Goal: Task Accomplishment & Management: Manage account settings

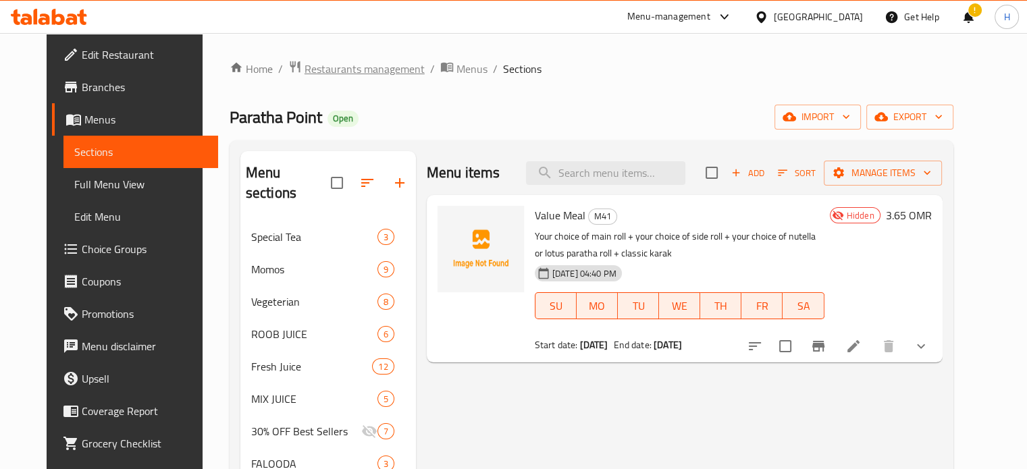
click at [313, 70] on span "Restaurants management" at bounding box center [364, 69] width 120 height 16
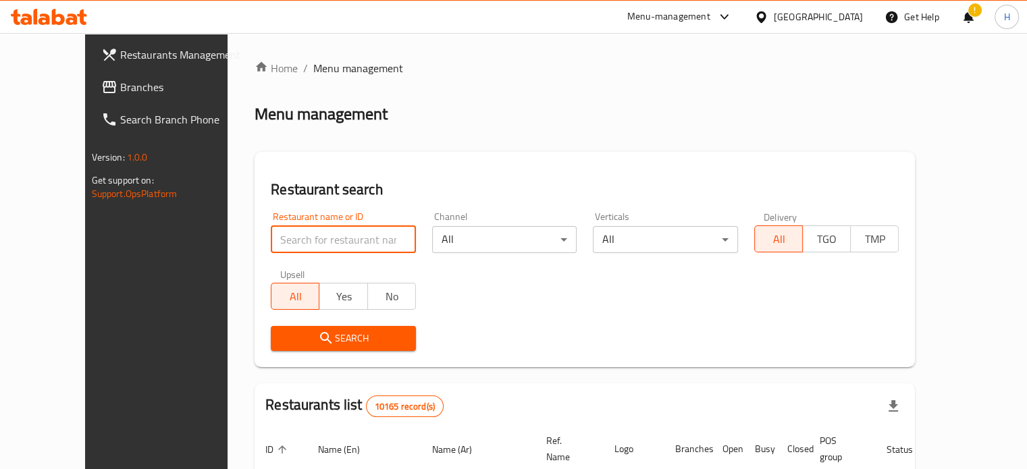
click at [331, 239] on input "search" at bounding box center [343, 239] width 145 height 27
type input "pizaza"
click button "Search" at bounding box center [343, 338] width 145 height 25
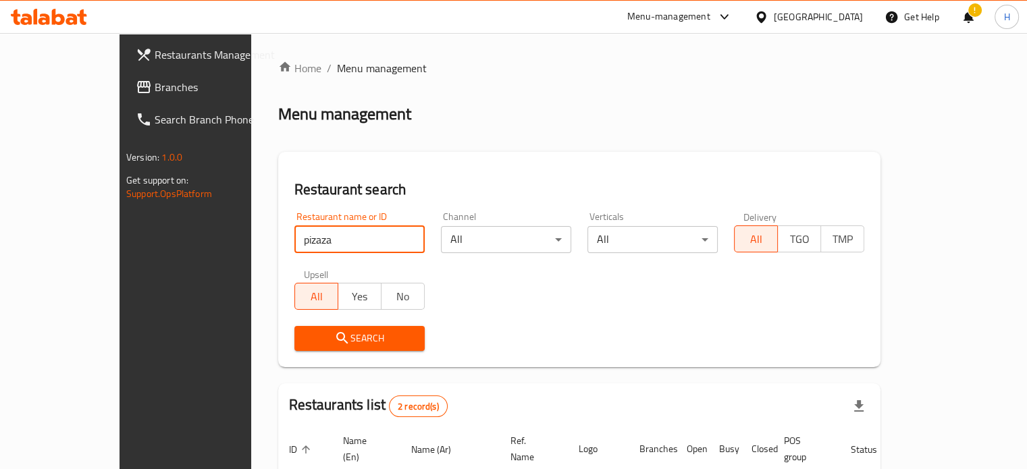
scroll to position [153, 0]
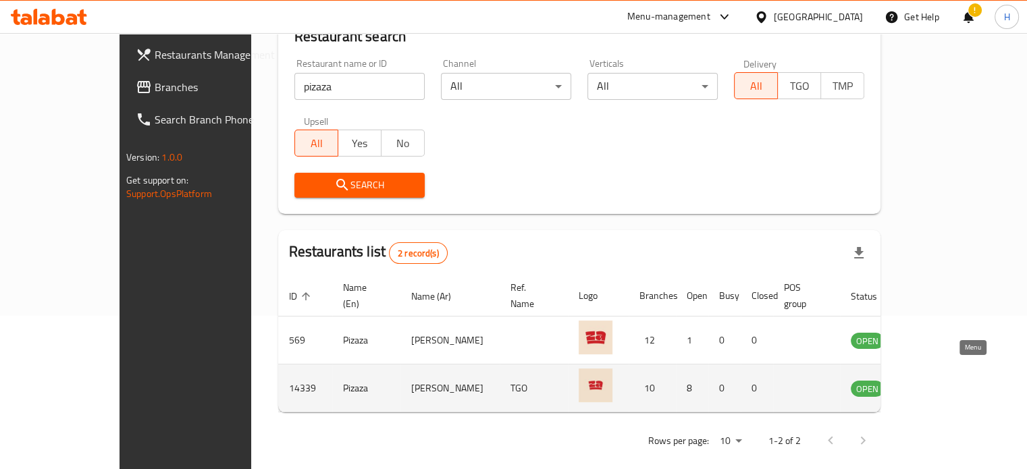
click at [937, 383] on icon "enhanced table" at bounding box center [929, 388] width 15 height 11
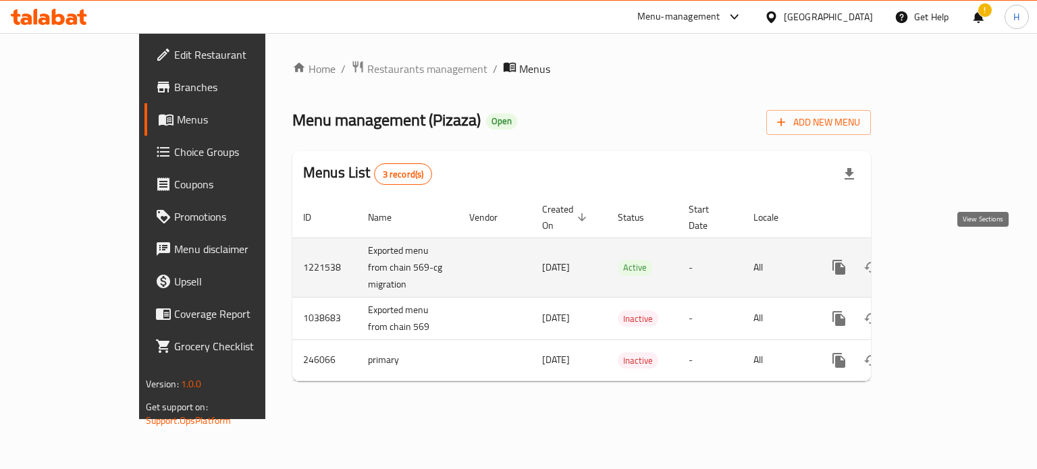
click at [944, 259] on icon "enhanced table" at bounding box center [936, 267] width 16 height 16
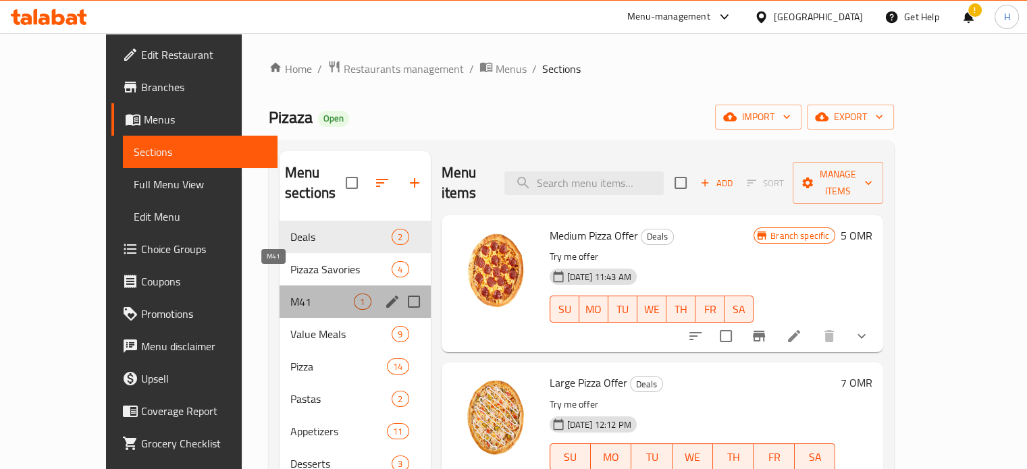
click at [290, 294] on span "M41" at bounding box center [321, 302] width 63 height 16
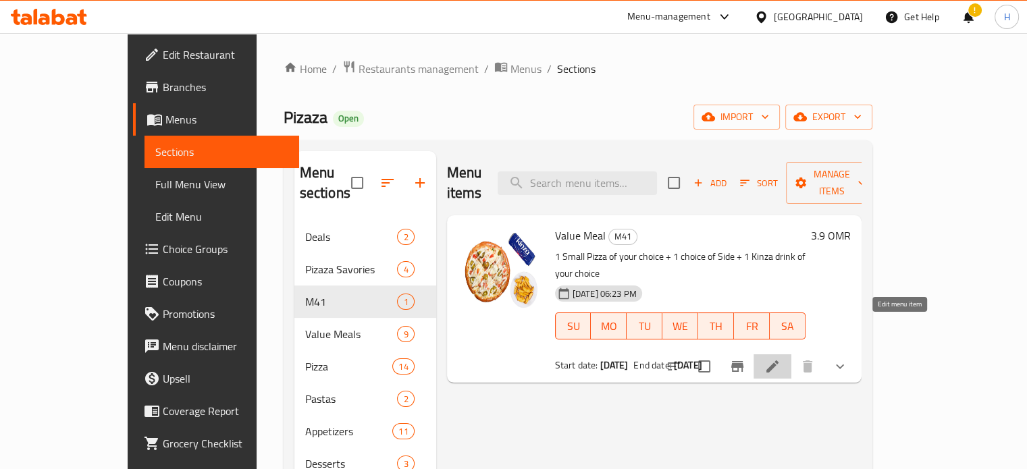
click at [780, 358] on icon at bounding box center [772, 366] width 16 height 16
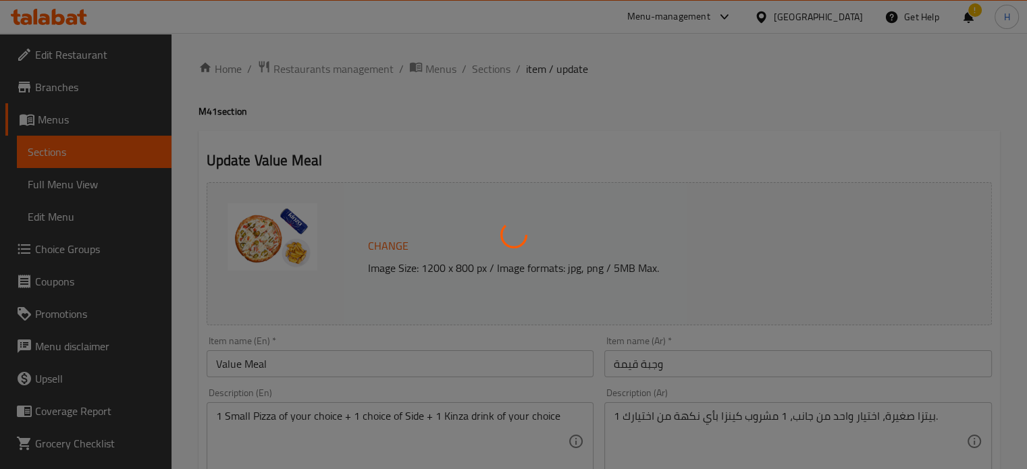
type input "اختيارك من بيتزا اولى"
type input "1"
type input "الطبق الجانبي"
type input "1"
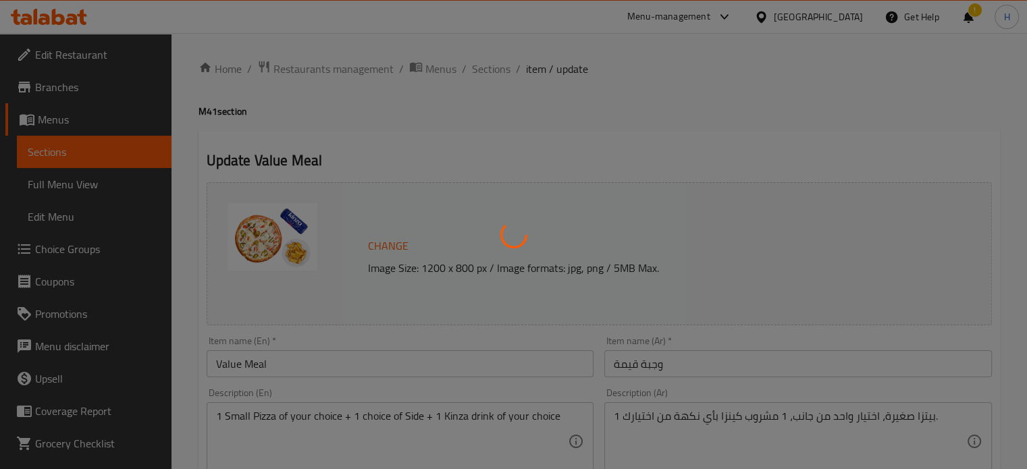
type input "1"
type input "اختيارك من مشروب كينزا:"
type input "1"
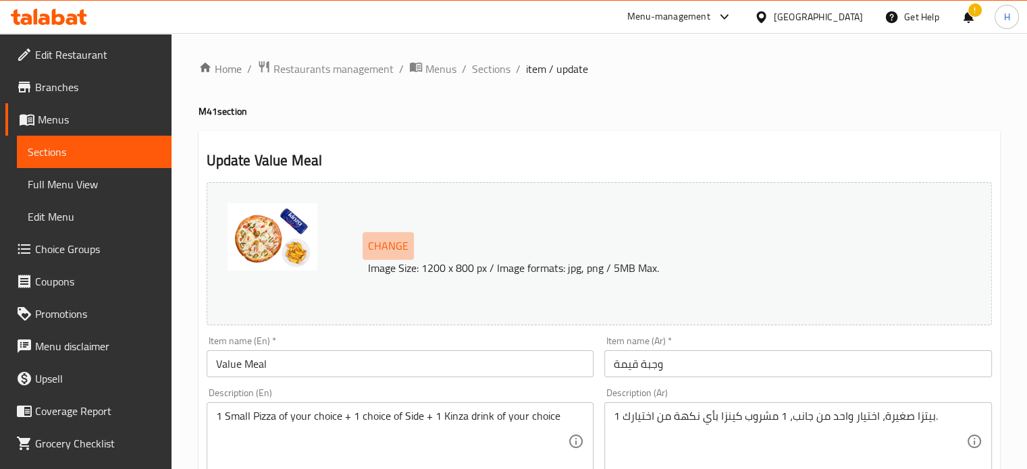
click at [376, 242] on span "Change" at bounding box center [388, 246] width 40 height 20
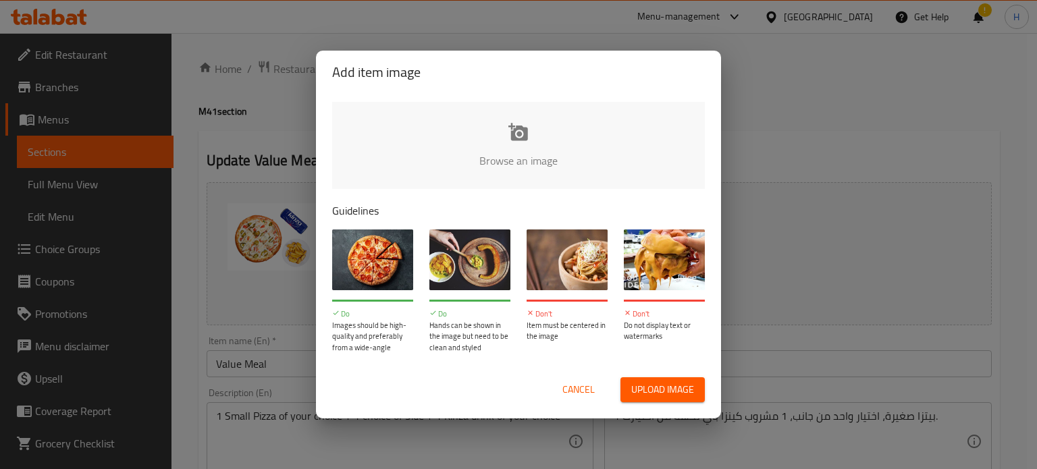
click at [502, 140] on input "file" at bounding box center [974, 165] width 1285 height 126
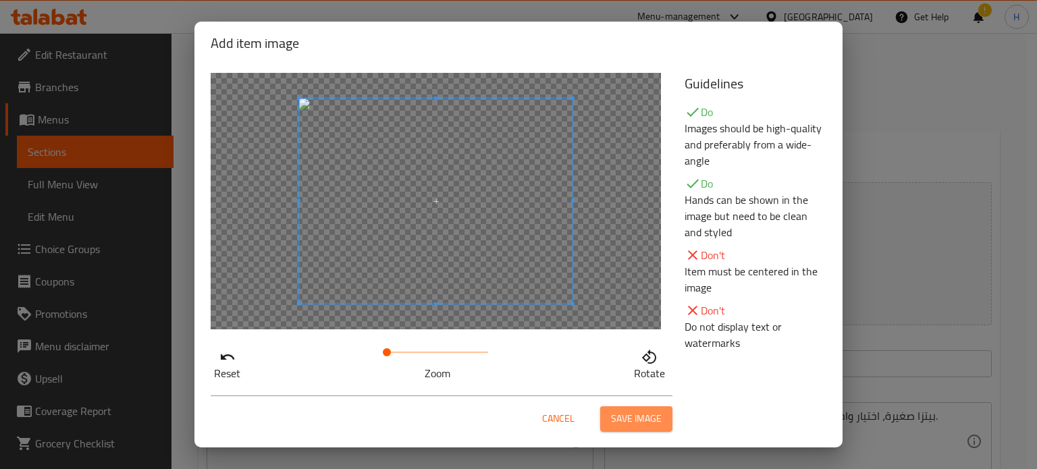
click at [647, 420] on span "Save image" at bounding box center [636, 418] width 51 height 17
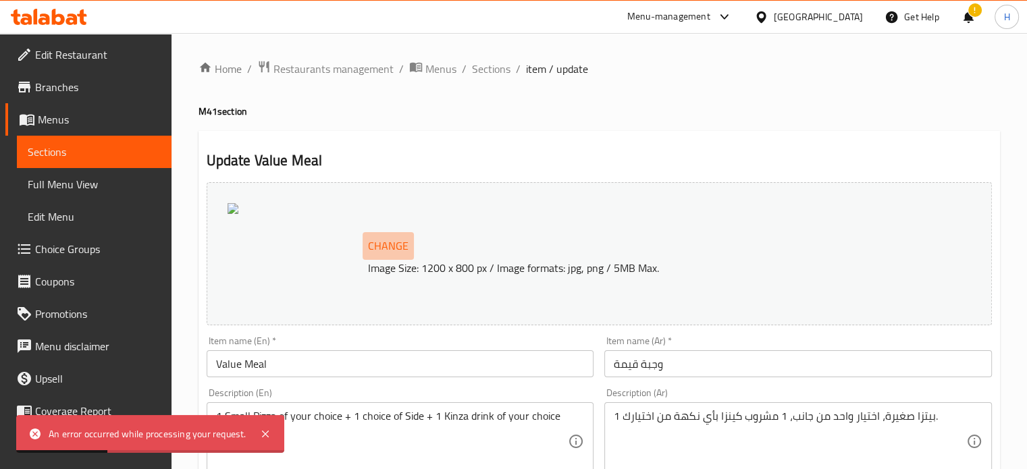
click at [394, 248] on span "Change" at bounding box center [388, 246] width 40 height 20
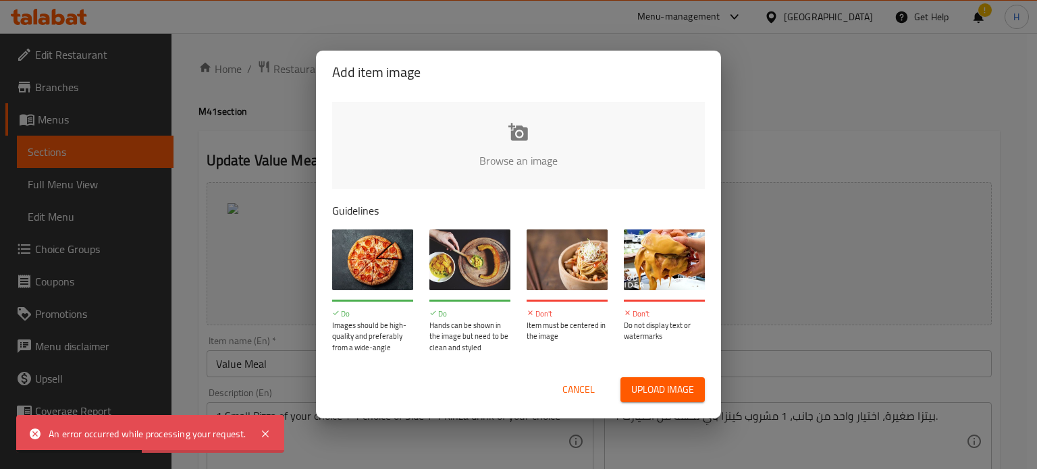
click at [500, 137] on input "file" at bounding box center [974, 165] width 1285 height 126
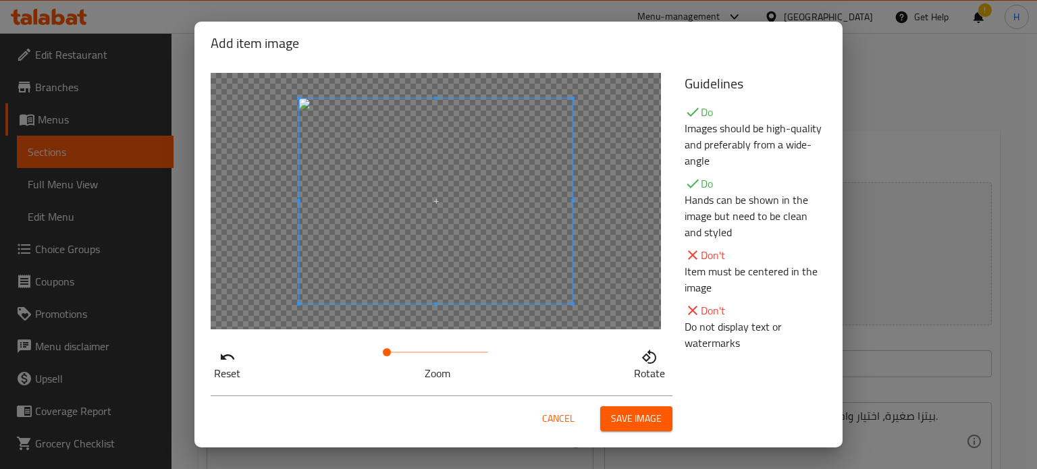
drag, startPoint x: 383, startPoint y: 350, endPoint x: 377, endPoint y: 352, distance: 6.9
click at [383, 352] on span at bounding box center [387, 352] width 8 height 8
click at [630, 418] on span "Save image" at bounding box center [636, 418] width 51 height 17
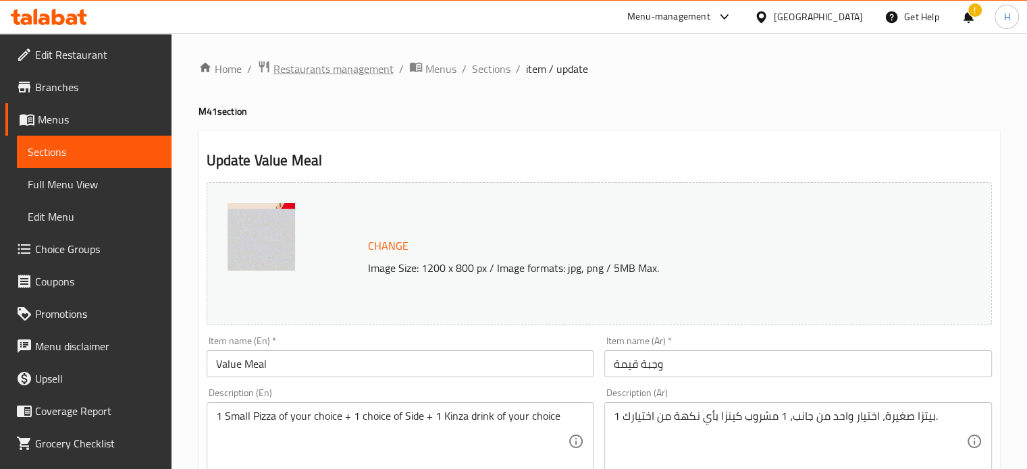
click at [310, 65] on span "Restaurants management" at bounding box center [333, 69] width 120 height 16
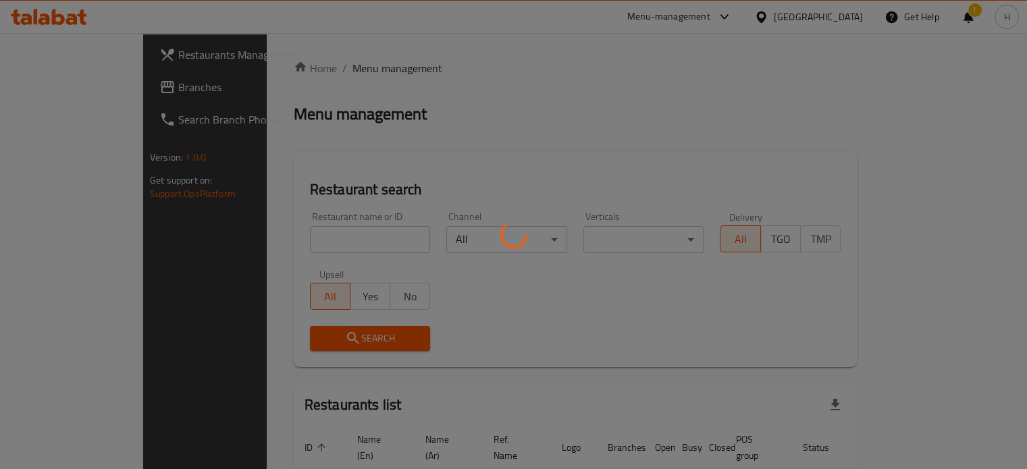
click at [327, 239] on div at bounding box center [513, 234] width 1027 height 469
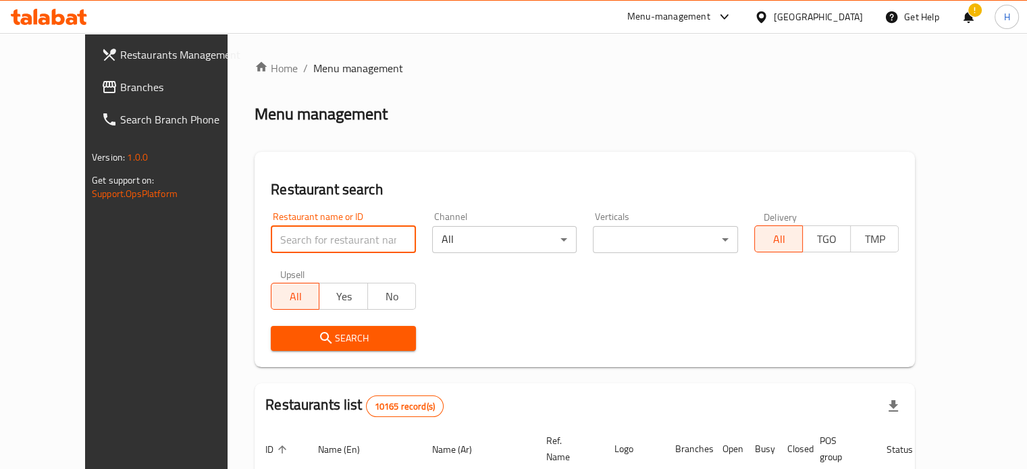
click at [292, 237] on input "search" at bounding box center [343, 239] width 145 height 27
type input "italiano"
click button "Search" at bounding box center [343, 338] width 145 height 25
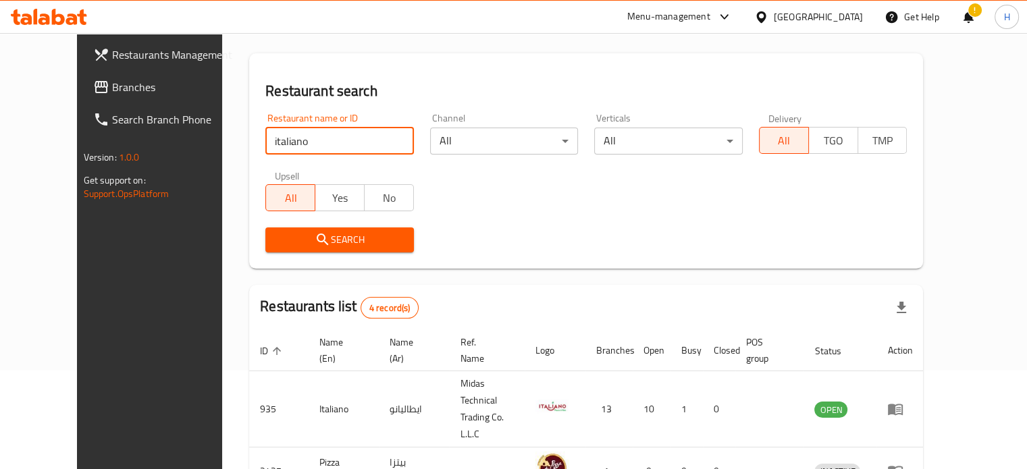
scroll to position [102, 0]
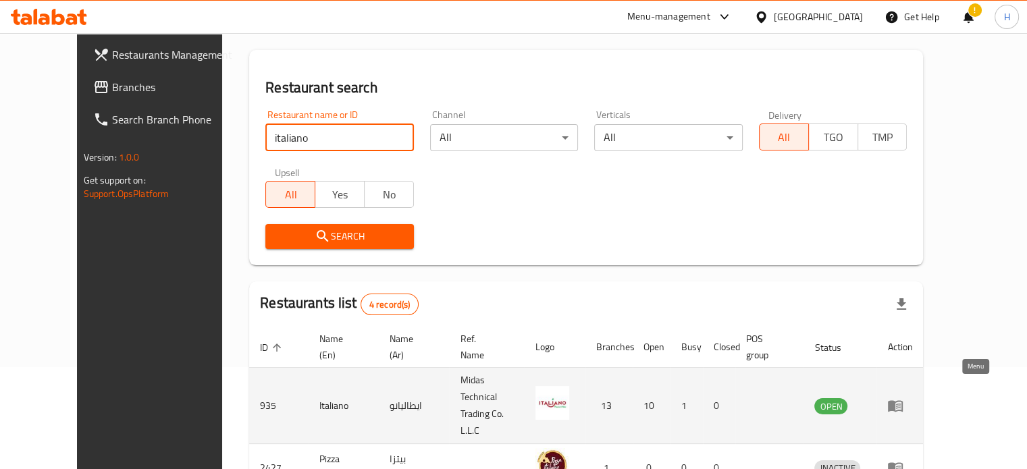
click at [903, 398] on icon "enhanced table" at bounding box center [895, 406] width 16 height 16
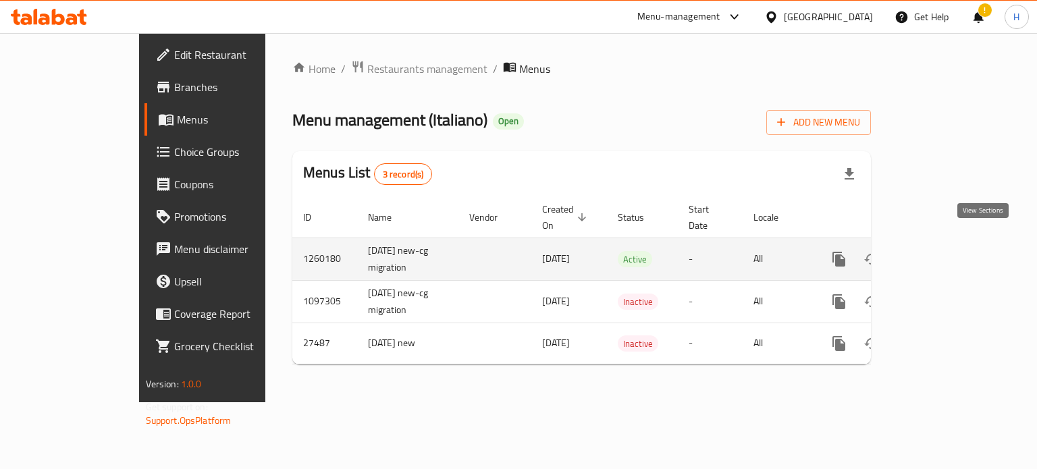
click at [944, 251] on icon "enhanced table" at bounding box center [936, 259] width 16 height 16
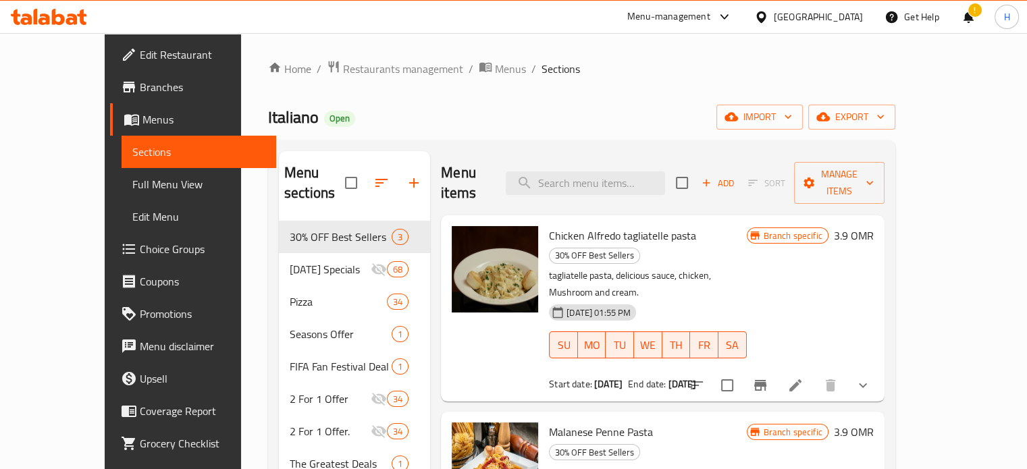
click at [140, 309] on span "Promotions" at bounding box center [203, 314] width 126 height 16
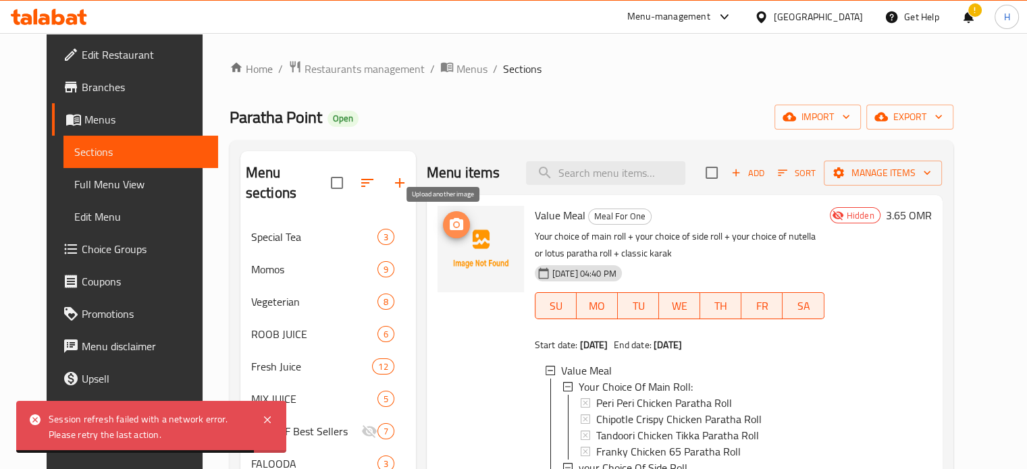
click at [449, 223] on icon "upload picture" at bounding box center [455, 224] width 13 height 12
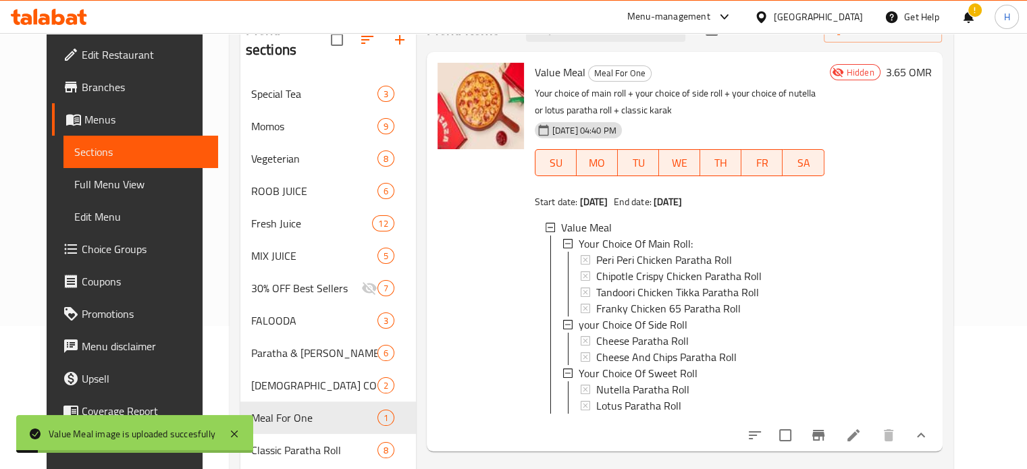
scroll to position [1, 0]
click at [859, 441] on icon at bounding box center [853, 435] width 12 height 12
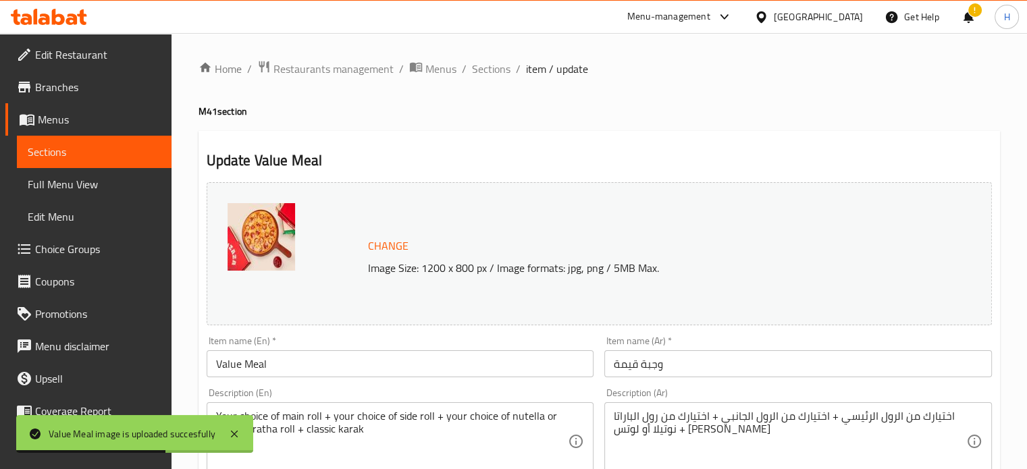
click at [398, 240] on span "Change" at bounding box center [388, 246] width 40 height 20
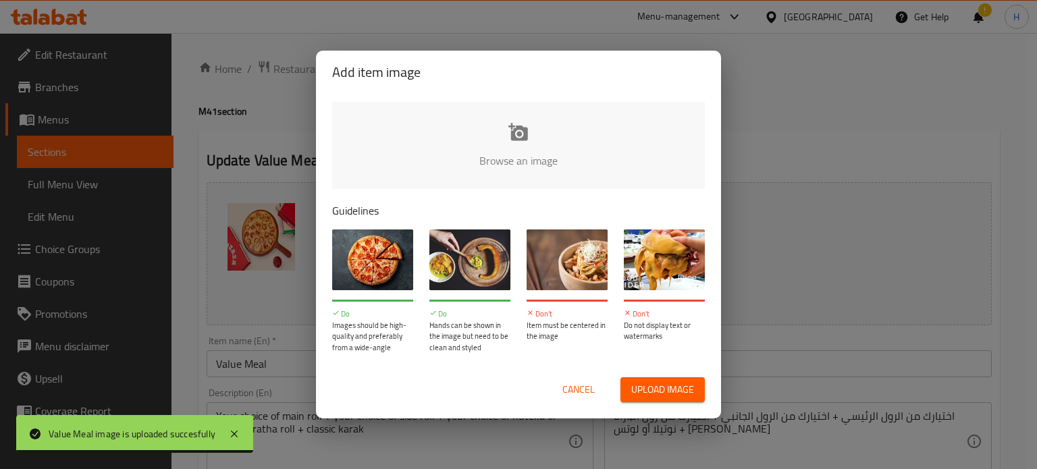
click at [526, 168] on input "file" at bounding box center [974, 165] width 1285 height 126
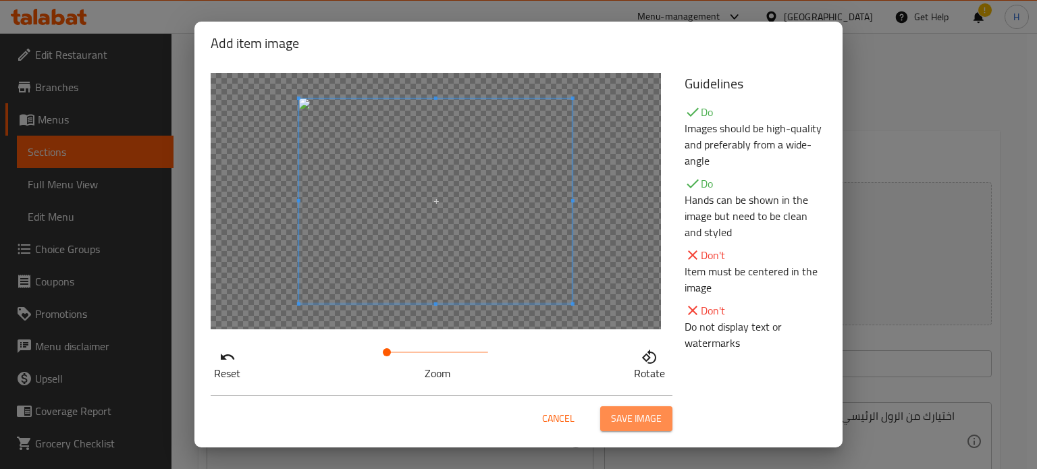
click at [652, 418] on span "Save image" at bounding box center [636, 418] width 51 height 17
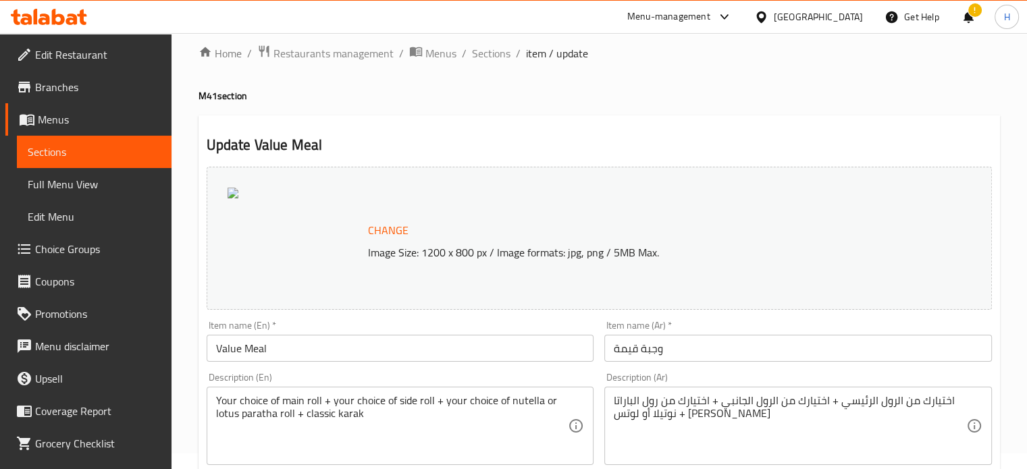
scroll to position [16, 0]
click at [238, 196] on div at bounding box center [294, 237] width 135 height 101
click at [400, 227] on span "Change" at bounding box center [388, 230] width 40 height 20
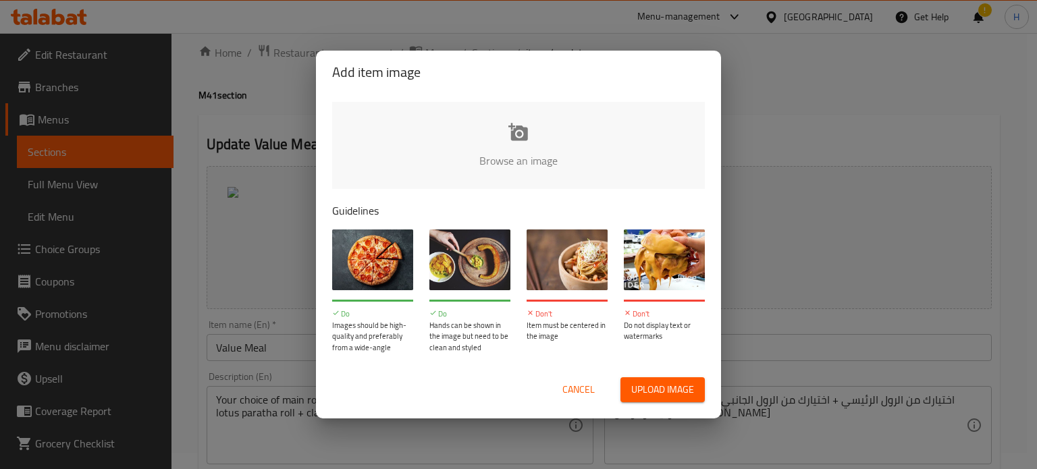
click at [526, 137] on input "file" at bounding box center [974, 165] width 1285 height 126
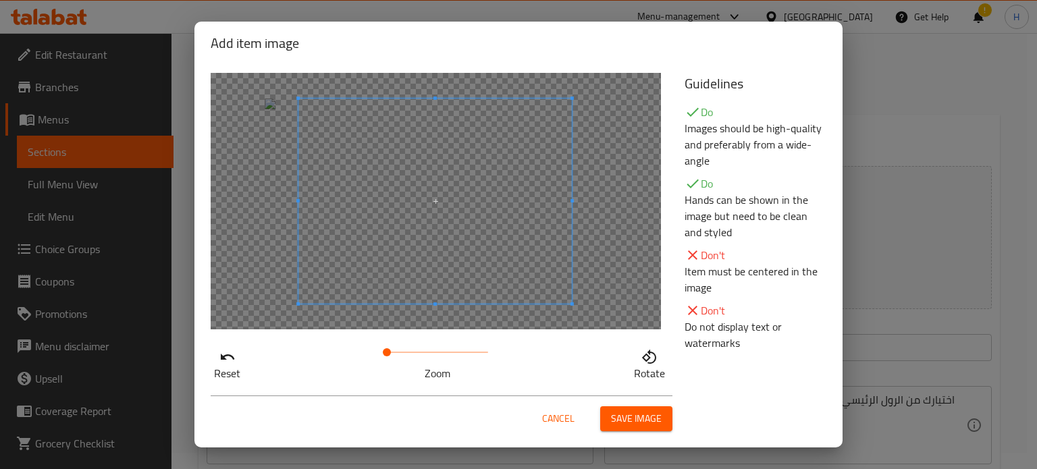
click at [545, 261] on span at bounding box center [434, 201] width 273 height 205
drag, startPoint x: 382, startPoint y: 351, endPoint x: 391, endPoint y: 359, distance: 12.4
click at [394, 356] on span at bounding box center [398, 352] width 8 height 8
drag, startPoint x: 385, startPoint y: 347, endPoint x: 400, endPoint y: 349, distance: 14.3
click at [400, 349] on span at bounding box center [404, 352] width 8 height 8
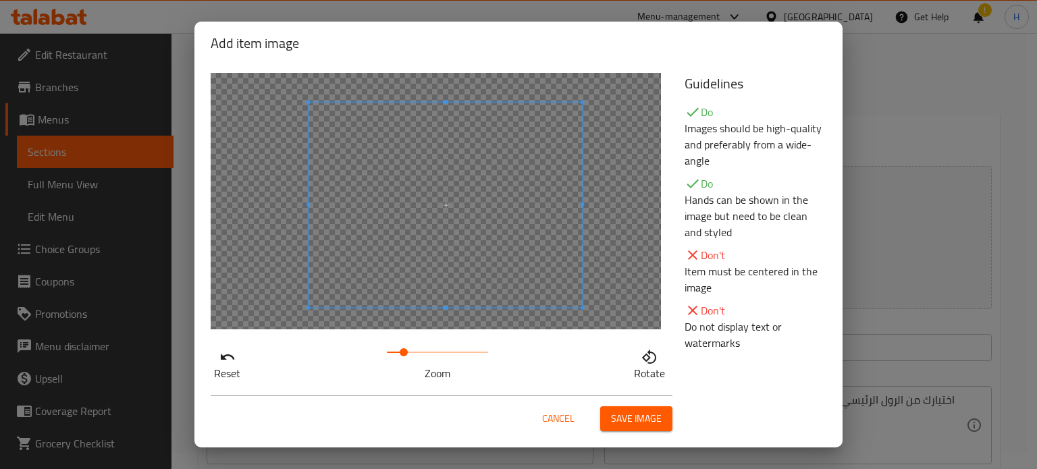
click at [491, 273] on span at bounding box center [444, 205] width 273 height 205
click at [609, 82] on div at bounding box center [436, 201] width 450 height 256
click at [508, 172] on span at bounding box center [458, 199] width 298 height 223
click at [618, 329] on div at bounding box center [436, 201] width 450 height 256
click at [532, 272] on span at bounding box center [460, 203] width 311 height 234
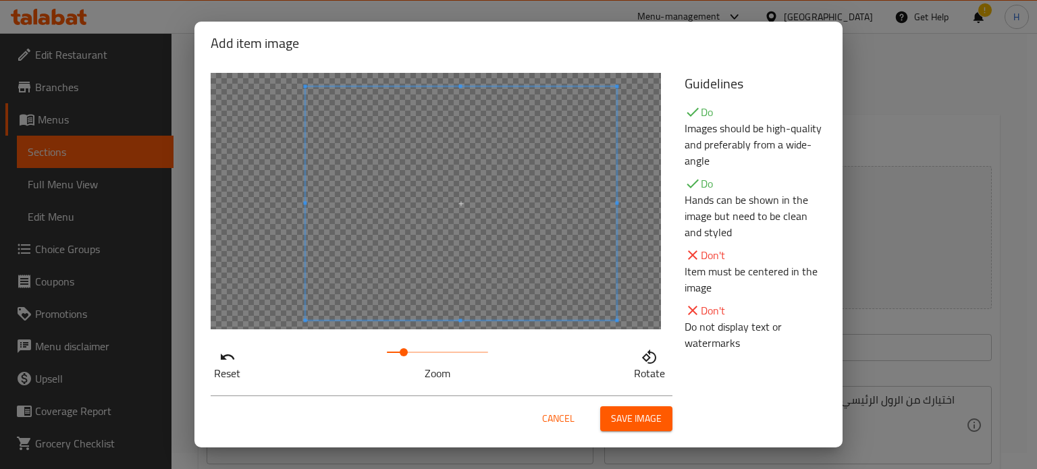
click at [651, 423] on span "Save image" at bounding box center [636, 418] width 51 height 17
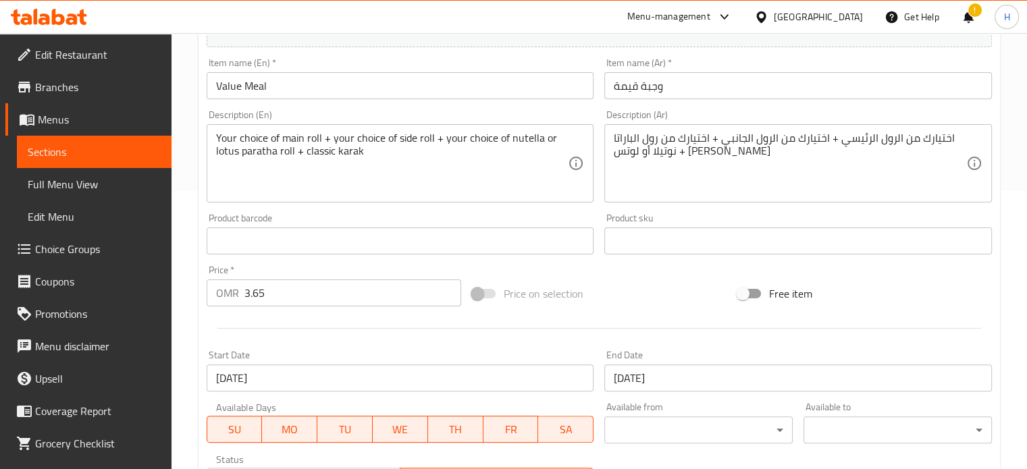
scroll to position [636, 0]
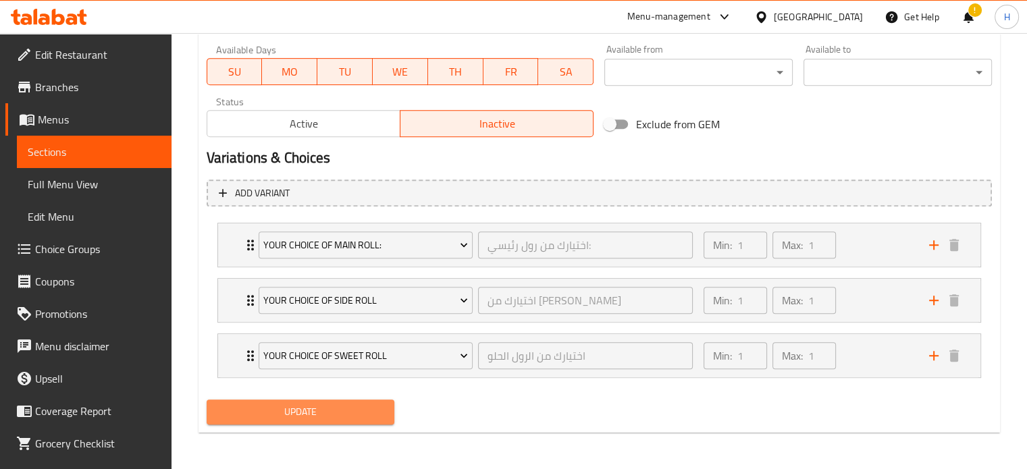
click at [331, 412] on span "Update" at bounding box center [300, 412] width 167 height 17
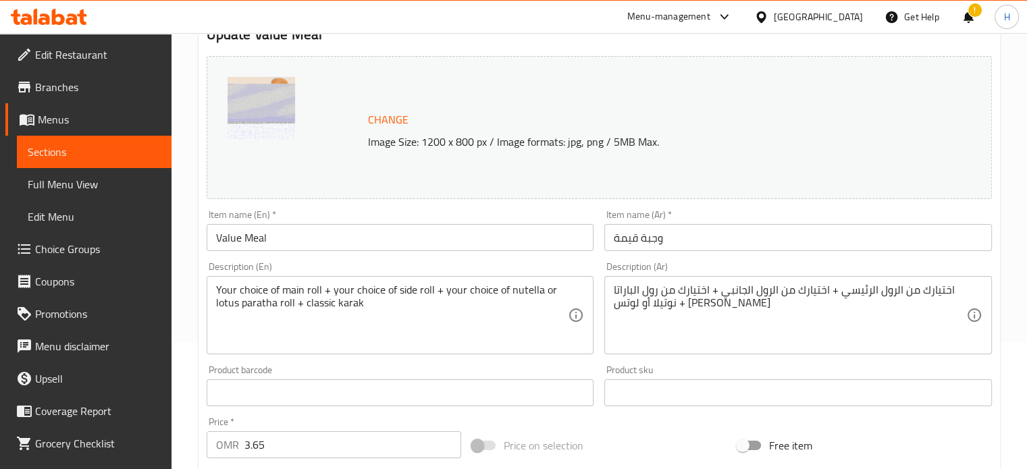
scroll to position [0, 0]
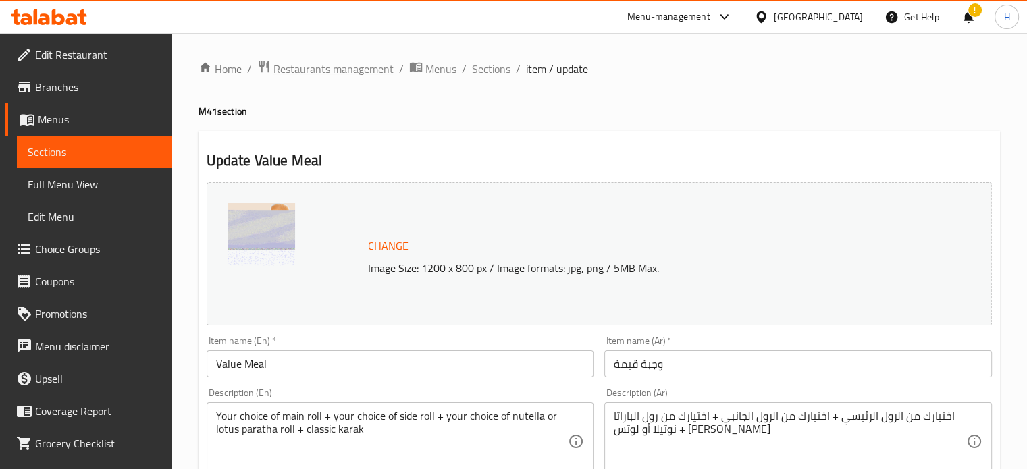
click at [319, 70] on span "Restaurants management" at bounding box center [333, 69] width 120 height 16
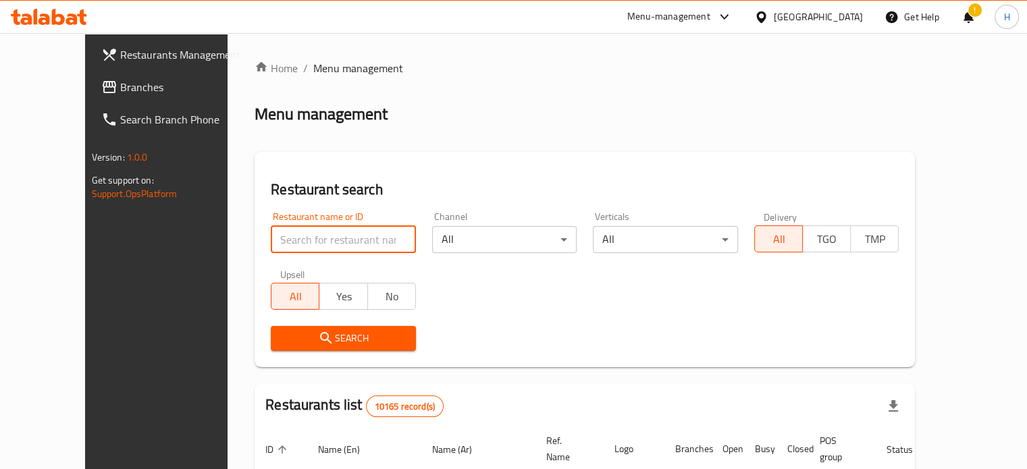
click at [300, 237] on input "search" at bounding box center [343, 239] width 145 height 27
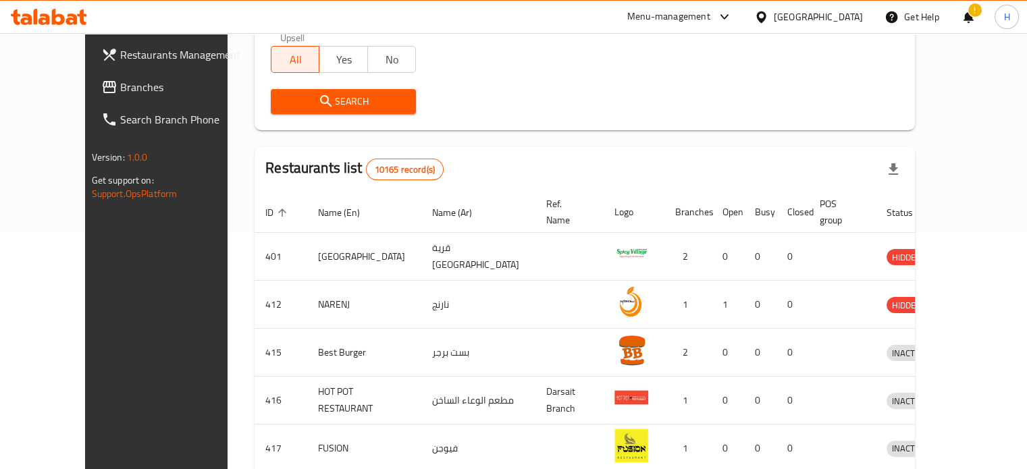
scroll to position [243, 0]
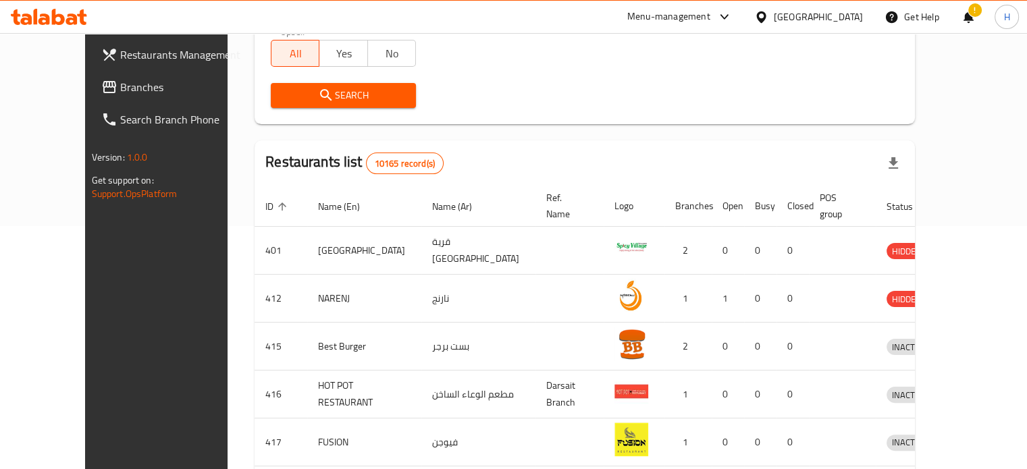
type input "bomba"
click at [344, 87] on span "Search" at bounding box center [343, 95] width 124 height 17
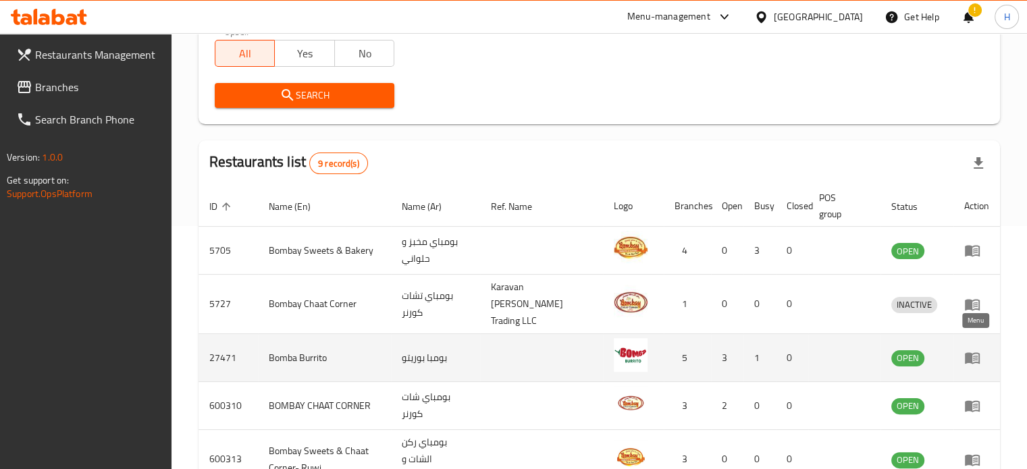
click at [967, 353] on icon "enhanced table" at bounding box center [971, 358] width 15 height 11
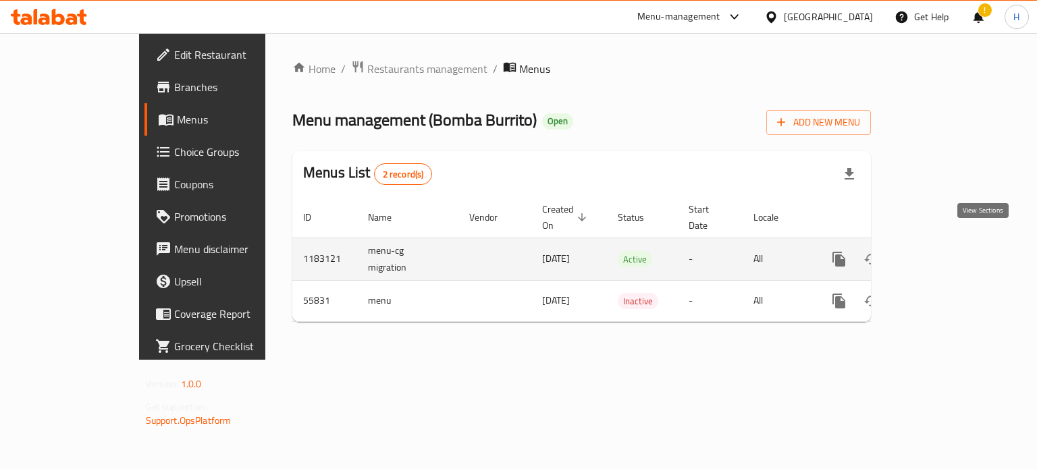
click at [942, 253] on icon "enhanced table" at bounding box center [936, 259] width 12 height 12
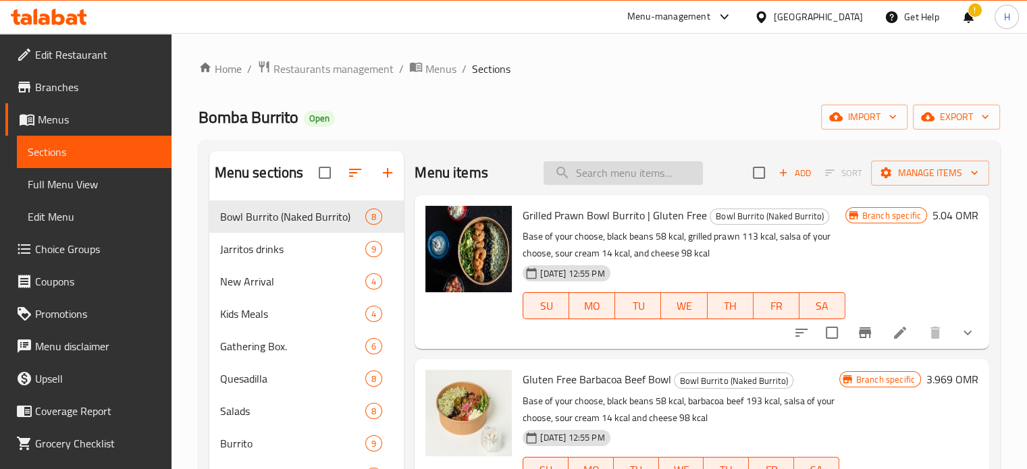
click at [592, 170] on input "search" at bounding box center [622, 173] width 159 height 24
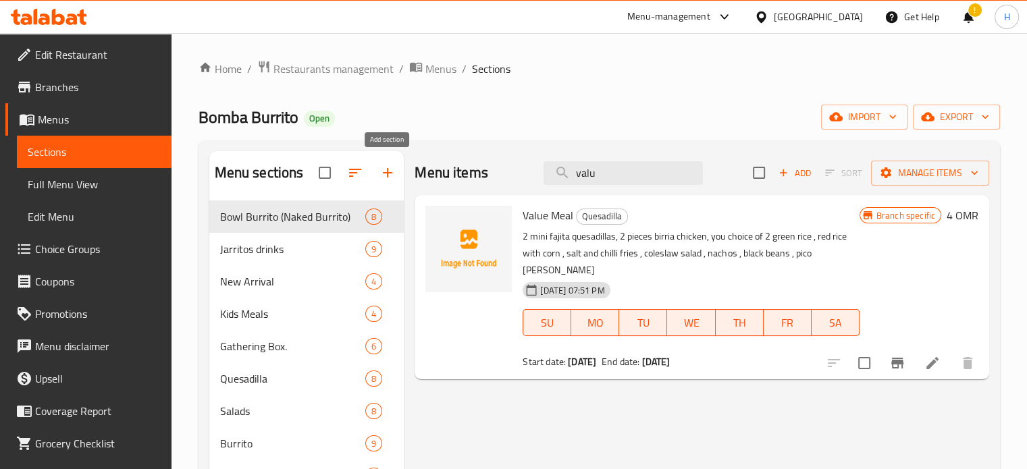
type input "valu"
click at [389, 168] on icon "button" at bounding box center [387, 173] width 16 height 16
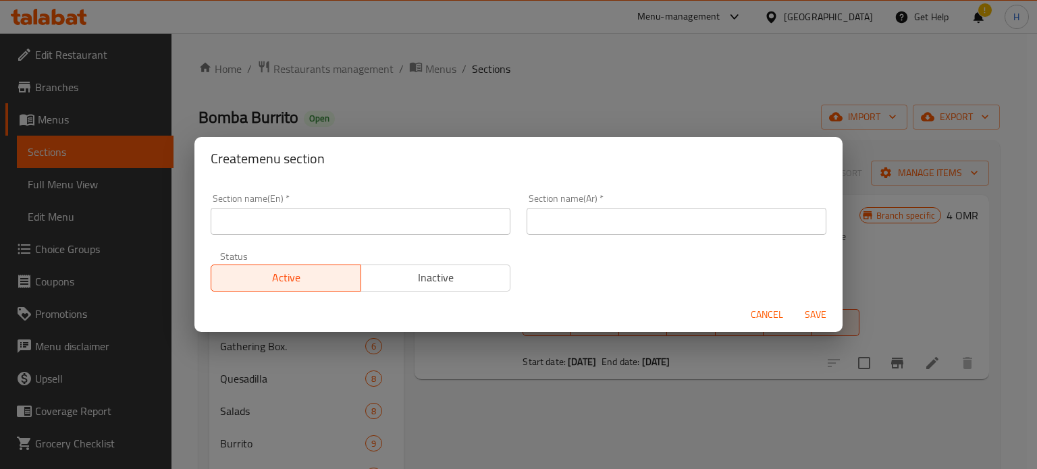
click at [441, 234] on input "text" at bounding box center [361, 221] width 300 height 27
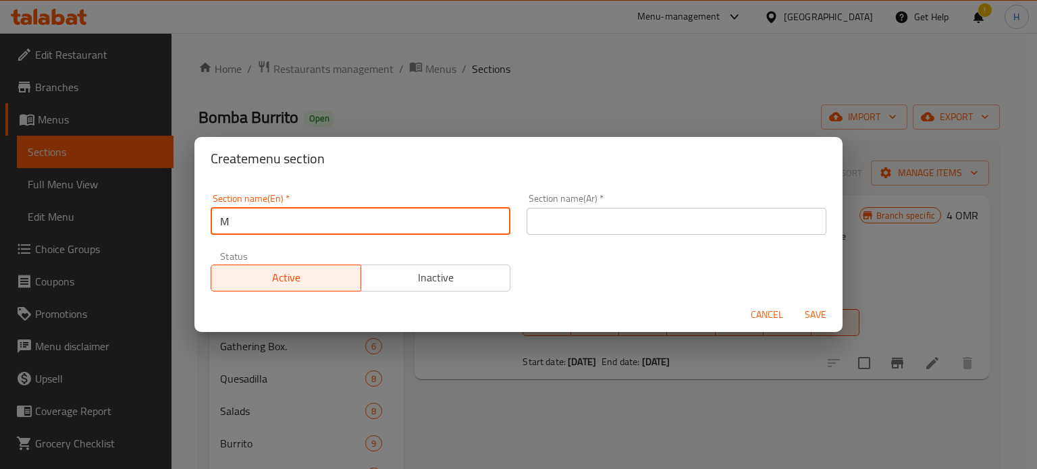
type input "M41"
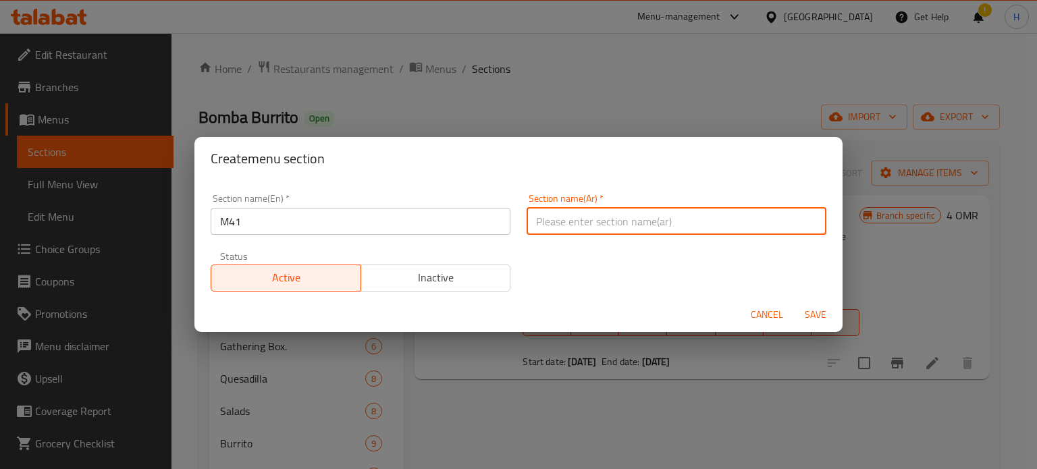
click at [602, 220] on input "text" at bounding box center [676, 221] width 300 height 27
type input "ام41"
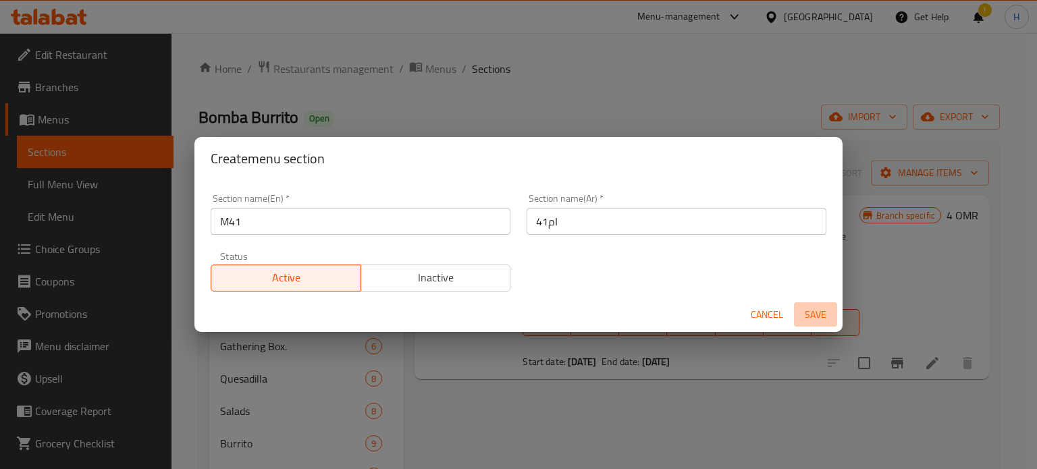
click at [811, 310] on span "Save" at bounding box center [815, 314] width 32 height 17
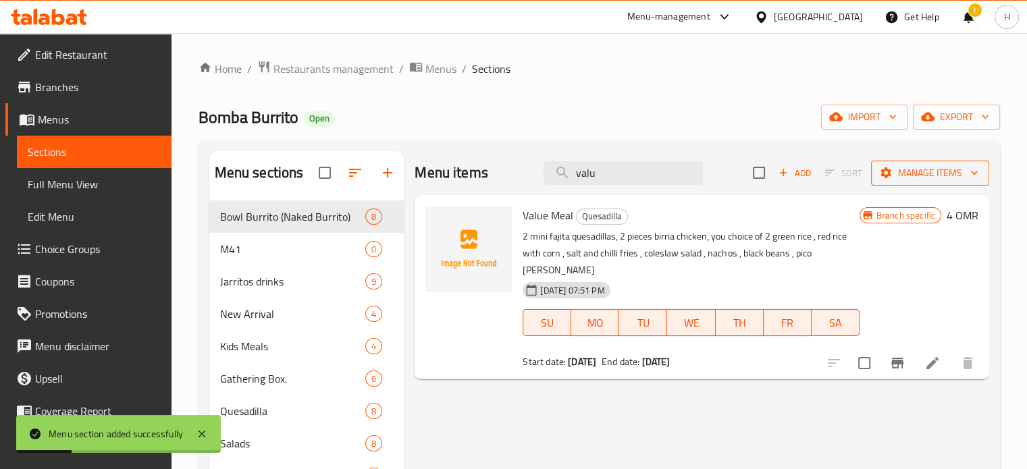
click at [933, 175] on span "Manage items" at bounding box center [929, 173] width 97 height 17
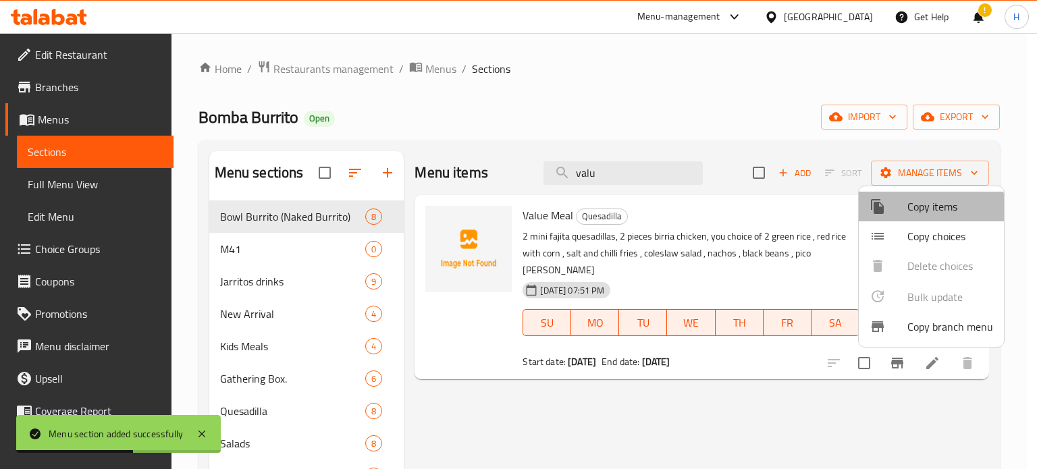
click at [907, 214] on span "Copy items" at bounding box center [950, 206] width 86 height 16
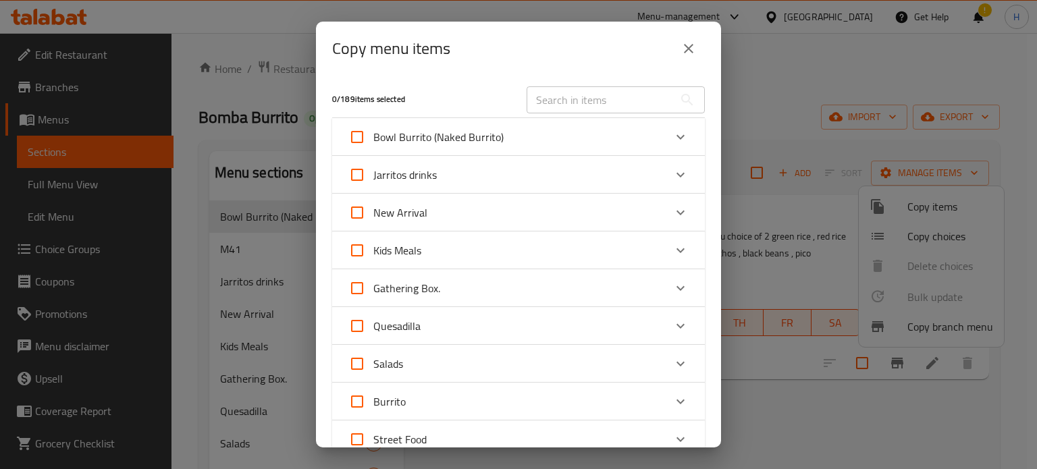
click at [577, 106] on input "text" at bounding box center [599, 99] width 147 height 27
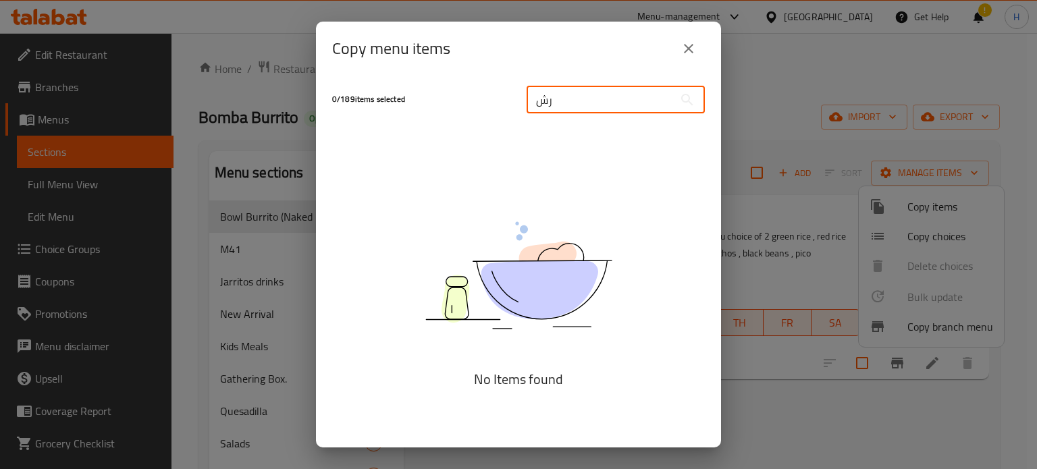
type input "ر"
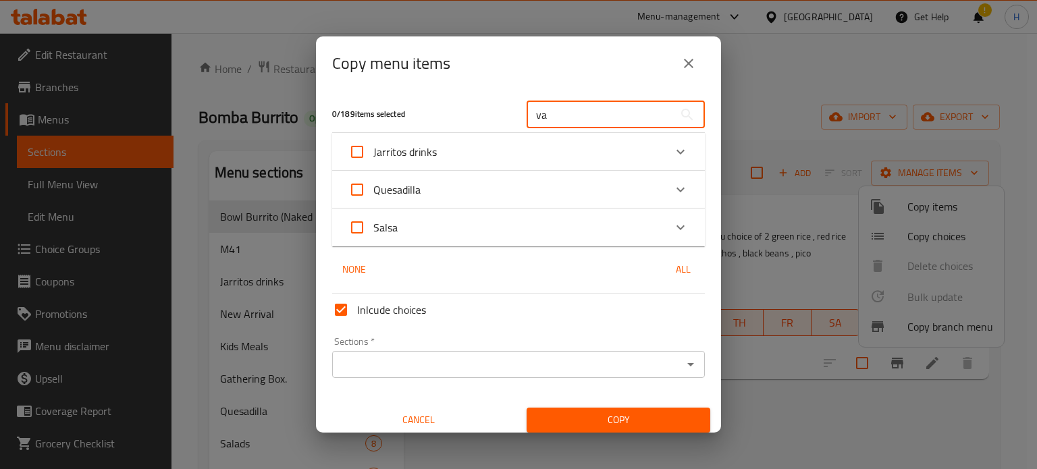
type input "va"
click at [642, 151] on div "Jarritos drinks" at bounding box center [506, 152] width 316 height 32
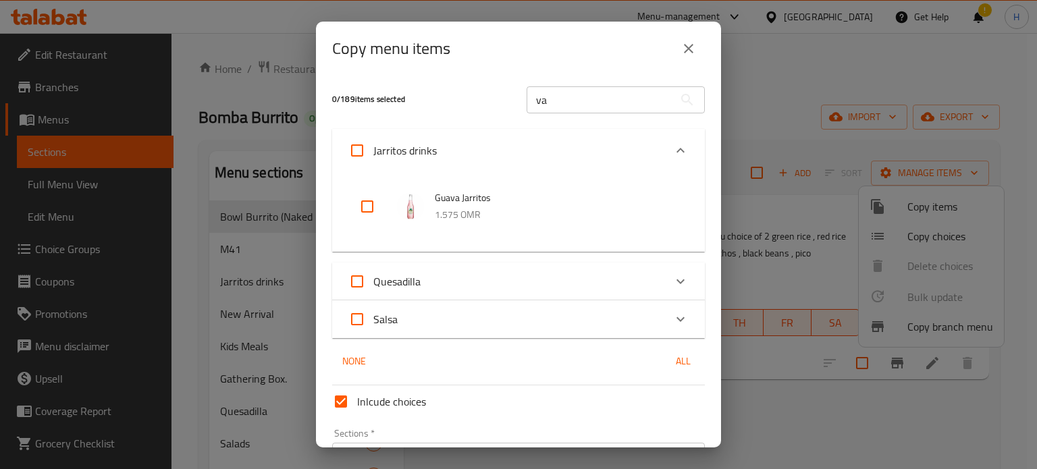
click at [607, 277] on div "Quesadilla" at bounding box center [506, 281] width 316 height 32
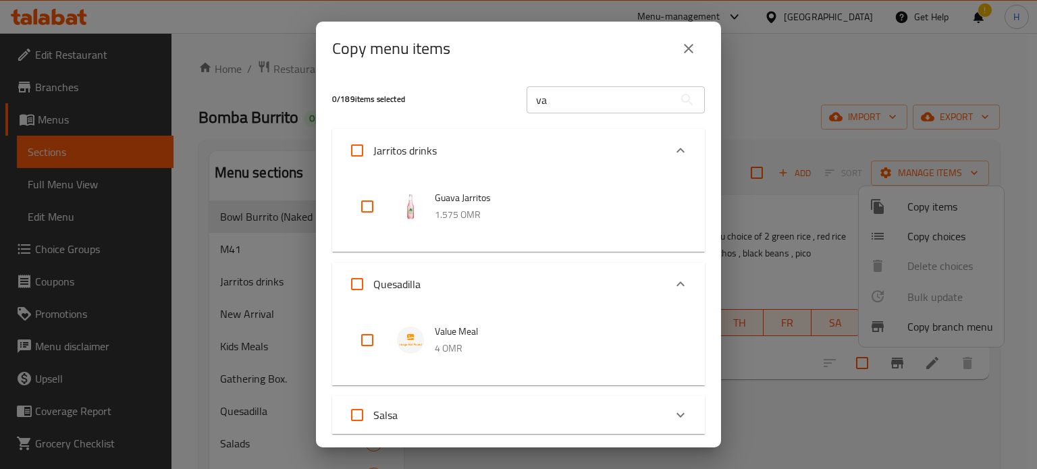
click at [366, 336] on input "checkbox" at bounding box center [367, 340] width 32 height 32
checkbox input "true"
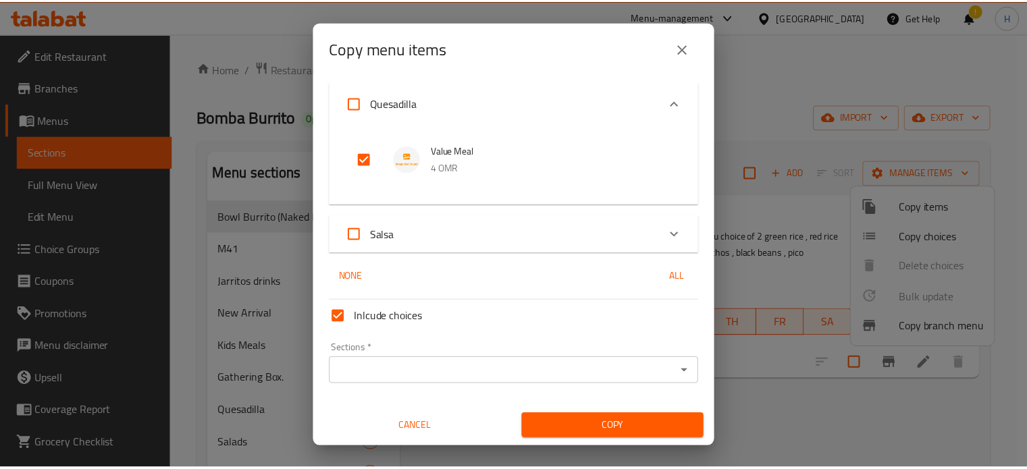
scroll to position [180, 0]
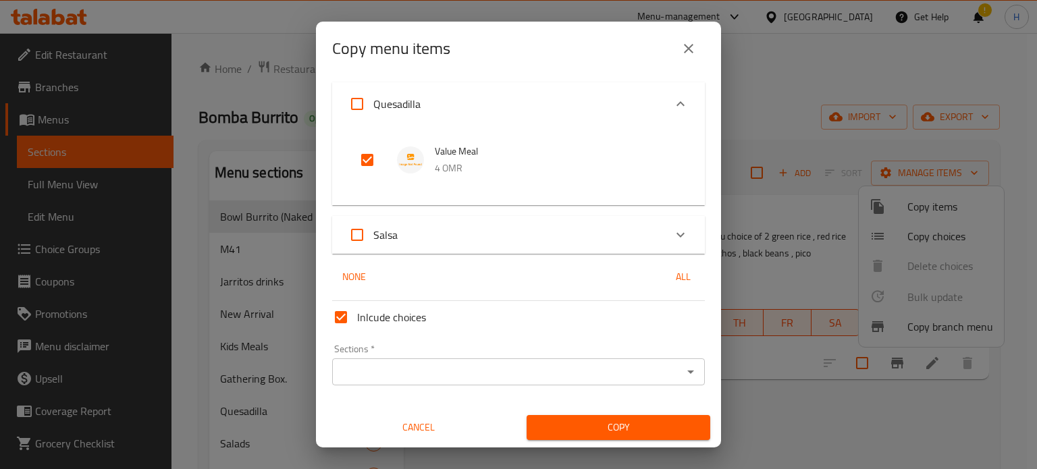
click at [556, 368] on input "Sections   *" at bounding box center [507, 371] width 342 height 19
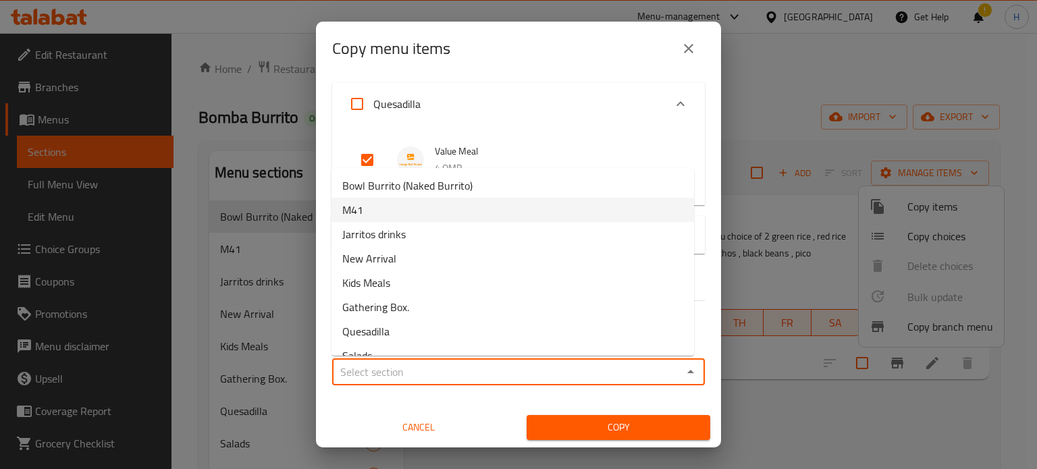
click at [462, 207] on li "M41" at bounding box center [512, 210] width 362 height 24
type input "M41"
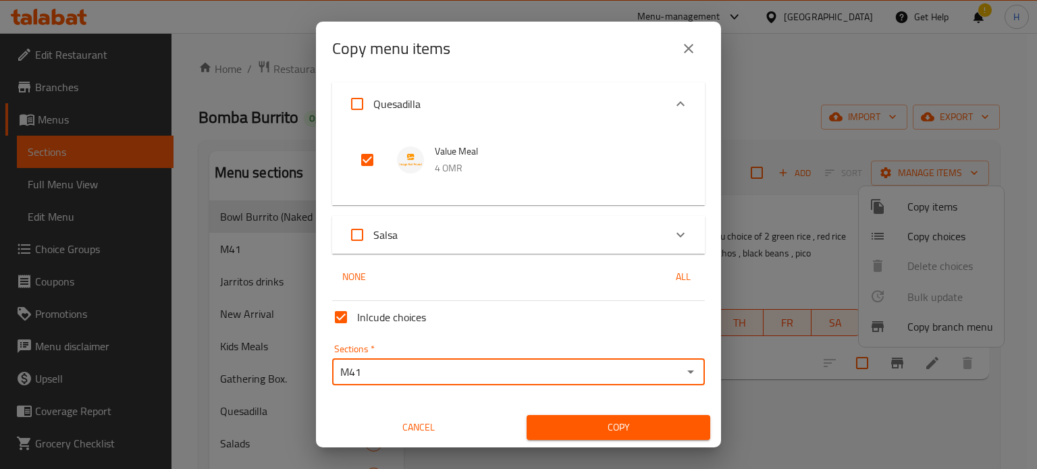
click at [634, 424] on span "Copy" at bounding box center [618, 427] width 162 height 17
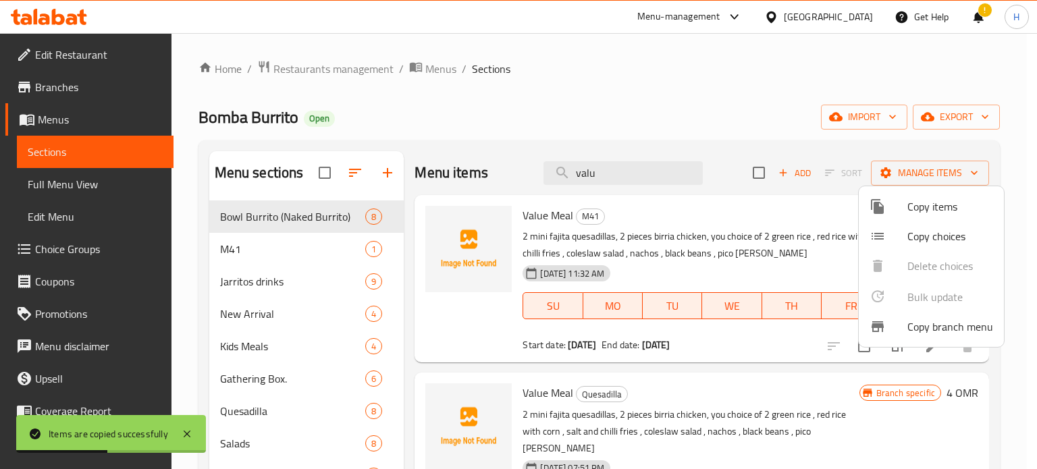
click at [299, 256] on div at bounding box center [518, 234] width 1037 height 469
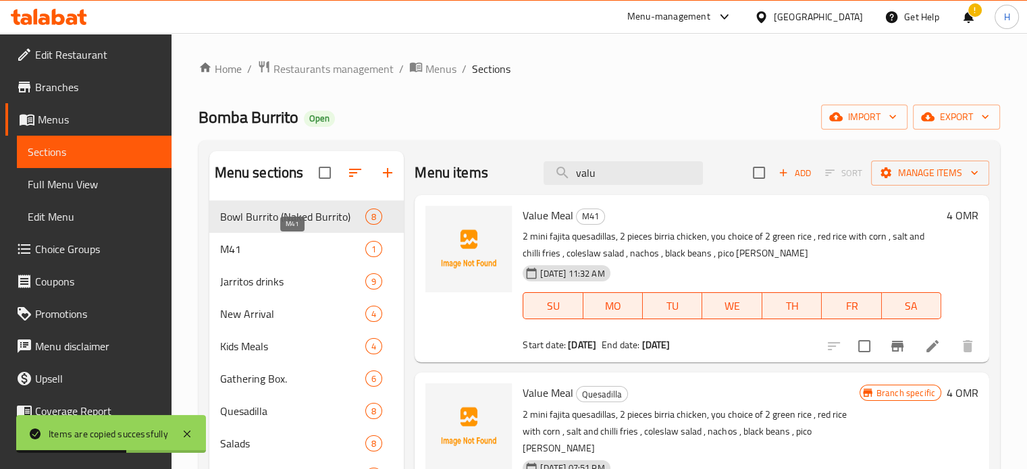
click at [301, 248] on span "M41" at bounding box center [293, 249] width 146 height 16
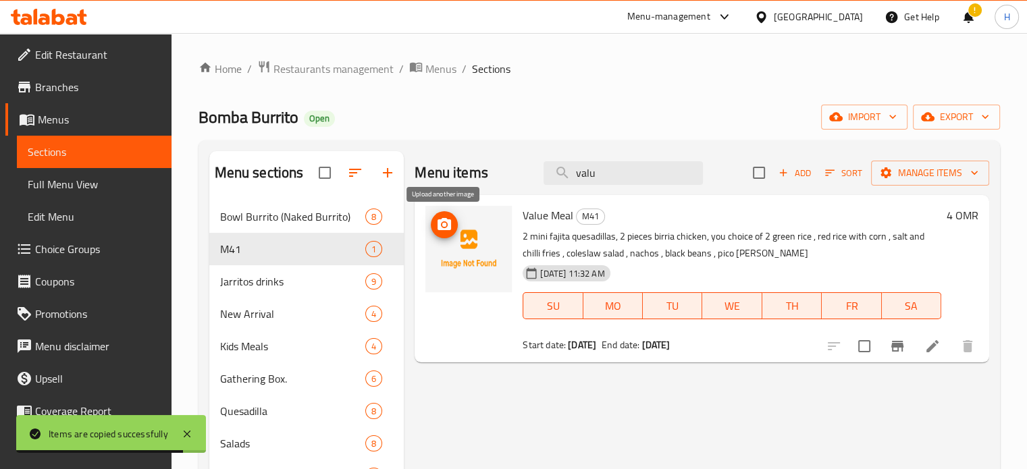
click at [447, 222] on icon "upload picture" at bounding box center [443, 224] width 13 height 12
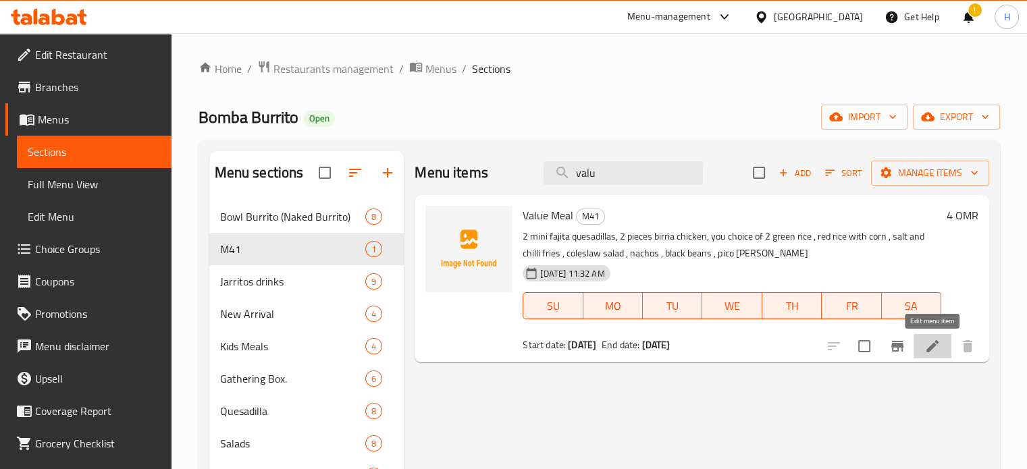
click at [934, 341] on icon at bounding box center [932, 346] width 16 height 16
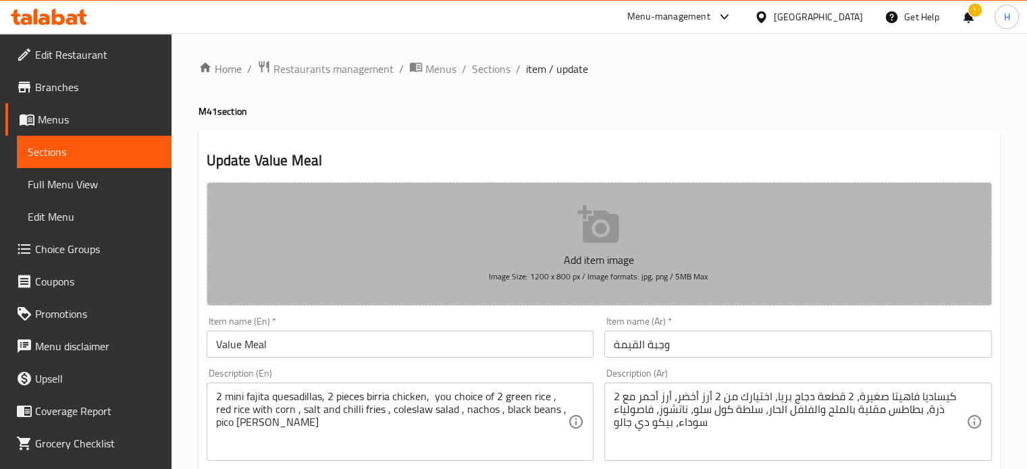
click at [572, 252] on p "Add item image" at bounding box center [598, 260] width 743 height 16
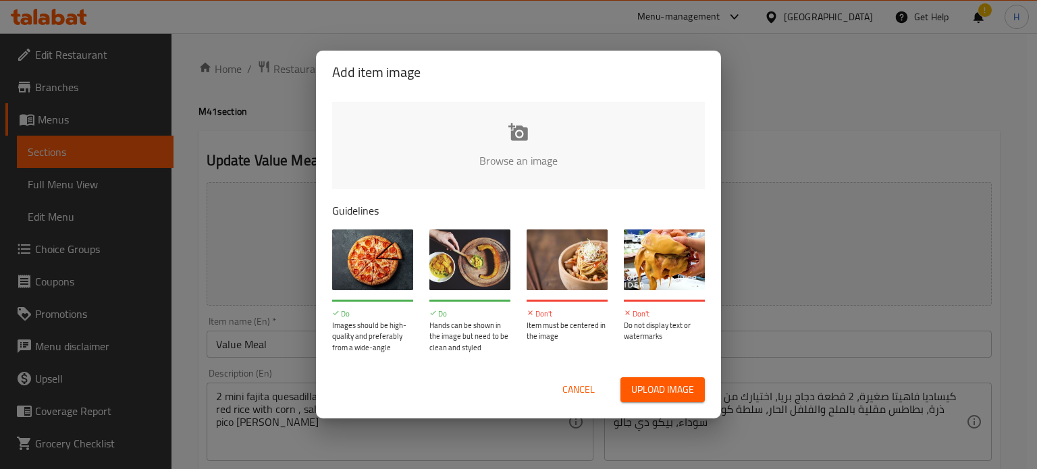
click at [518, 151] on input "file" at bounding box center [974, 165] width 1285 height 126
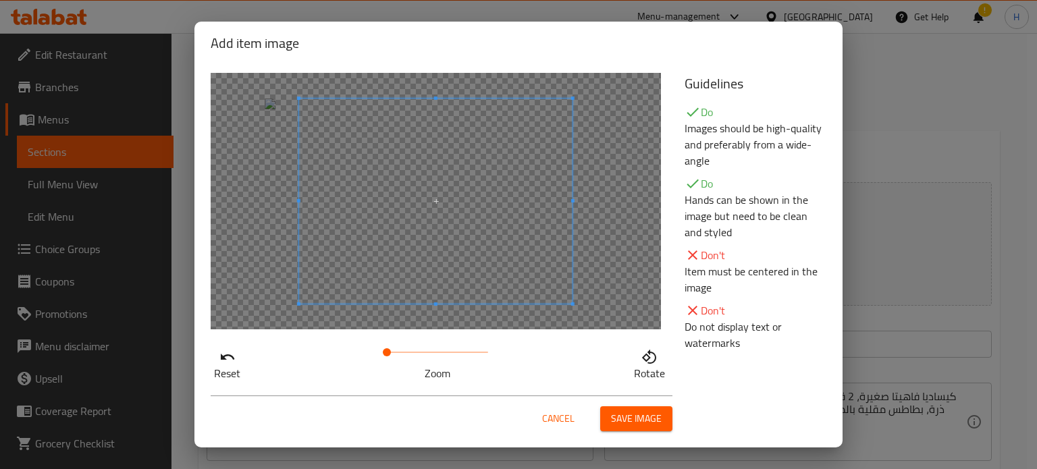
click at [472, 191] on span at bounding box center [435, 201] width 273 height 205
click at [652, 414] on span "Save image" at bounding box center [636, 418] width 51 height 17
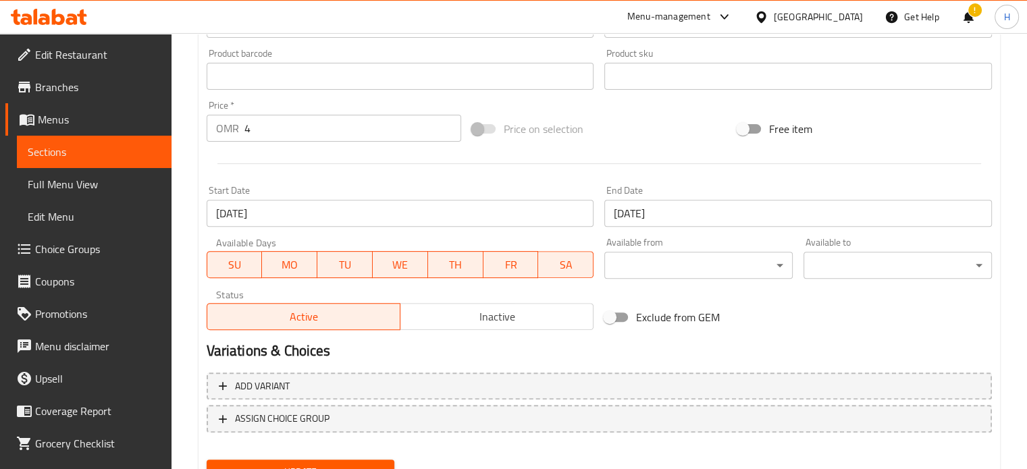
scroll to position [444, 0]
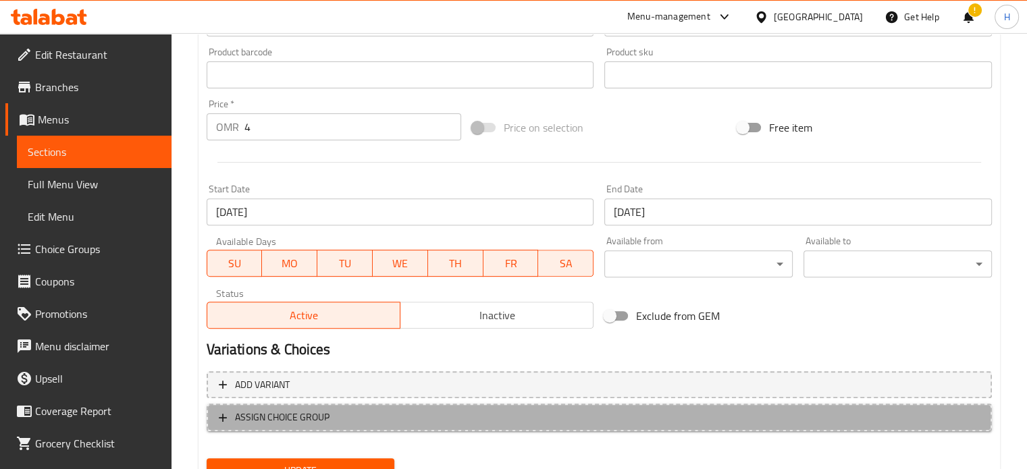
click at [359, 416] on span "ASSIGN CHOICE GROUP" at bounding box center [599, 417] width 761 height 17
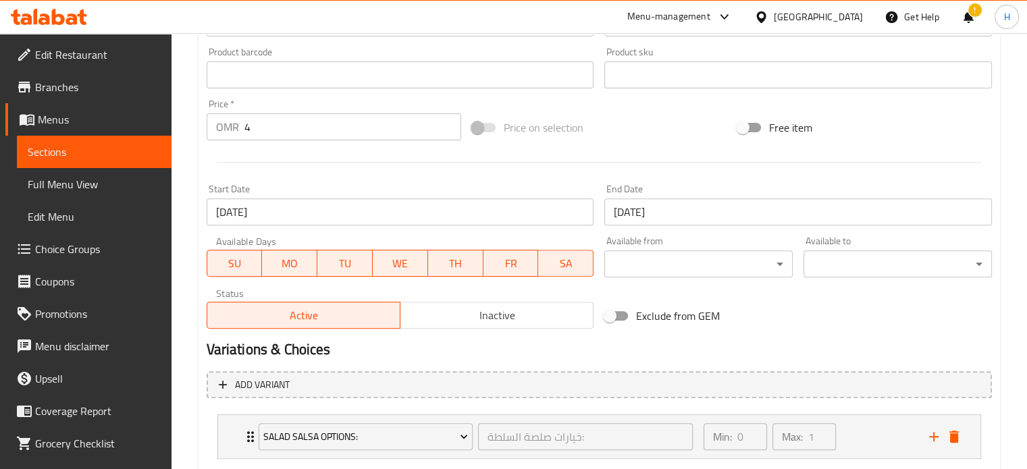
scroll to position [526, 0]
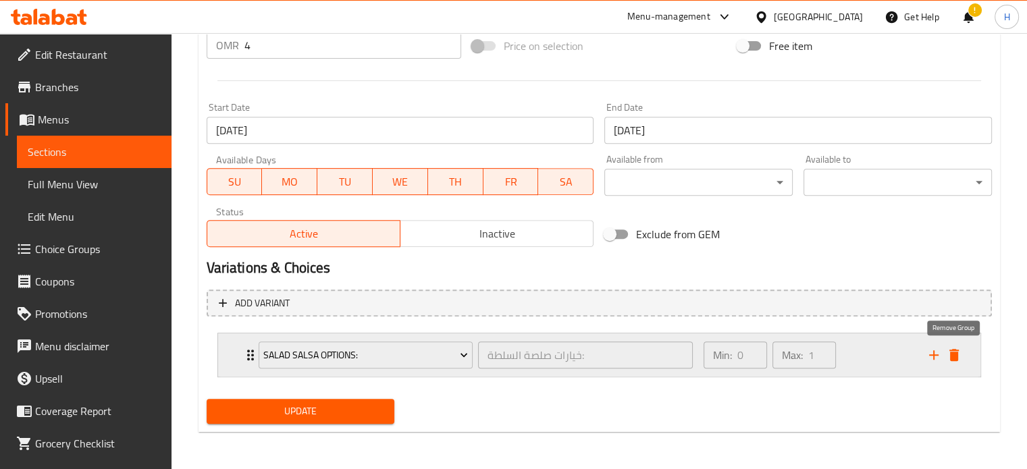
click at [954, 350] on icon "delete" at bounding box center [953, 355] width 9 height 12
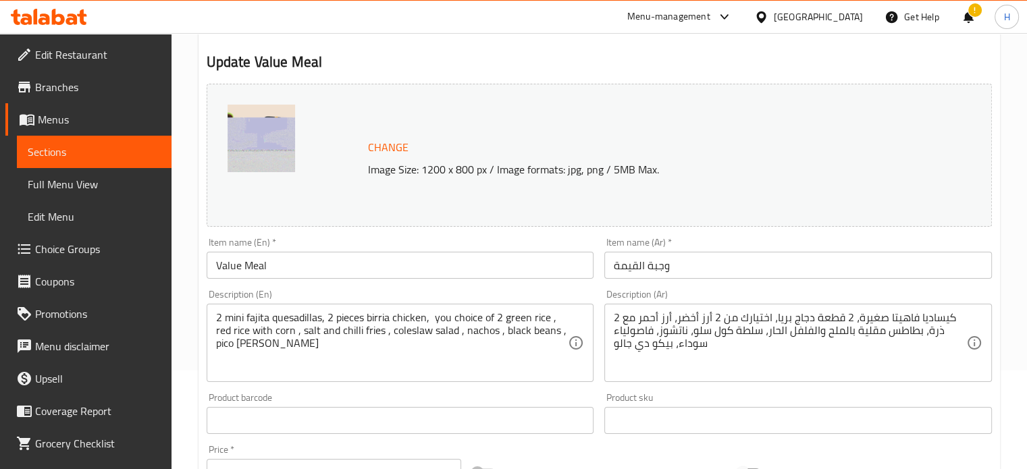
scroll to position [0, 0]
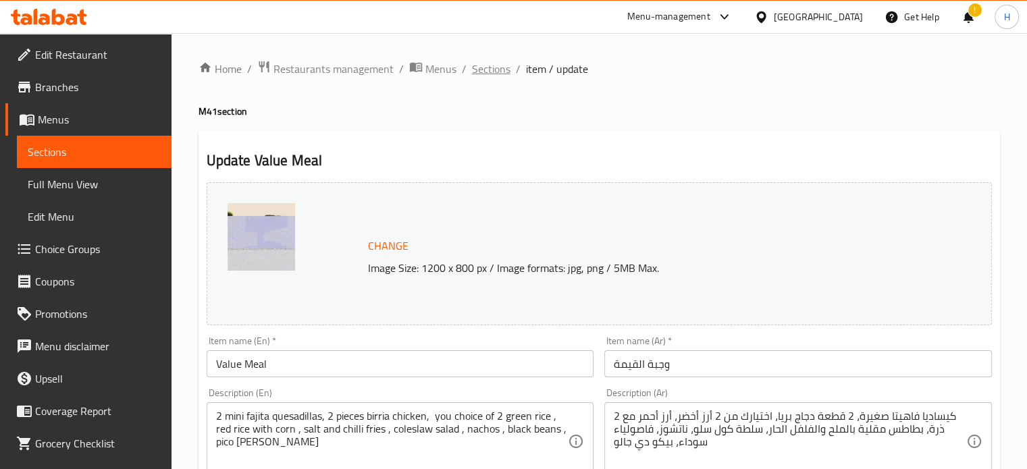
click at [497, 70] on span "Sections" at bounding box center [491, 69] width 38 height 16
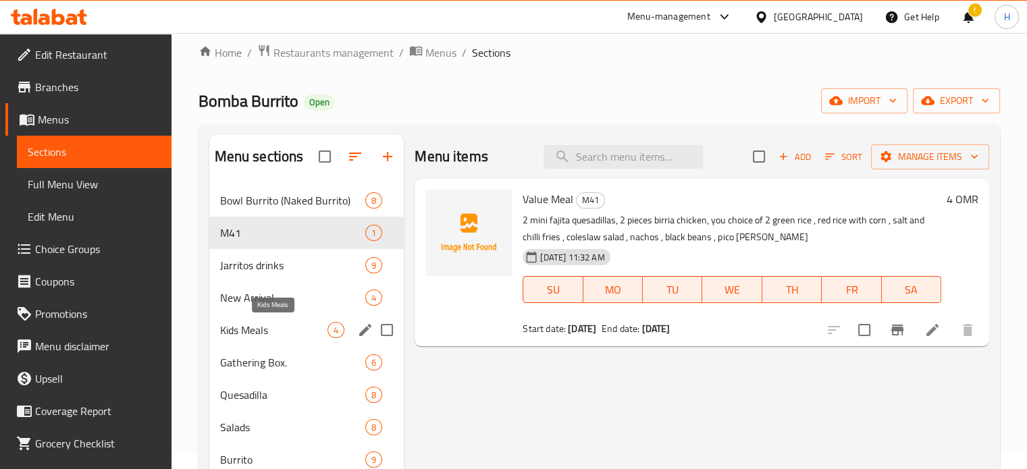
scroll to position [16, 0]
click at [602, 152] on input "search" at bounding box center [622, 158] width 159 height 24
click at [329, 345] on div "Kids Meals 4" at bounding box center [306, 330] width 195 height 32
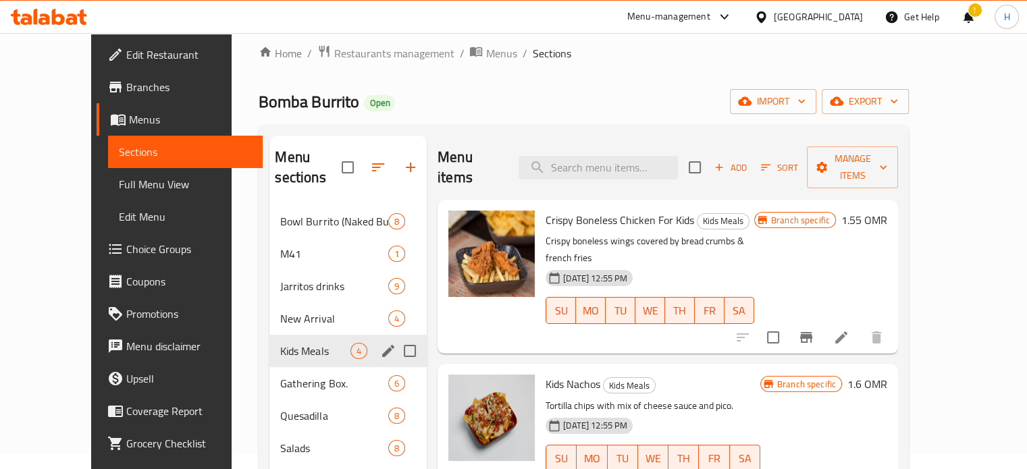
scroll to position [89, 0]
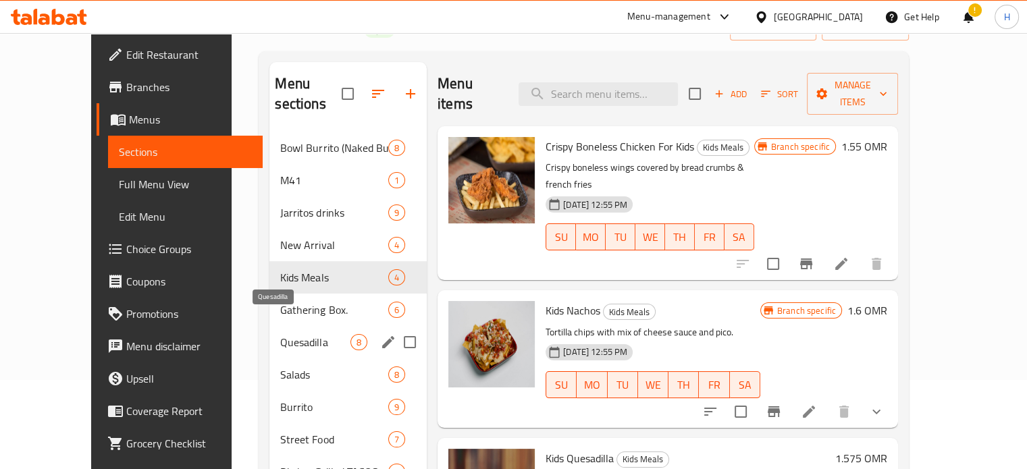
click at [286, 334] on span "Quesadilla" at bounding box center [315, 342] width 70 height 16
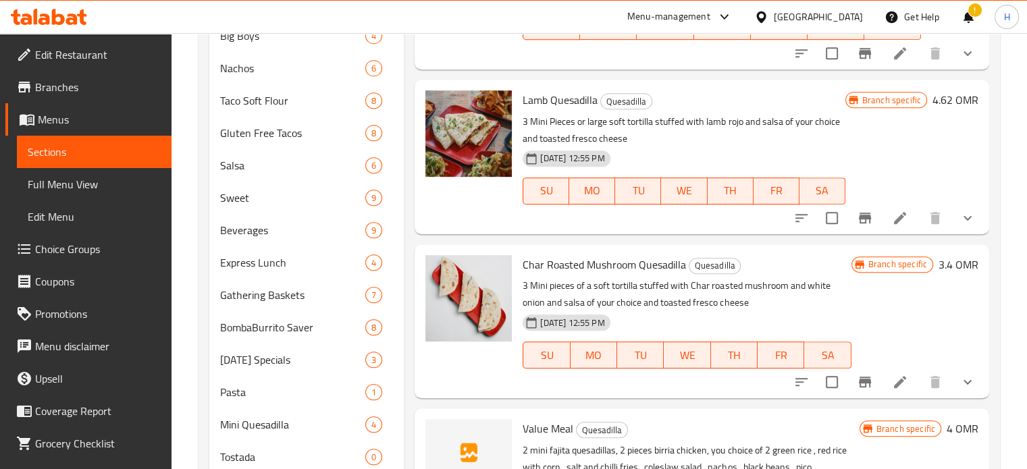
scroll to position [778, 0]
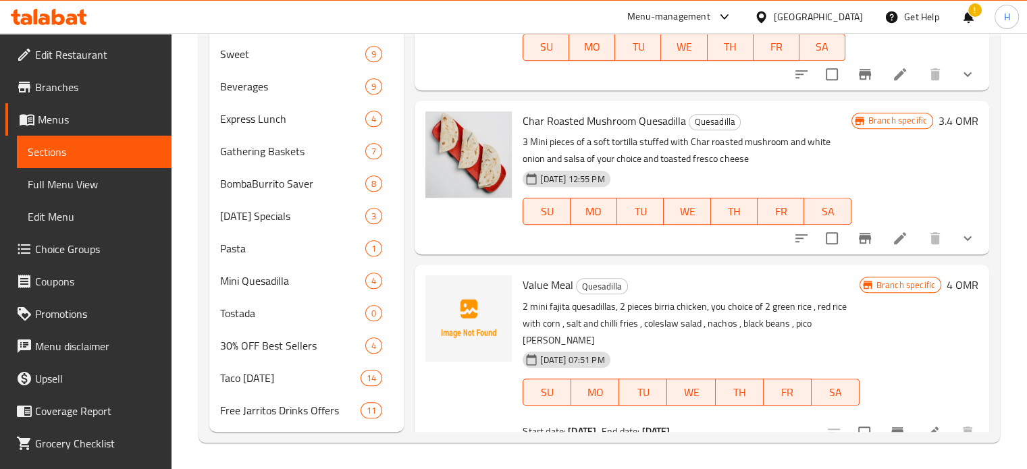
click at [821, 416] on div at bounding box center [900, 432] width 166 height 32
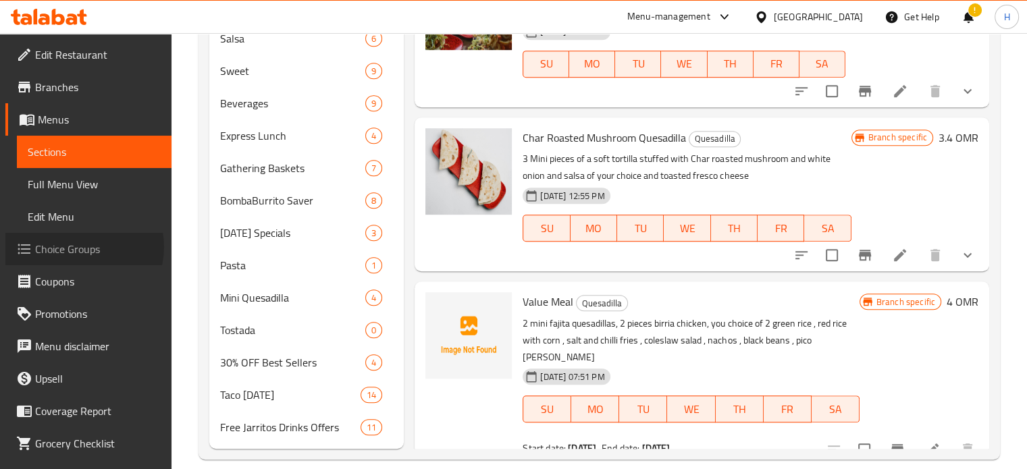
click at [82, 247] on span "Choice Groups" at bounding box center [98, 249] width 126 height 16
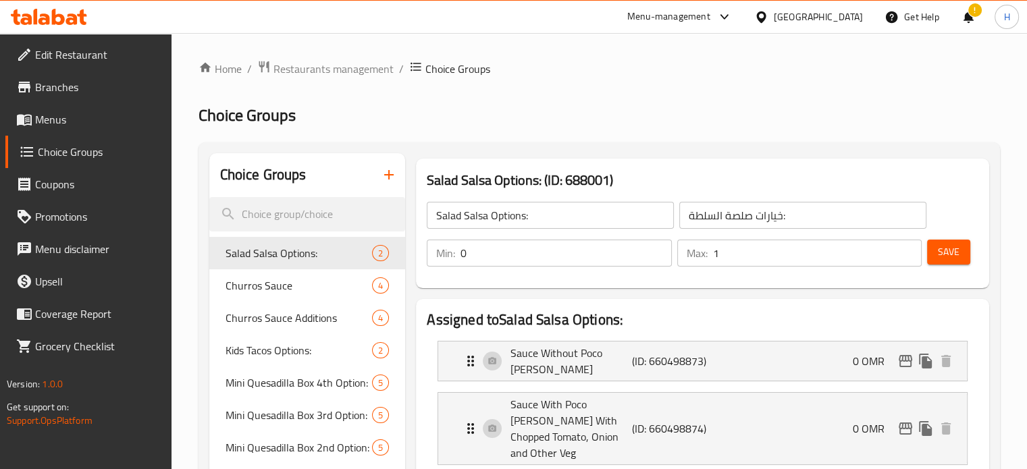
click at [378, 180] on button "button" at bounding box center [389, 175] width 32 height 32
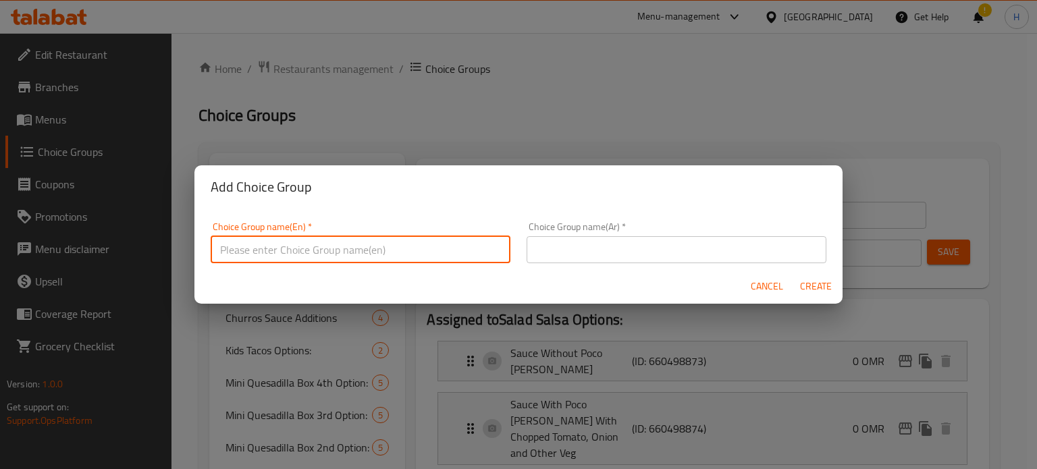
click at [351, 245] on input "text" at bounding box center [361, 249] width 300 height 27
type input "choice of Main"
click at [610, 242] on input "text" at bounding box center [676, 249] width 300 height 27
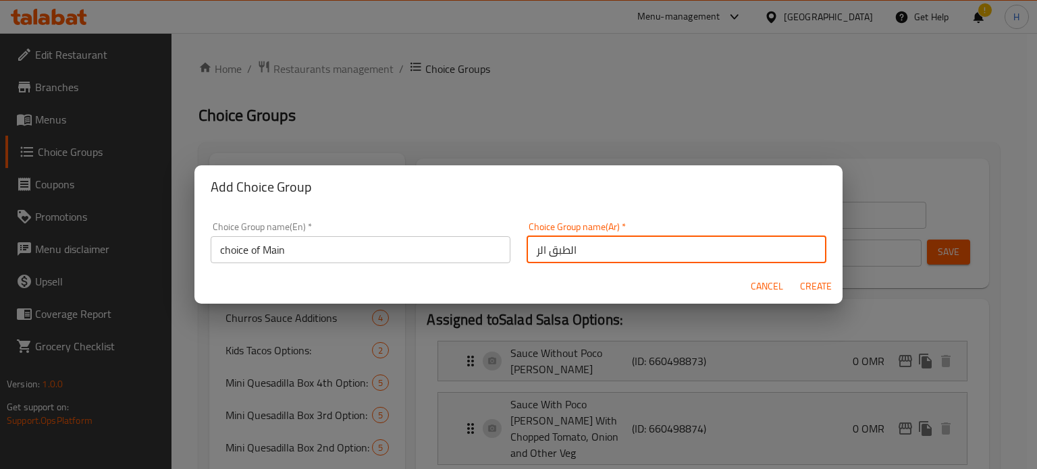
type input "الطبق الرئيسي"
click at [805, 282] on span "Create" at bounding box center [815, 286] width 32 height 17
type input "choice of Main"
type input "الطبق الرئيسي"
type input "0"
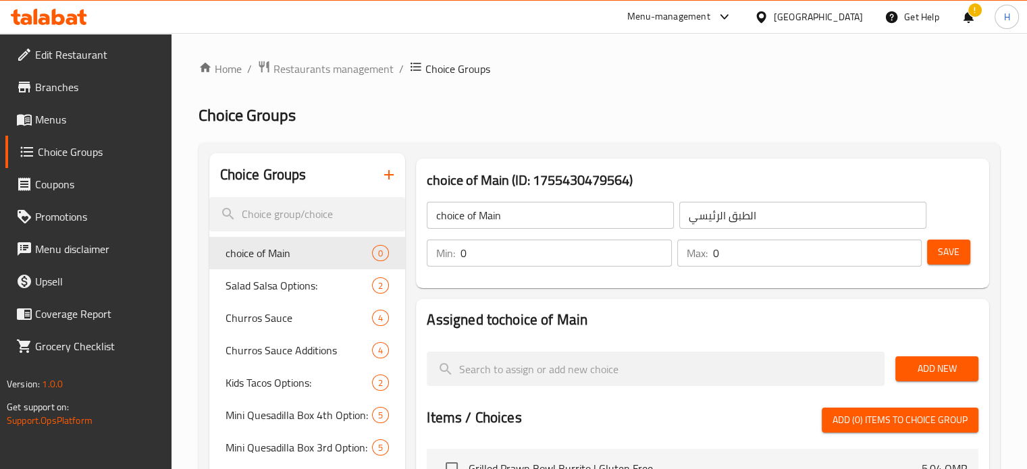
click at [535, 260] on input "0" at bounding box center [565, 253] width 211 height 27
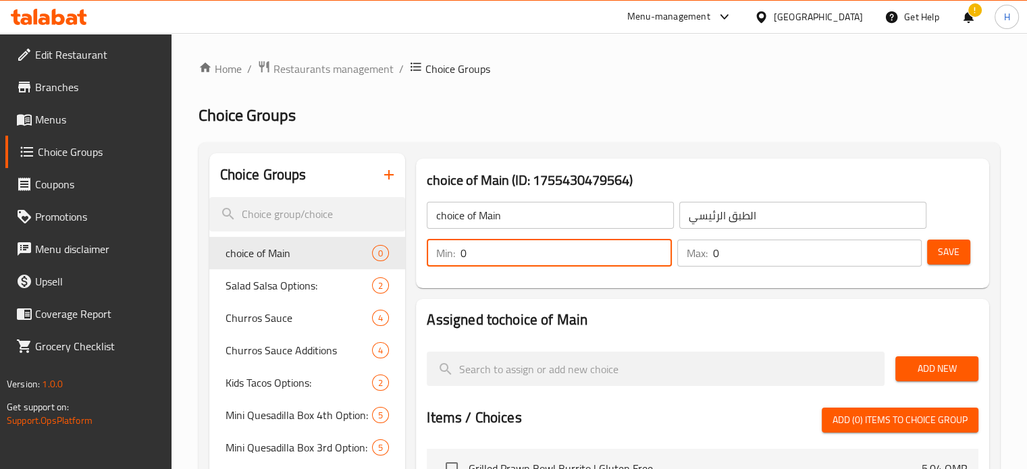
click at [535, 260] on input "0" at bounding box center [565, 253] width 211 height 27
type input "1"
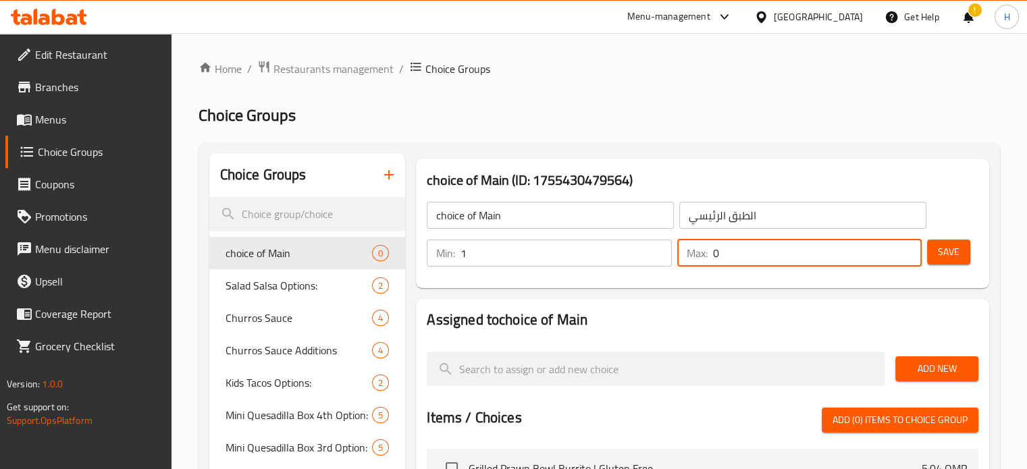
click at [723, 258] on input "0" at bounding box center [817, 253] width 209 height 27
type input "1"
click at [937, 252] on span "Save" at bounding box center [948, 252] width 22 height 17
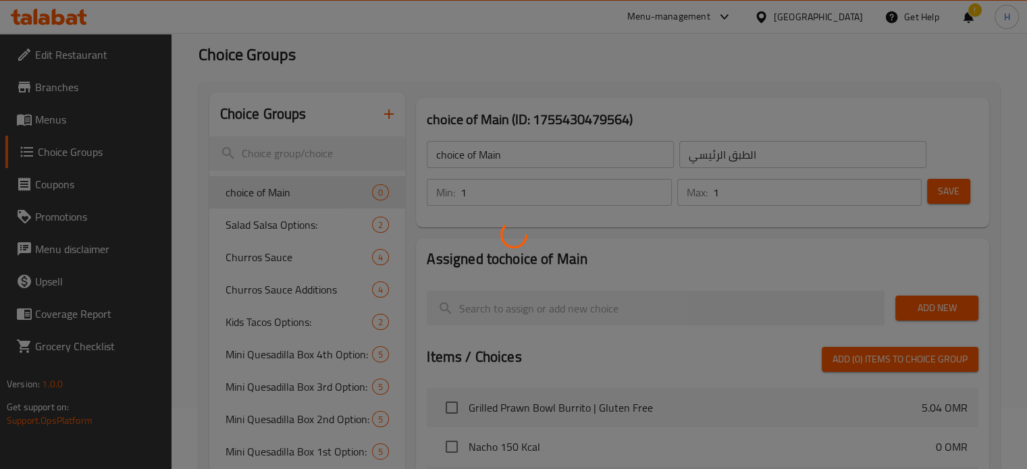
scroll to position [62, 0]
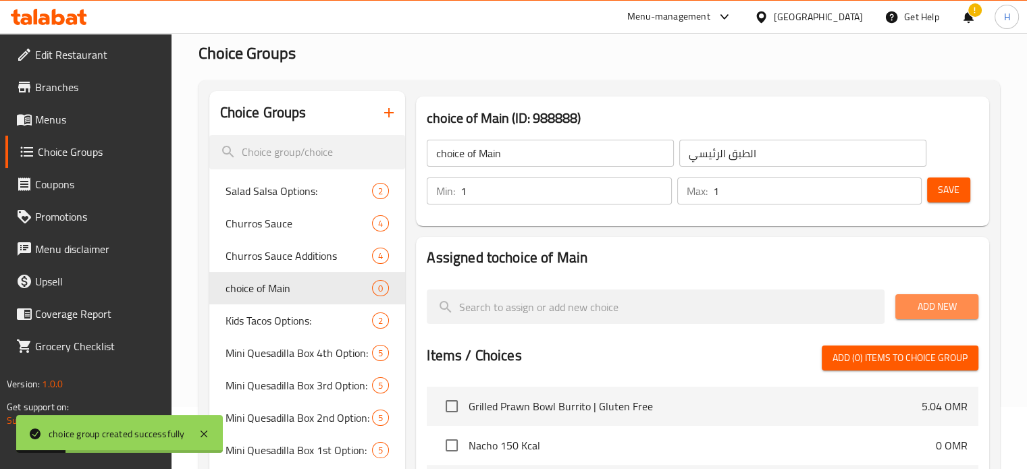
click at [937, 302] on span "Add New" at bounding box center [936, 306] width 61 height 17
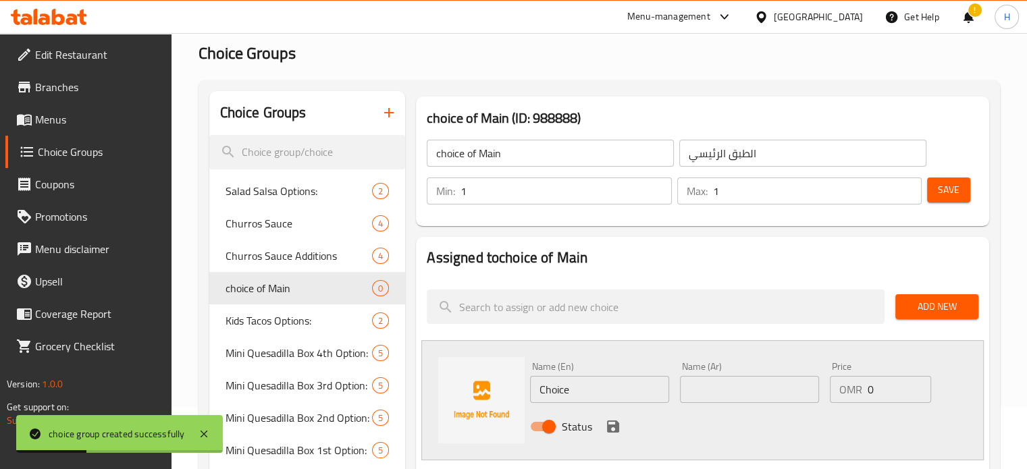
click at [609, 393] on input "Choice" at bounding box center [599, 389] width 139 height 27
paste input "2 mini fajita quesadillas"
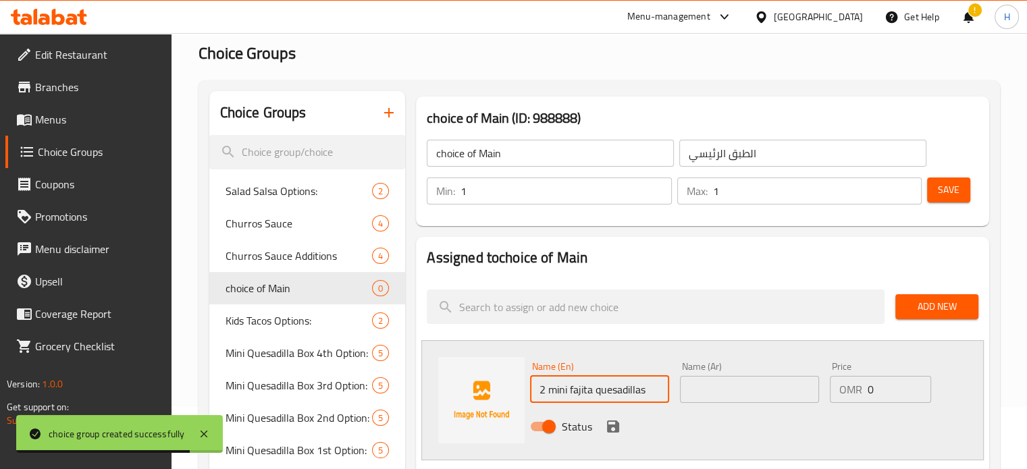
type input "2 mini fajita quesadillas"
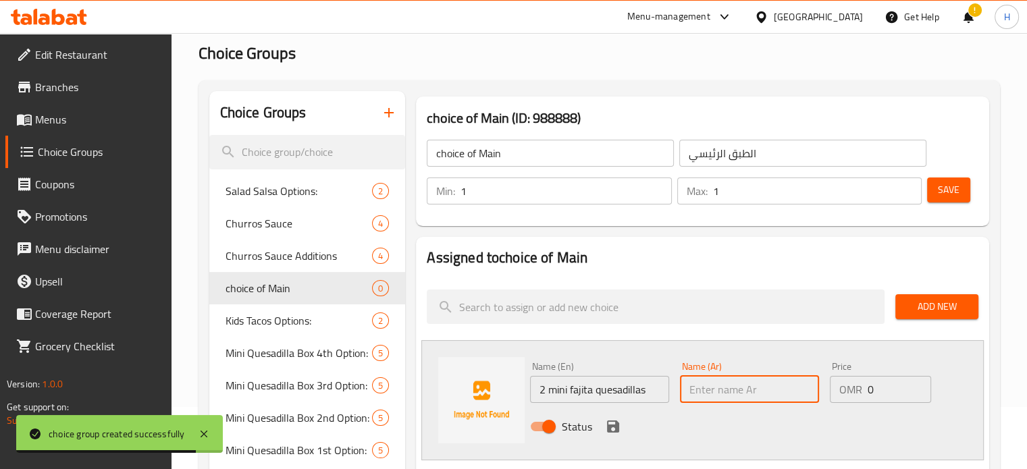
click at [755, 389] on input "text" at bounding box center [749, 389] width 139 height 27
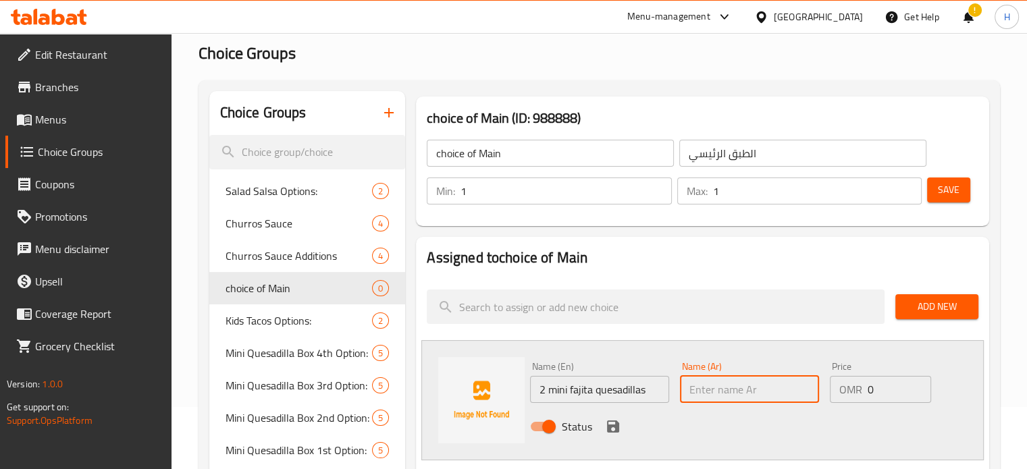
paste input "2 mini fajita quesadillas"
type input "2 mini fajita quesadillas"
click at [616, 425] on icon "save" at bounding box center [613, 426] width 12 height 12
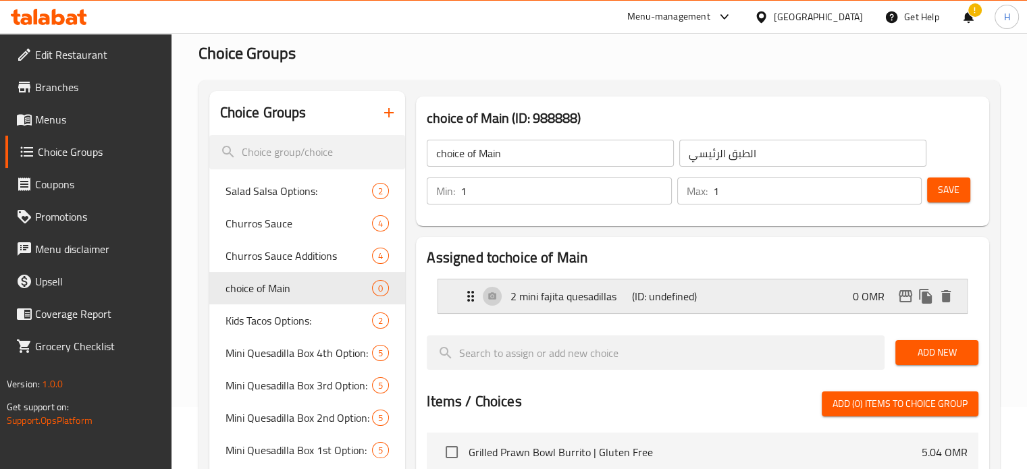
click at [713, 299] on div "2 mini fajita quesadillas (ID: undefined) 0 OMR" at bounding box center [706, 296] width 488 height 34
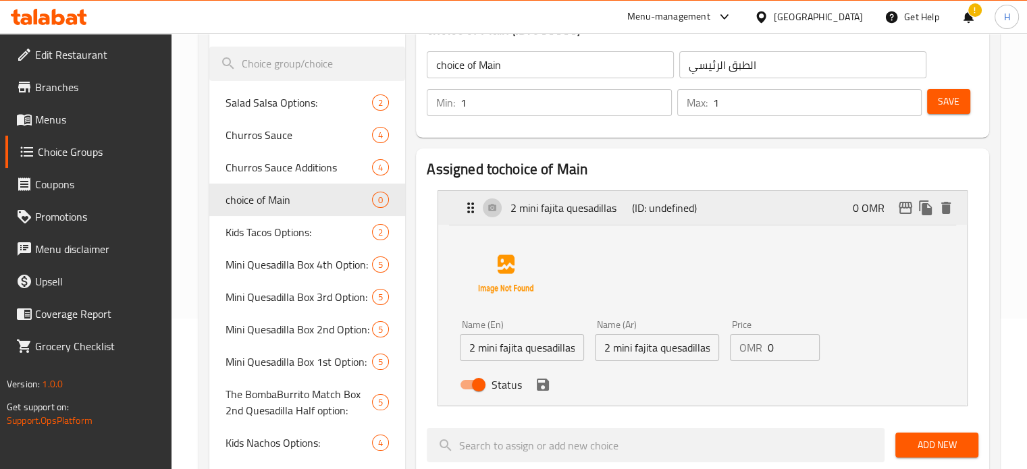
scroll to position [150, 0]
click at [864, 169] on h2 "Assigned to choice of Main" at bounding box center [702, 170] width 551 height 20
click at [718, 201] on div "2 mini fajita quesadillas (ID: undefined) 0 OMR" at bounding box center [706, 209] width 488 height 34
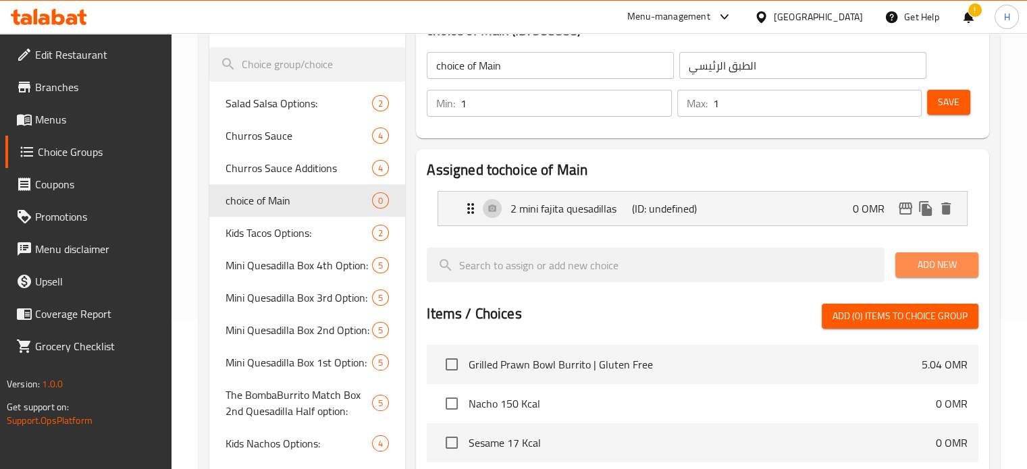
click at [970, 266] on button "Add New" at bounding box center [936, 264] width 83 height 25
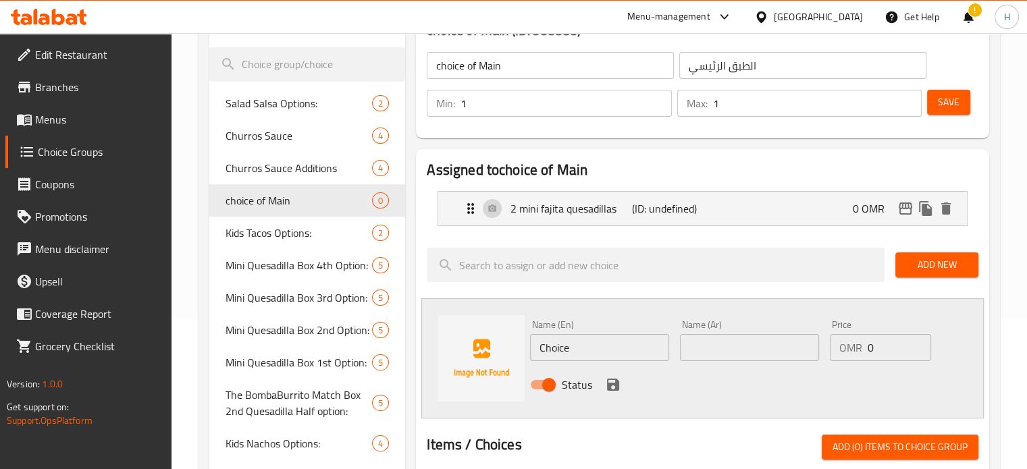
click at [601, 346] on input "Choice" at bounding box center [599, 347] width 139 height 27
paste input "2 pieces birria chicken"
type input "2 pieces birria chicken"
click at [728, 350] on input "text" at bounding box center [749, 347] width 139 height 27
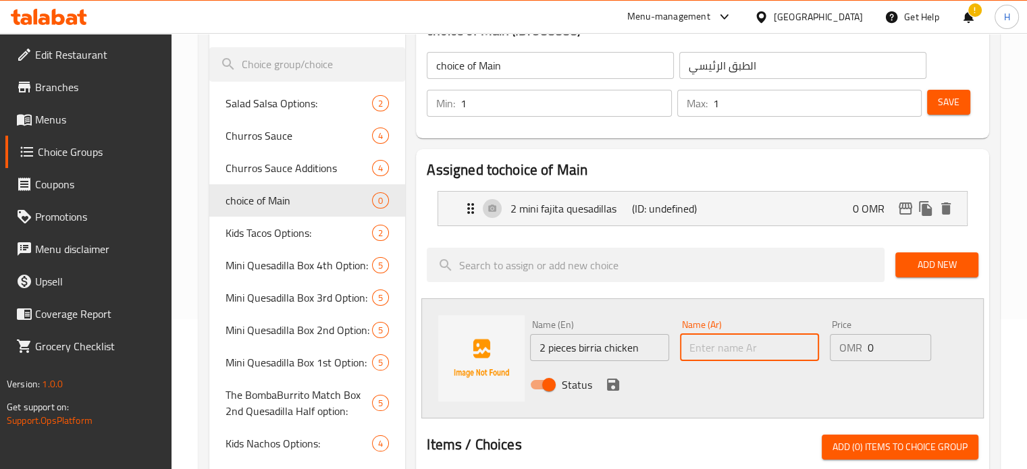
paste input "2 pieces birria chicken"
type input "2 pieces birria chicken"
click at [621, 383] on button "save" at bounding box center [613, 385] width 20 height 20
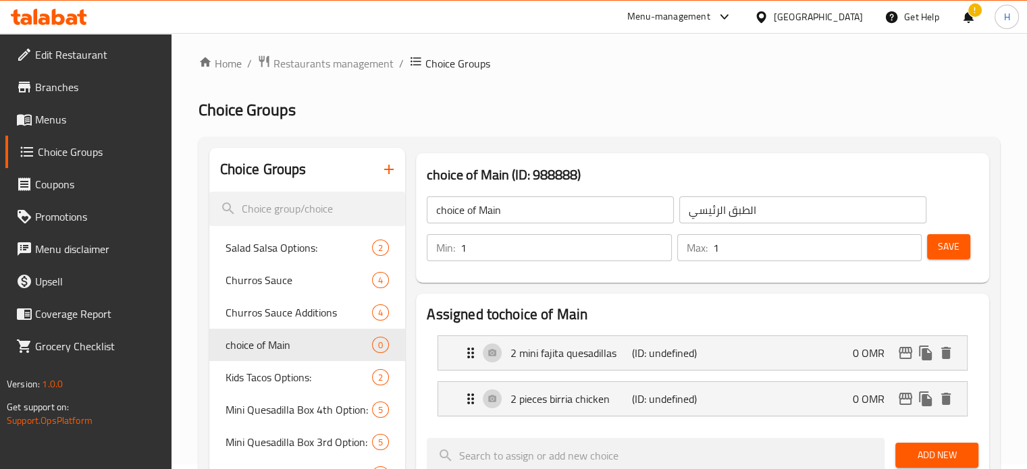
scroll to position [0, 0]
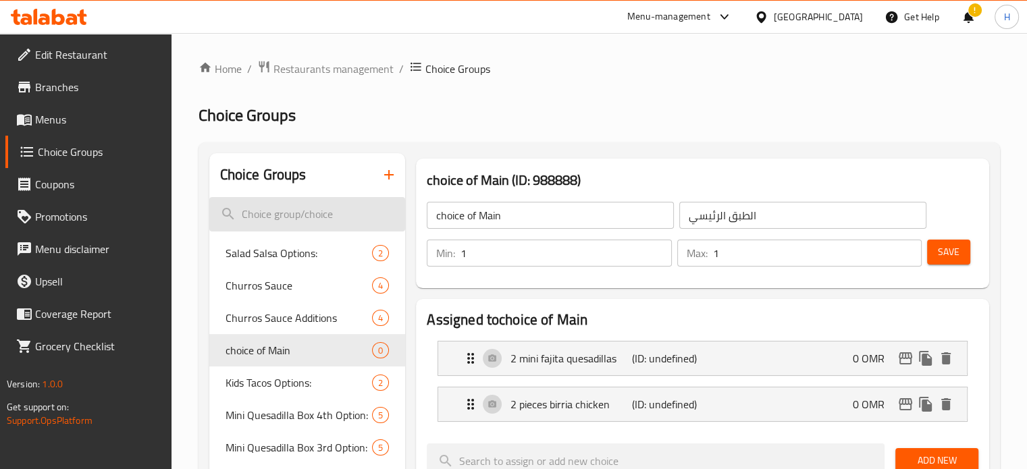
click at [310, 213] on input "search" at bounding box center [307, 214] width 196 height 34
click at [290, 217] on input "search" at bounding box center [307, 214] width 196 height 34
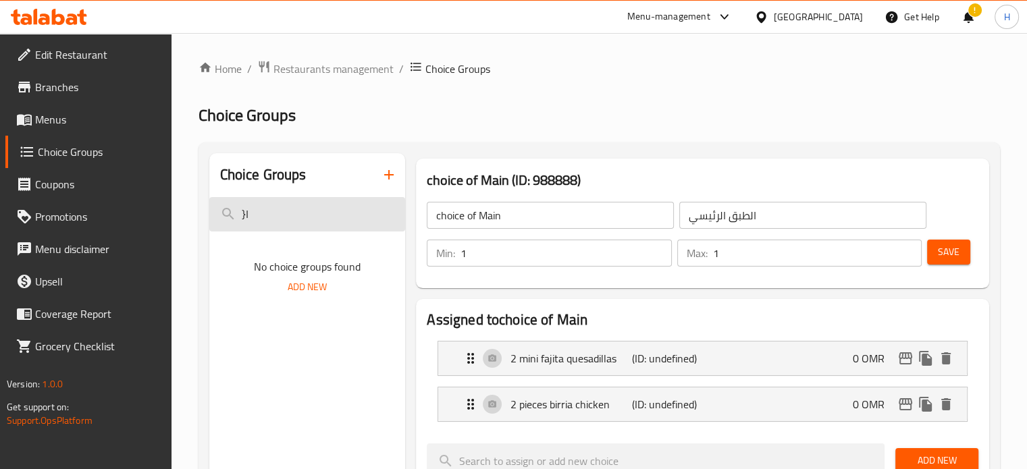
type input "}"
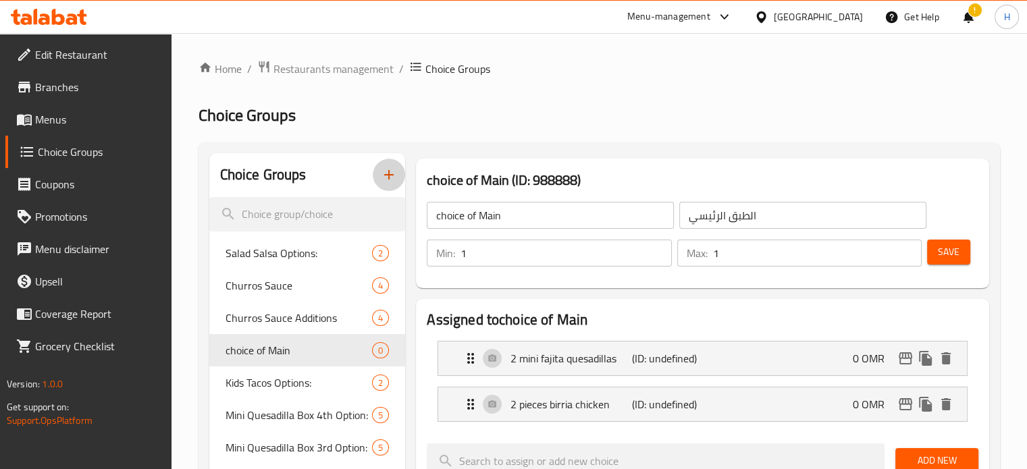
click at [388, 171] on icon "button" at bounding box center [389, 175] width 16 height 16
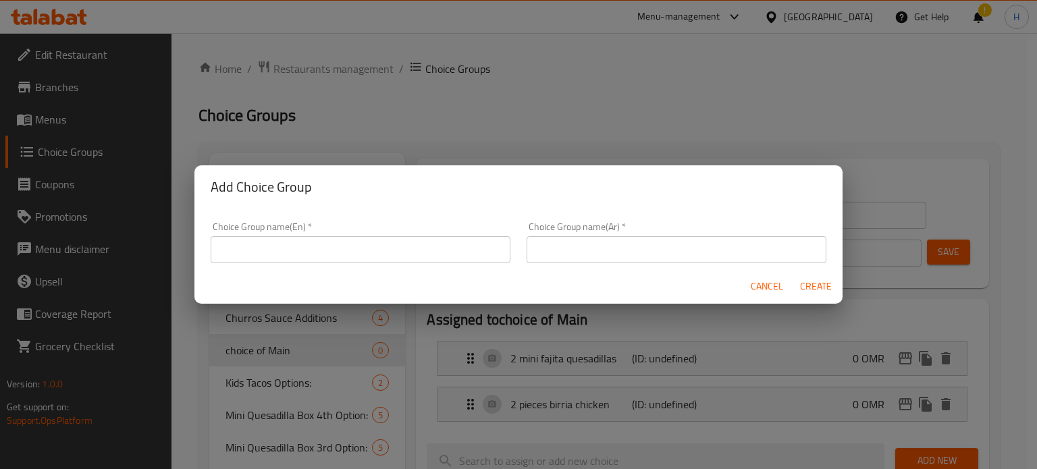
click at [398, 252] on input "text" at bounding box center [361, 249] width 300 height 27
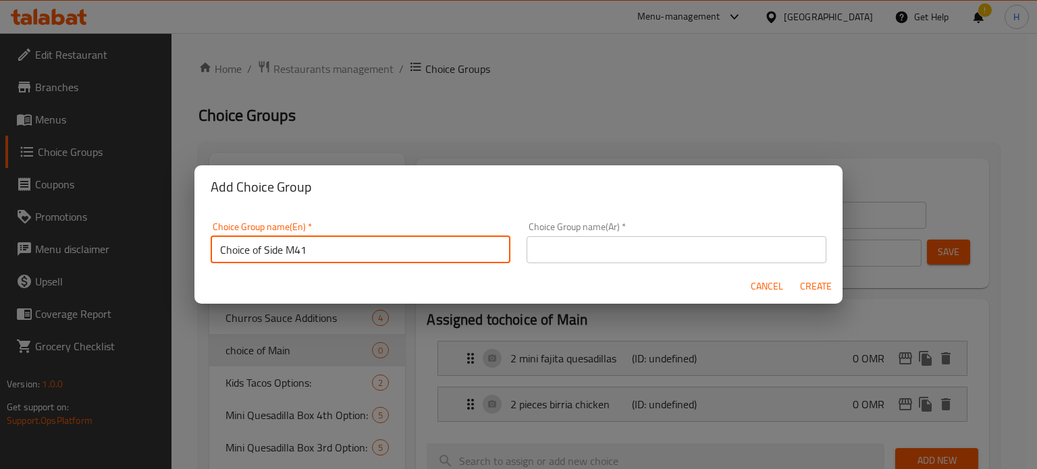
type input "Choice of Side M41"
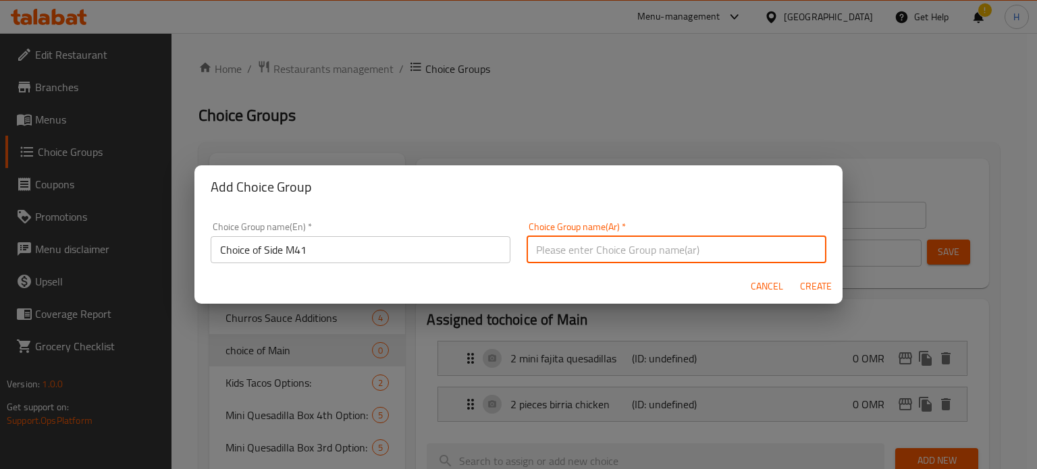
click at [568, 248] on input "text" at bounding box center [676, 249] width 300 height 27
type input "الطبق الجانبي"
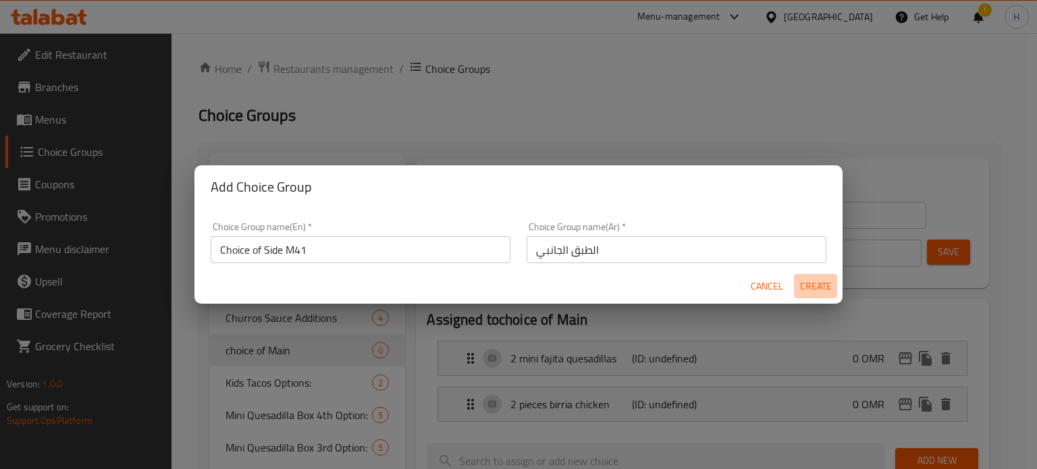
click at [826, 285] on span "Create" at bounding box center [815, 286] width 32 height 17
type input "Choice of Side M41"
type input "الطبق الجانبي"
type input "0"
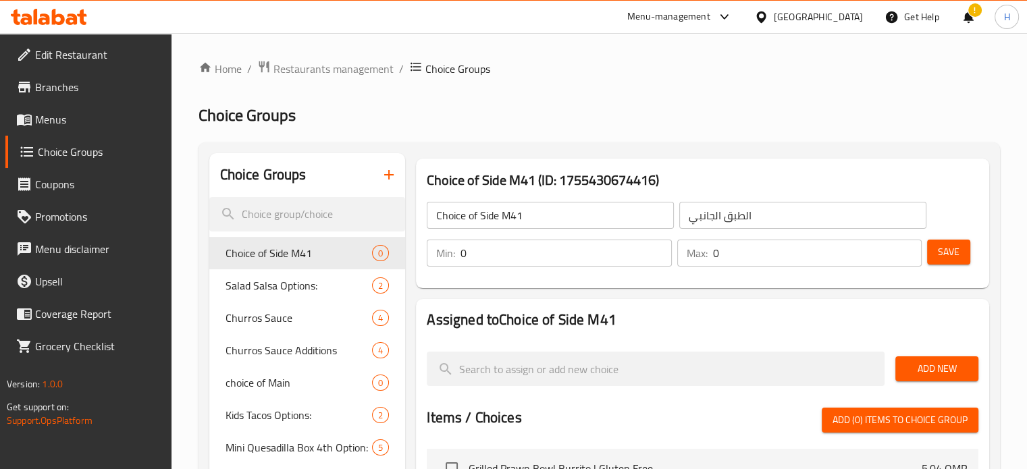
click at [595, 258] on input "0" at bounding box center [565, 253] width 211 height 27
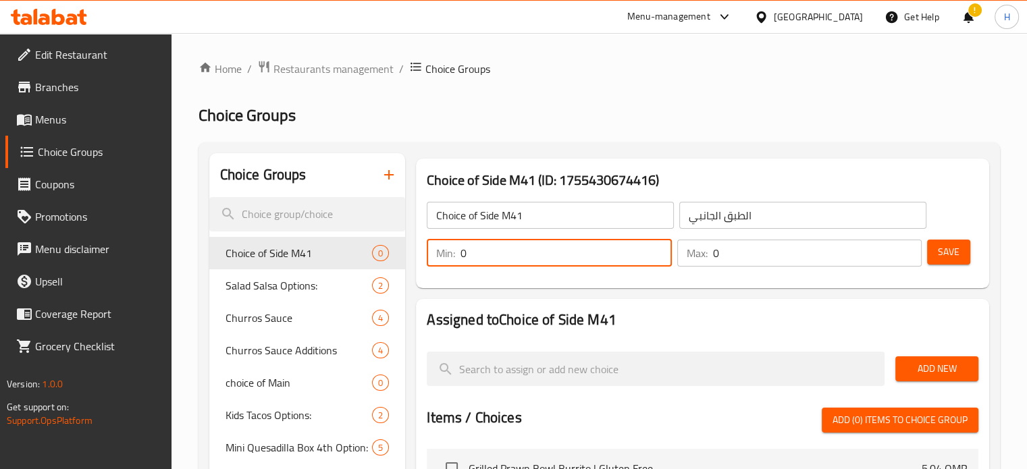
click at [595, 258] on input "0" at bounding box center [565, 253] width 211 height 27
type input "1"
click at [727, 256] on input "0" at bounding box center [817, 253] width 209 height 27
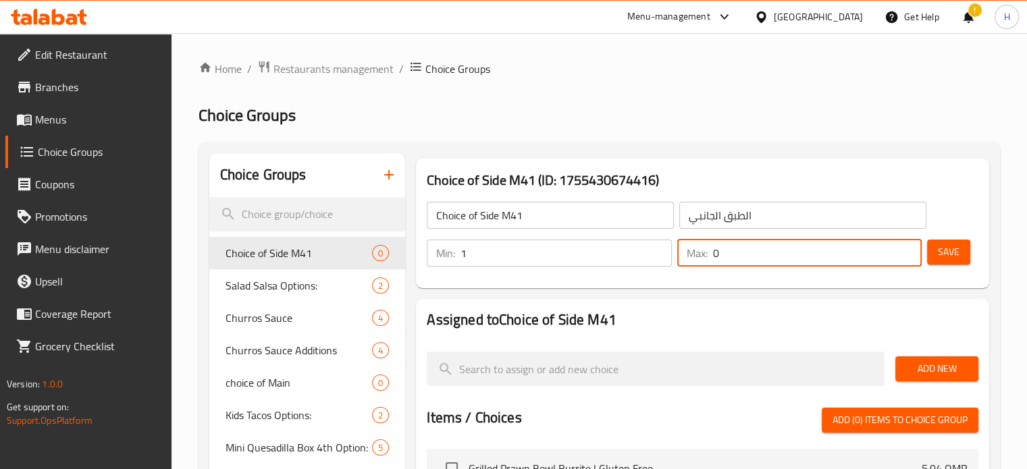
click at [727, 256] on input "0" at bounding box center [817, 253] width 209 height 27
type input "1"
click at [941, 245] on span "Save" at bounding box center [948, 252] width 22 height 17
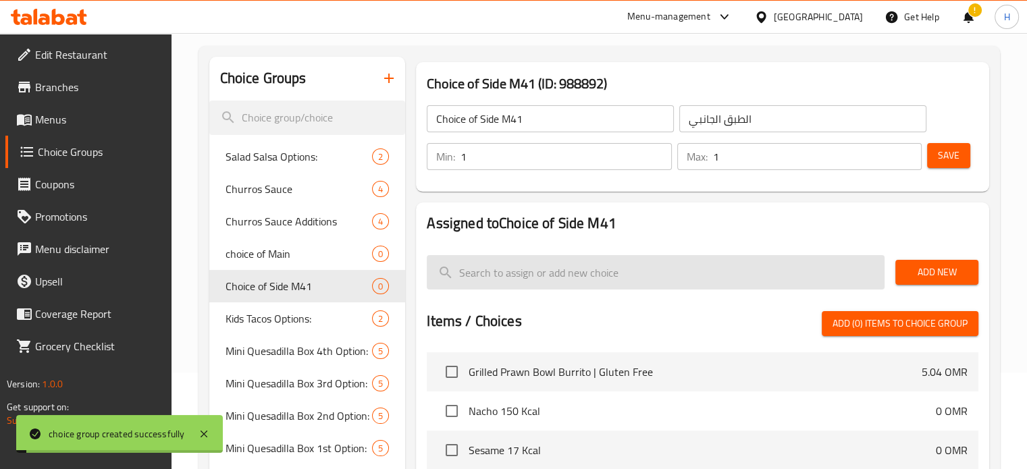
scroll to position [97, 0]
click at [637, 277] on input "search" at bounding box center [656, 271] width 458 height 34
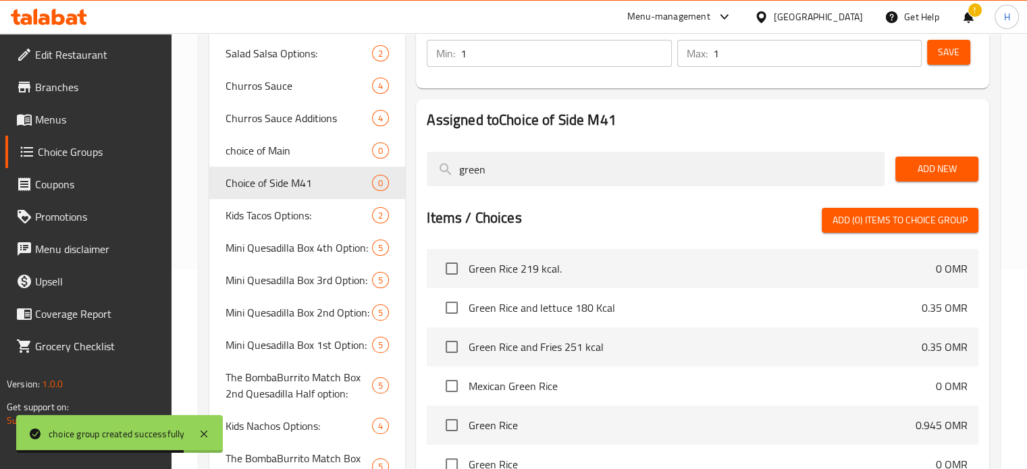
scroll to position [43, 0]
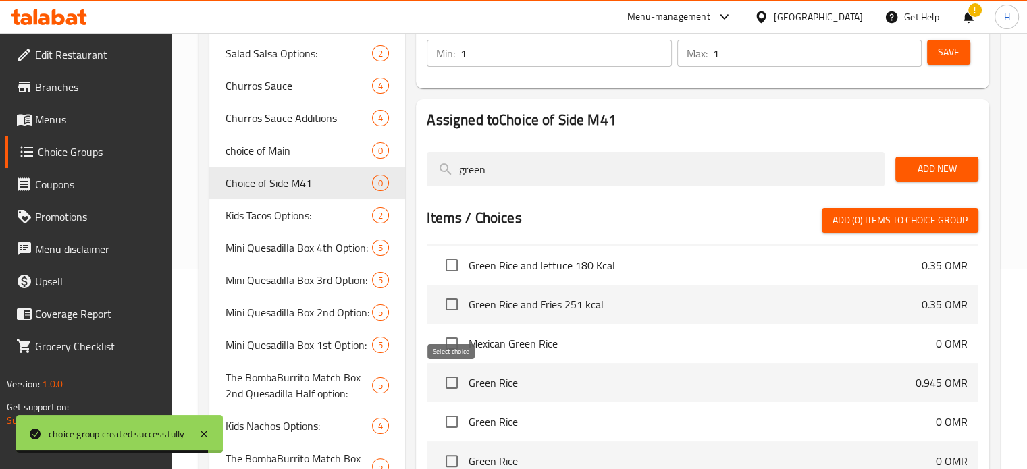
type input "green"
click at [454, 380] on input "checkbox" at bounding box center [451, 382] width 28 height 28
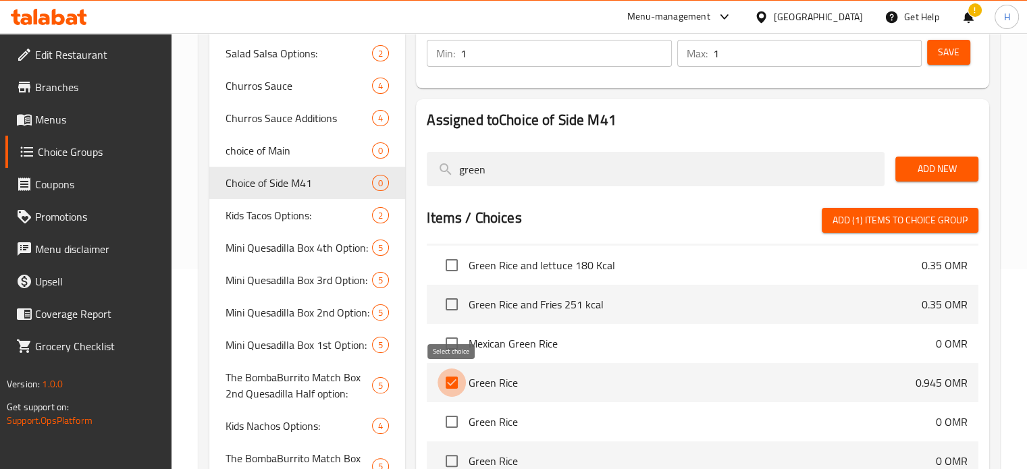
click at [451, 385] on input "checkbox" at bounding box center [451, 382] width 28 height 28
checkbox input "false"
click at [452, 420] on input "checkbox" at bounding box center [451, 422] width 28 height 28
checkbox input "true"
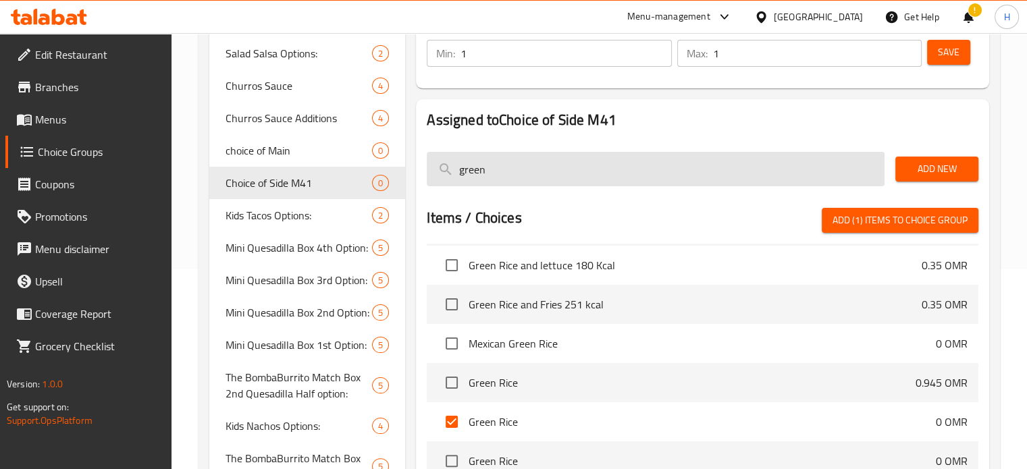
click at [508, 177] on input "green" at bounding box center [656, 169] width 458 height 34
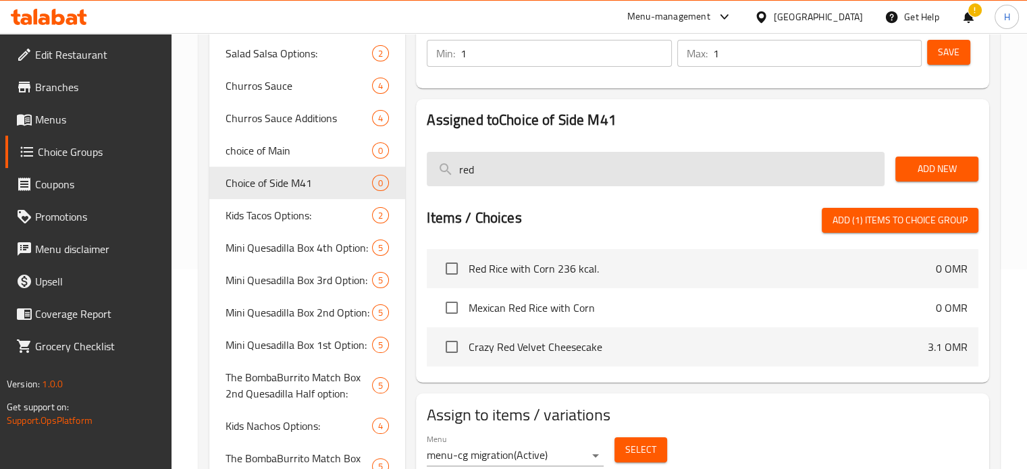
scroll to position [0, 0]
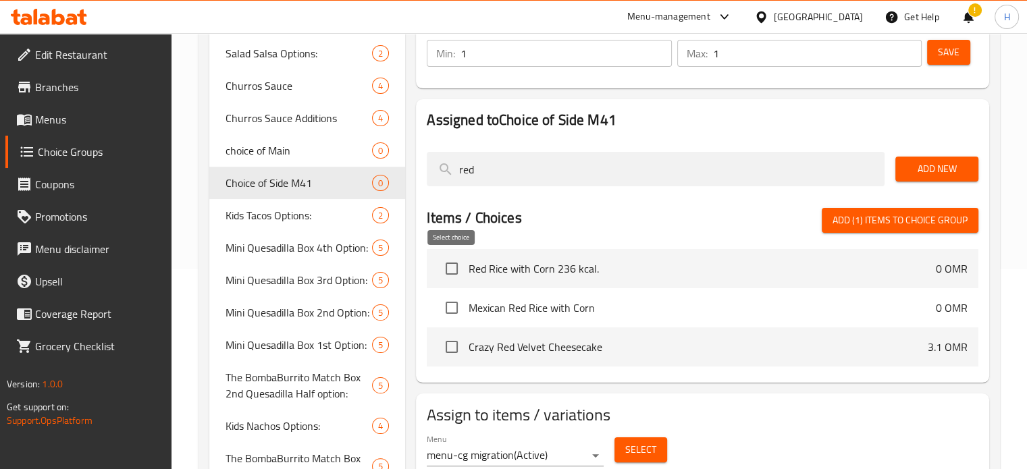
type input "red"
click at [449, 269] on input "checkbox" at bounding box center [451, 268] width 28 height 28
click at [448, 269] on input "checkbox" at bounding box center [451, 268] width 28 height 28
checkbox input "true"
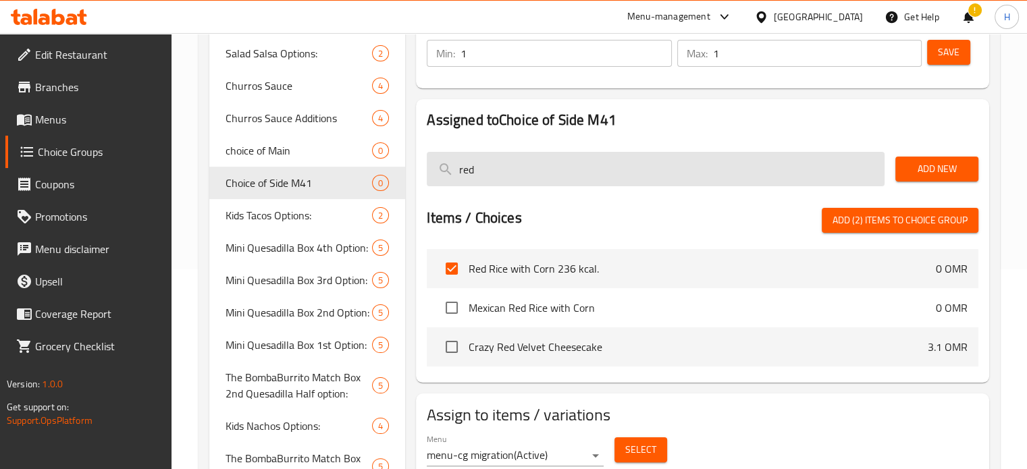
click at [524, 169] on input "red" at bounding box center [656, 169] width 458 height 34
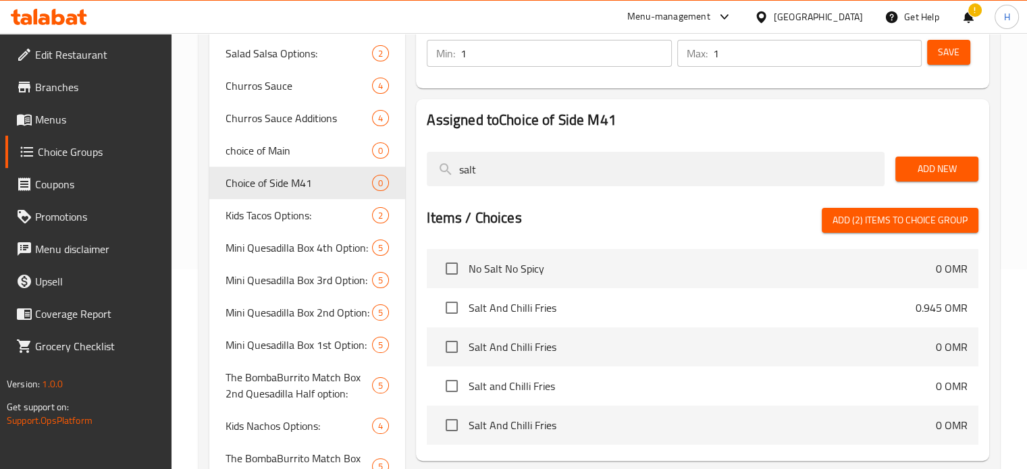
type input "salt"
click at [451, 387] on input "checkbox" at bounding box center [451, 386] width 28 height 28
checkbox input "true"
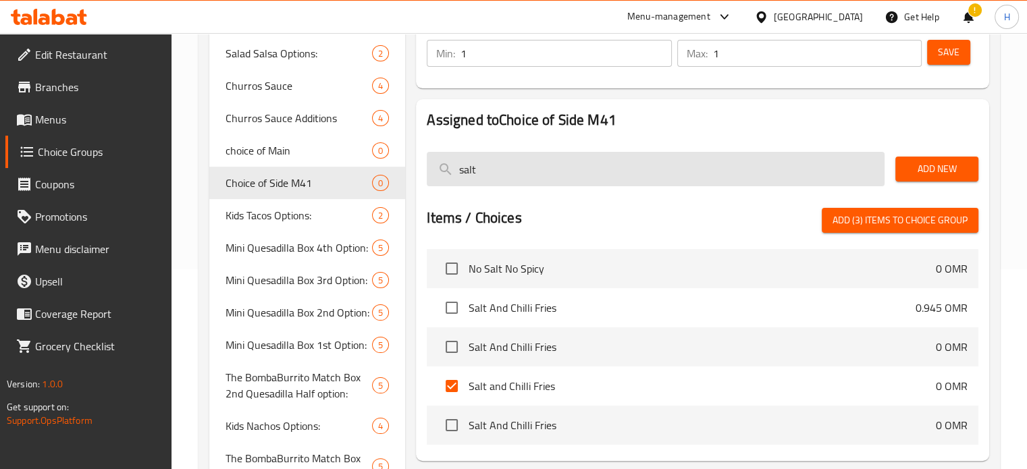
click at [540, 177] on input "salt" at bounding box center [656, 169] width 458 height 34
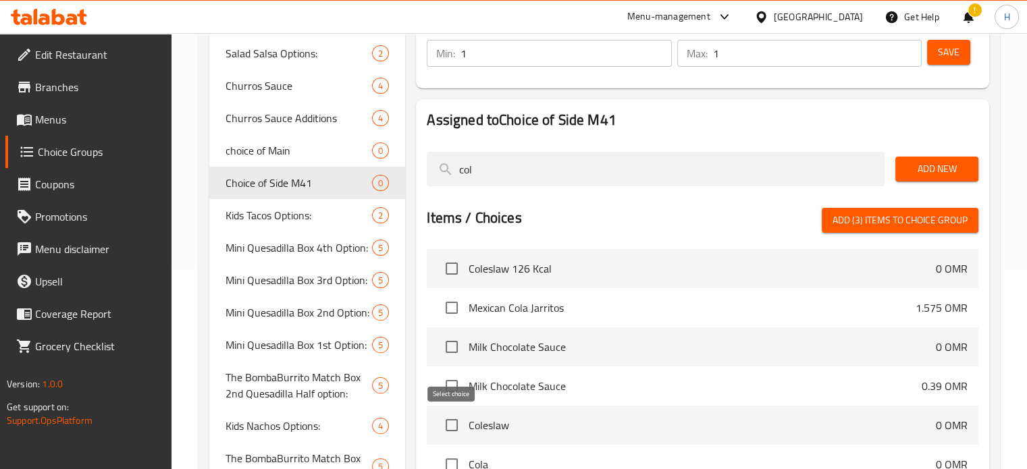
type input "col"
click at [452, 423] on input "checkbox" at bounding box center [451, 425] width 28 height 28
checkbox input "true"
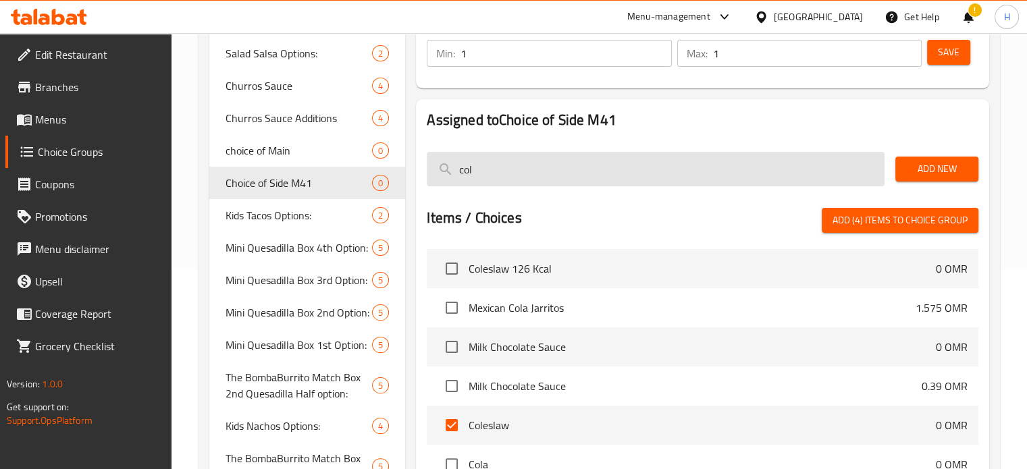
click at [497, 163] on input "col" at bounding box center [656, 169] width 458 height 34
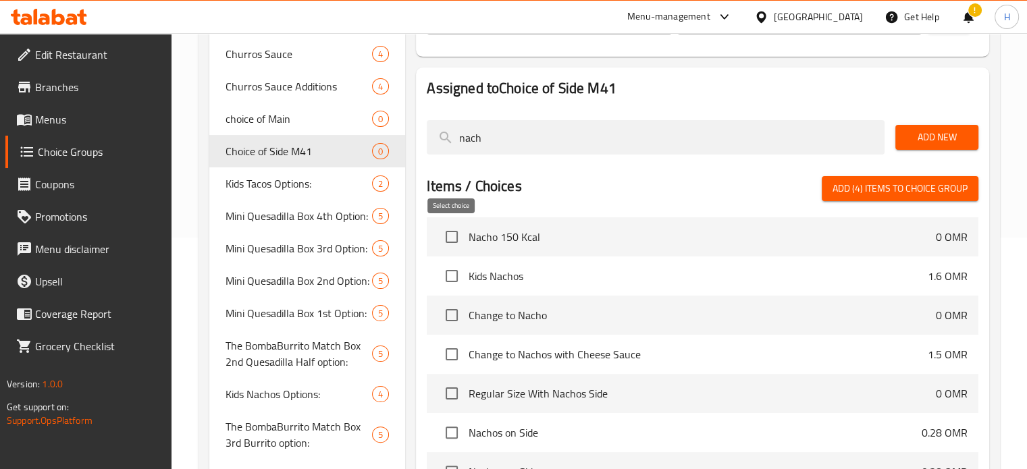
type input "nach"
click at [451, 236] on input "checkbox" at bounding box center [451, 237] width 28 height 28
checkbox input "true"
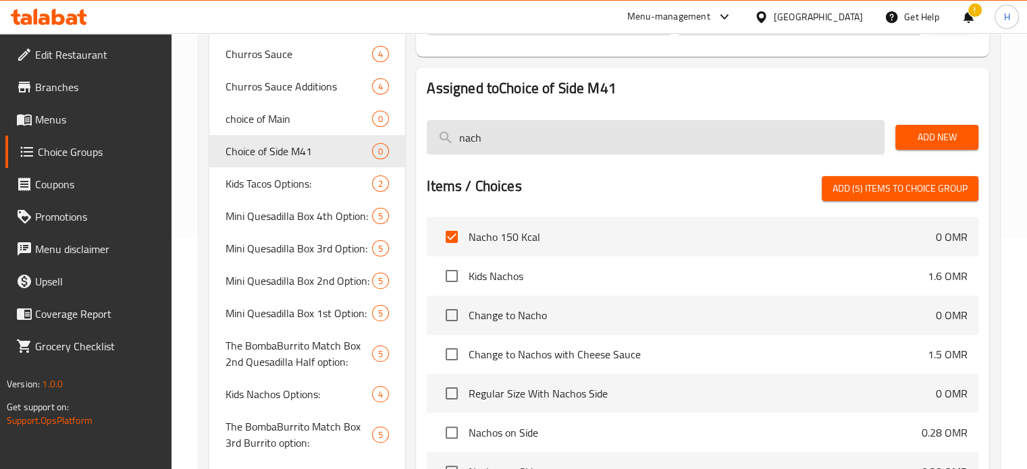
click at [541, 149] on input "nach" at bounding box center [656, 137] width 458 height 34
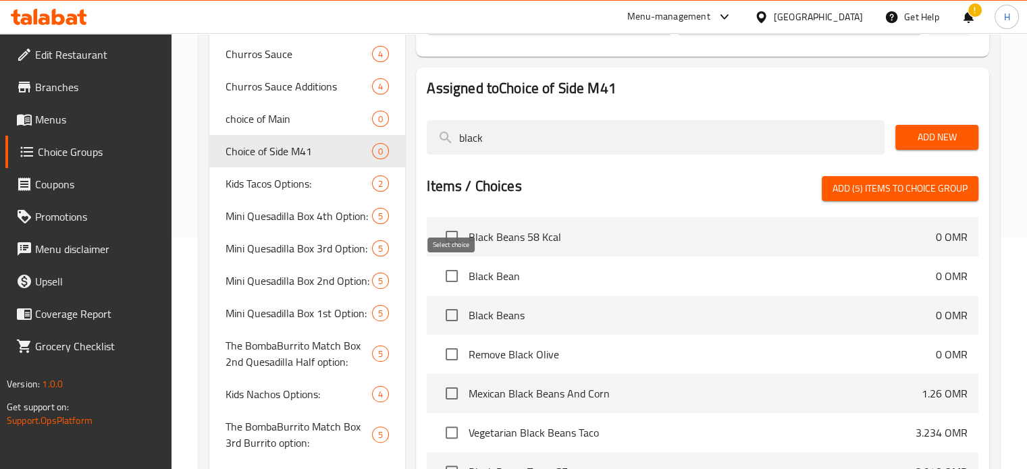
type input "black"
click at [452, 277] on input "checkbox" at bounding box center [451, 276] width 28 height 28
checkbox input "true"
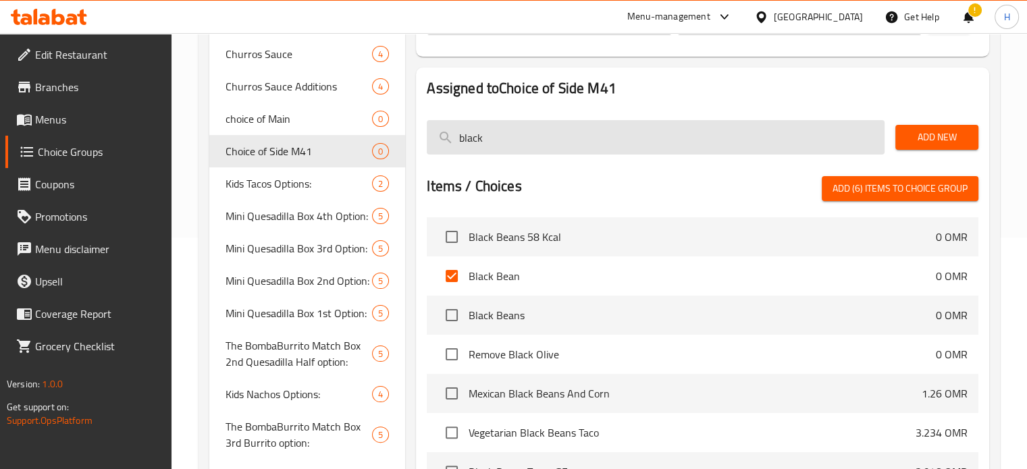
click at [520, 140] on input "black" at bounding box center [656, 137] width 458 height 34
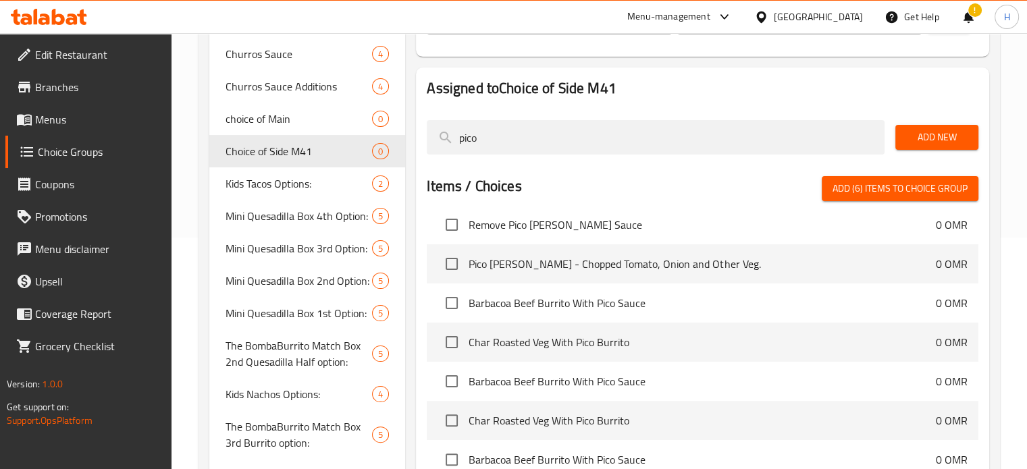
scroll to position [159, 0]
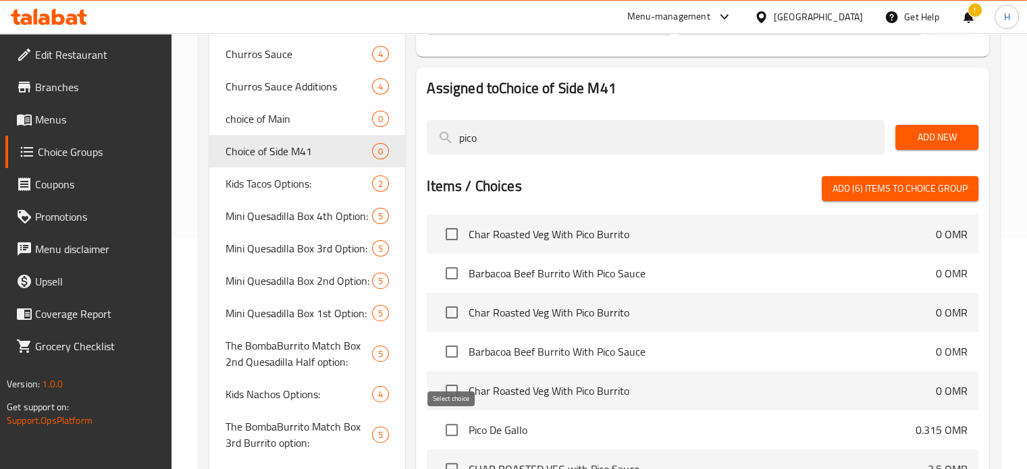
type input "pico"
click at [454, 425] on input "checkbox" at bounding box center [451, 430] width 28 height 28
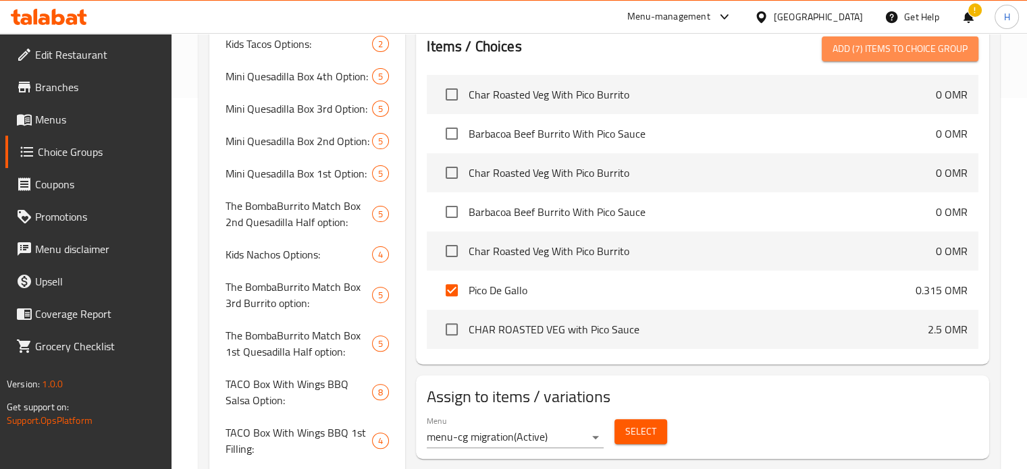
click at [884, 52] on span "Add (7) items to choice group" at bounding box center [899, 48] width 135 height 17
checkbox input "false"
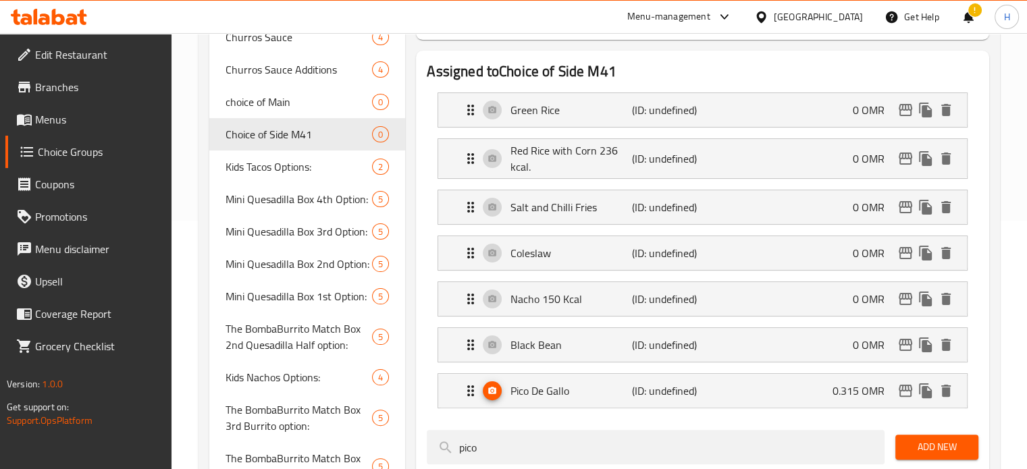
scroll to position [244, 0]
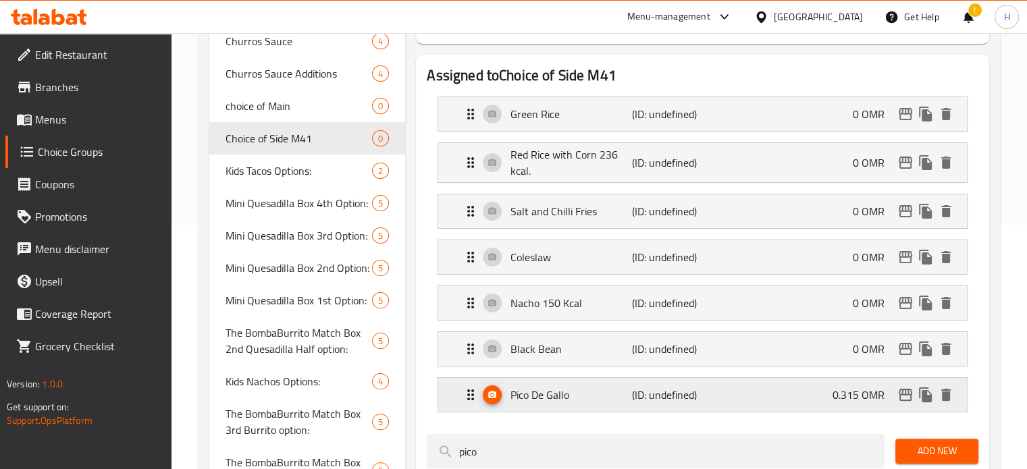
click at [842, 396] on p "0.315 OMR" at bounding box center [863, 395] width 63 height 16
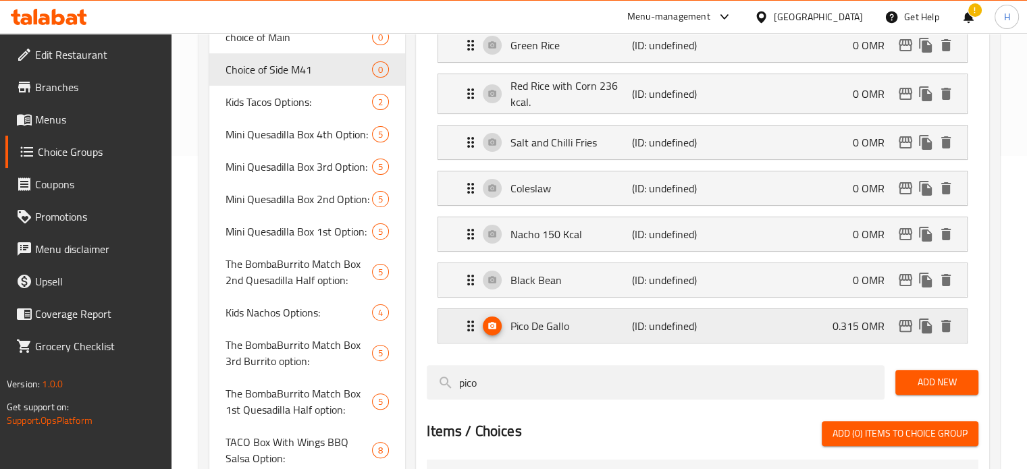
scroll to position [314, 0]
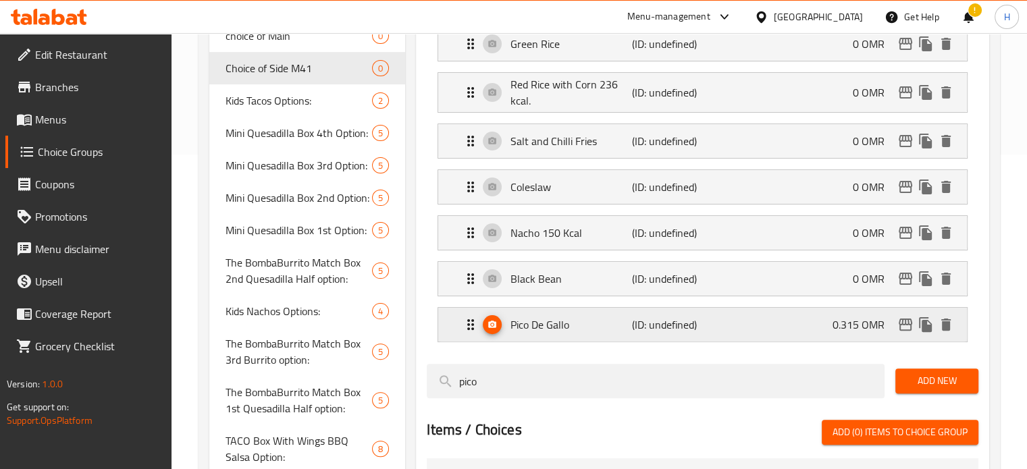
click at [815, 331] on div "Pico De Gallo (ID: undefined) 0.315 OMR" at bounding box center [706, 325] width 488 height 34
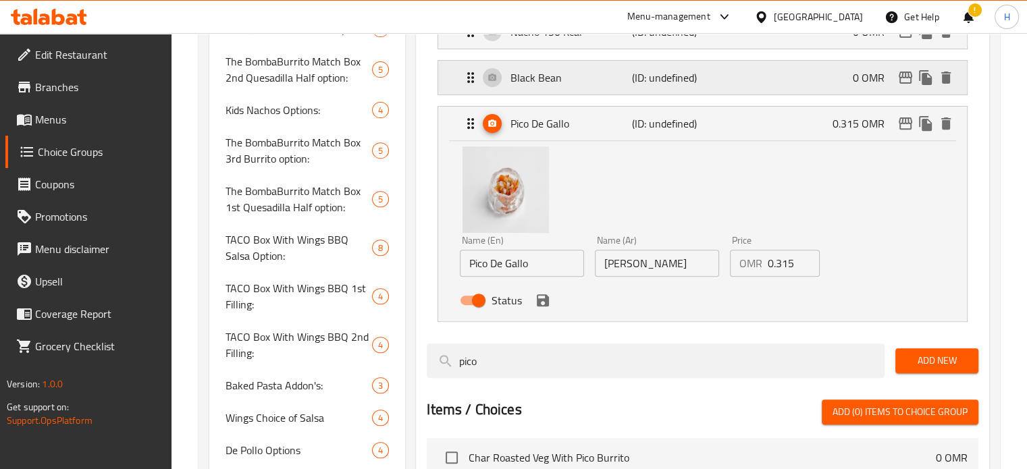
scroll to position [515, 0]
click at [776, 270] on input "0.315" at bounding box center [793, 263] width 53 height 27
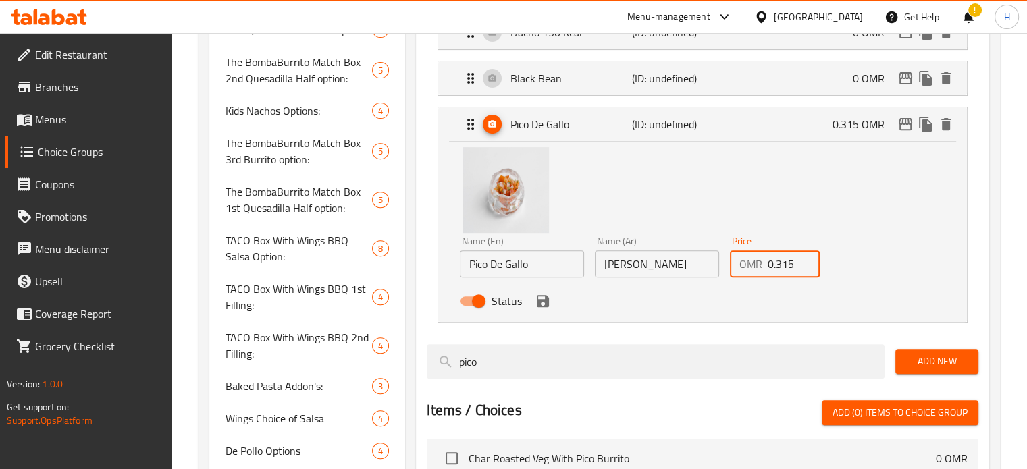
click at [776, 270] on input "0.315" at bounding box center [793, 263] width 53 height 27
click at [549, 306] on icon "save" at bounding box center [543, 301] width 16 height 16
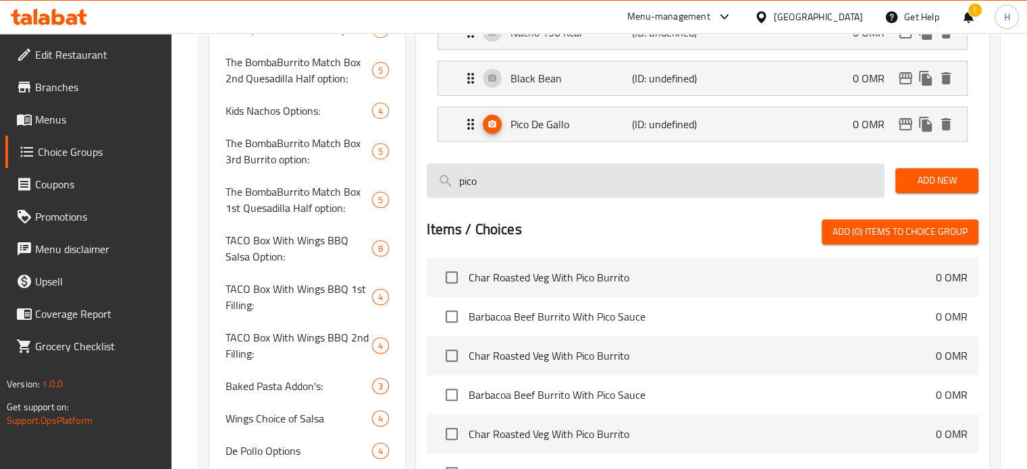
type input "0"
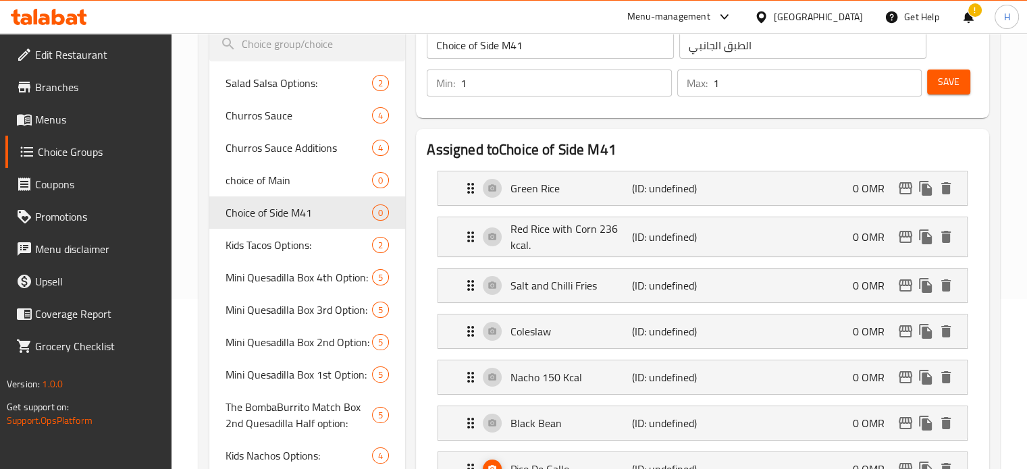
scroll to position [169, 0]
click at [954, 70] on button "Save" at bounding box center [948, 82] width 43 height 25
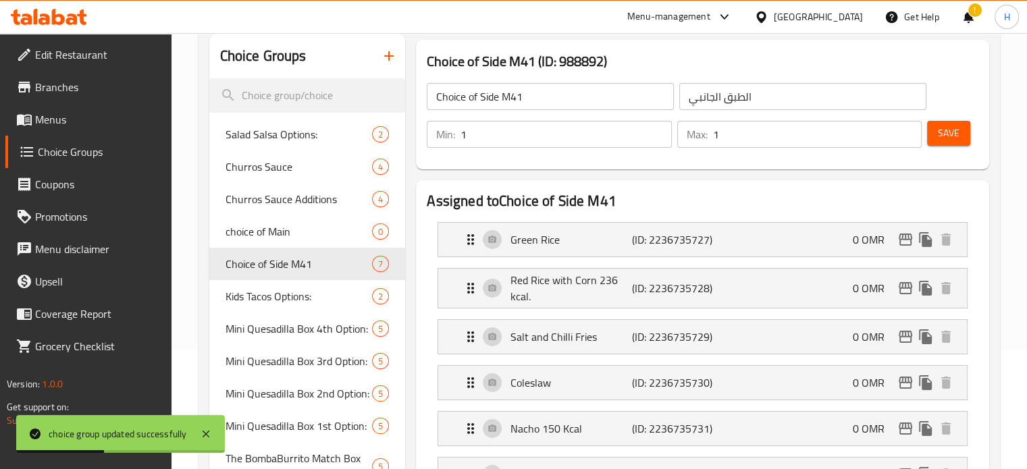
scroll to position [117, 0]
click at [389, 54] on icon "button" at bounding box center [388, 57] width 9 height 9
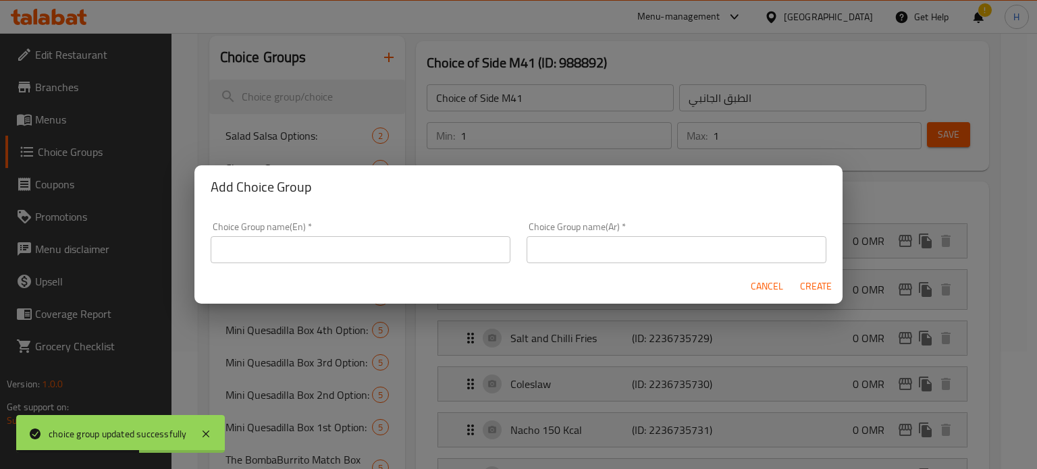
click at [408, 247] on input "text" at bounding box center [361, 249] width 300 height 27
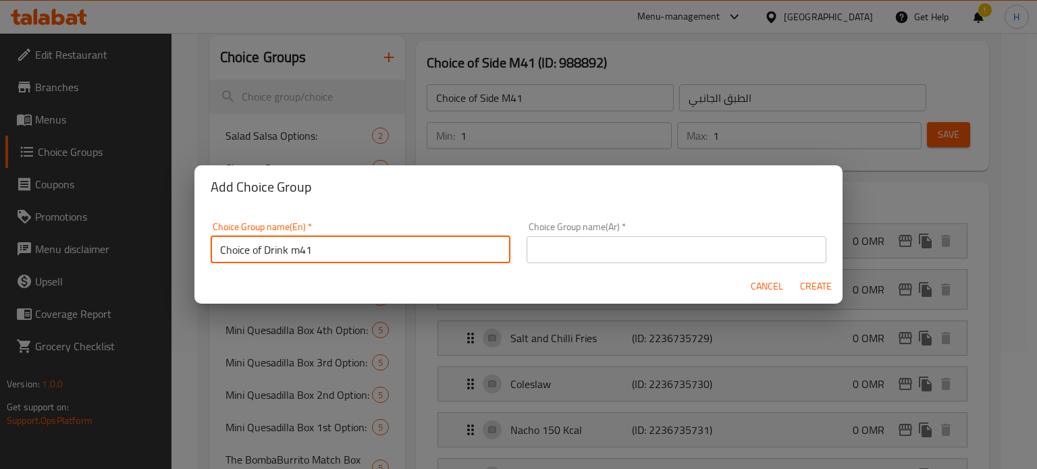
type input "Choice of Drink m41"
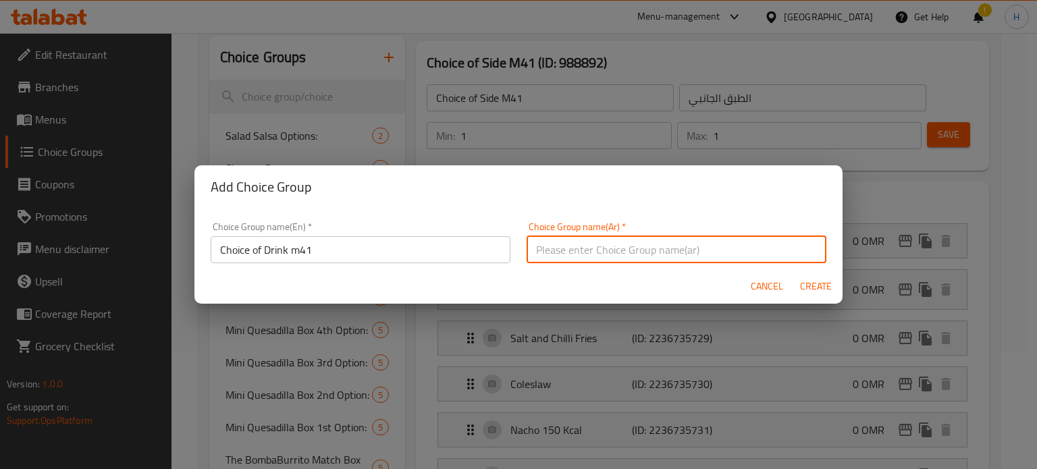
click at [579, 251] on input "text" at bounding box center [676, 249] width 300 height 27
type input "اختيار المشروب"
click at [813, 288] on span "Create" at bounding box center [815, 286] width 32 height 17
type input "Choice of Drink m41"
type input "اختيار المشروب"
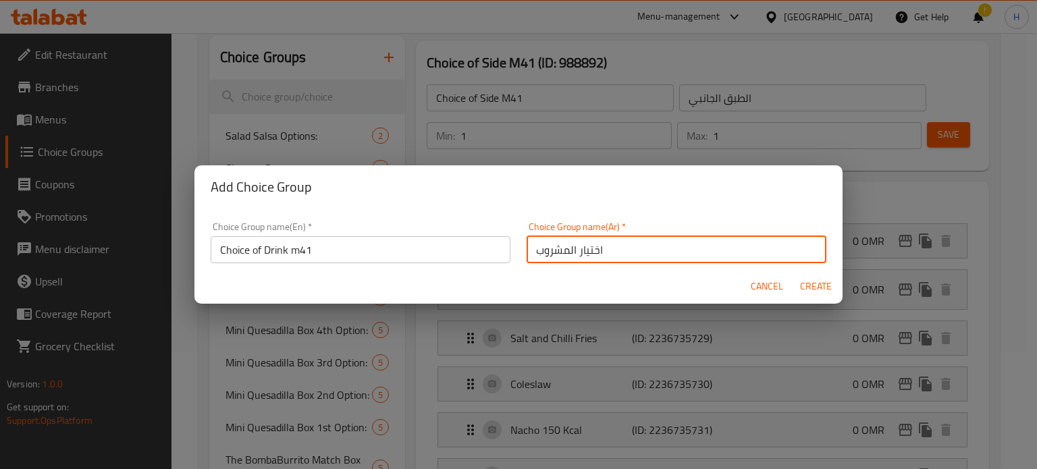
type input "0"
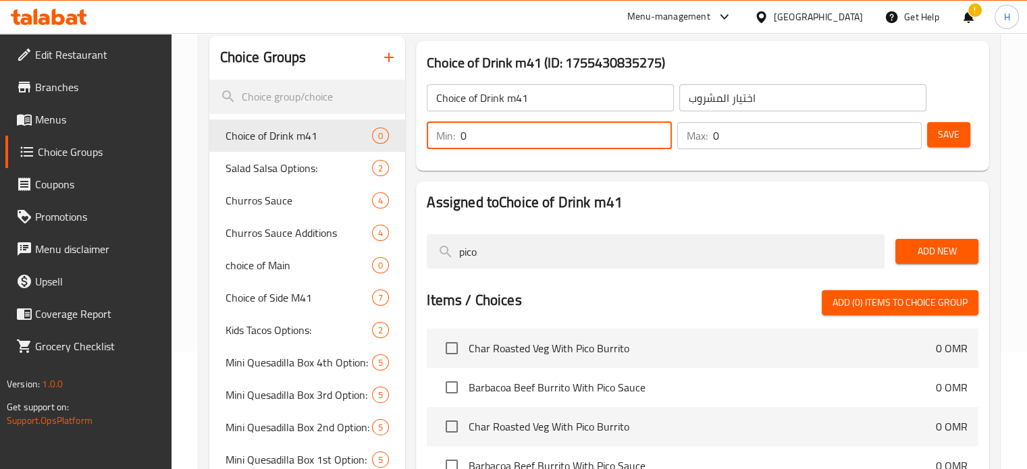
click at [536, 138] on input "0" at bounding box center [565, 135] width 211 height 27
type input "1"
click at [764, 138] on input "0" at bounding box center [817, 135] width 209 height 27
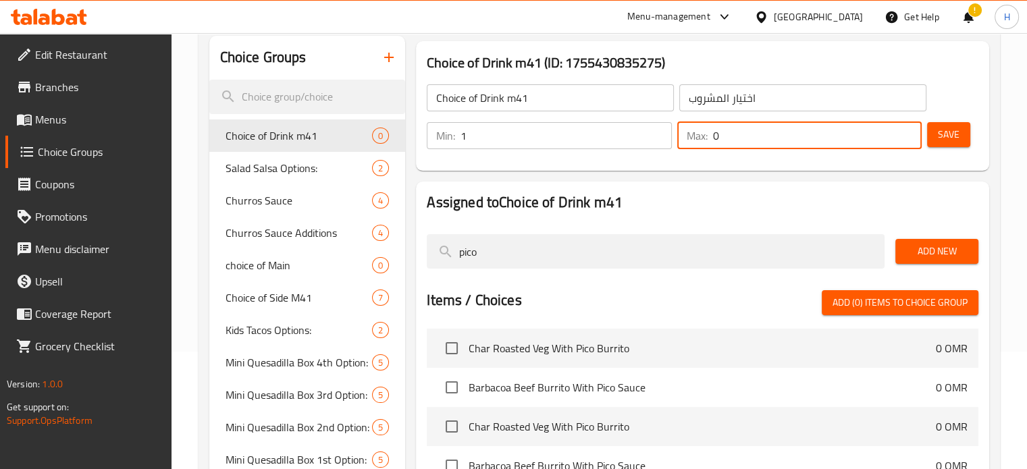
click at [764, 138] on input "0" at bounding box center [817, 135] width 209 height 27
drag, startPoint x: 737, startPoint y: 135, endPoint x: 683, endPoint y: 135, distance: 54.0
click at [683, 135] on div "Max: 01 ​" at bounding box center [799, 135] width 244 height 27
type input "1"
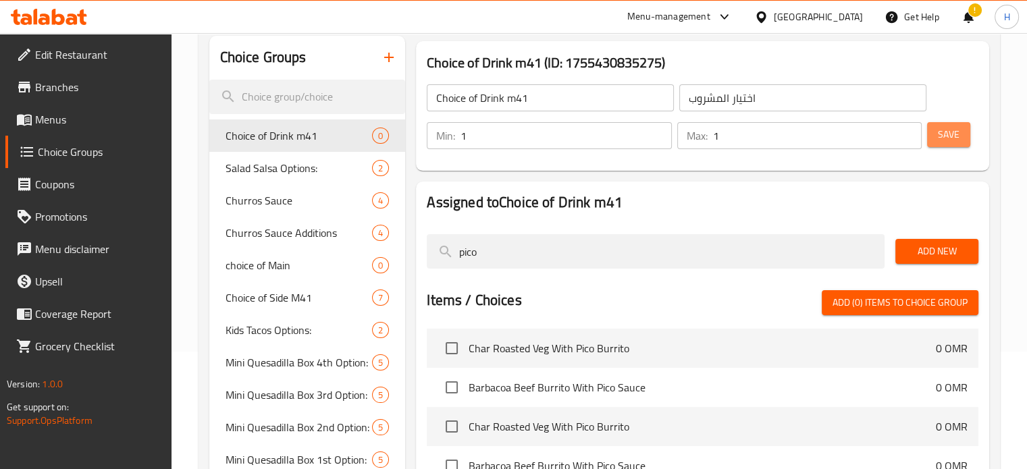
click at [948, 142] on span "Save" at bounding box center [948, 134] width 22 height 17
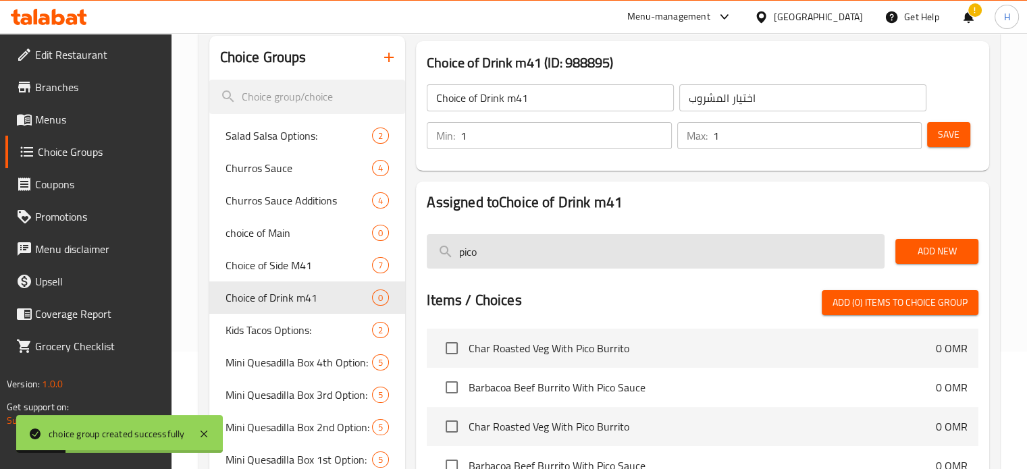
click at [657, 259] on input "pico" at bounding box center [656, 251] width 458 height 34
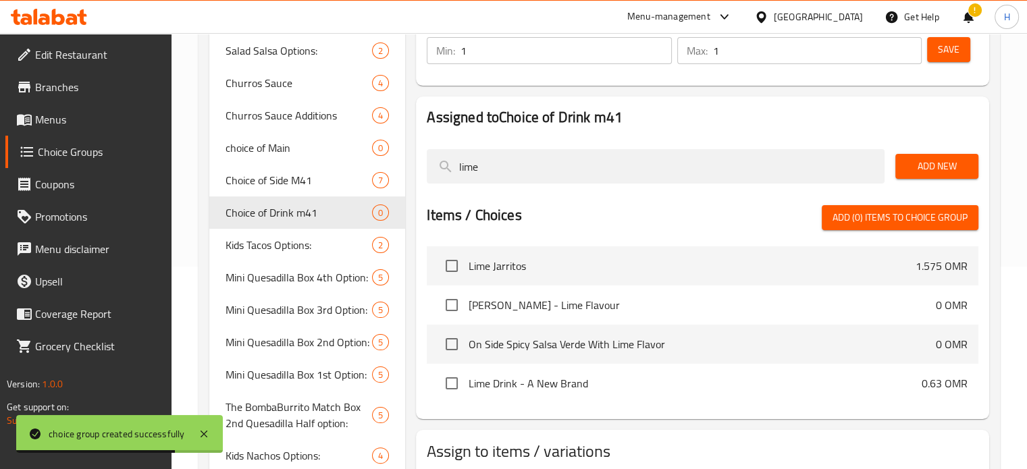
scroll to position [202, 0]
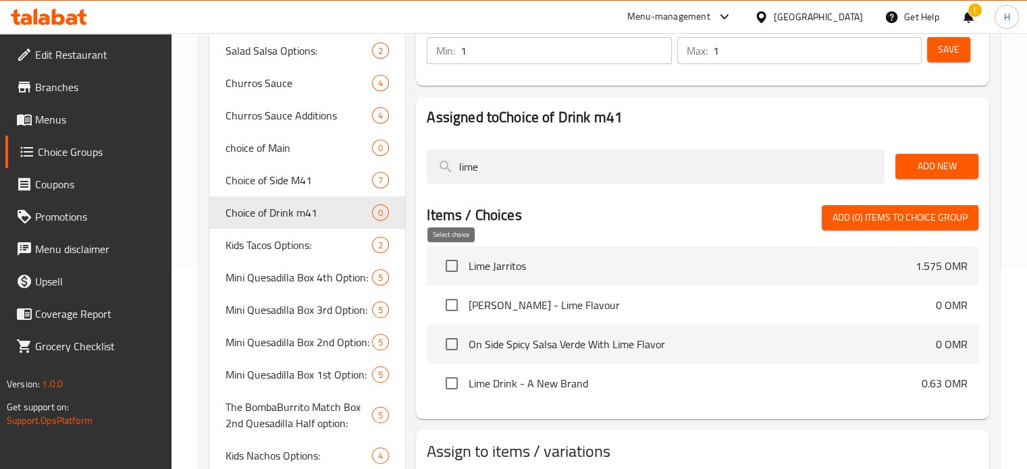
type input "lime"
click at [454, 265] on input "checkbox" at bounding box center [451, 266] width 28 height 28
click at [448, 267] on input "checkbox" at bounding box center [451, 266] width 28 height 28
checkbox input "false"
click at [449, 381] on input "checkbox" at bounding box center [451, 383] width 28 height 28
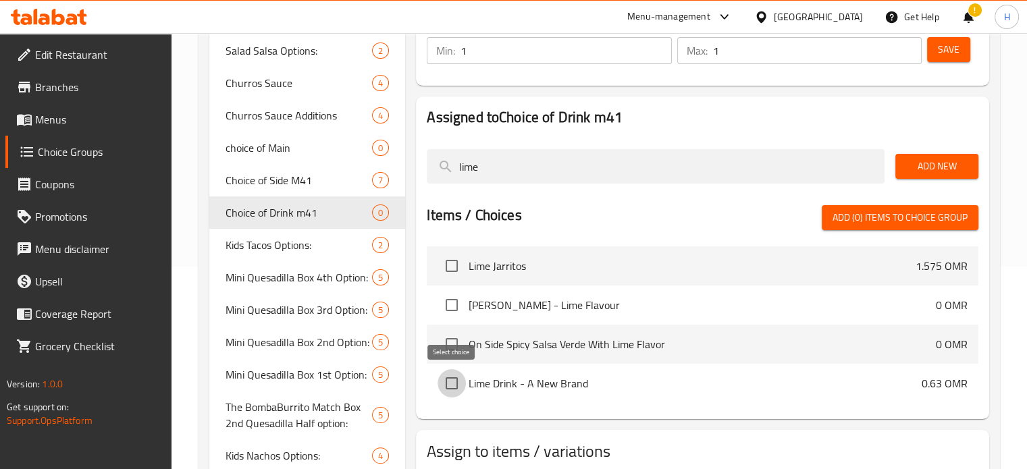
checkbox input "true"
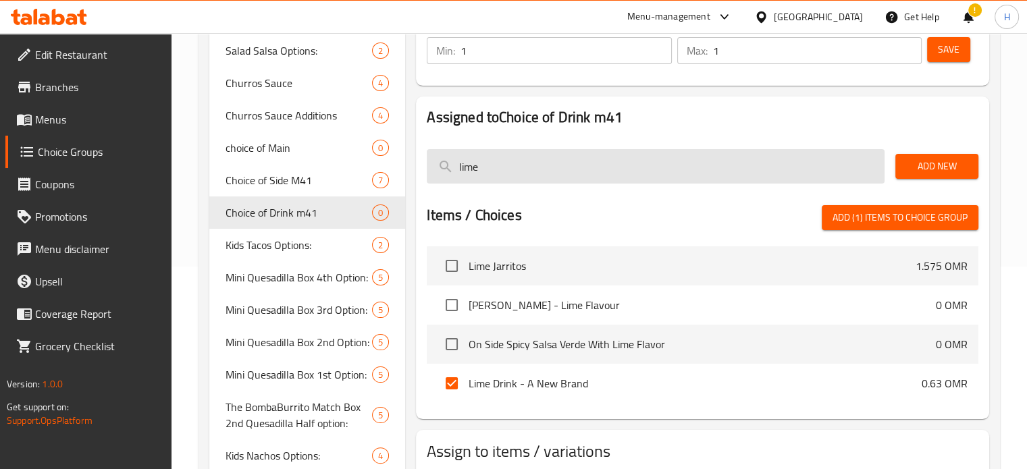
click at [494, 161] on input "lime" at bounding box center [656, 166] width 458 height 34
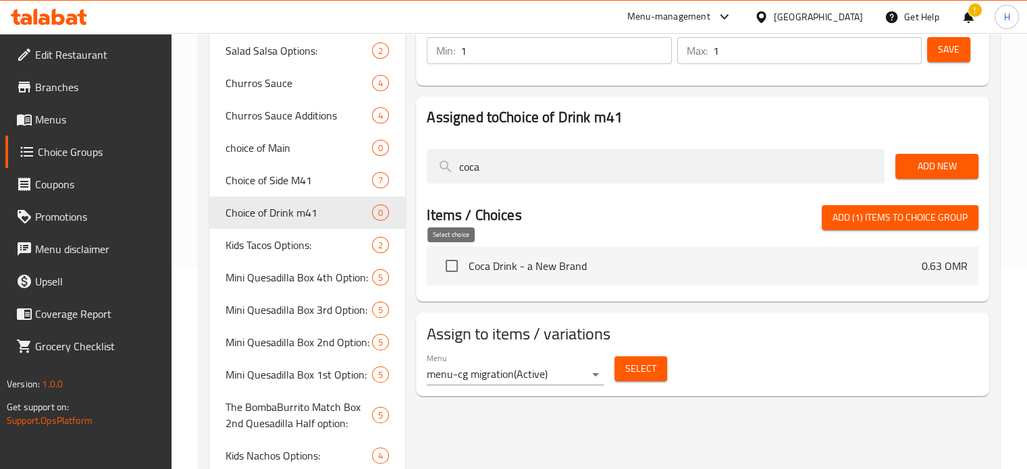
type input "coca"
click at [446, 269] on input "checkbox" at bounding box center [451, 266] width 28 height 28
checkbox input "true"
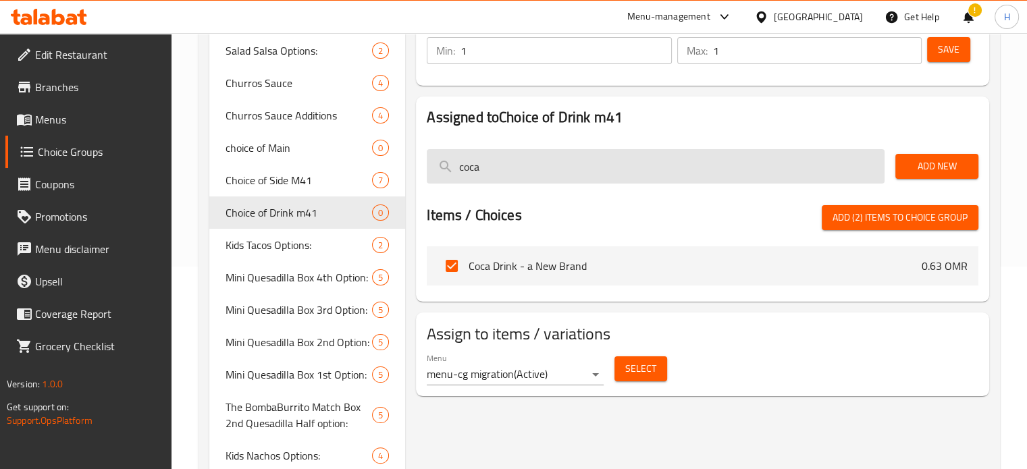
click at [518, 162] on input "coca" at bounding box center [656, 166] width 458 height 34
type input "k"
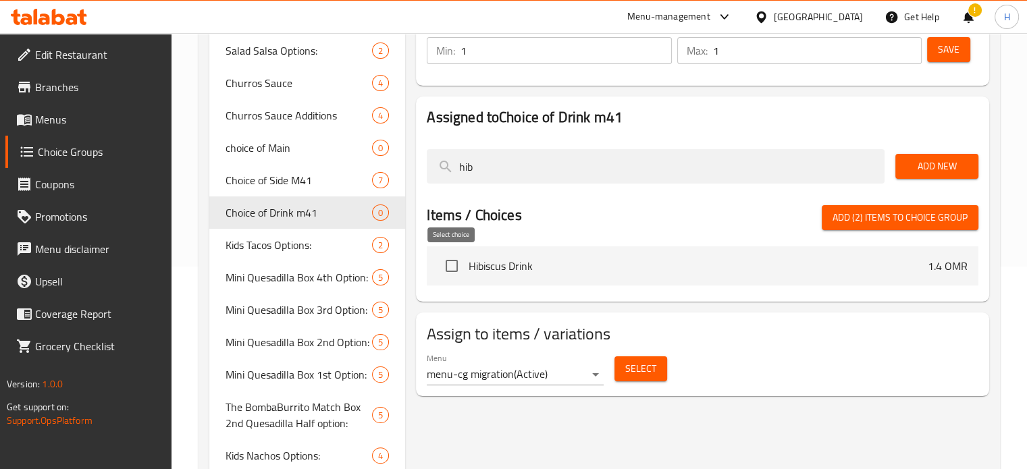
type input "hib"
click at [452, 263] on input "checkbox" at bounding box center [451, 266] width 28 height 28
checkbox input "true"
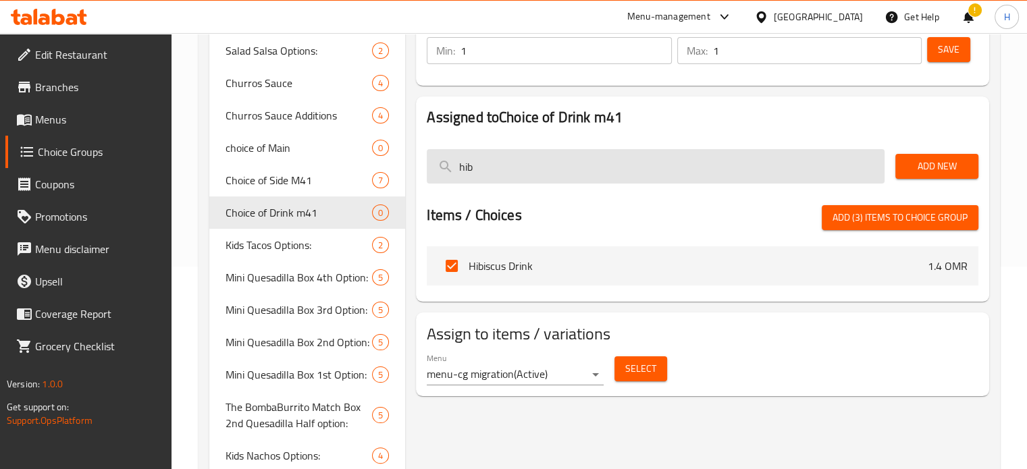
click at [510, 167] on input "hib" at bounding box center [656, 166] width 458 height 34
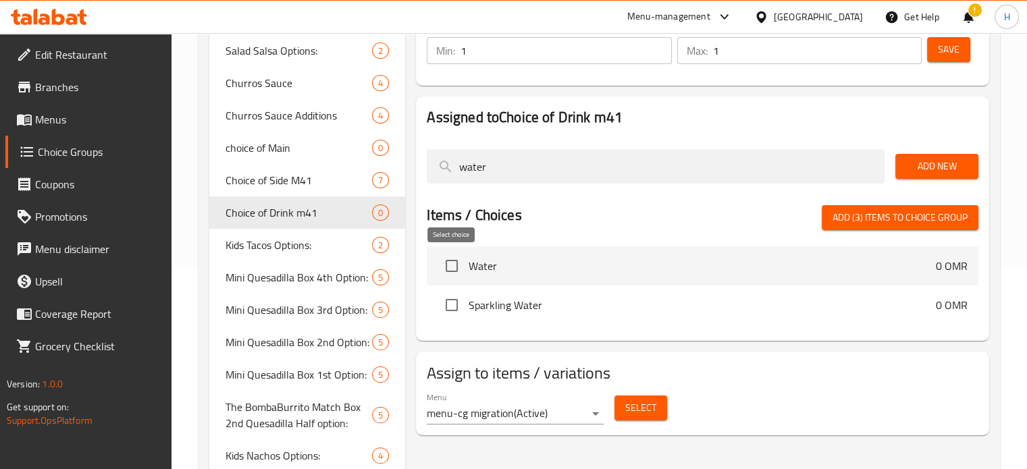
type input "water"
click at [451, 269] on input "checkbox" at bounding box center [451, 266] width 28 height 28
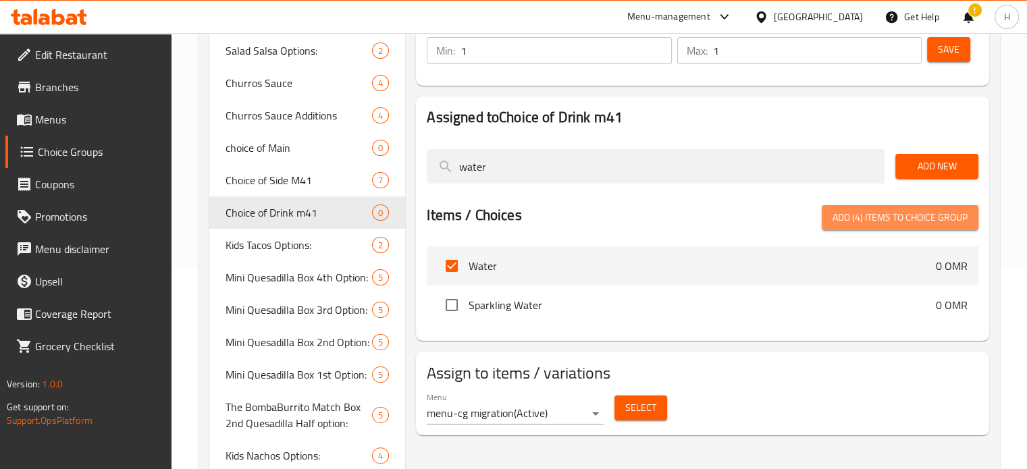
click at [891, 218] on span "Add (4) items to choice group" at bounding box center [899, 217] width 135 height 17
checkbox input "false"
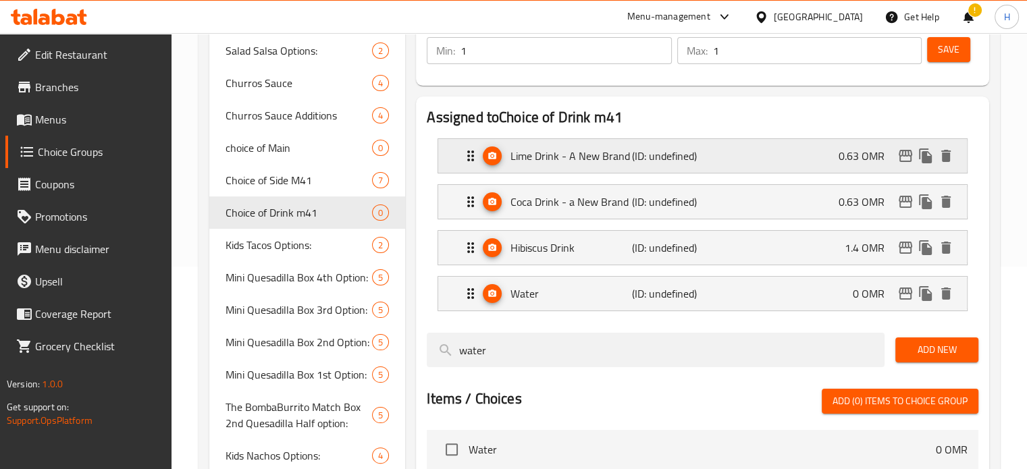
click at [832, 165] on div "Lime Drink - A New Brand (ID: undefined) 0.63 OMR" at bounding box center [706, 156] width 488 height 34
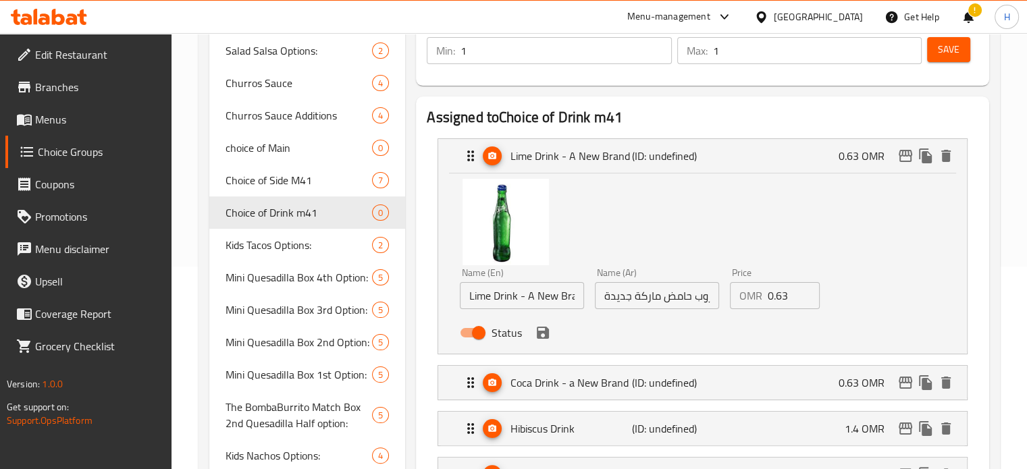
click at [774, 300] on input "0.63" at bounding box center [793, 295] width 53 height 27
click at [545, 339] on icon "save" at bounding box center [543, 333] width 16 height 16
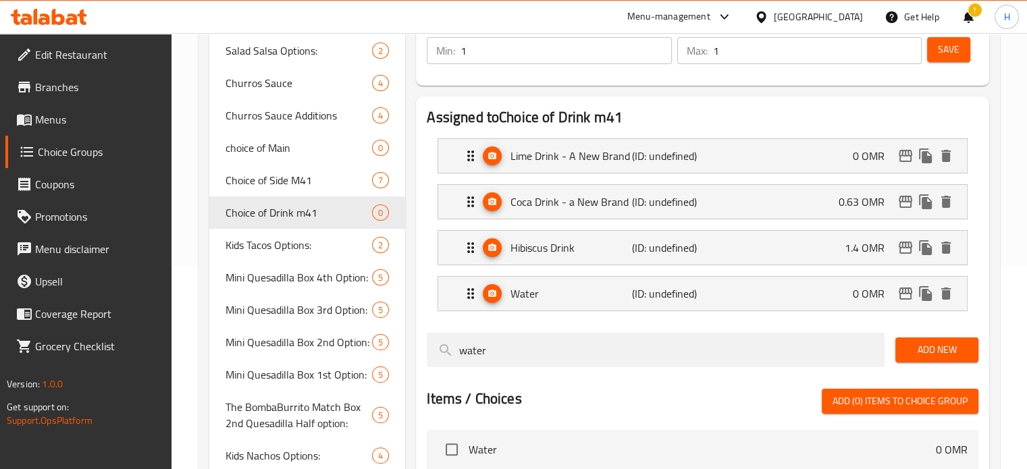
type input "0"
click at [788, 203] on div "Coca Drink - a New Brand (ID: undefined) 0.63 OMR" at bounding box center [706, 202] width 488 height 34
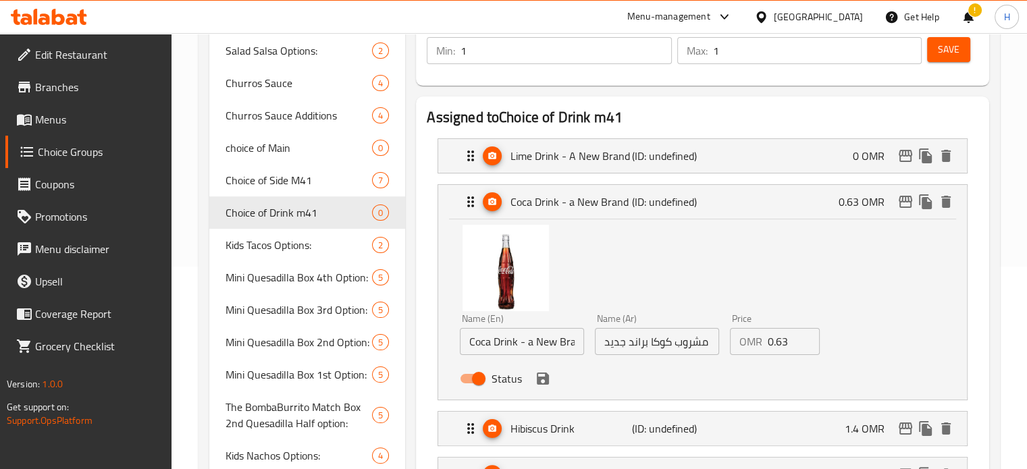
click at [788, 348] on input "0.63" at bounding box center [793, 341] width 53 height 27
type input "0"
drag, startPoint x: 521, startPoint y: 342, endPoint x: 741, endPoint y: 353, distance: 220.3
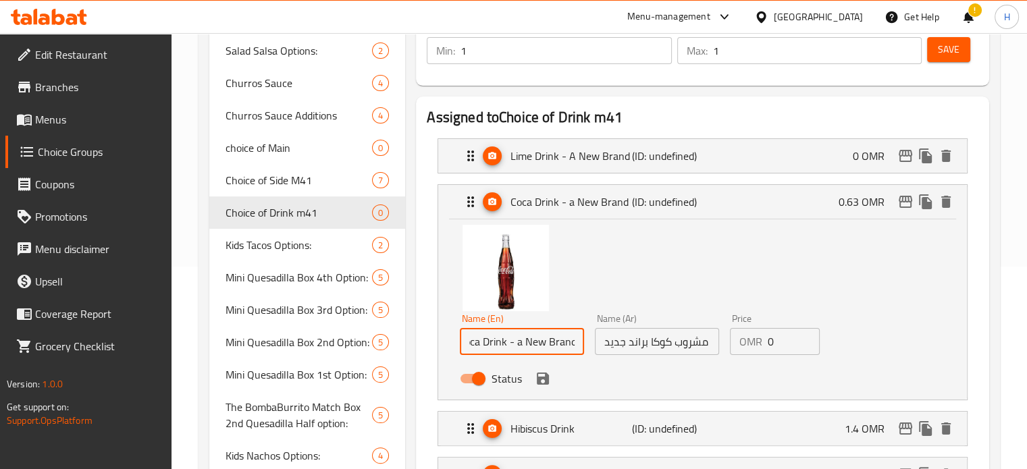
click at [741, 353] on div "Name (En) Coca Drink - a New Brand Name (En) Name (Ar) مشروب كوكا براند جديد Na…" at bounding box center [656, 352] width 404 height 88
type input "Coca Drink"
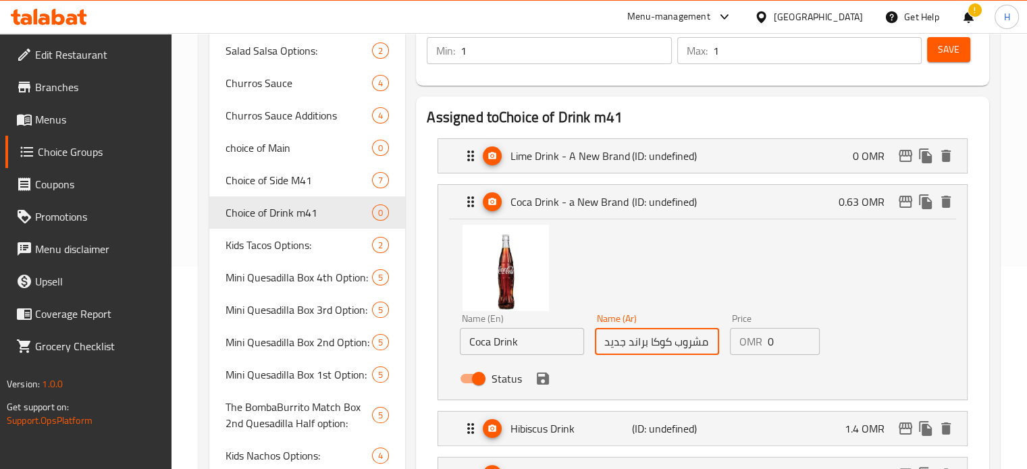
drag, startPoint x: 649, startPoint y: 342, endPoint x: 581, endPoint y: 347, distance: 68.3
click at [581, 347] on div "Name (En) Coca Drink Name (En) Name (Ar) مشروب كوكا براند جديد Name (Ar) Price …" at bounding box center [656, 352] width 404 height 88
click at [545, 384] on icon "save" at bounding box center [543, 379] width 16 height 16
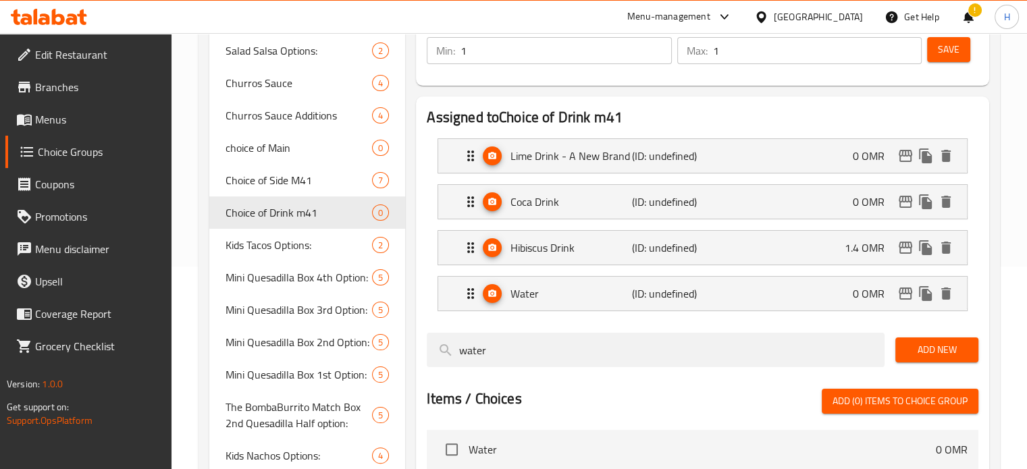
type input "مشروب كوكا"
click at [589, 141] on div "Lime Drink - A New Brand (ID: undefined) 0 OMR" at bounding box center [706, 156] width 488 height 34
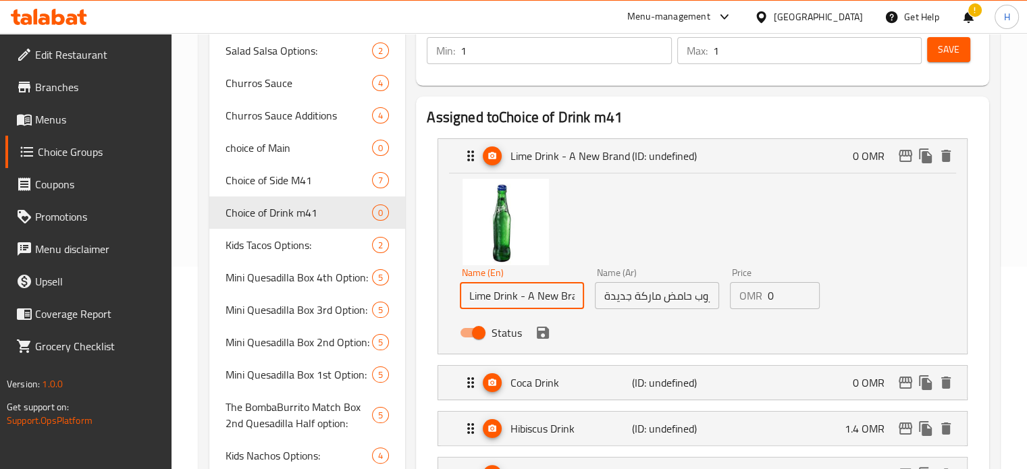
scroll to position [0, 14]
drag, startPoint x: 520, startPoint y: 298, endPoint x: 789, endPoint y: 314, distance: 269.8
click at [789, 314] on div "Name (En) Lime Drink - A New Brand Name (En) Name (Ar) مشروب حامض ماركة جديدة N…" at bounding box center [656, 307] width 404 height 88
type input "Lime Drink"
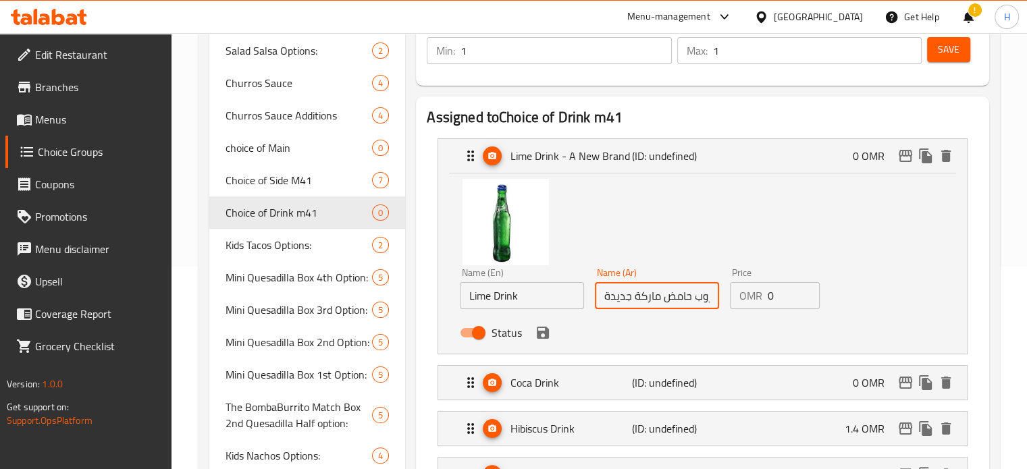
drag, startPoint x: 661, startPoint y: 300, endPoint x: 579, endPoint y: 307, distance: 82.7
click at [579, 307] on div "Name (En) Lime Drink Name (En) Name (Ar) مشروب حامض ماركة جديدة Name (Ar) Price…" at bounding box center [656, 307] width 404 height 88
click at [543, 335] on icon "save" at bounding box center [543, 333] width 16 height 16
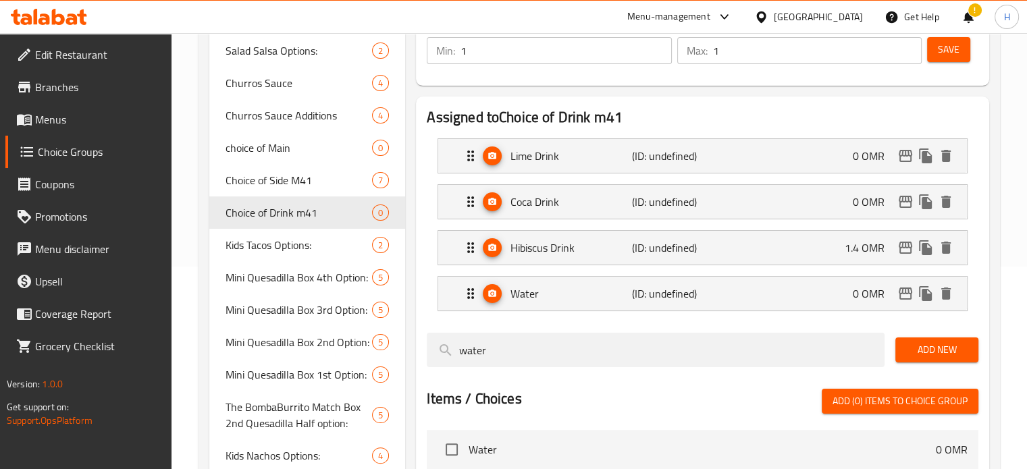
type input "مشروب حامض"
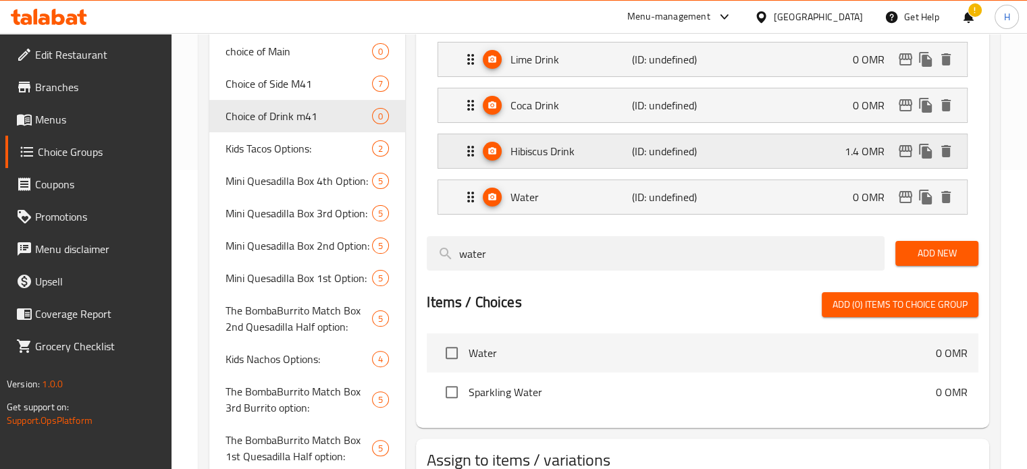
click at [767, 138] on div "Hibiscus Drink (ID: undefined) 1.4 OMR" at bounding box center [706, 151] width 488 height 34
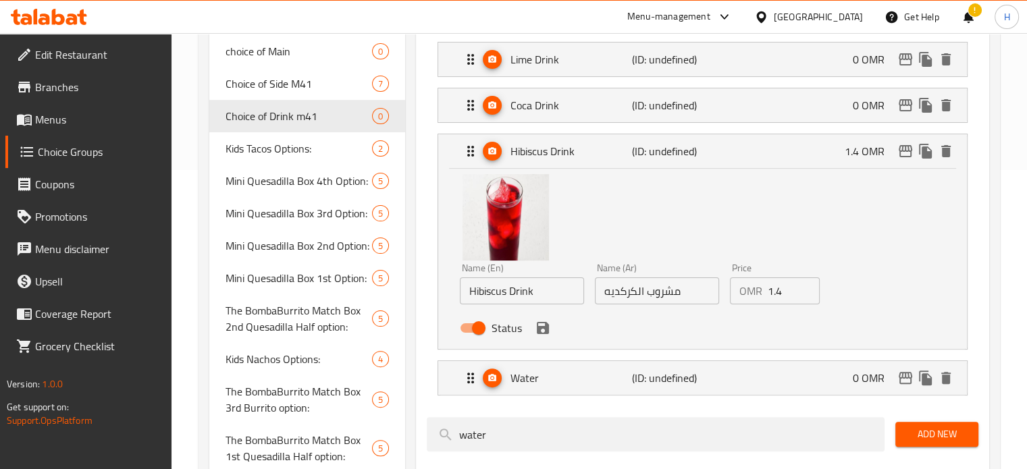
click at [777, 297] on input "1.4" at bounding box center [793, 290] width 53 height 27
click at [547, 329] on icon "save" at bounding box center [543, 328] width 12 height 12
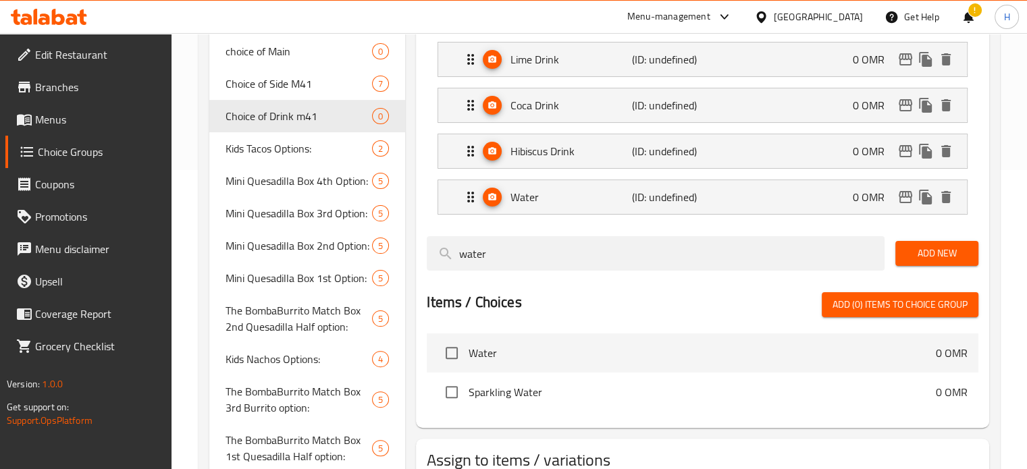
type input "0"
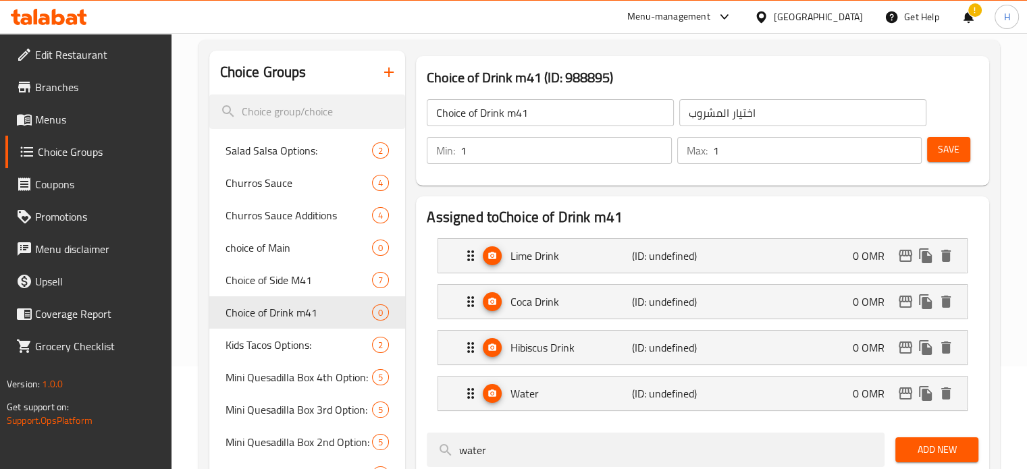
scroll to position [102, 0]
click at [937, 153] on span "Save" at bounding box center [948, 150] width 22 height 17
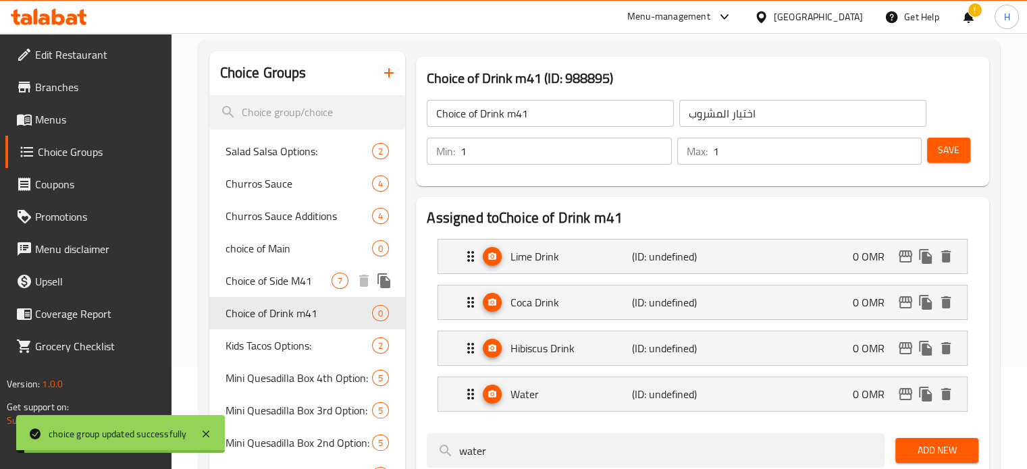
click at [253, 273] on span "Choice of Side M41" at bounding box center [278, 281] width 107 height 16
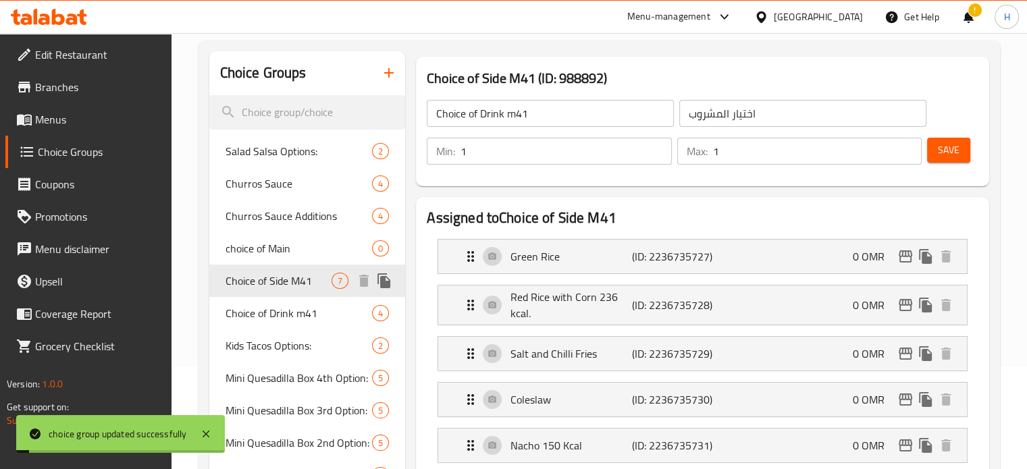
type input "Choice of Side M41"
type input "الطبق الجانبي"
click at [749, 159] on input "1" at bounding box center [817, 151] width 209 height 27
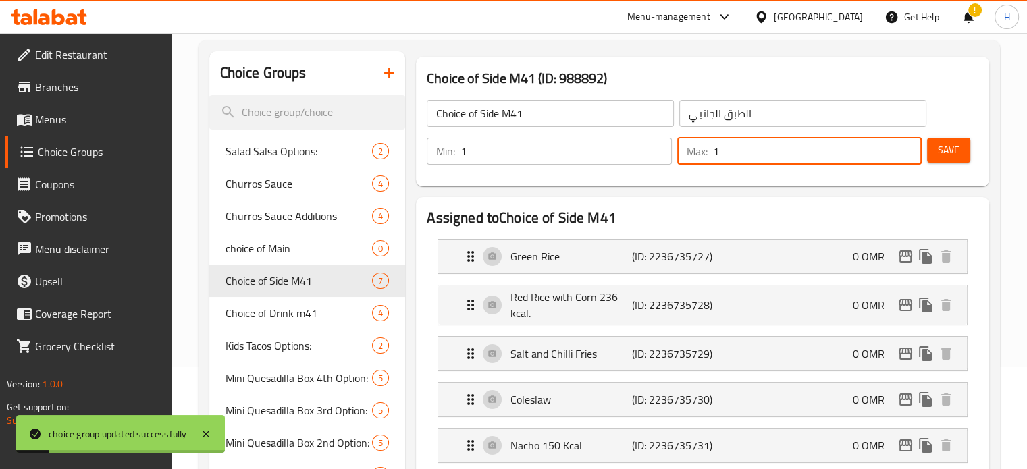
click at [749, 159] on input "1" at bounding box center [817, 151] width 209 height 27
type input "2"
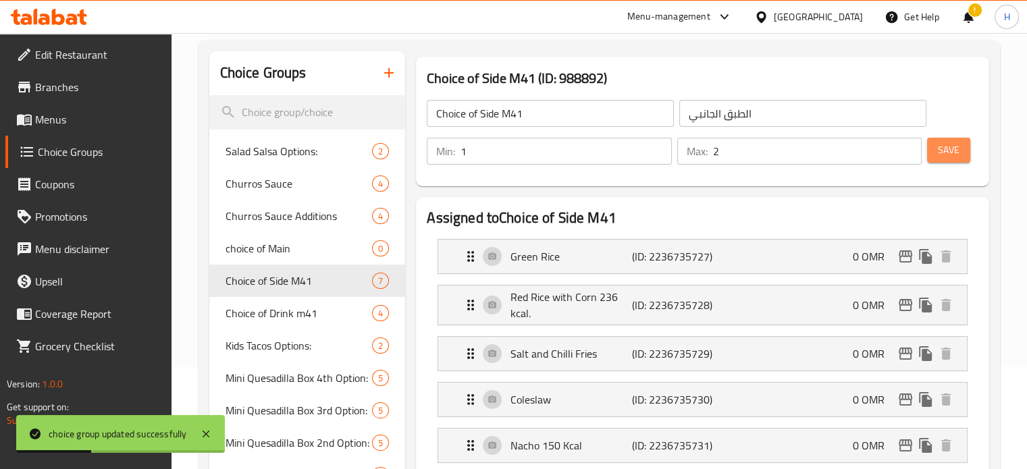
click at [939, 157] on span "Save" at bounding box center [948, 150] width 22 height 17
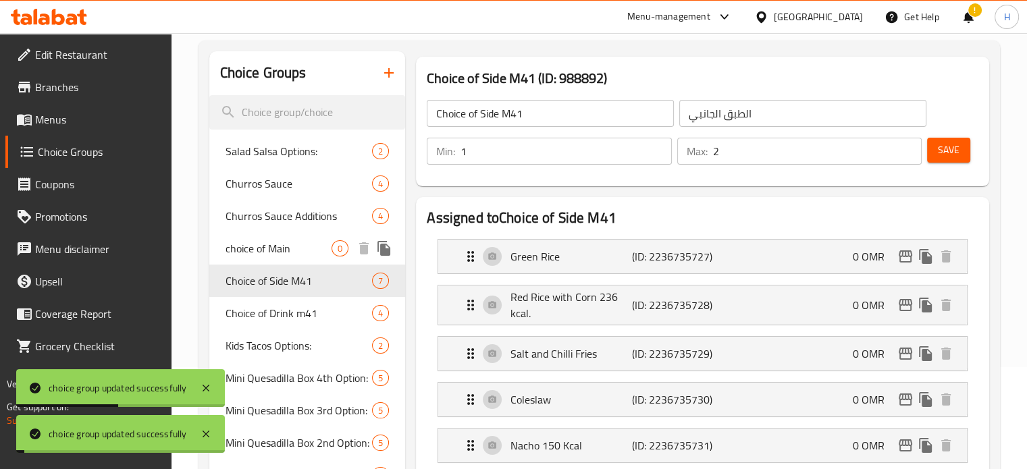
click at [300, 247] on span "choice of Main" at bounding box center [278, 248] width 107 height 16
type input "choice of Main"
type input "الطبق الرئيسي"
type input "1"
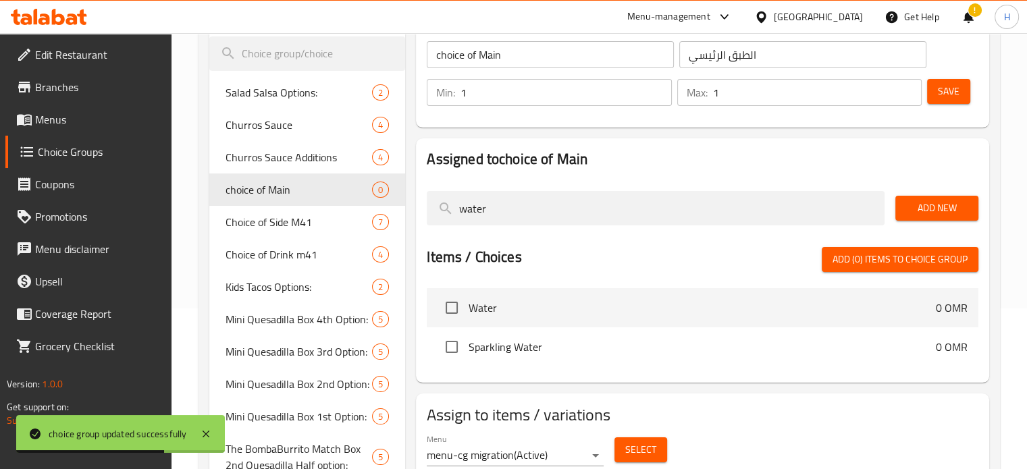
scroll to position [147, 0]
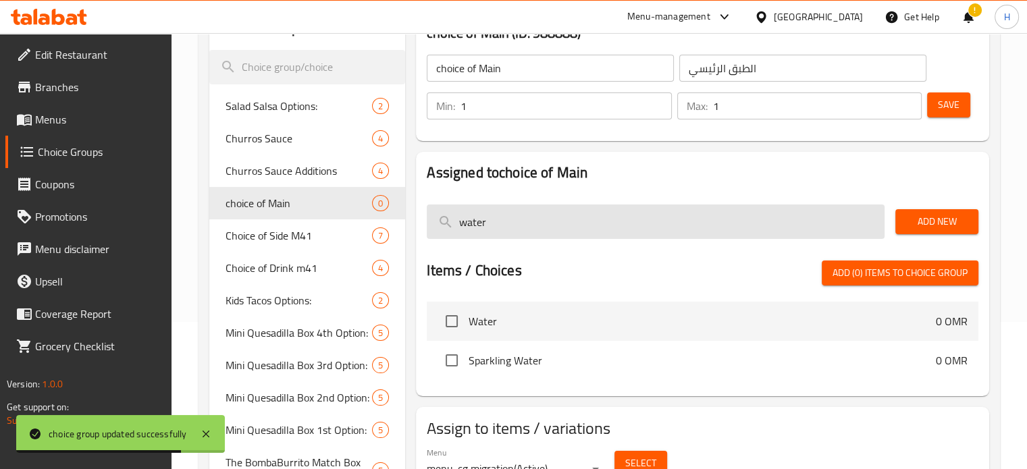
click at [514, 219] on input "water" at bounding box center [656, 221] width 458 height 34
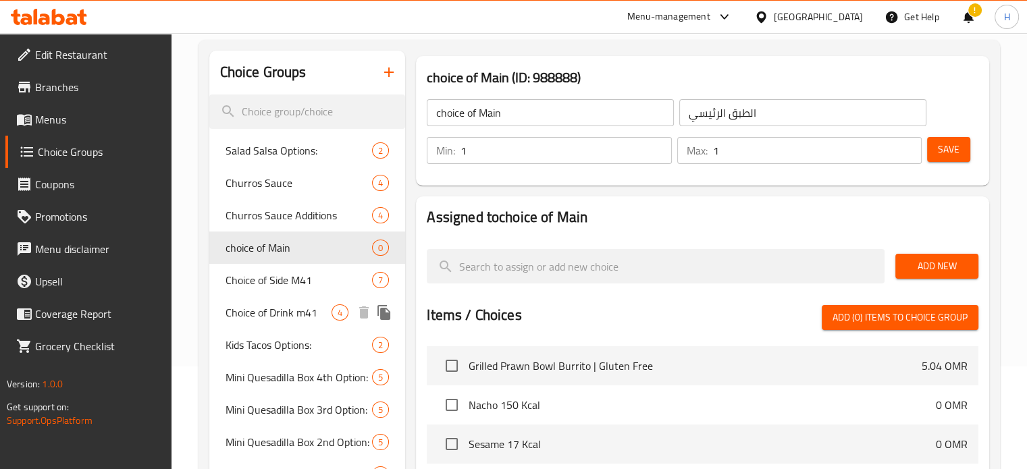
scroll to position [104, 0]
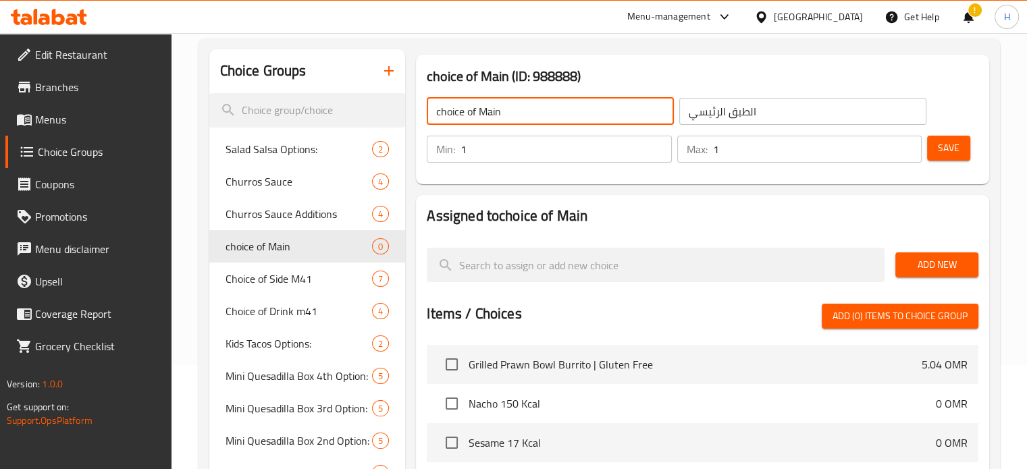
click at [524, 116] on input "choice of Main" at bounding box center [550, 111] width 247 height 27
type input "choice of Main M41"
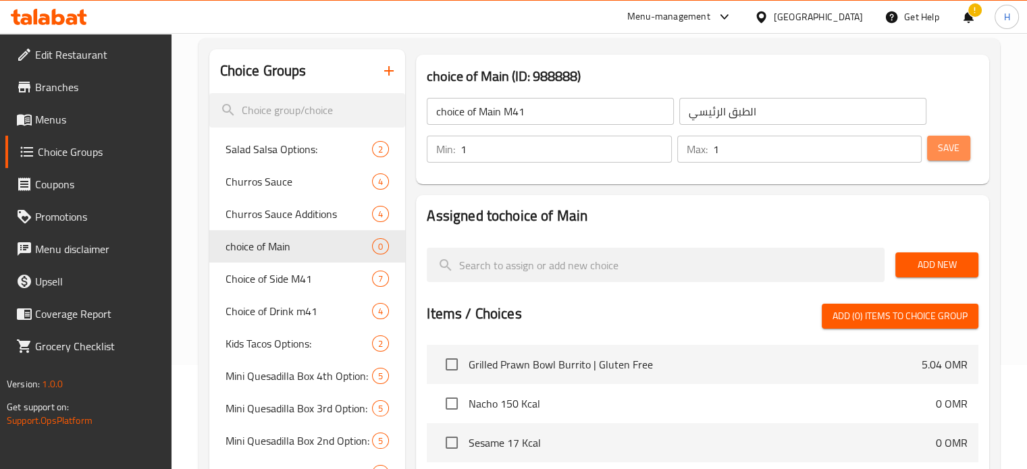
click at [941, 150] on span "Save" at bounding box center [948, 148] width 22 height 17
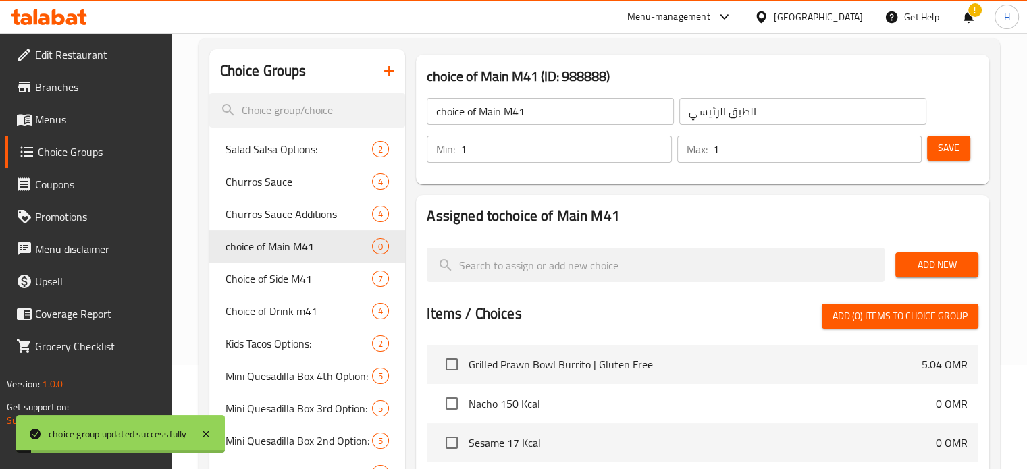
click at [933, 267] on span "Add New" at bounding box center [936, 264] width 61 height 17
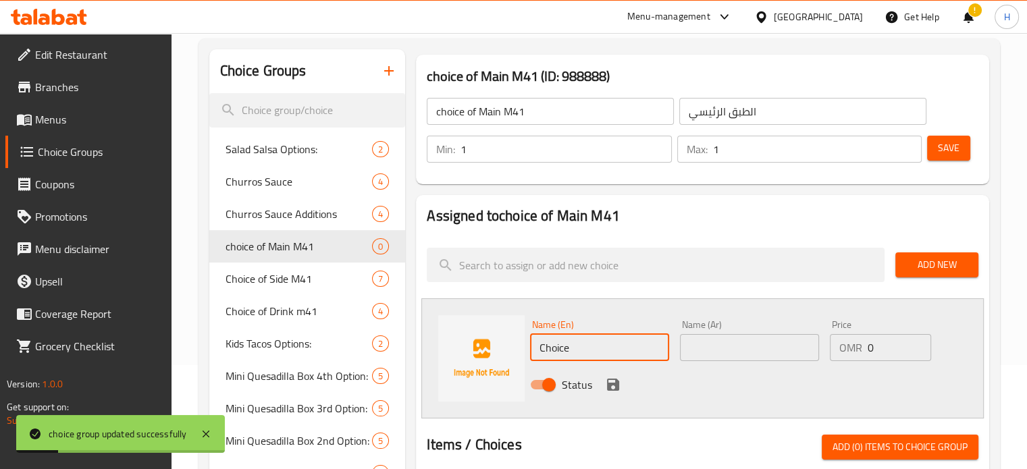
click at [574, 350] on input "Choice" at bounding box center [599, 347] width 139 height 27
paste input "2 mini fajita quesadillas"
type input "2 mini fajita quesadillas"
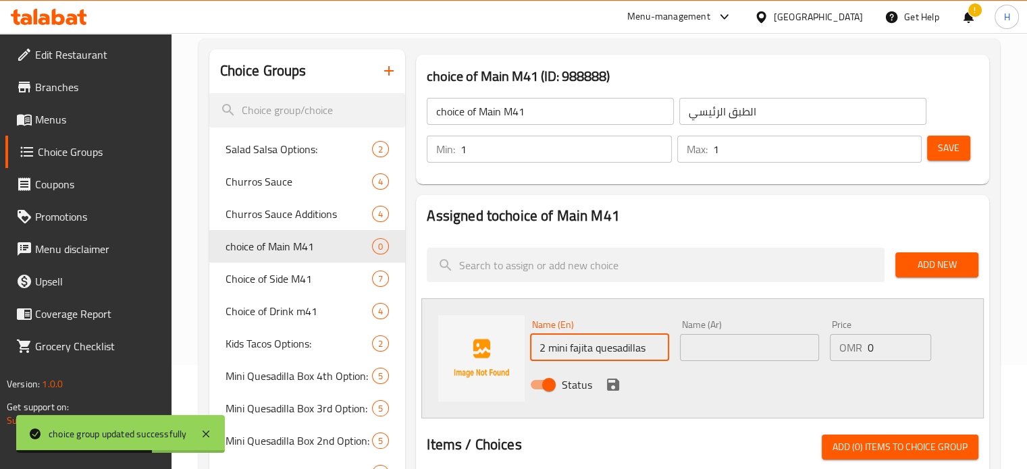
click at [734, 347] on input "text" at bounding box center [749, 347] width 139 height 27
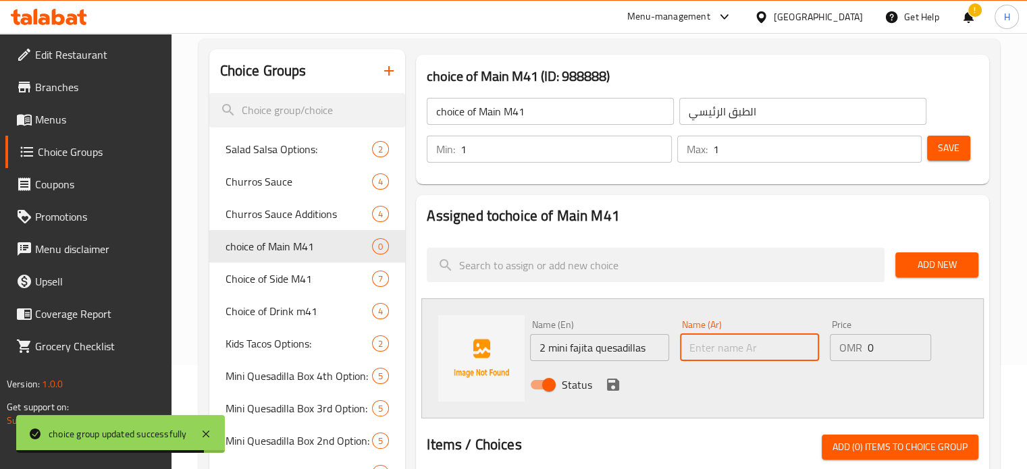
paste input "2 pieces birria chicken"
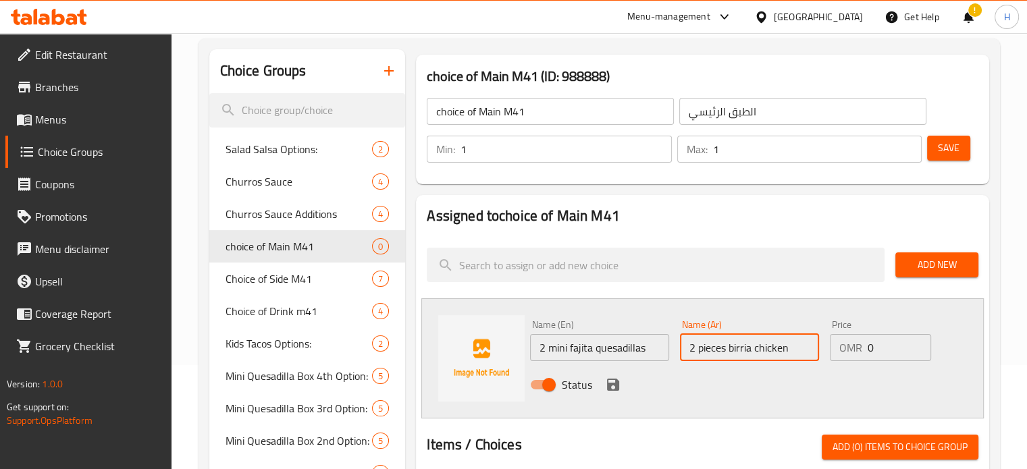
drag, startPoint x: 794, startPoint y: 342, endPoint x: 636, endPoint y: 338, distance: 158.0
click at [636, 338] on div "Name (En) 2 mini fajita quesadillas Name (En) Name (Ar) 2 pieces birria chicken…" at bounding box center [748, 358] width 449 height 88
paste input "mini fajita quesadillas"
type input "2 mini fajita quesadillas"
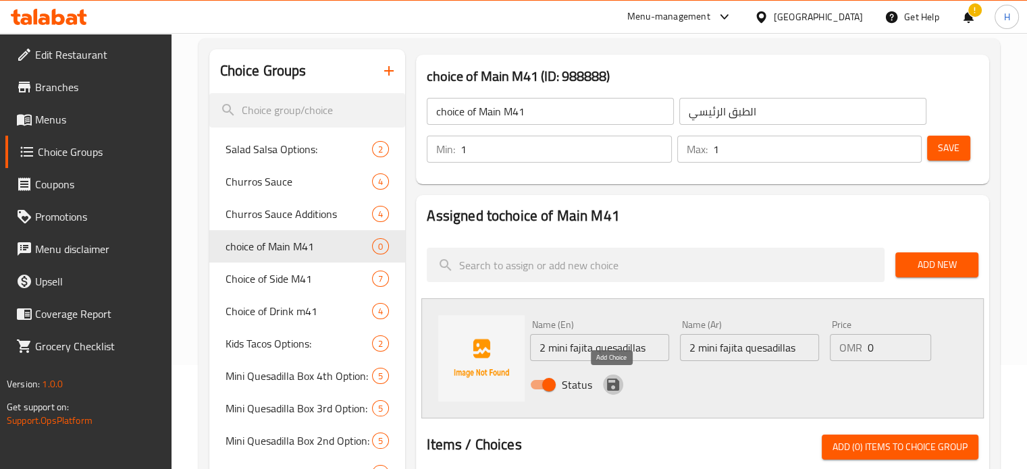
click at [615, 380] on icon "save" at bounding box center [613, 385] width 12 height 12
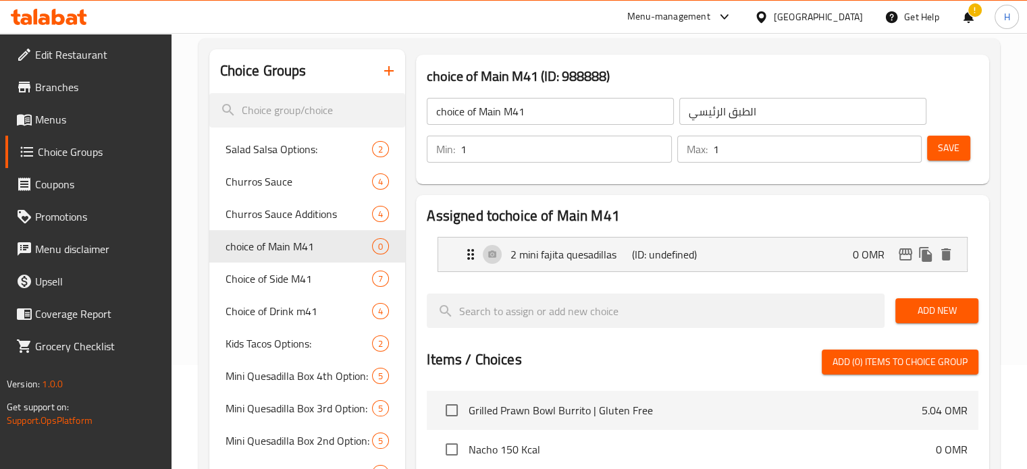
click at [943, 310] on span "Add New" at bounding box center [936, 310] width 61 height 17
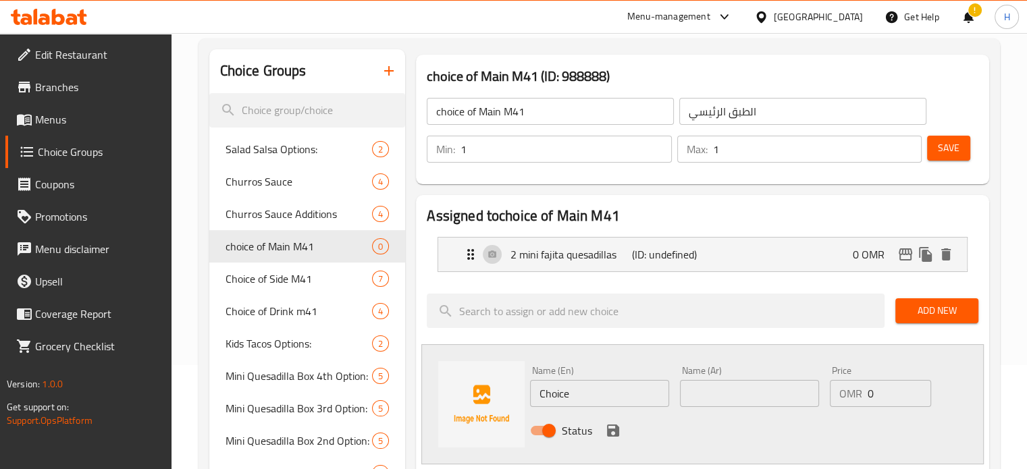
click at [584, 396] on input "Choice" at bounding box center [599, 393] width 139 height 27
paste input "2 pieces birria chicken"
type input "2 pieces birria chicken"
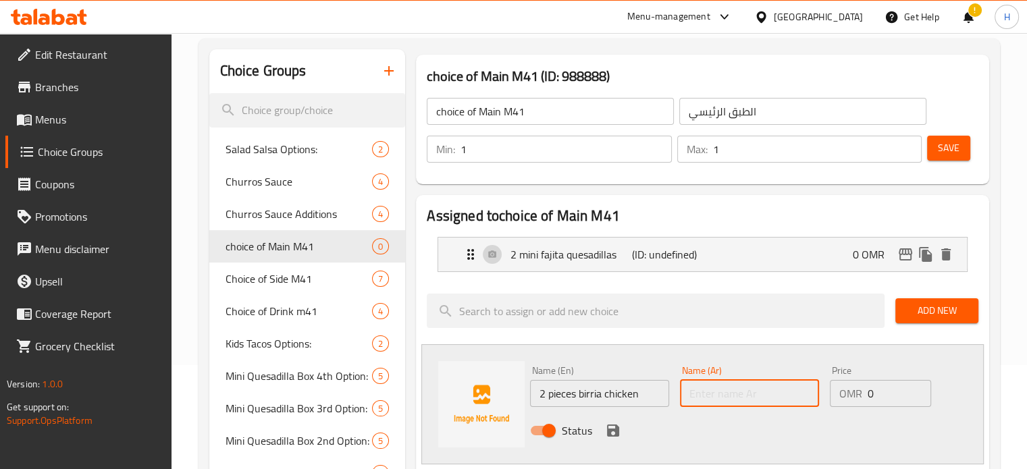
click at [723, 393] on input "text" at bounding box center [749, 393] width 139 height 27
paste input "2 pieces birria chicken"
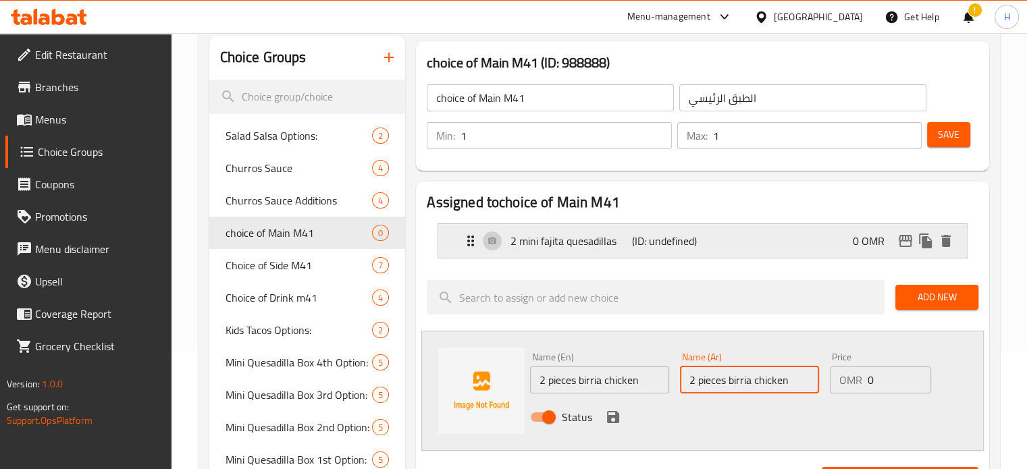
scroll to position [202, 0]
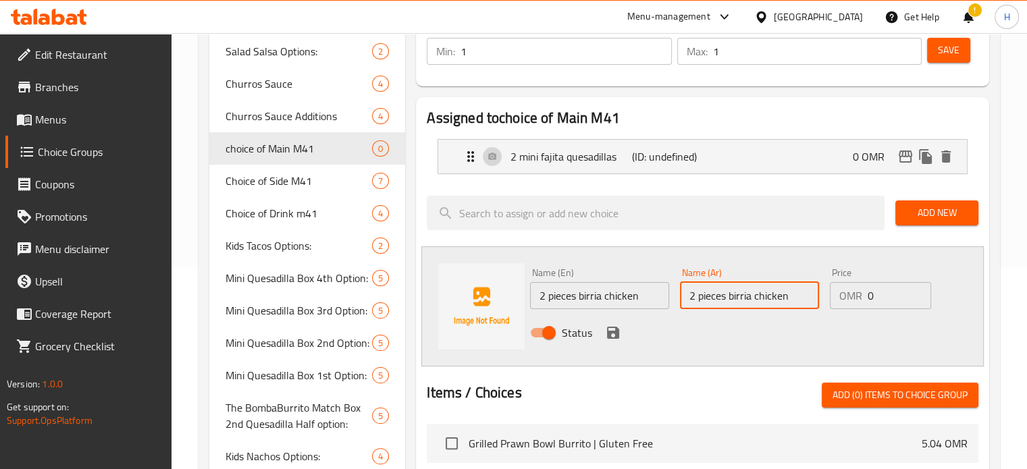
type input "2 pieces birria chicken"
click at [610, 333] on icon "save" at bounding box center [613, 333] width 12 height 12
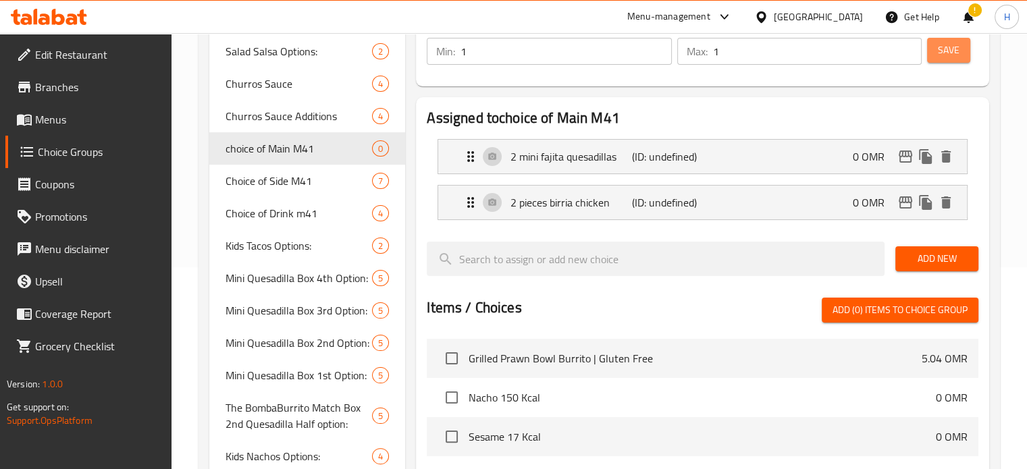
click at [943, 48] on span "Save" at bounding box center [948, 50] width 22 height 17
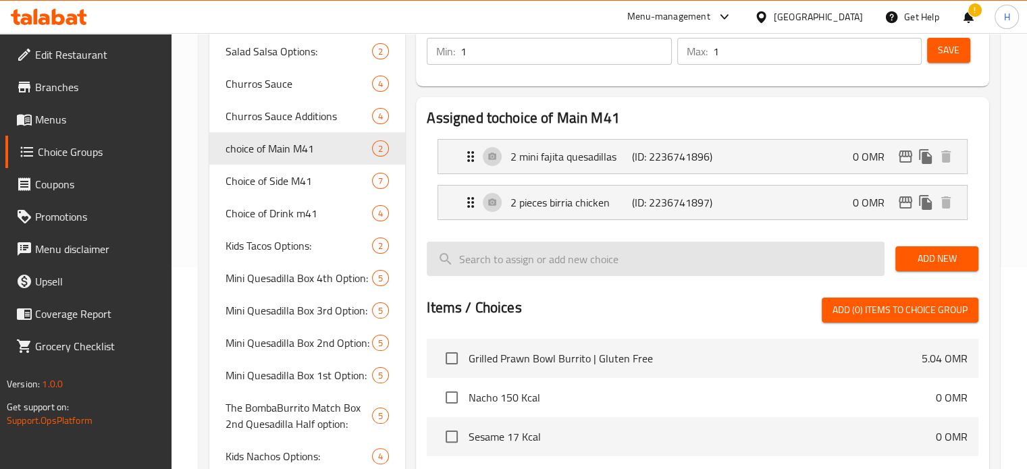
scroll to position [0, 0]
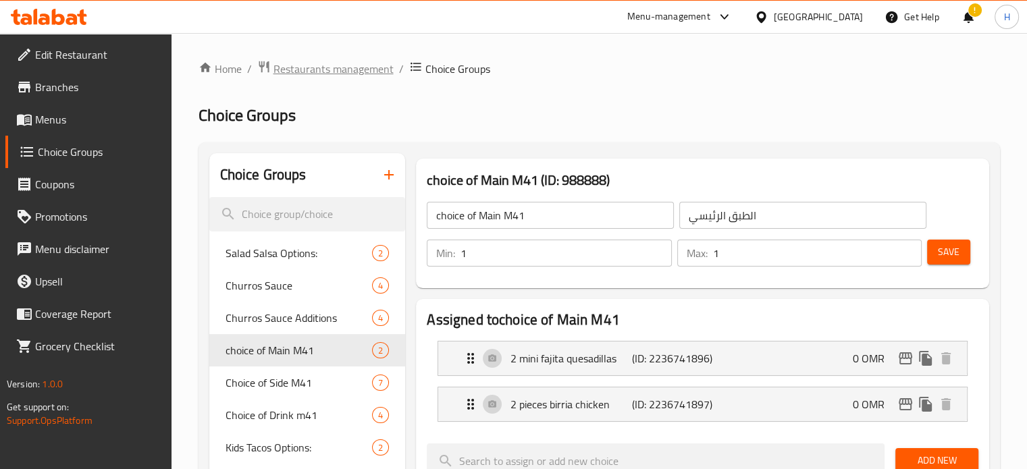
click at [366, 65] on span "Restaurants management" at bounding box center [333, 69] width 120 height 16
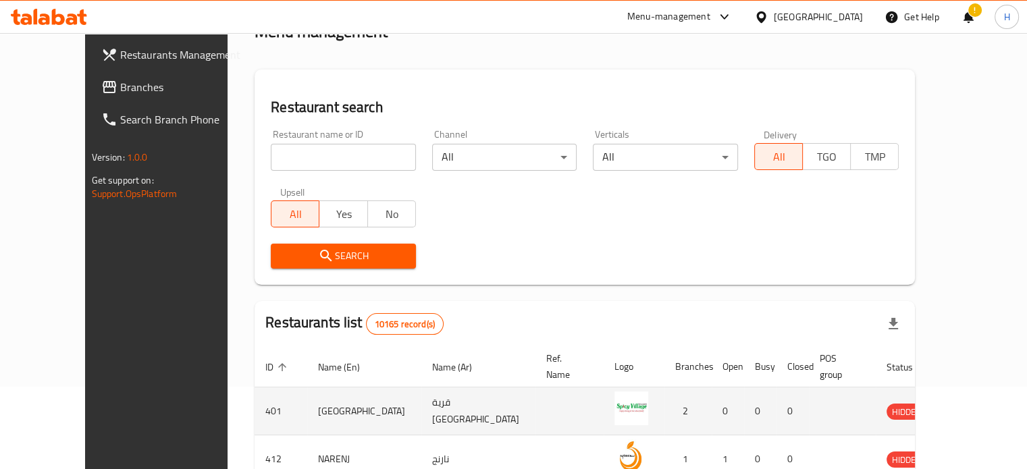
scroll to position [97, 0]
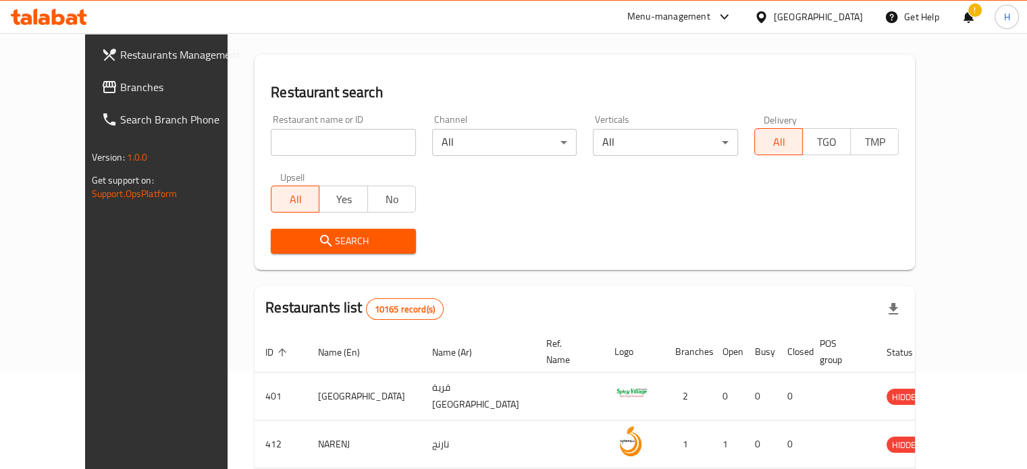
click at [290, 147] on input "search" at bounding box center [343, 142] width 145 height 27
type input "bomba"
click at [337, 235] on span "Search" at bounding box center [343, 241] width 124 height 17
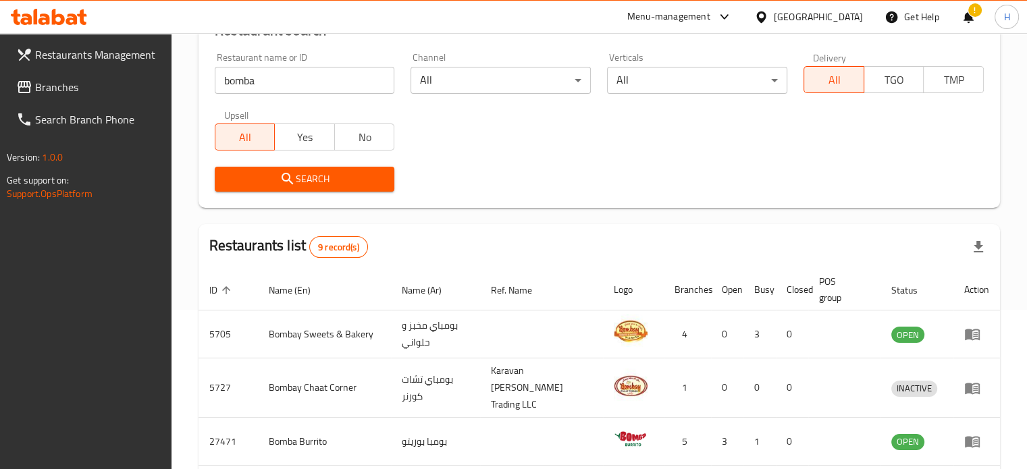
scroll to position [159, 0]
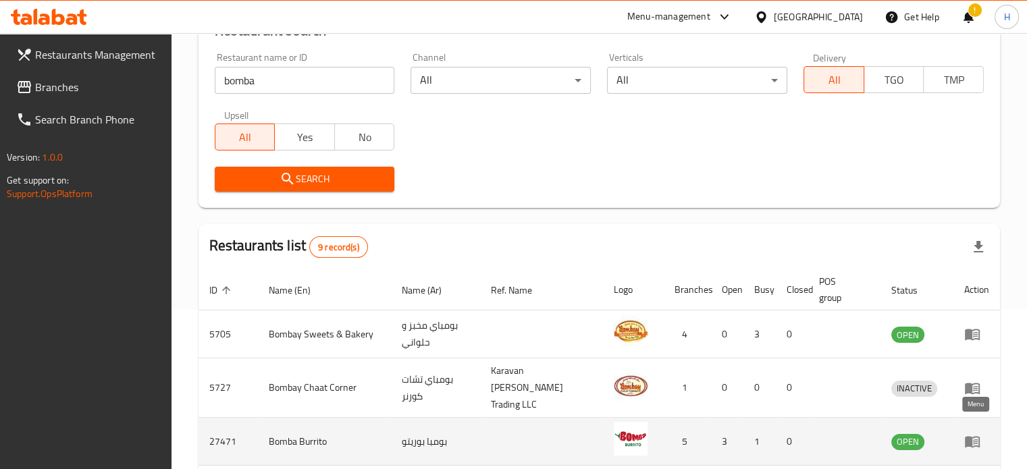
click at [969, 437] on icon "enhanced table" at bounding box center [971, 442] width 15 height 11
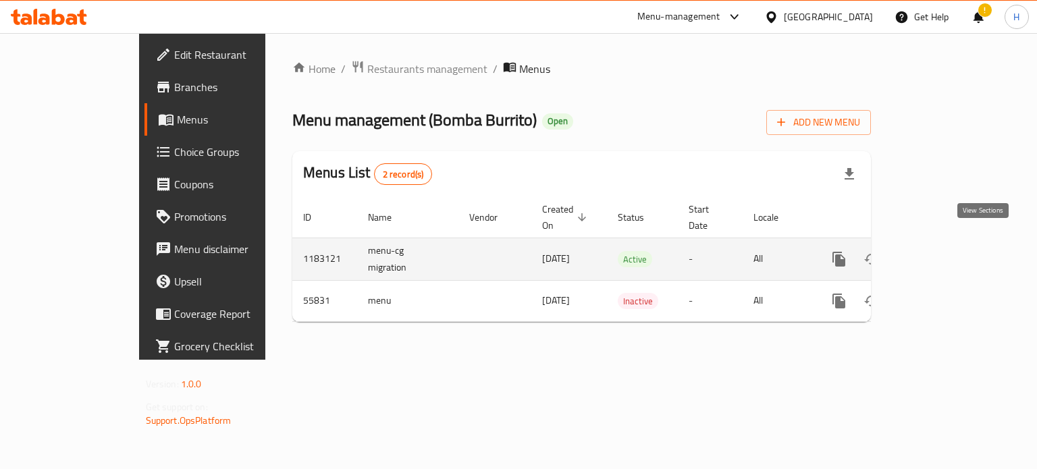
click at [944, 251] on icon "enhanced table" at bounding box center [936, 259] width 16 height 16
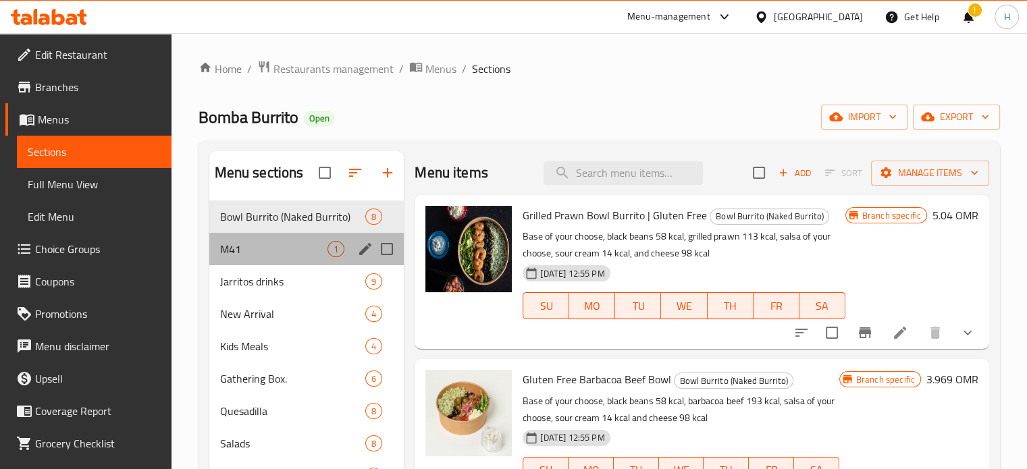
click at [286, 237] on div "M41 1" at bounding box center [306, 249] width 195 height 32
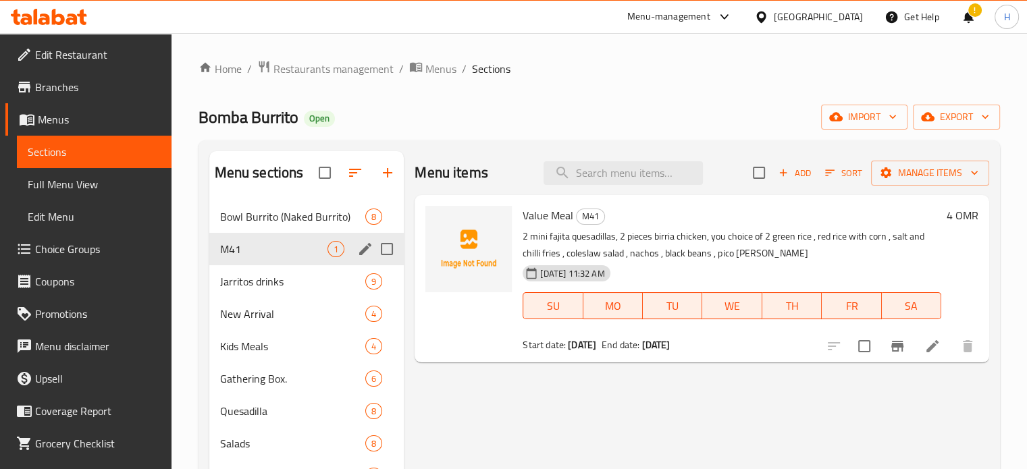
click at [362, 248] on icon "edit" at bounding box center [365, 249] width 16 height 16
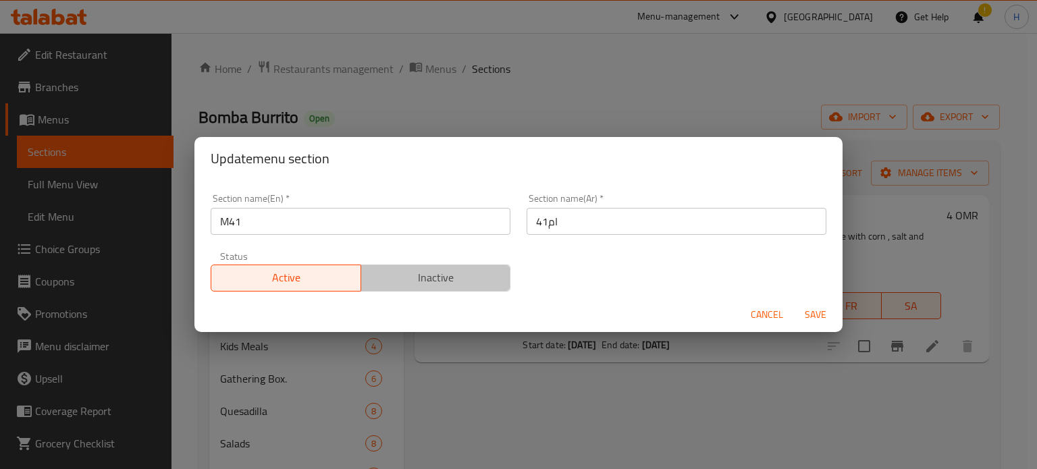
click at [449, 269] on span "Inactive" at bounding box center [435, 278] width 139 height 20
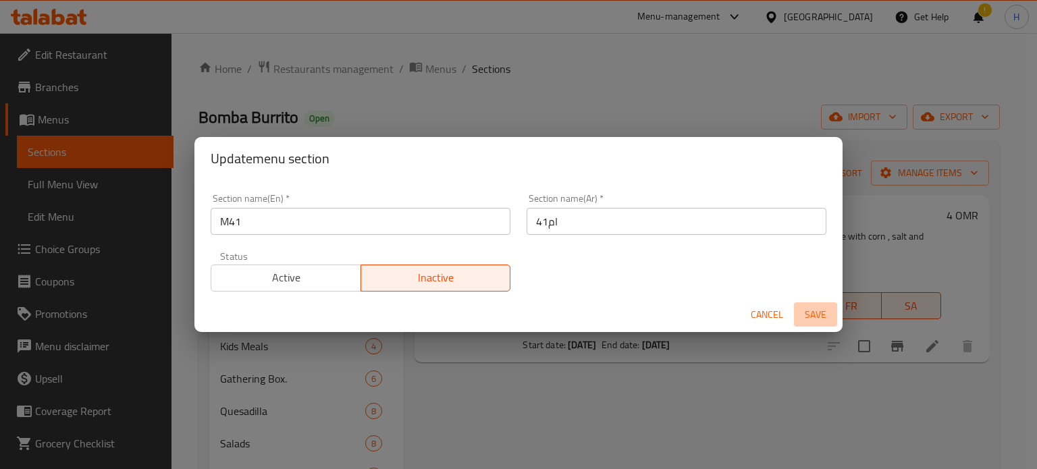
click at [807, 312] on span "Save" at bounding box center [815, 314] width 32 height 17
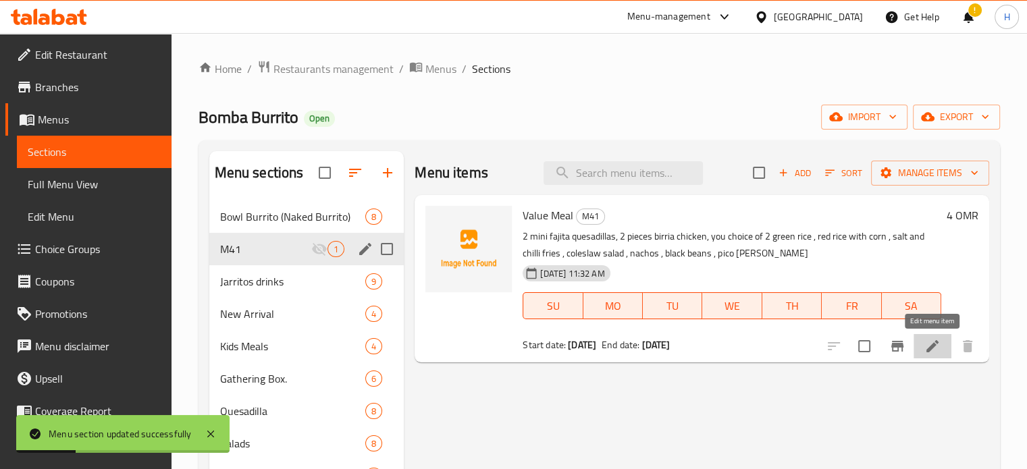
click at [926, 341] on icon at bounding box center [932, 346] width 16 height 16
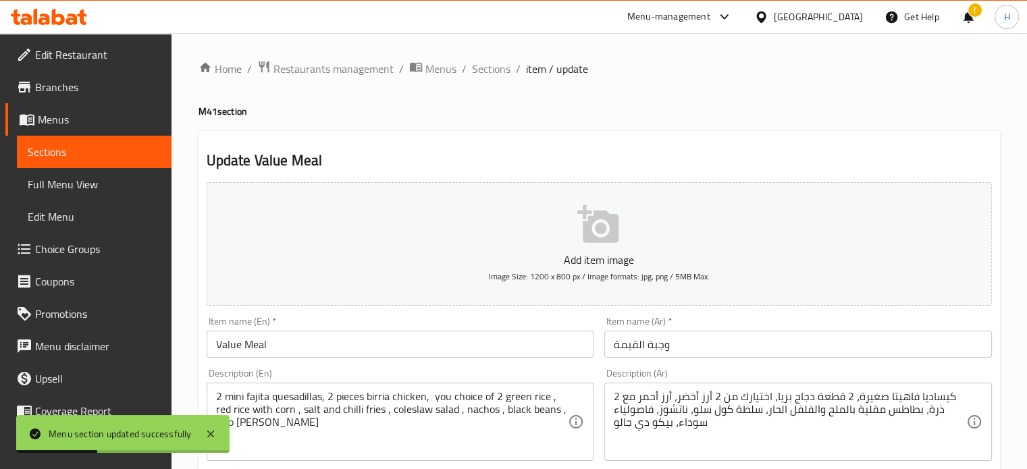
click at [464, 223] on button "Add item image Image Size: 1200 x 800 px / Image formats: jpg, png / 5MB Max." at bounding box center [599, 244] width 785 height 124
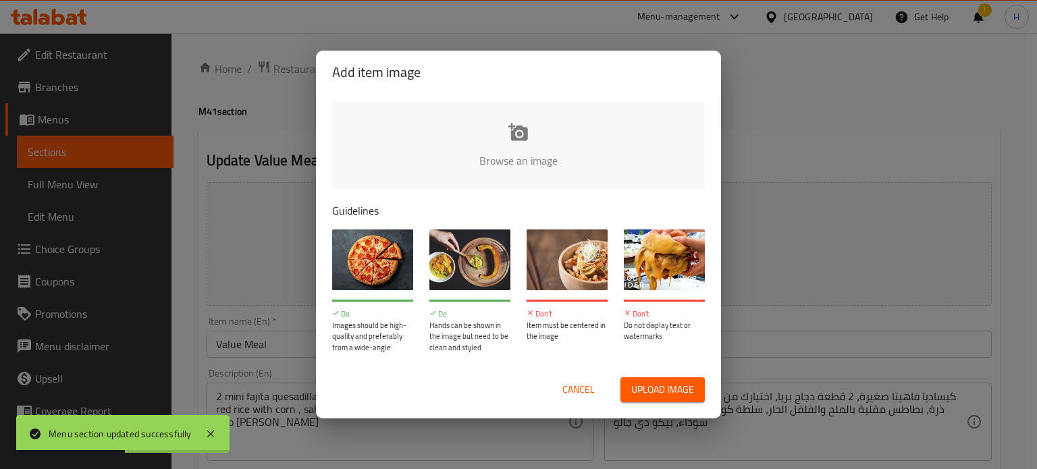
click at [501, 155] on input "file" at bounding box center [974, 165] width 1285 height 126
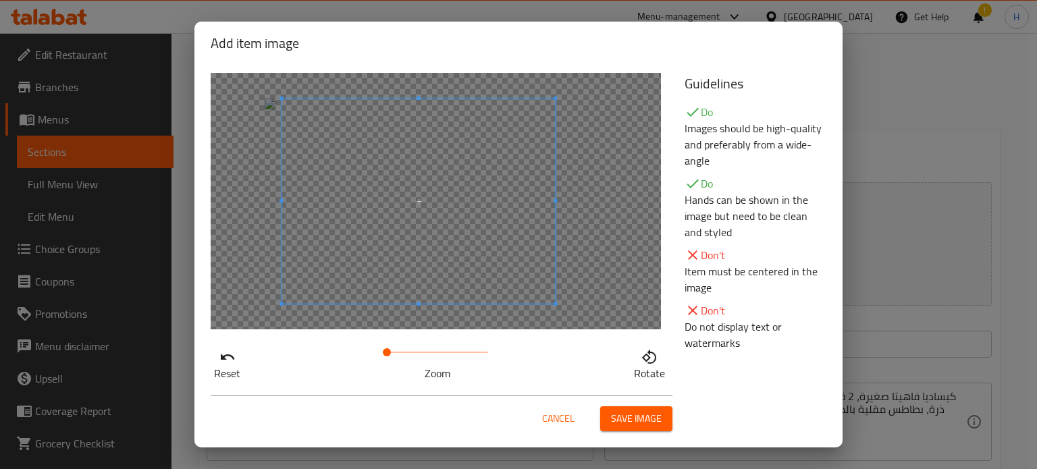
click at [497, 282] on span at bounding box center [417, 201] width 273 height 205
click at [639, 422] on span "Save image" at bounding box center [636, 418] width 51 height 17
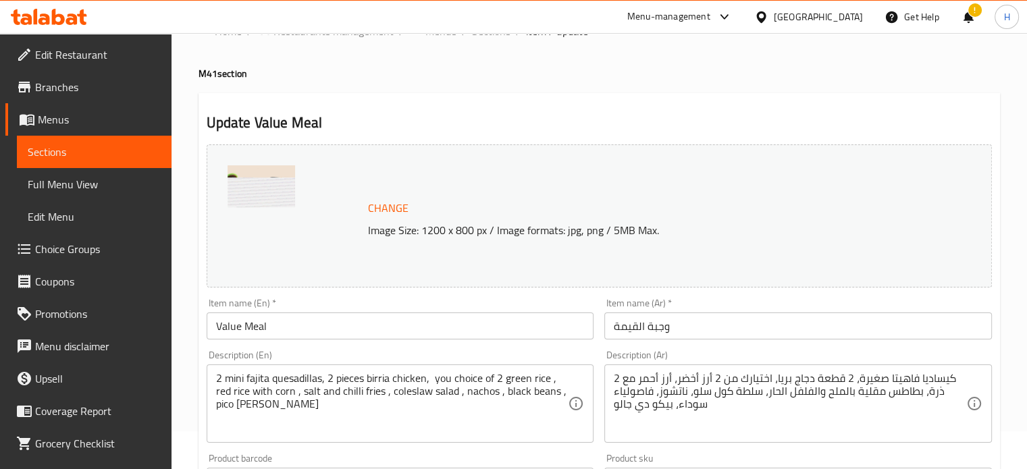
scroll to position [128, 0]
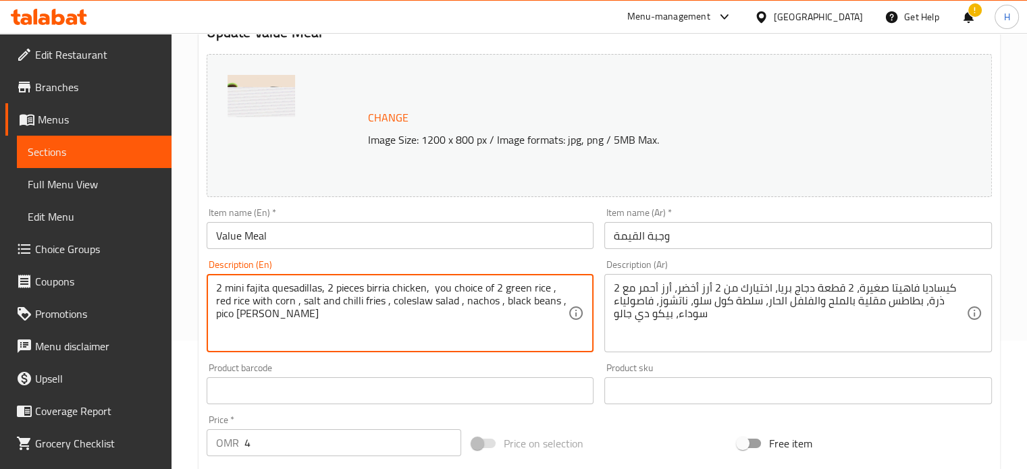
click at [216, 290] on textarea "2 mini fajita quesadillas, 2 pieces birria chicken, you choice of 2 green rice …" at bounding box center [392, 313] width 352 height 64
drag, startPoint x: 327, startPoint y: 335, endPoint x: 177, endPoint y: 264, distance: 166.0
click at [177, 264] on div "Home / Restaurants management / Menus / Sections / item / update M41 section Up…" at bounding box center [598, 375] width 855 height 940
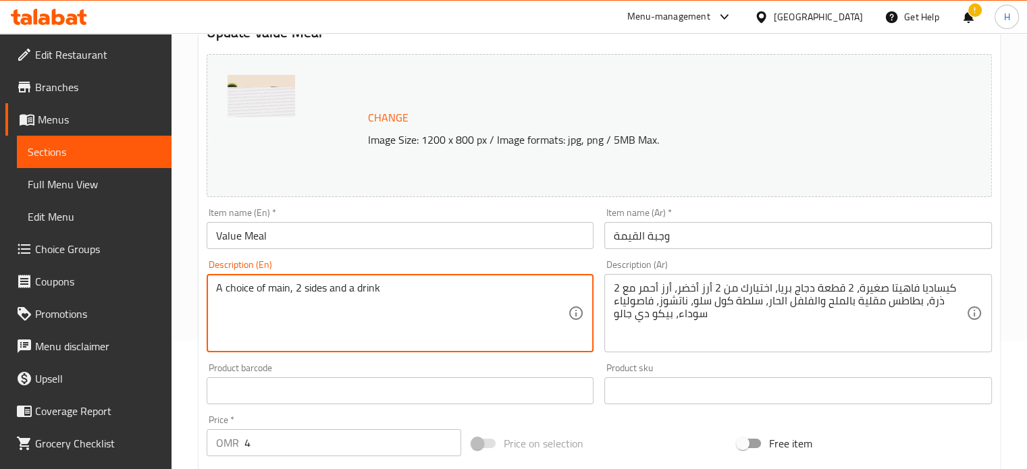
type textarea "A choice of main, 2 sides and a drink"
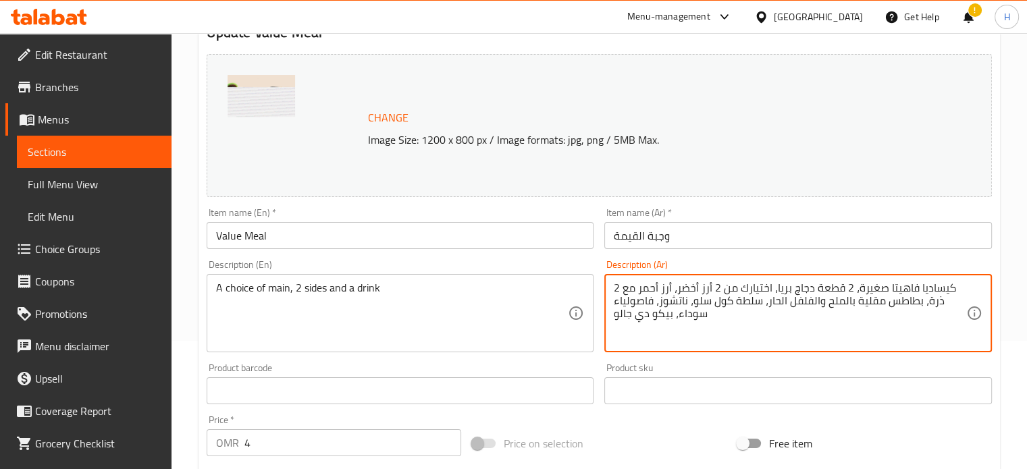
drag, startPoint x: 634, startPoint y: 335, endPoint x: 672, endPoint y: 238, distance: 103.4
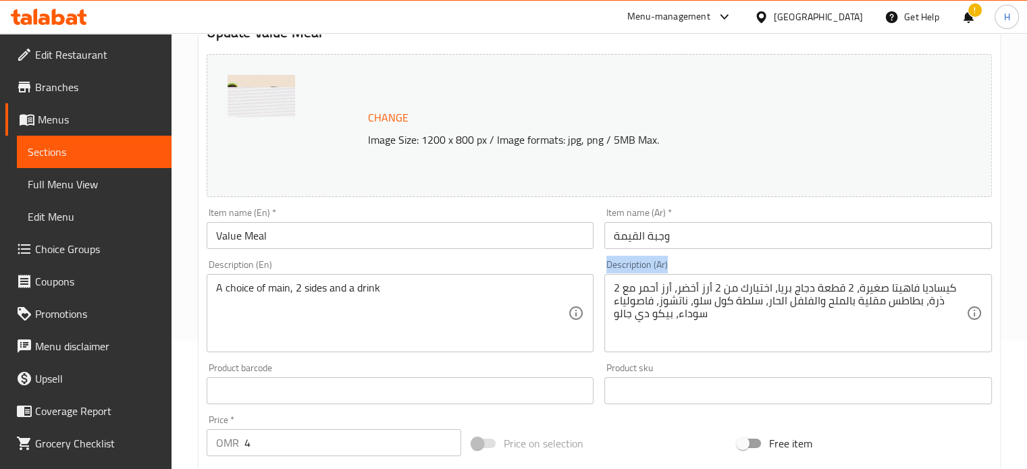
drag, startPoint x: 613, startPoint y: 318, endPoint x: 607, endPoint y: 290, distance: 29.0
click at [602, 291] on div "Description (Ar) 2 كيساديا فاهيتا صغيرة، 2 قطعة دجاج بريا، اختيارك من 2 أرز أخض…" at bounding box center [798, 305] width 398 height 103
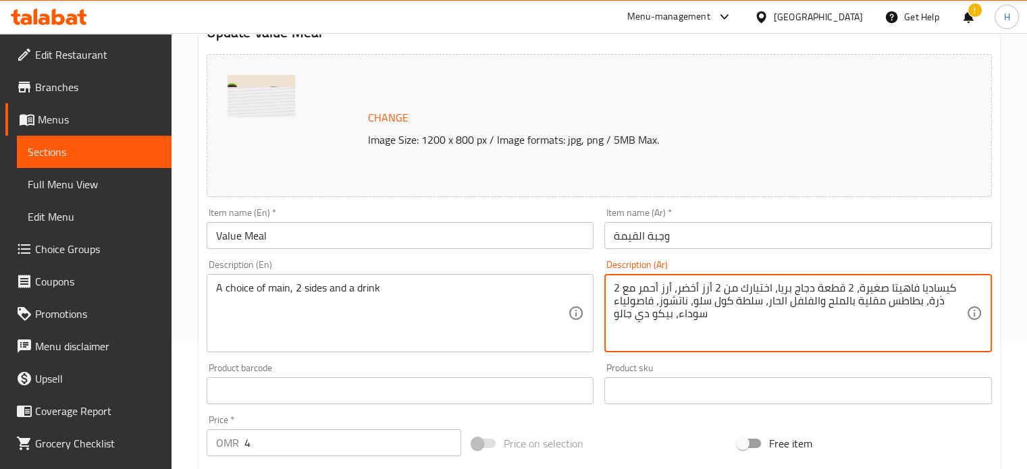
drag, startPoint x: 613, startPoint y: 287, endPoint x: 614, endPoint y: 325, distance: 38.5
drag, startPoint x: 709, startPoint y: 323, endPoint x: 613, endPoint y: 282, distance: 104.9
click at [613, 282] on div "2 كيساديا فاهيتا صغيرة، 2 قطعة دجاج بريا، اختيارك من 2 أرز أخضر، أرز أحمر مع ذر…" at bounding box center [797, 313] width 387 height 78
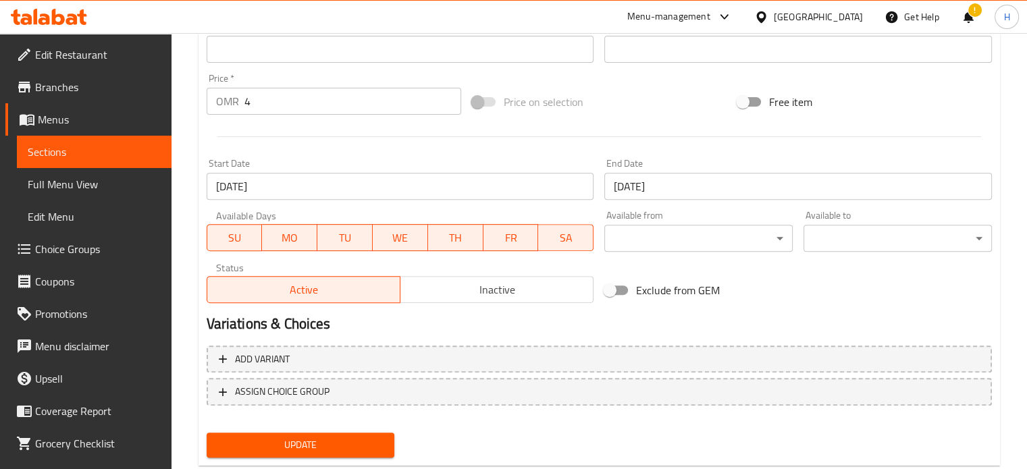
scroll to position [503, 0]
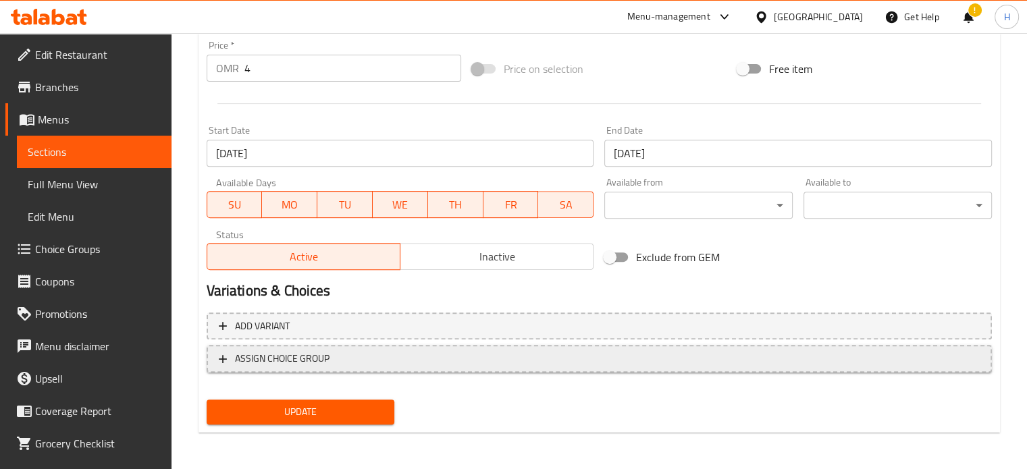
click at [312, 353] on span "ASSIGN CHOICE GROUP" at bounding box center [282, 358] width 94 height 17
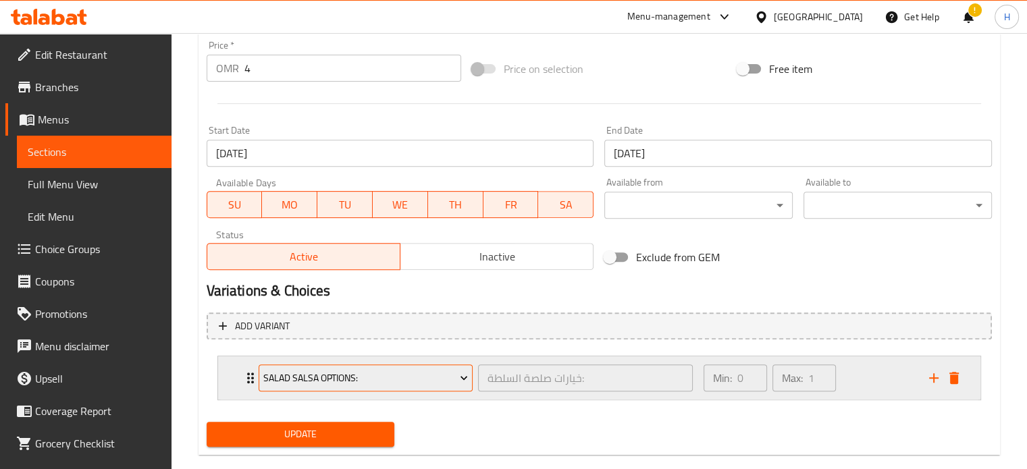
click at [397, 377] on span "Salad Salsa Options:" at bounding box center [365, 378] width 204 height 17
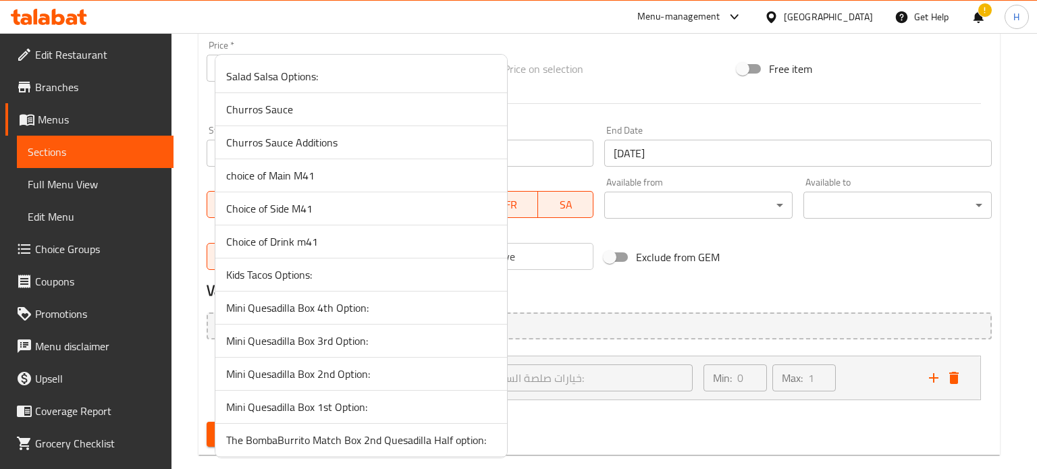
click at [398, 176] on span "choice of Main M41" at bounding box center [361, 175] width 270 height 16
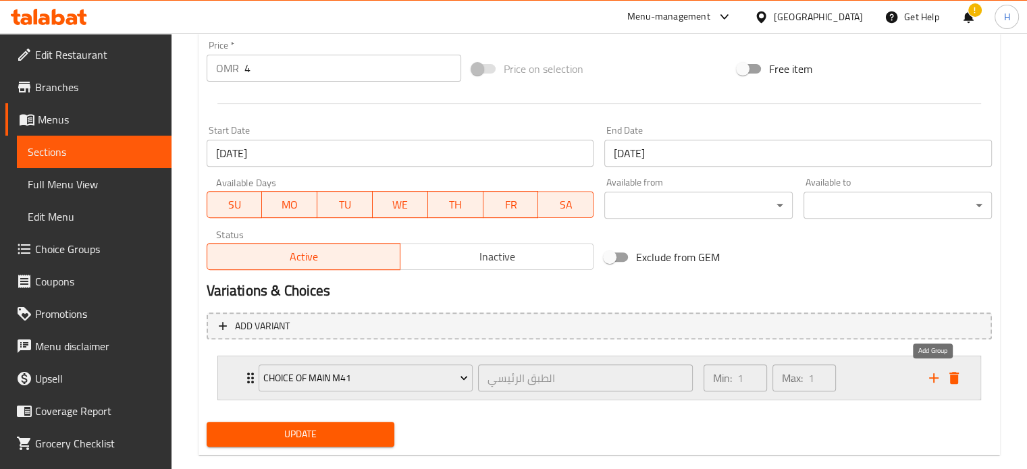
click at [933, 377] on icon "add" at bounding box center [933, 377] width 9 height 9
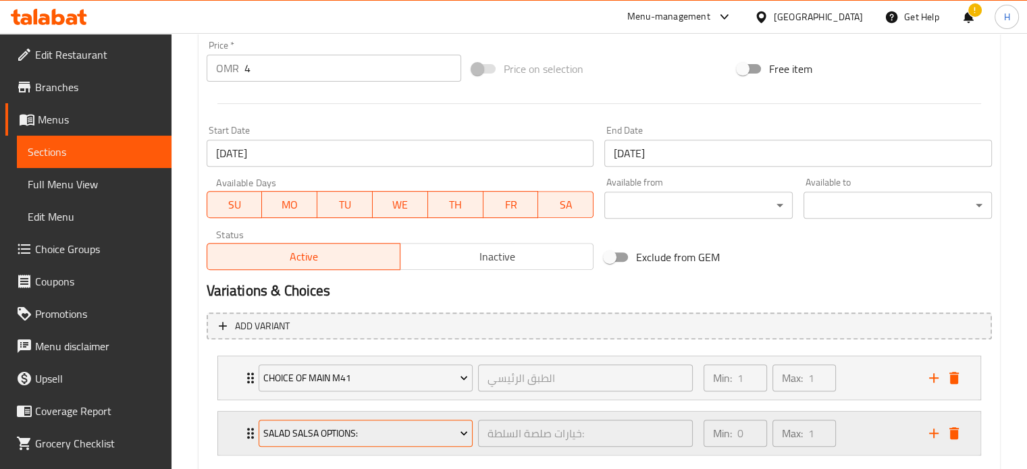
click at [408, 427] on span "Salad Salsa Options:" at bounding box center [365, 433] width 204 height 17
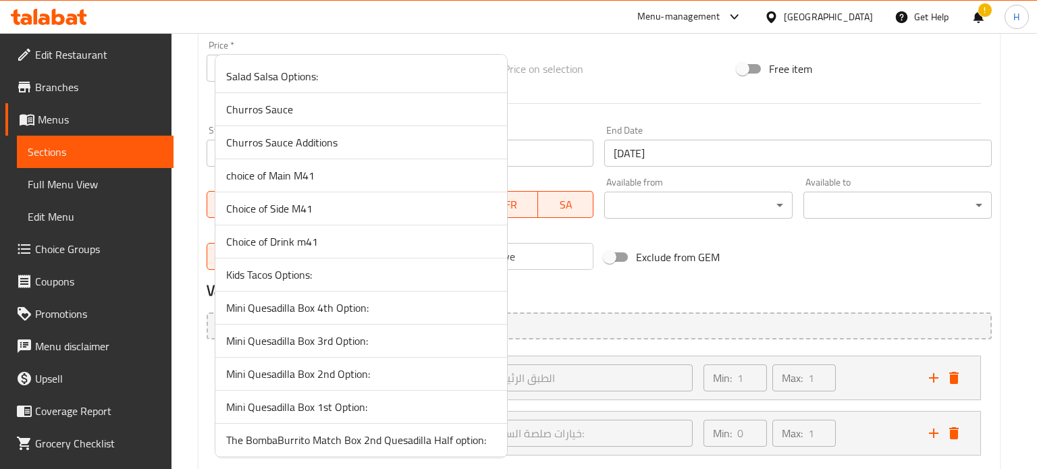
click at [353, 204] on span "Choice of Side M41" at bounding box center [361, 208] width 270 height 16
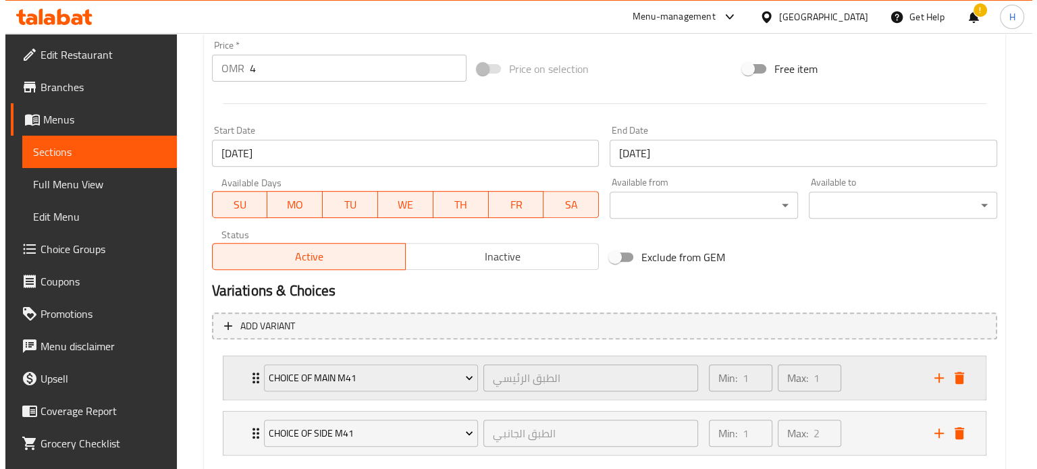
scroll to position [580, 0]
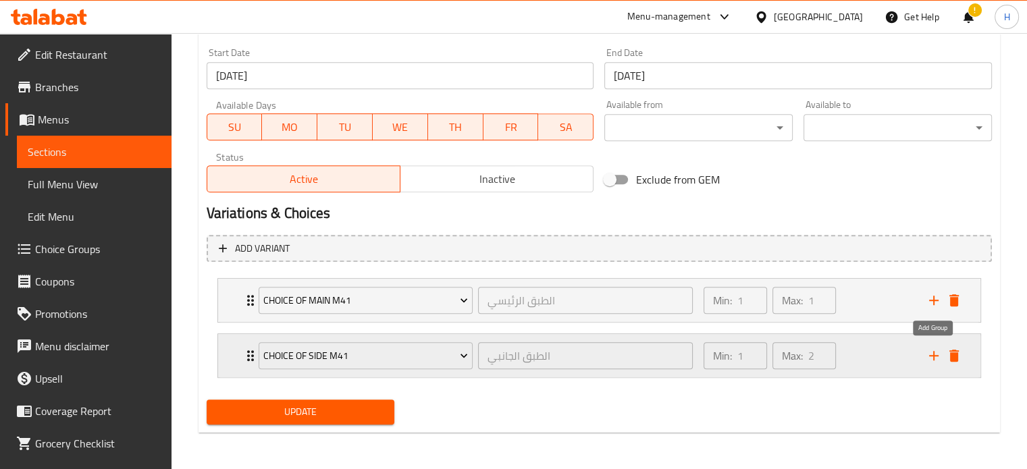
click at [931, 355] on icon "add" at bounding box center [933, 355] width 9 height 9
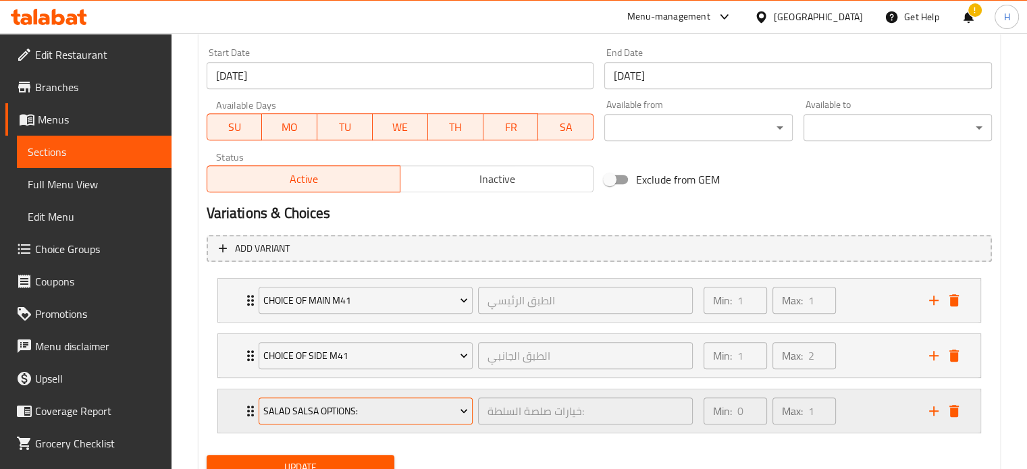
click at [397, 406] on span "Salad Salsa Options:" at bounding box center [365, 411] width 204 height 17
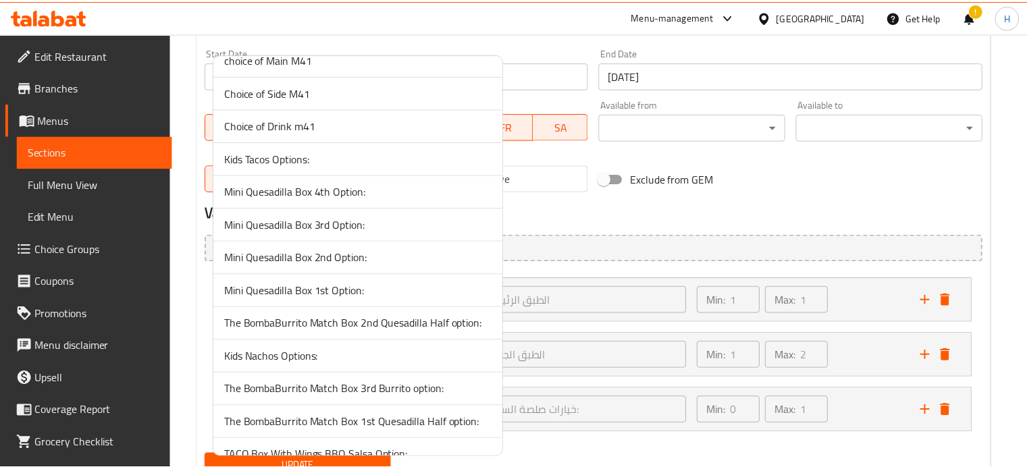
scroll to position [61, 0]
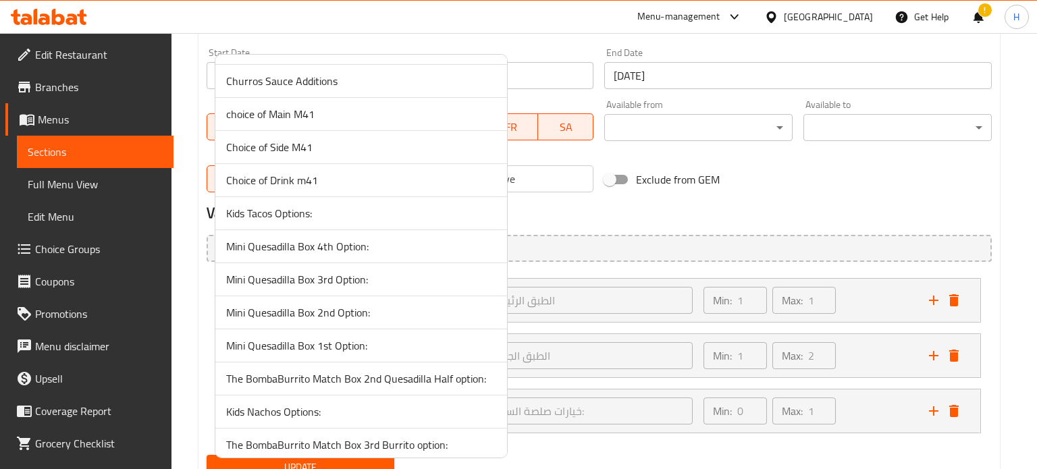
click at [331, 183] on span "Choice of Drink m41" at bounding box center [361, 180] width 270 height 16
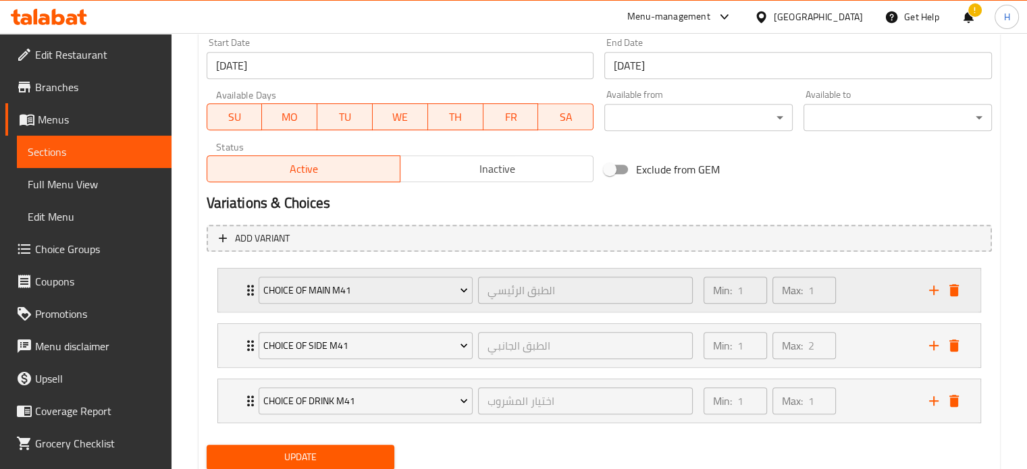
scroll to position [599, 0]
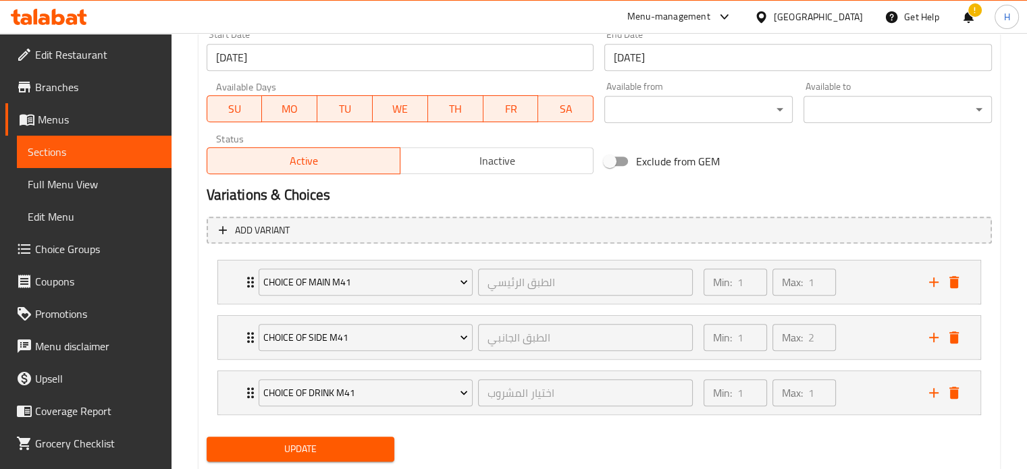
click at [347, 447] on span "Update" at bounding box center [300, 449] width 167 height 17
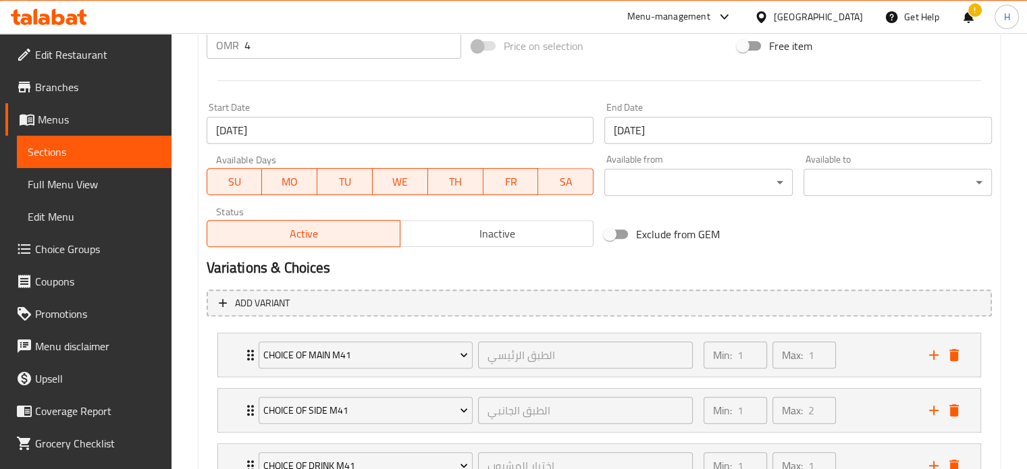
scroll to position [636, 0]
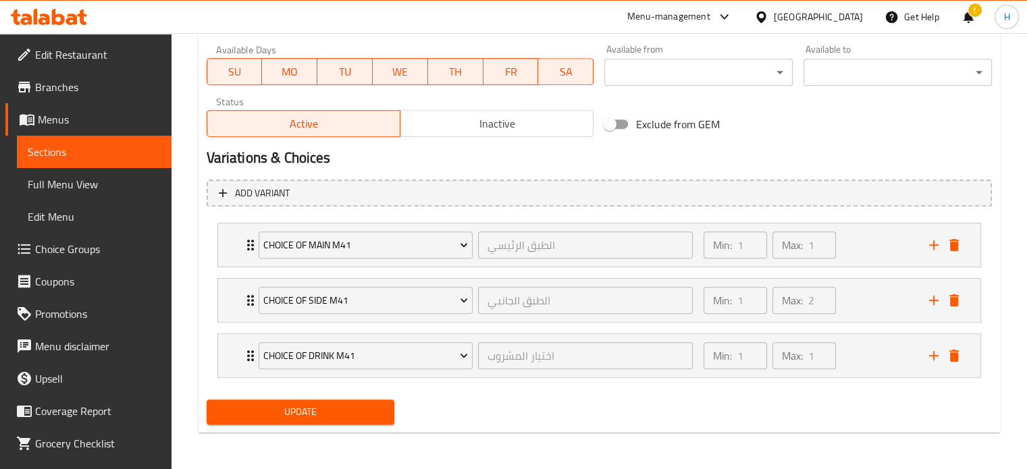
click at [306, 410] on span "Update" at bounding box center [300, 412] width 167 height 17
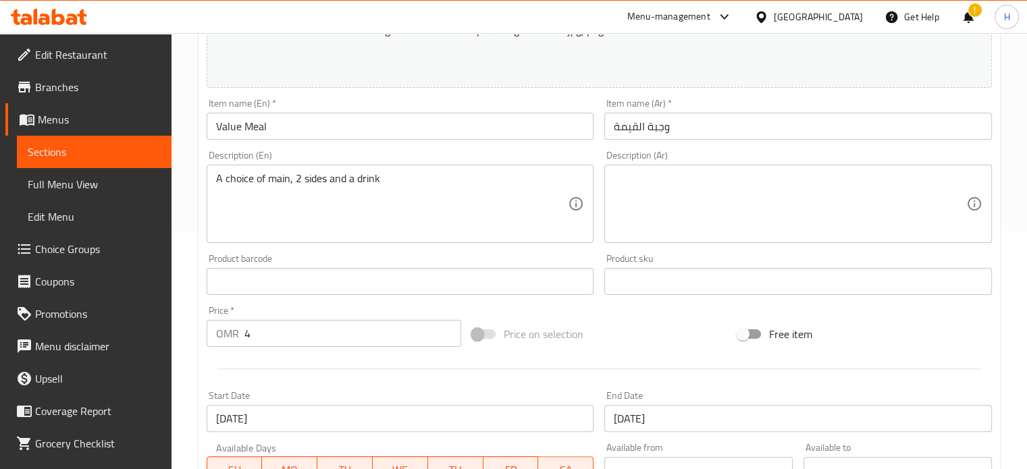
scroll to position [0, 0]
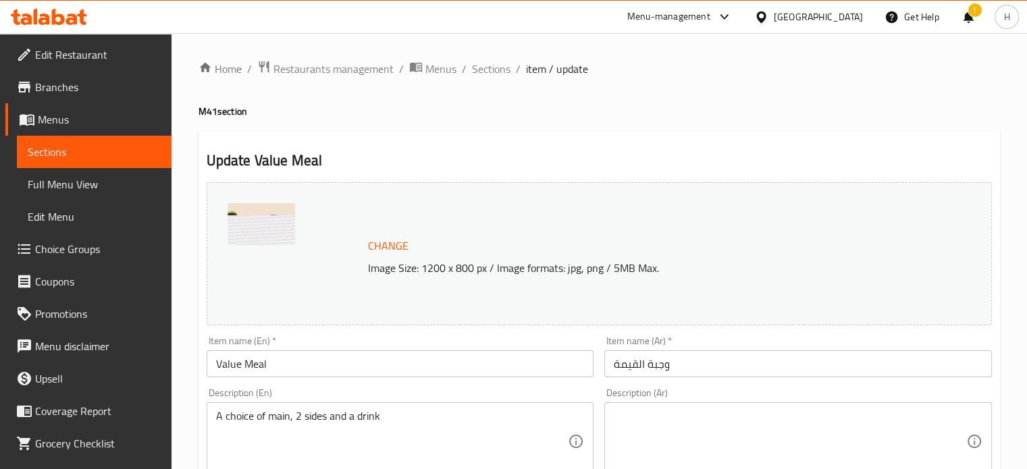
click at [483, 71] on span "Sections" at bounding box center [491, 69] width 38 height 16
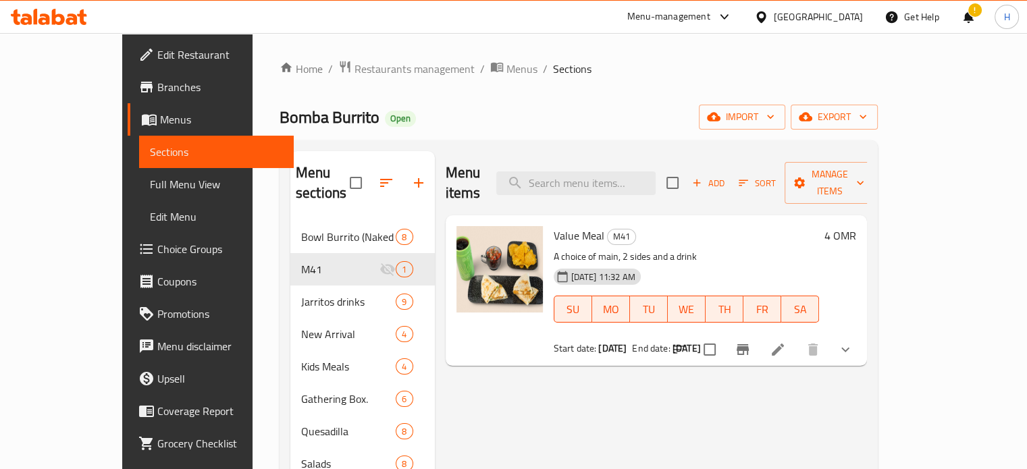
click at [354, 67] on span "Restaurants management" at bounding box center [414, 69] width 120 height 16
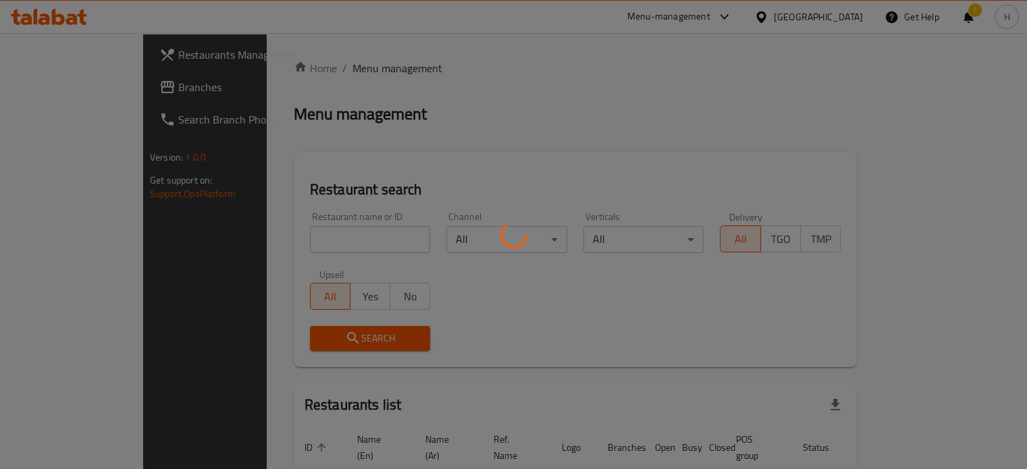
click at [337, 234] on div at bounding box center [513, 234] width 1027 height 469
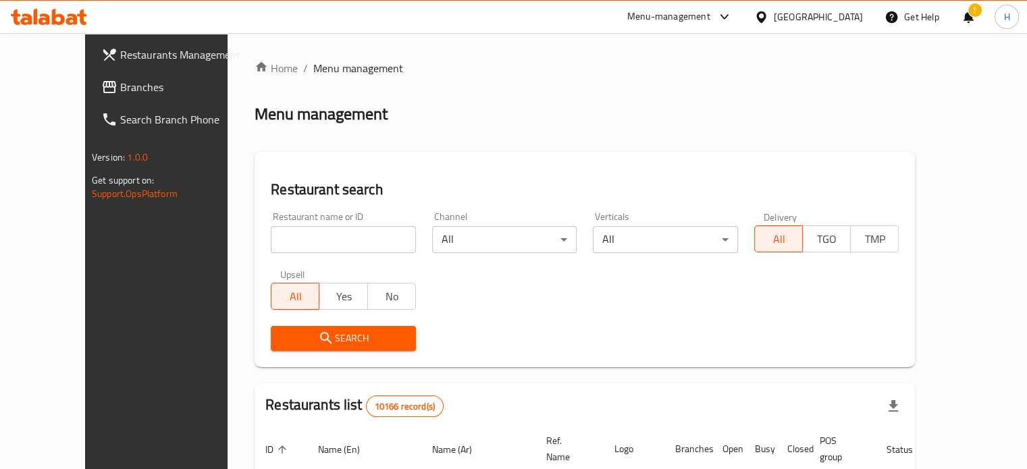
click at [329, 234] on input "search" at bounding box center [343, 239] width 145 height 27
type input "acaiholic"
click at [319, 334] on span "Search" at bounding box center [343, 338] width 124 height 17
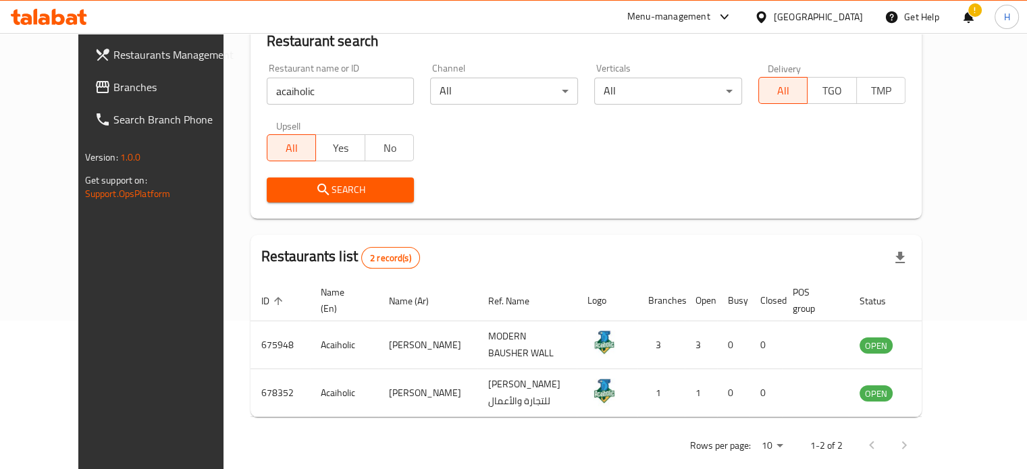
scroll to position [148, 0]
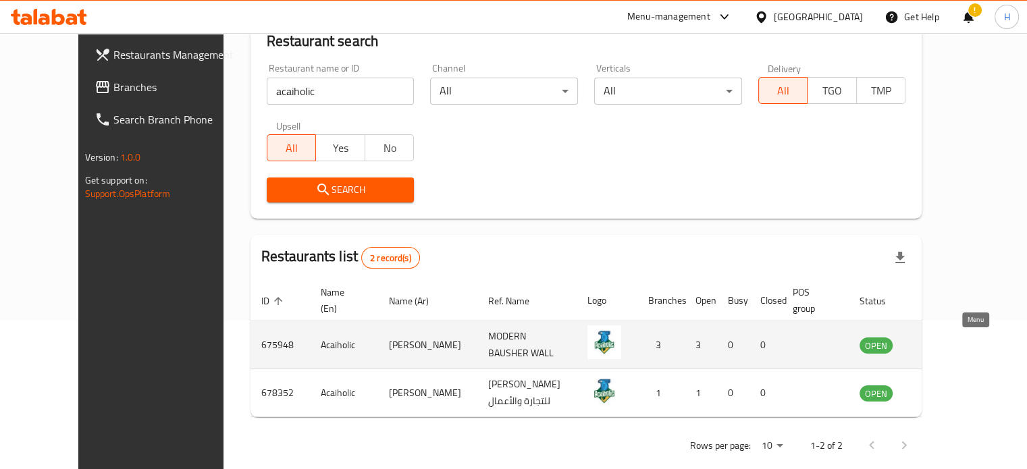
click at [946, 347] on icon "enhanced table" at bounding box center [938, 345] width 15 height 11
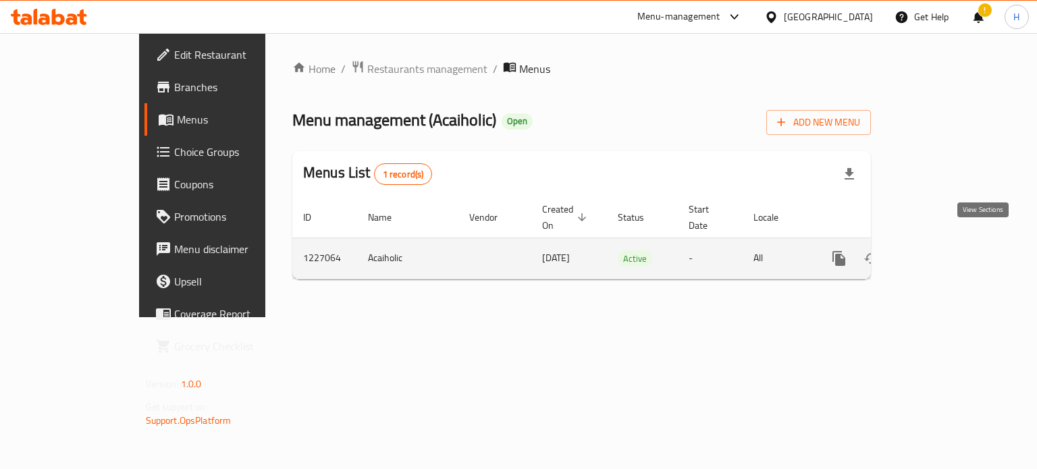
click at [944, 250] on icon "enhanced table" at bounding box center [936, 258] width 16 height 16
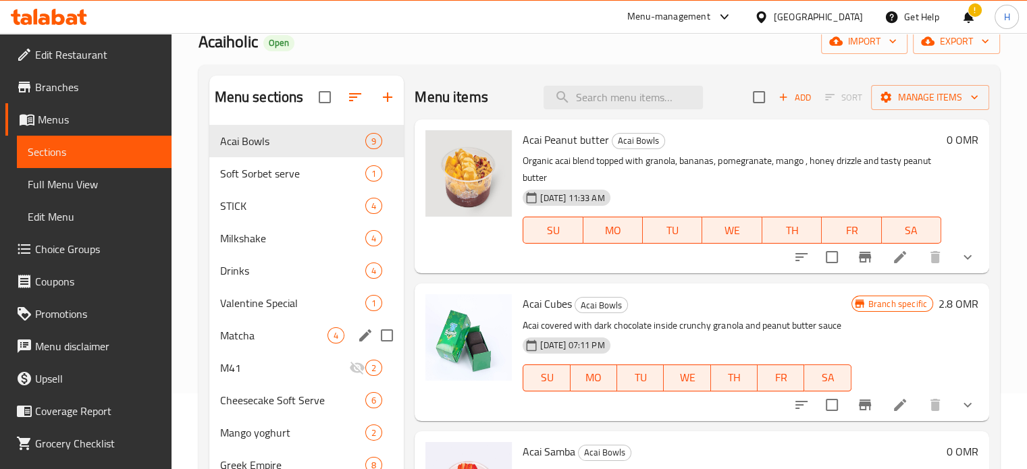
scroll to position [83, 0]
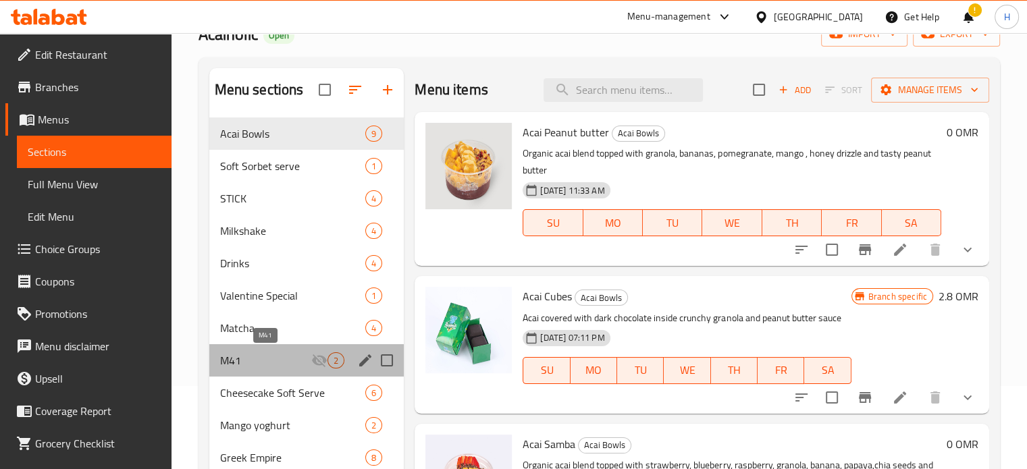
click at [287, 356] on span "M41" at bounding box center [266, 360] width 92 height 16
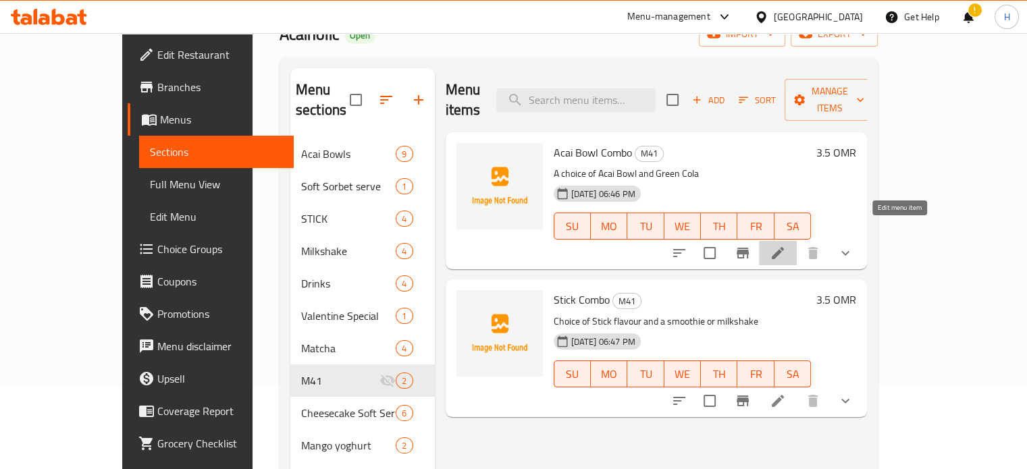
click at [784, 247] on icon at bounding box center [777, 253] width 12 height 12
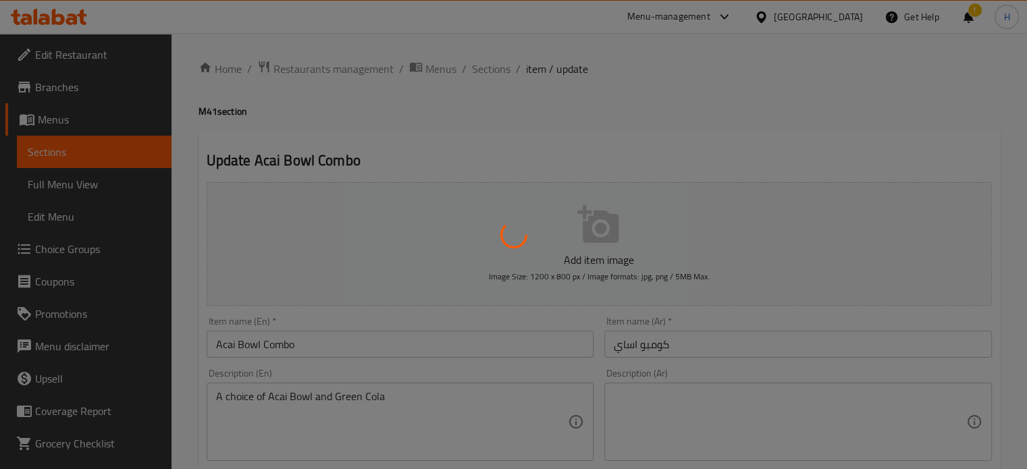
click at [595, 231] on div at bounding box center [513, 234] width 1027 height 469
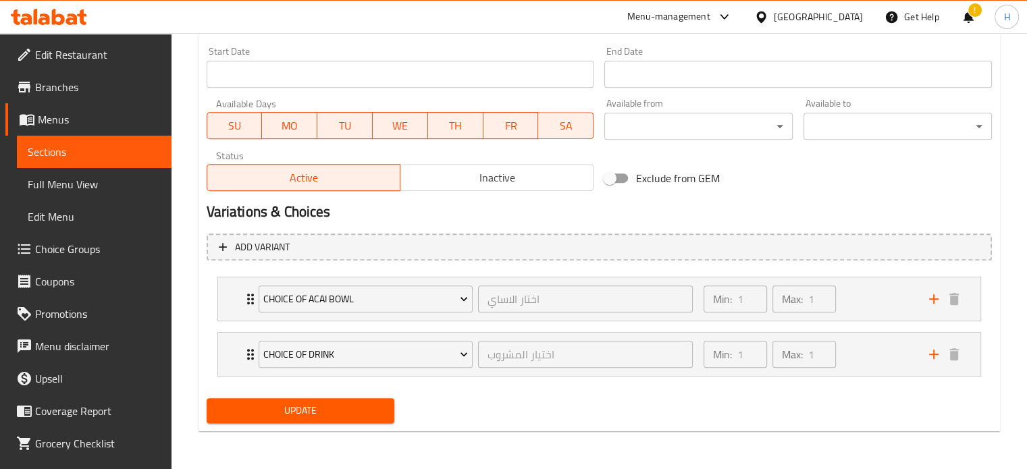
scroll to position [562, 0]
click at [243, 298] on icon "Expand" at bounding box center [250, 300] width 16 height 16
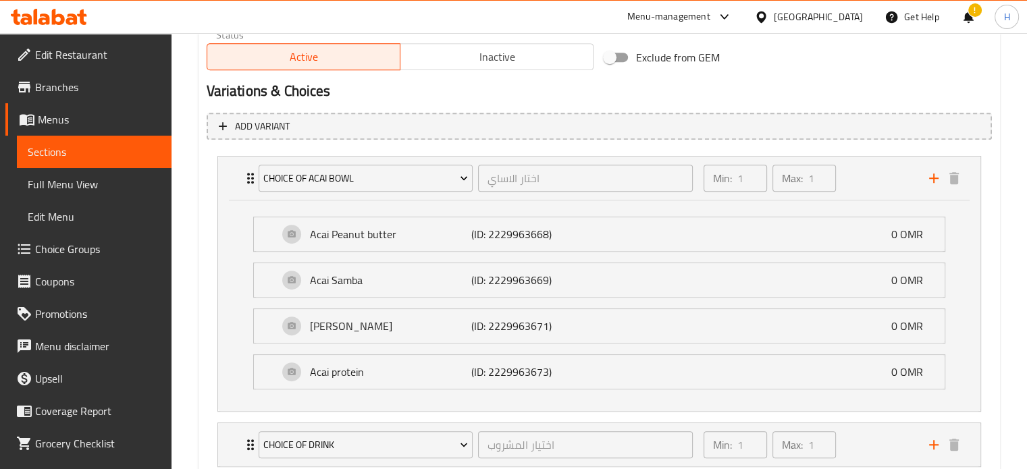
scroll to position [772, 0]
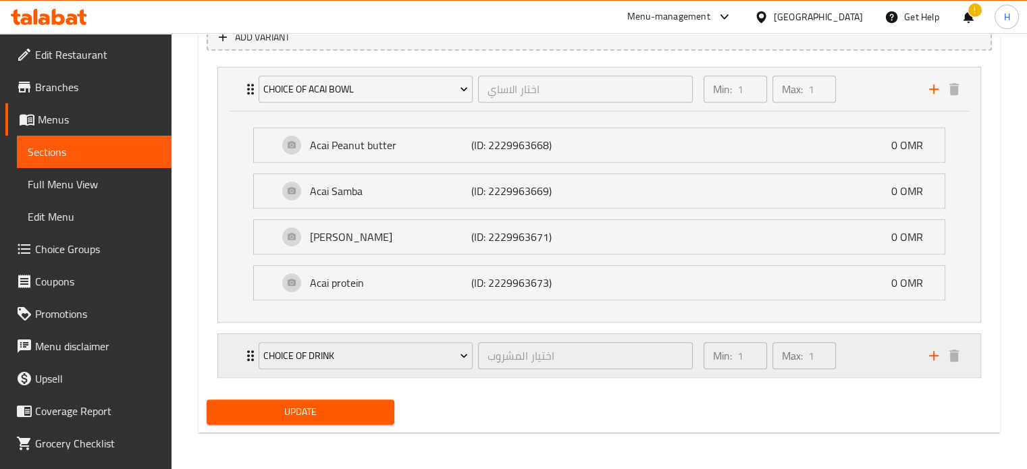
click at [243, 351] on icon "Expand" at bounding box center [250, 356] width 16 height 16
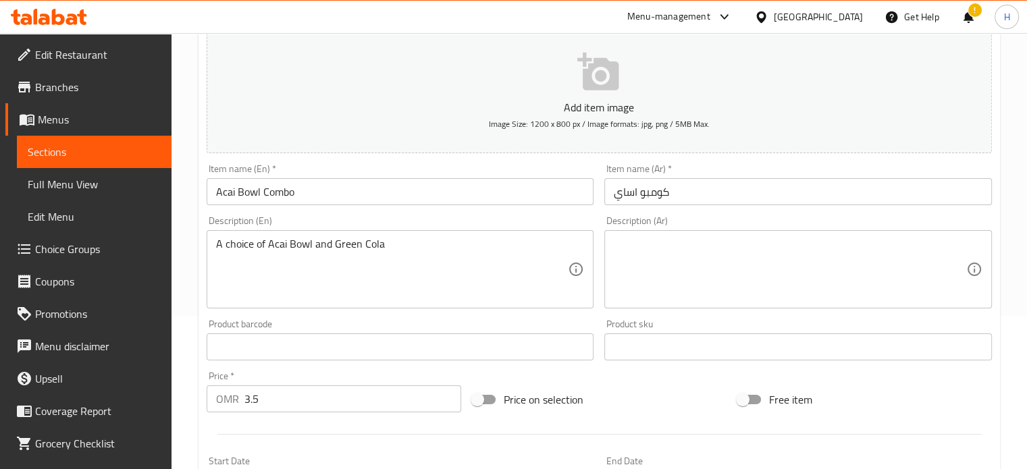
scroll to position [0, 0]
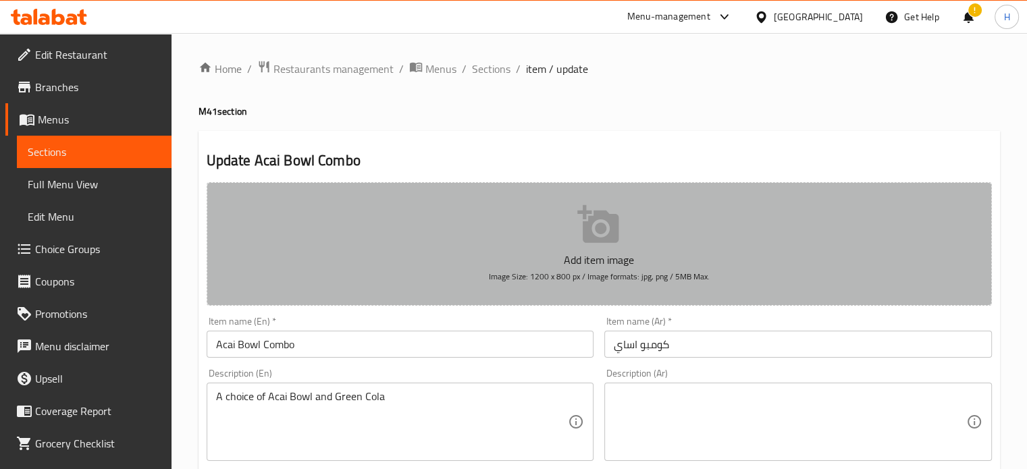
click at [524, 265] on p "Add item image" at bounding box center [598, 260] width 743 height 16
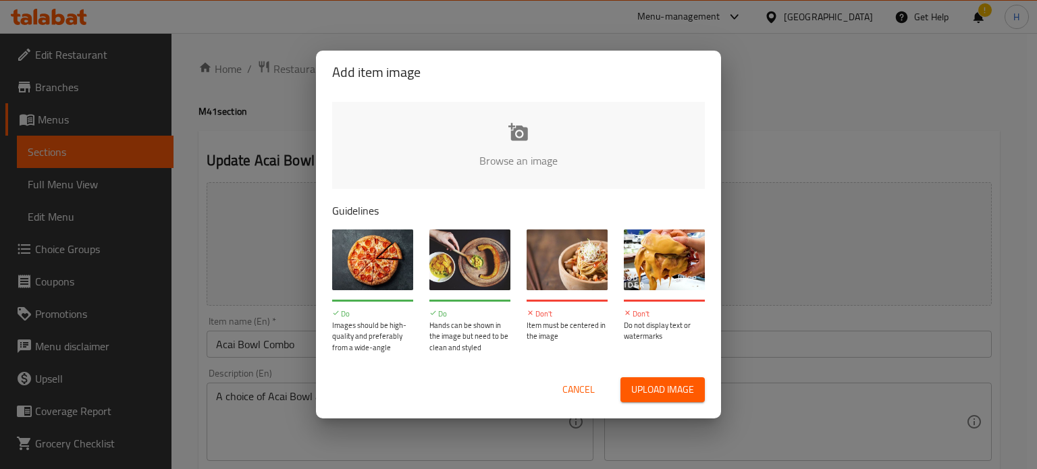
click at [510, 167] on input "file" at bounding box center [974, 165] width 1285 height 126
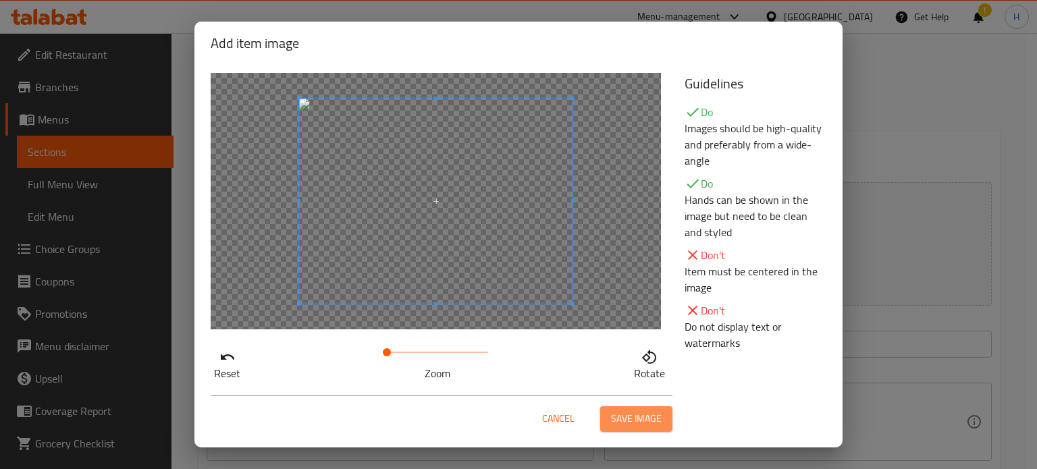
click at [627, 421] on span "Save image" at bounding box center [636, 418] width 51 height 17
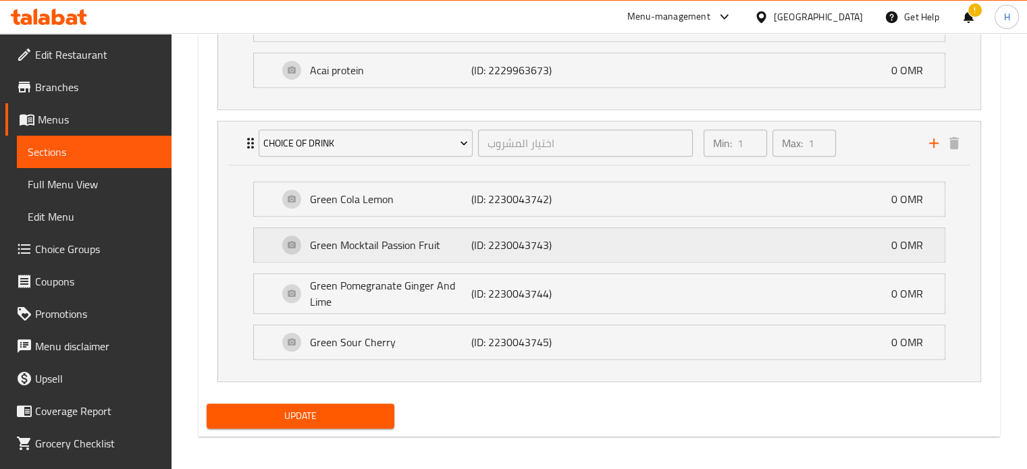
scroll to position [1006, 0]
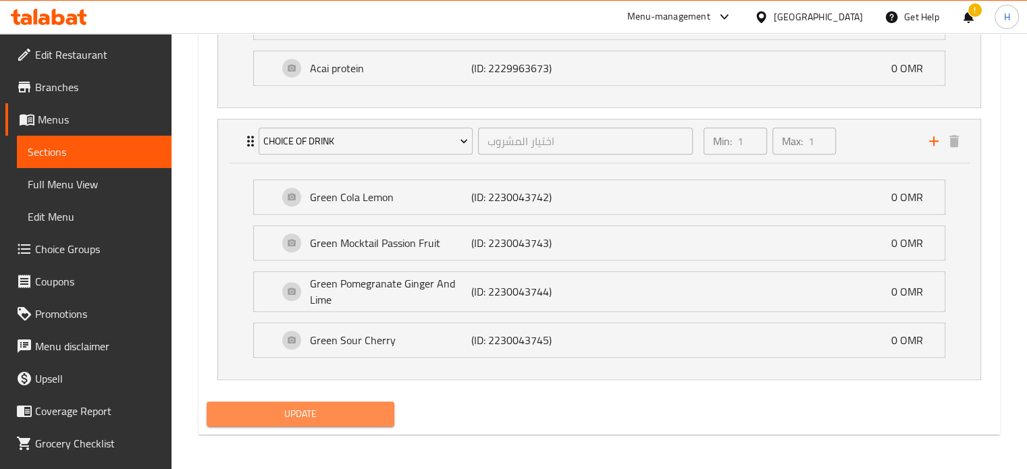
click at [288, 410] on span "Update" at bounding box center [300, 414] width 167 height 17
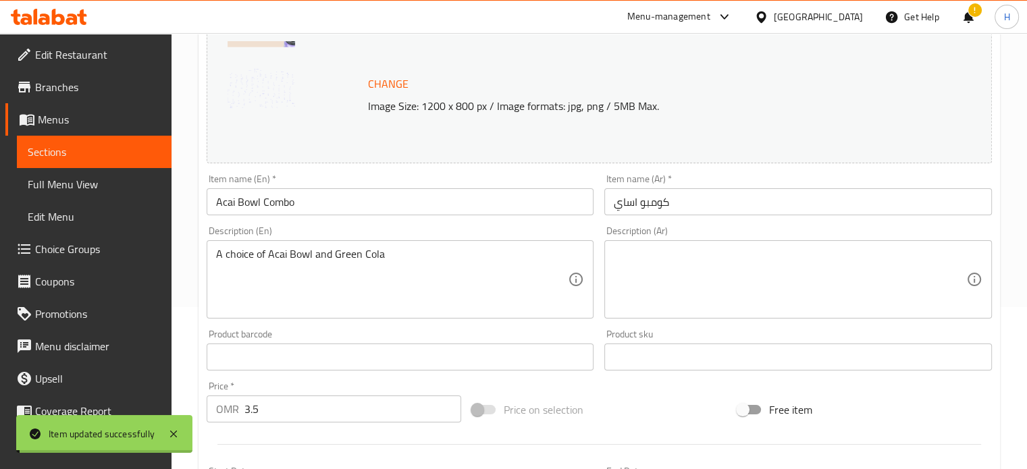
scroll to position [0, 0]
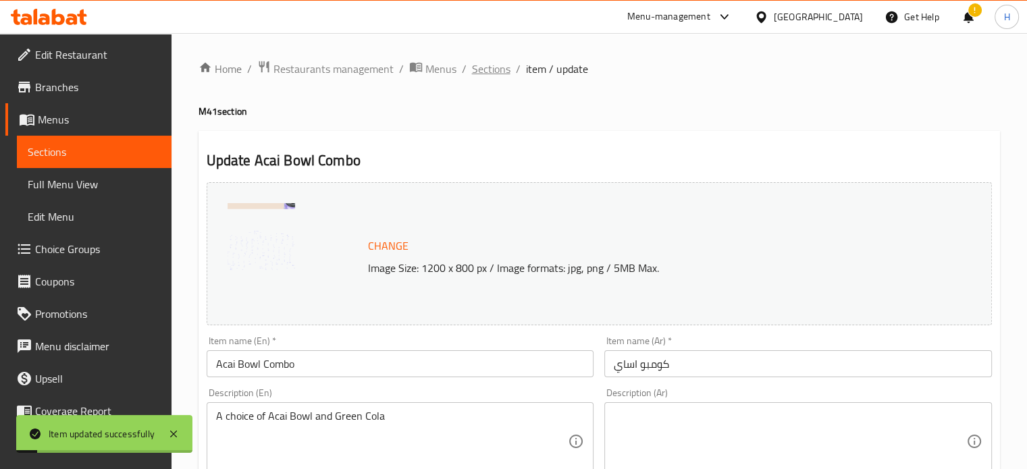
click at [491, 70] on span "Sections" at bounding box center [491, 69] width 38 height 16
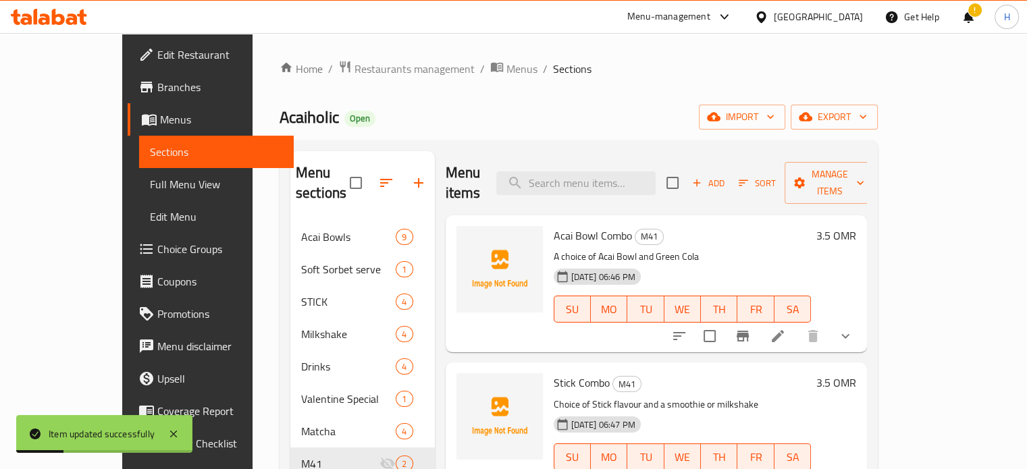
scroll to position [148, 0]
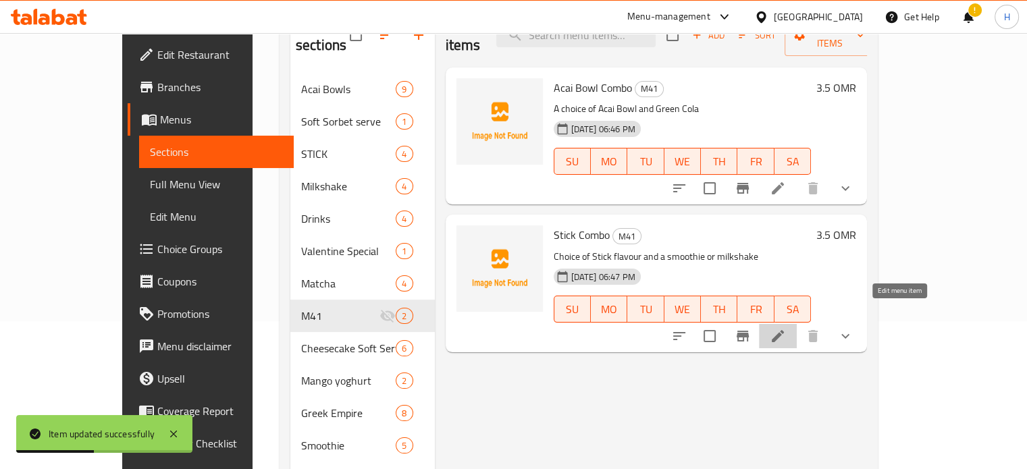
click at [784, 330] on icon at bounding box center [777, 336] width 12 height 12
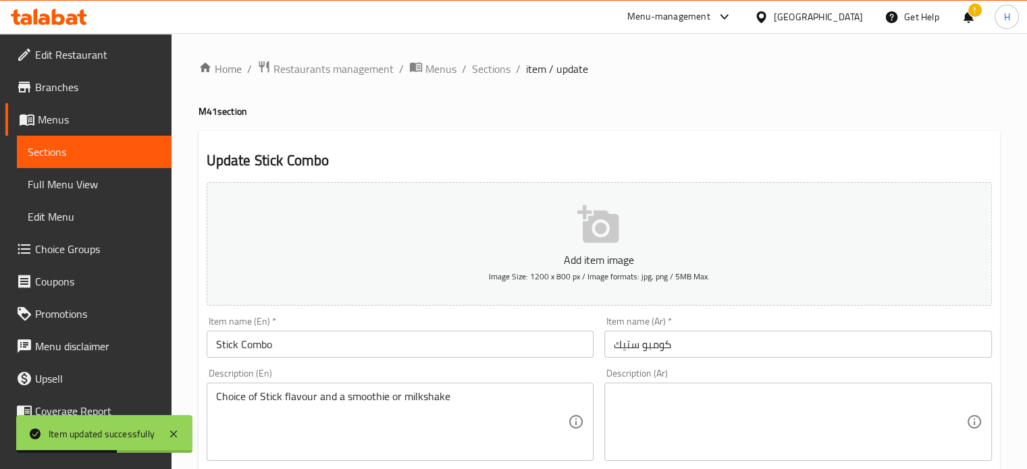
click at [627, 233] on button "Add item image Image Size: 1200 x 800 px / Image formats: jpg, png / 5MB Max." at bounding box center [599, 244] width 785 height 124
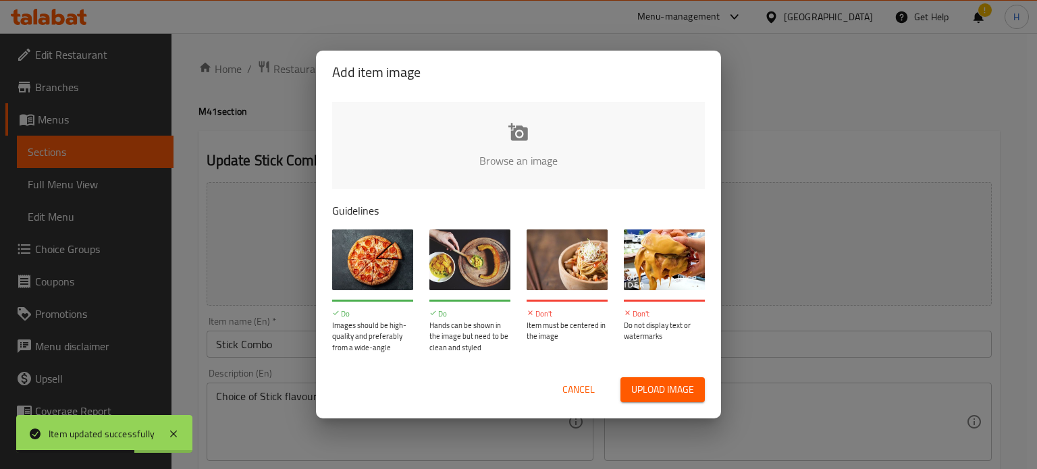
click at [548, 142] on input "file" at bounding box center [974, 165] width 1285 height 126
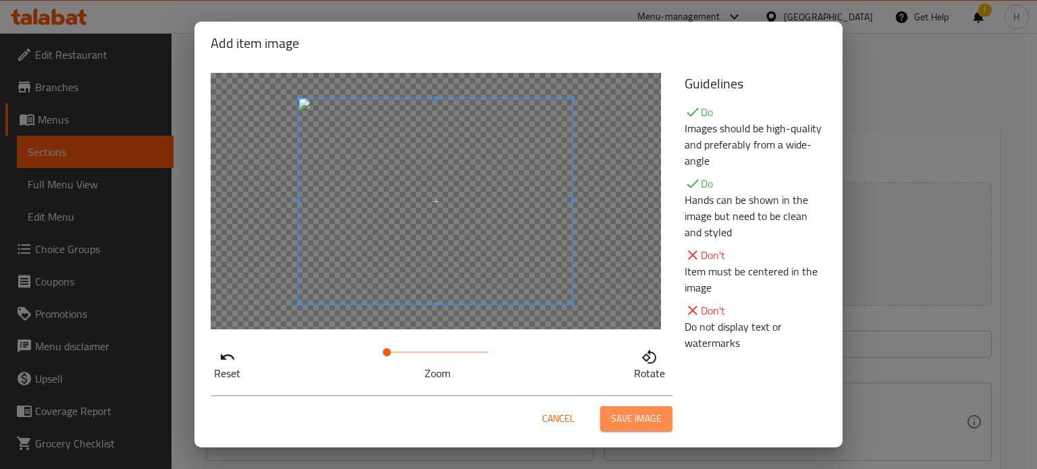
click at [632, 414] on span "Save image" at bounding box center [636, 418] width 51 height 17
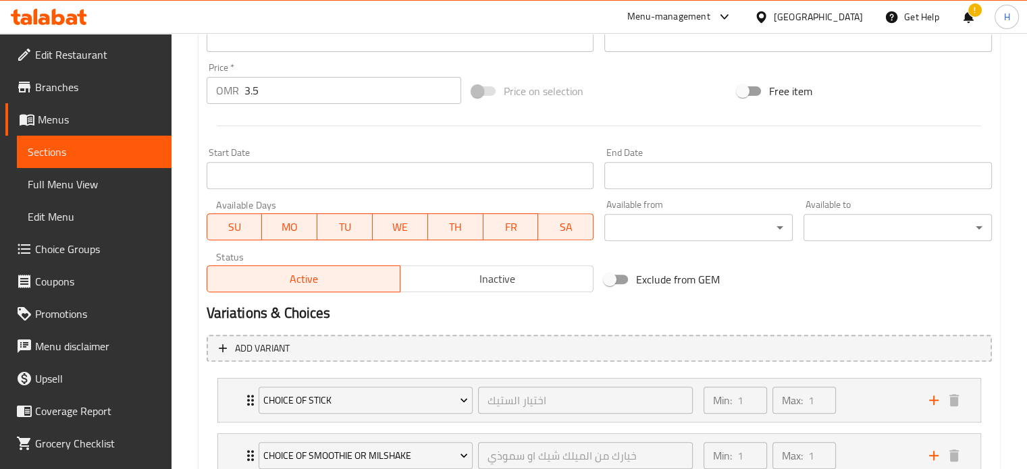
scroll to position [580, 0]
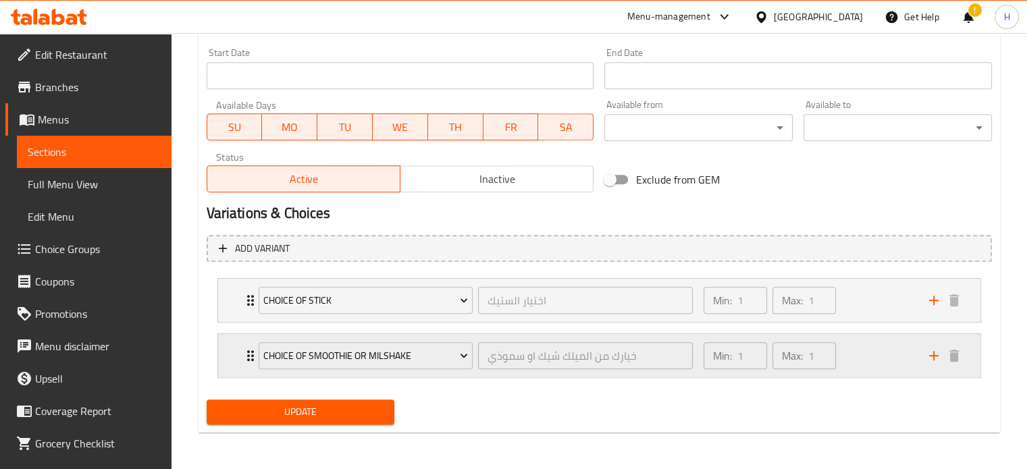
click at [250, 354] on div "choice of smoothie or milshake خيارك من الميلك شيك او سموذي ​" at bounding box center [475, 355] width 451 height 43
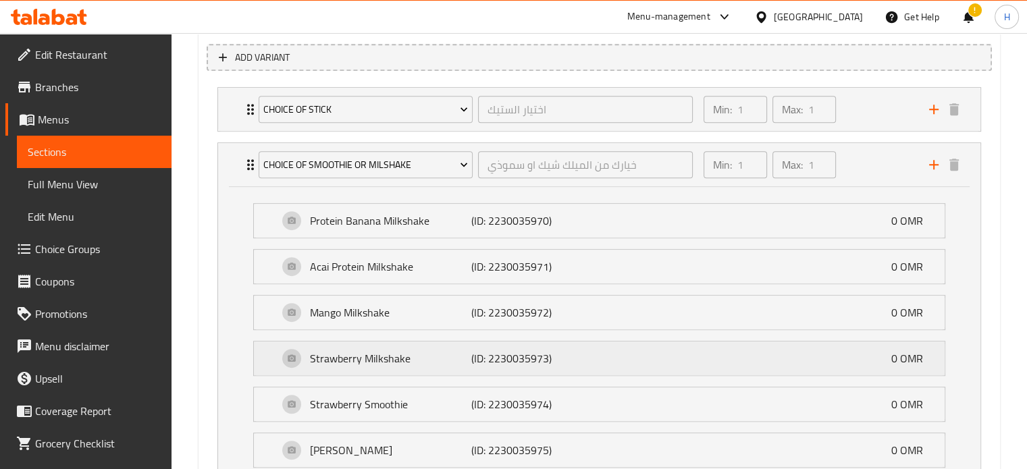
scroll to position [1019, 0]
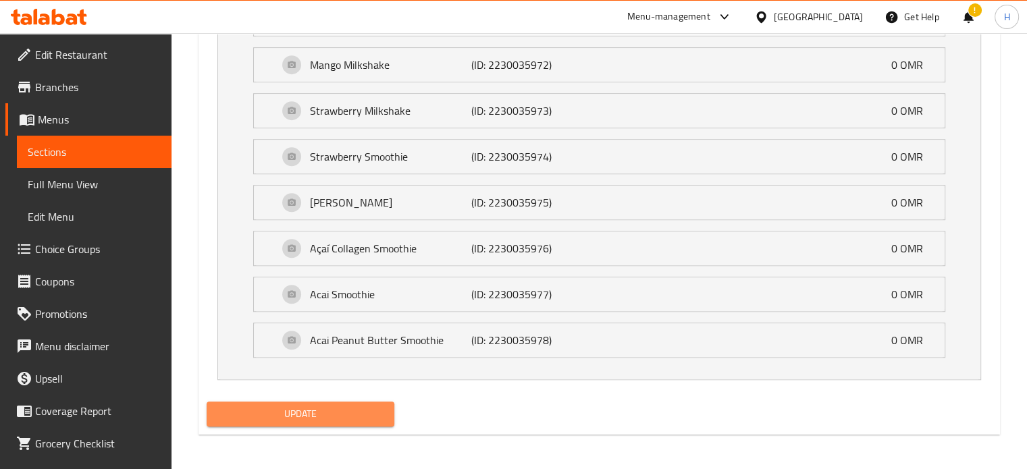
click at [312, 408] on span "Update" at bounding box center [300, 414] width 167 height 17
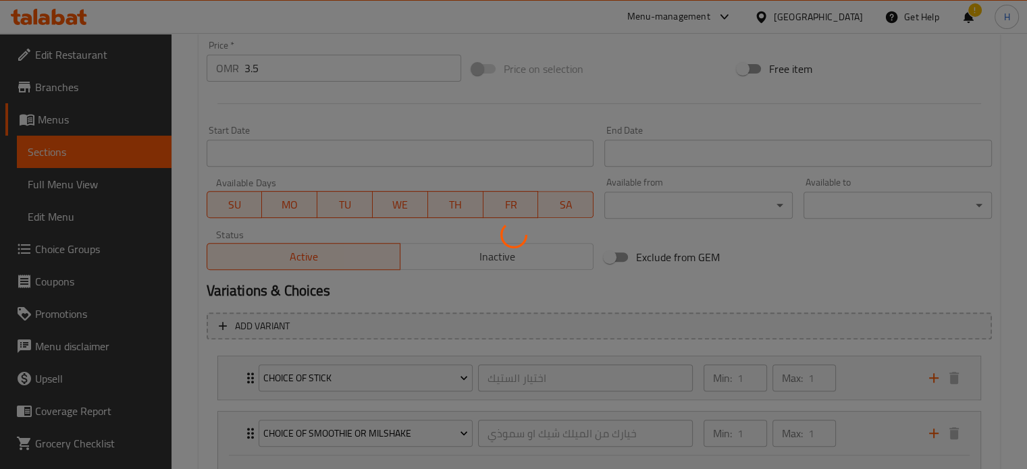
scroll to position [0, 0]
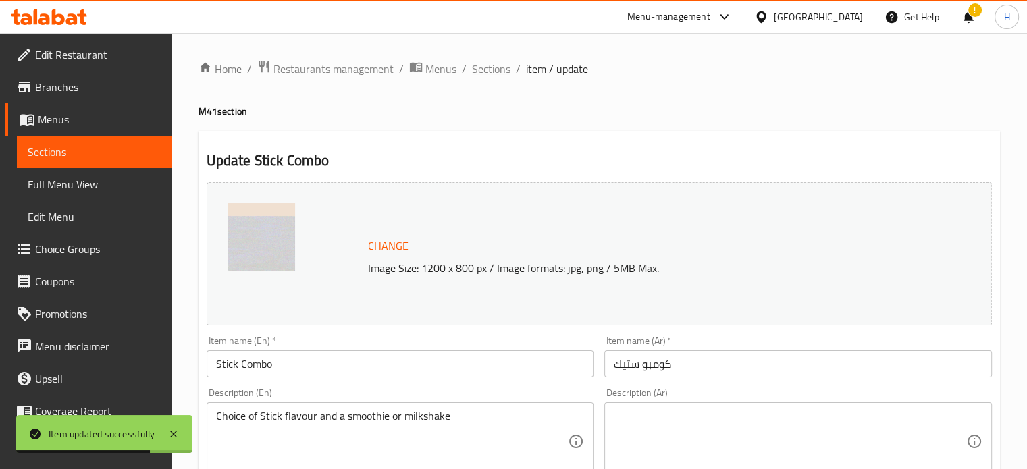
click at [497, 67] on span "Sections" at bounding box center [491, 69] width 38 height 16
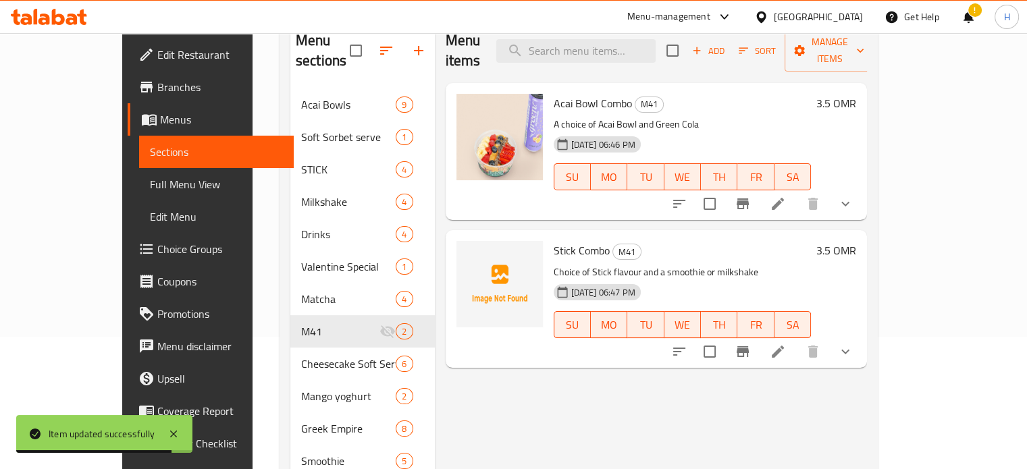
scroll to position [134, 0]
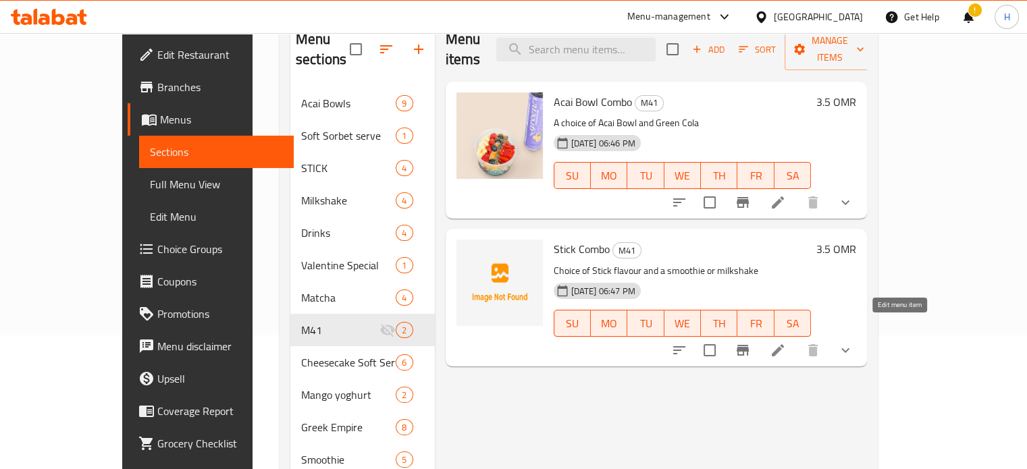
click at [786, 342] on icon at bounding box center [777, 350] width 16 height 16
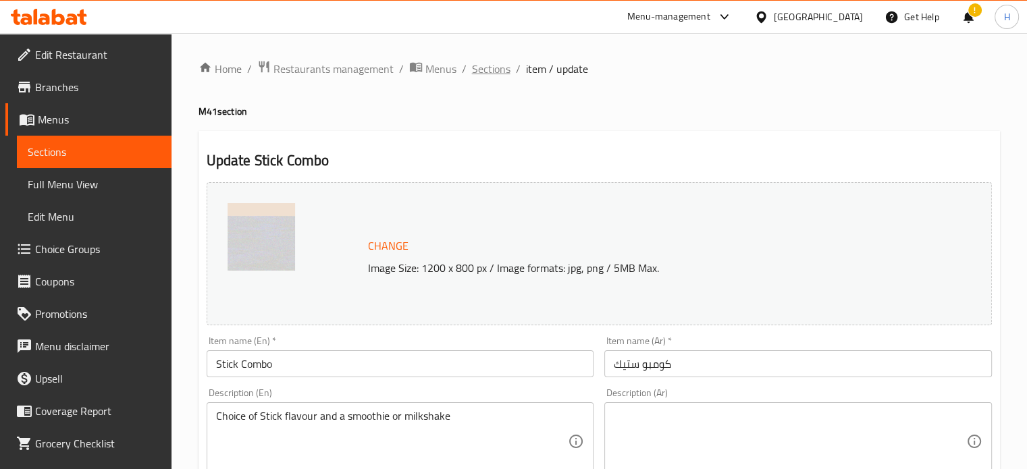
click at [487, 69] on span "Sections" at bounding box center [491, 69] width 38 height 16
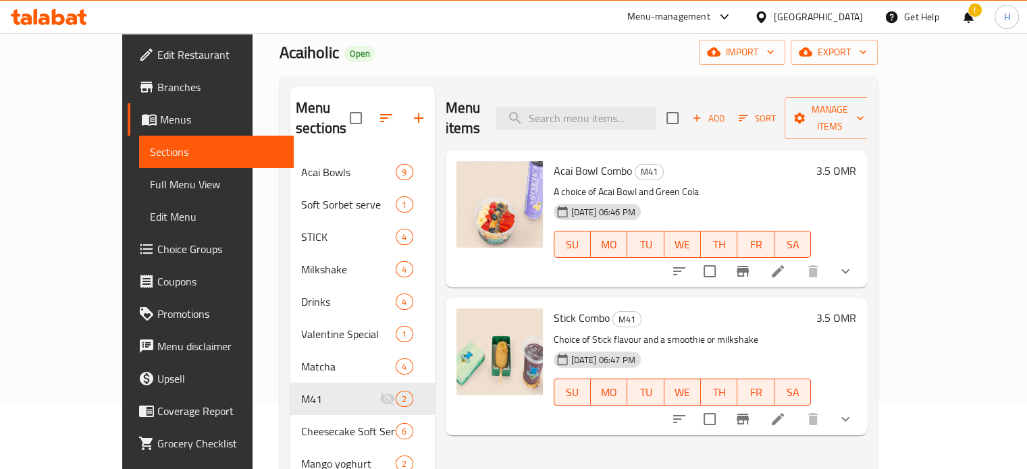
scroll to position [59, 0]
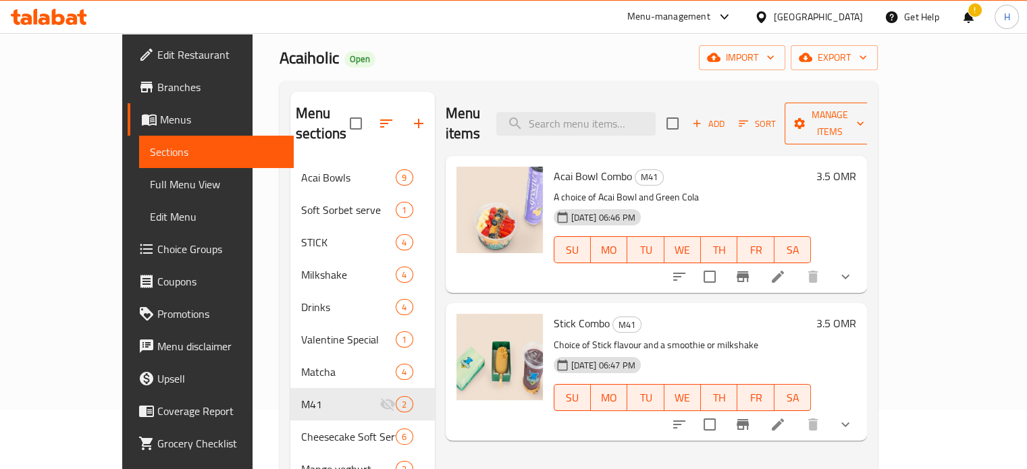
click at [864, 113] on span "Manage items" at bounding box center [829, 124] width 69 height 34
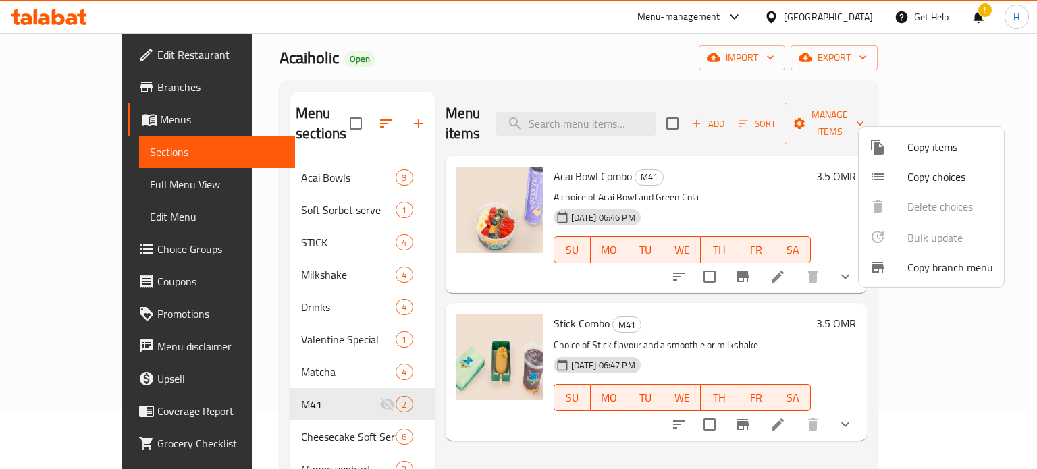
click at [934, 271] on span "Copy branch menu" at bounding box center [950, 267] width 86 height 16
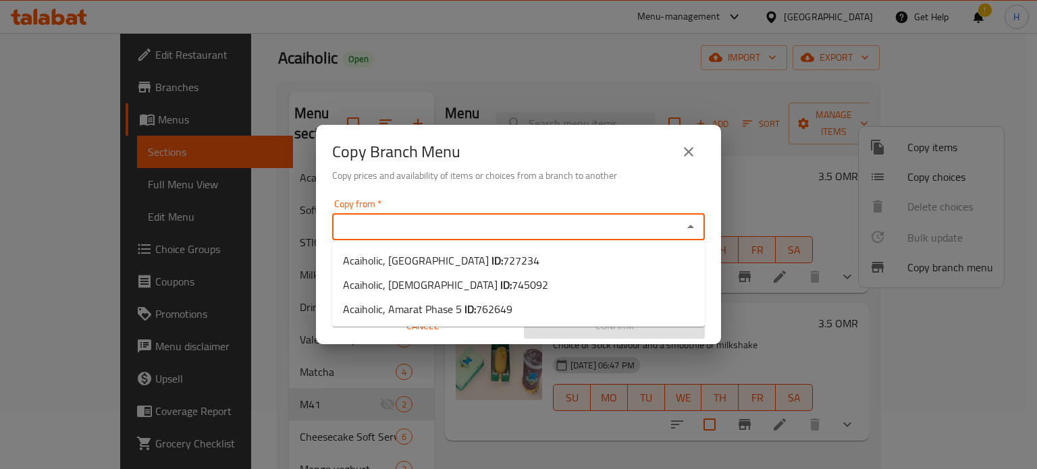
click at [669, 227] on input "Copy from   *" at bounding box center [507, 226] width 342 height 19
click at [640, 258] on li "Acaiholic, Al Khuwayr South ID: 727234" at bounding box center [518, 260] width 373 height 24
type input "Acaiholic, Al Khuwayr South"
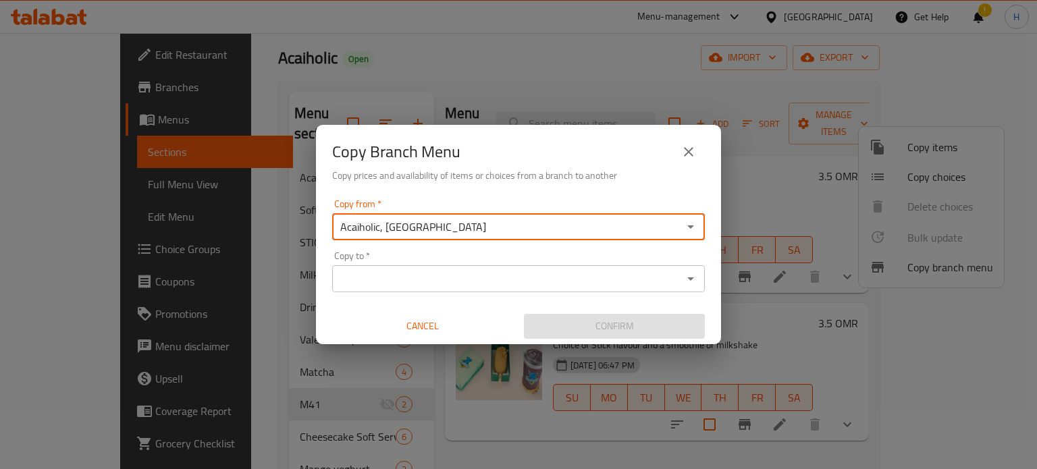
click at [613, 267] on div "Copy to *" at bounding box center [518, 278] width 373 height 27
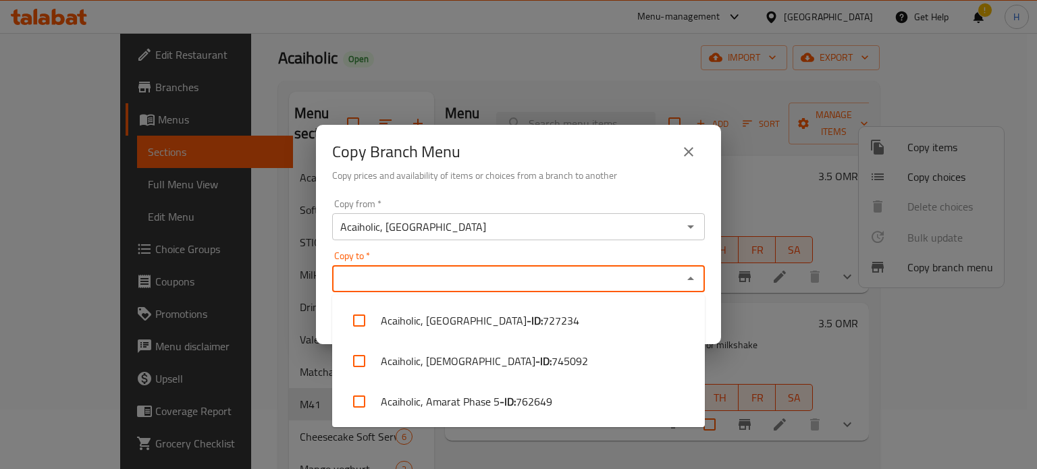
click at [619, 284] on input "Copy to   *" at bounding box center [507, 278] width 342 height 19
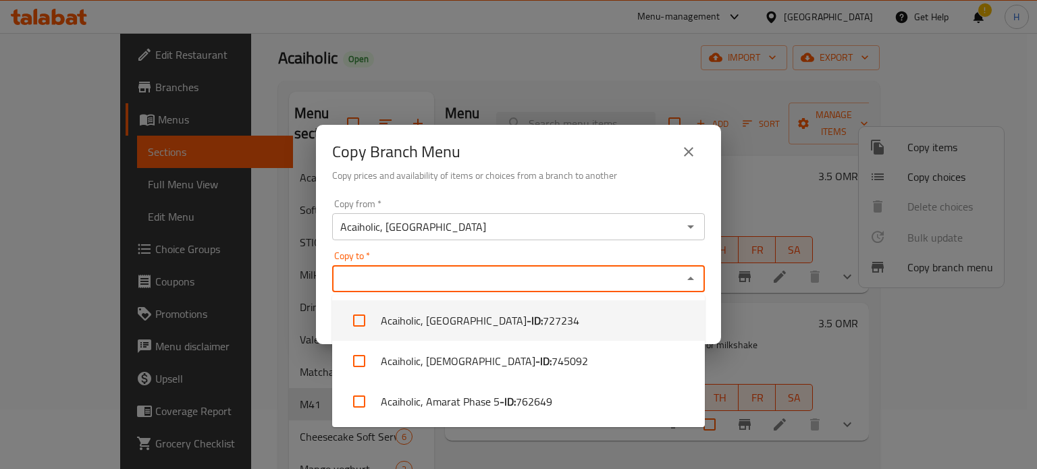
click at [687, 156] on icon "close" at bounding box center [688, 152] width 16 height 16
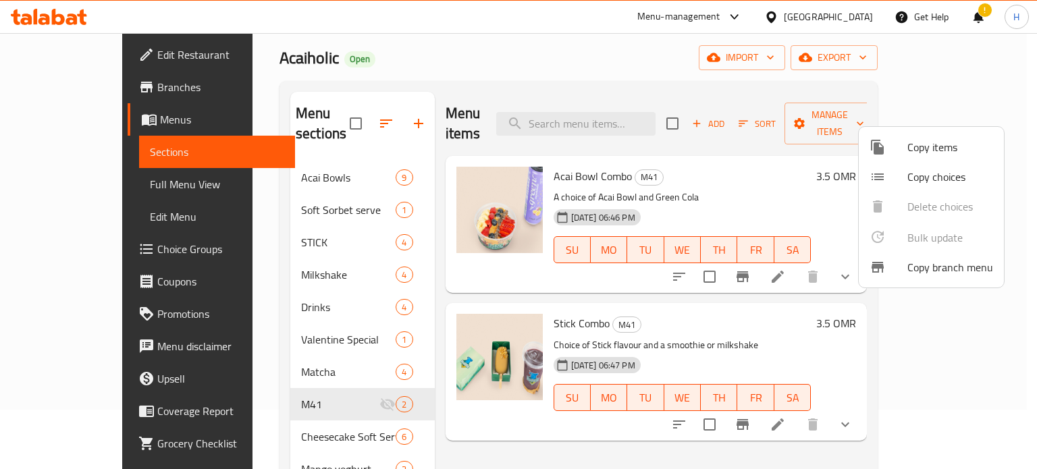
click at [723, 31] on div at bounding box center [518, 234] width 1037 height 469
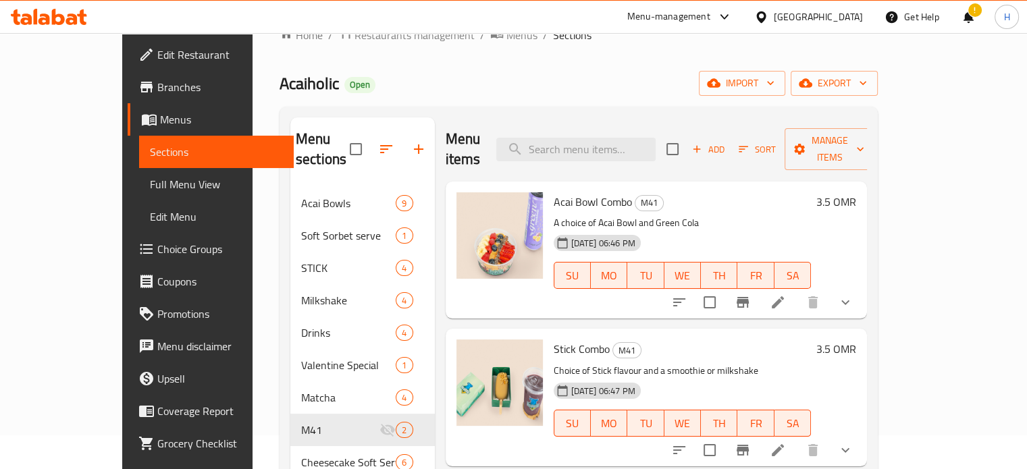
scroll to position [19, 0]
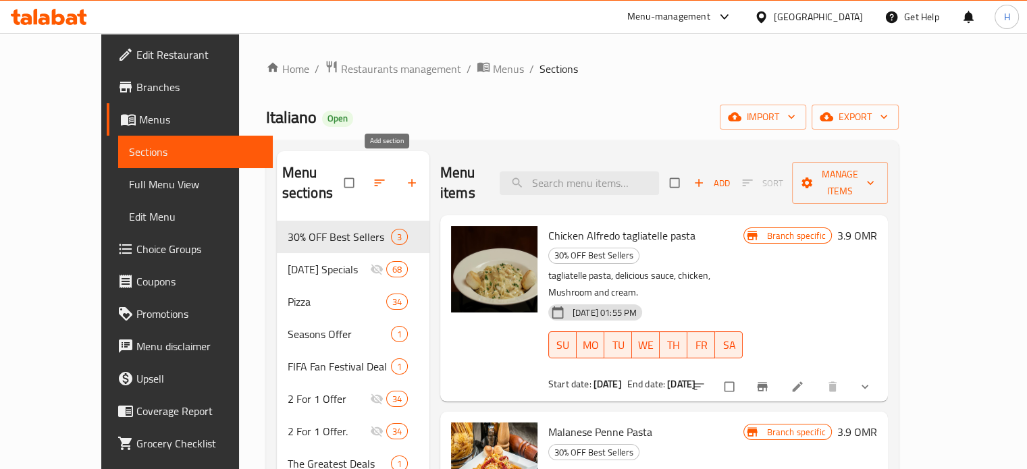
click at [405, 177] on icon "button" at bounding box center [411, 182] width 13 height 13
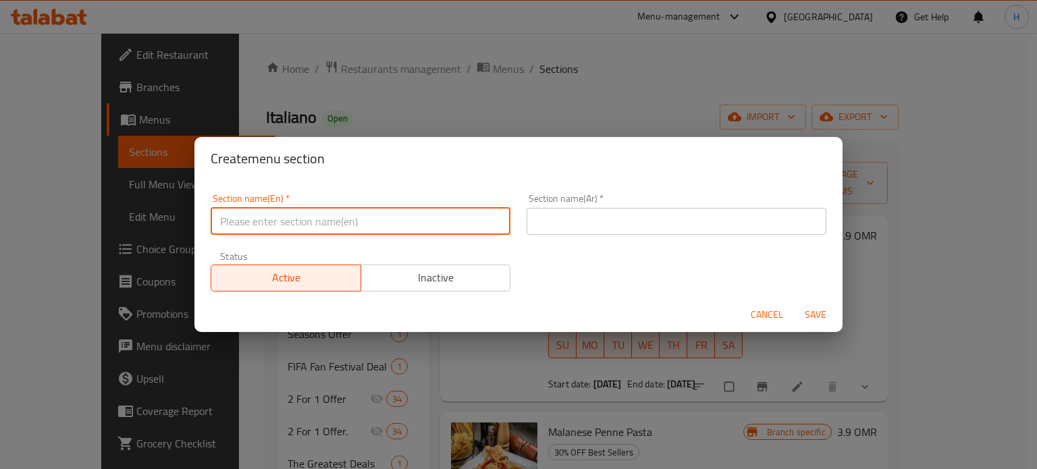
click at [364, 227] on input "text" at bounding box center [361, 221] width 300 height 27
type input "M41"
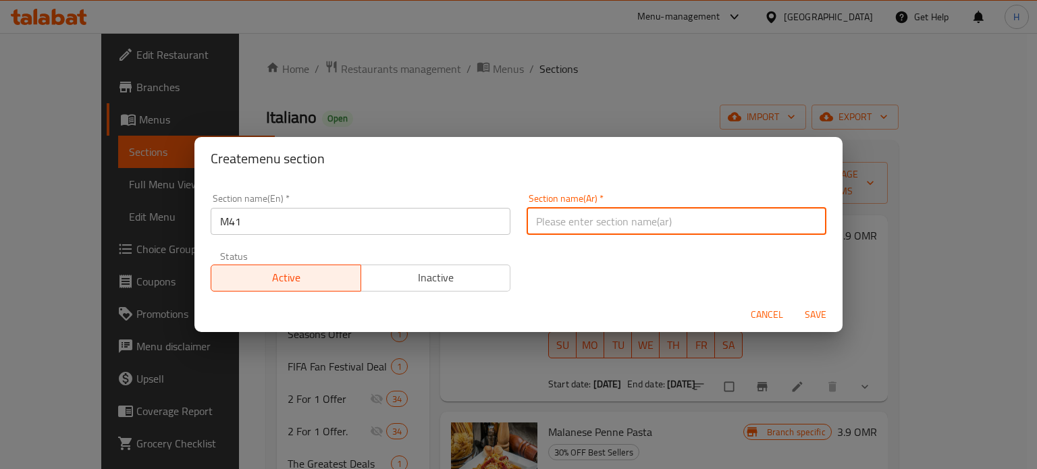
click at [569, 231] on input "text" at bounding box center [676, 221] width 300 height 27
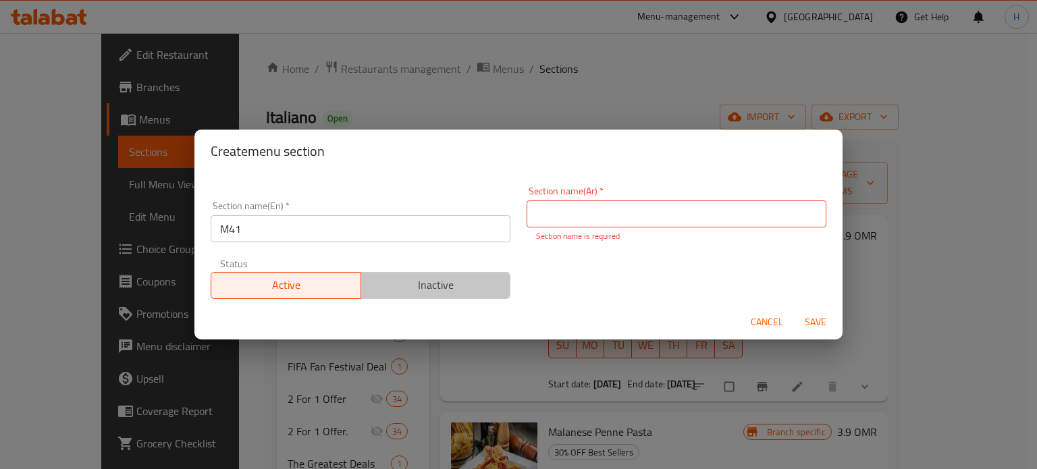
click at [462, 287] on span "Inactive" at bounding box center [435, 285] width 139 height 20
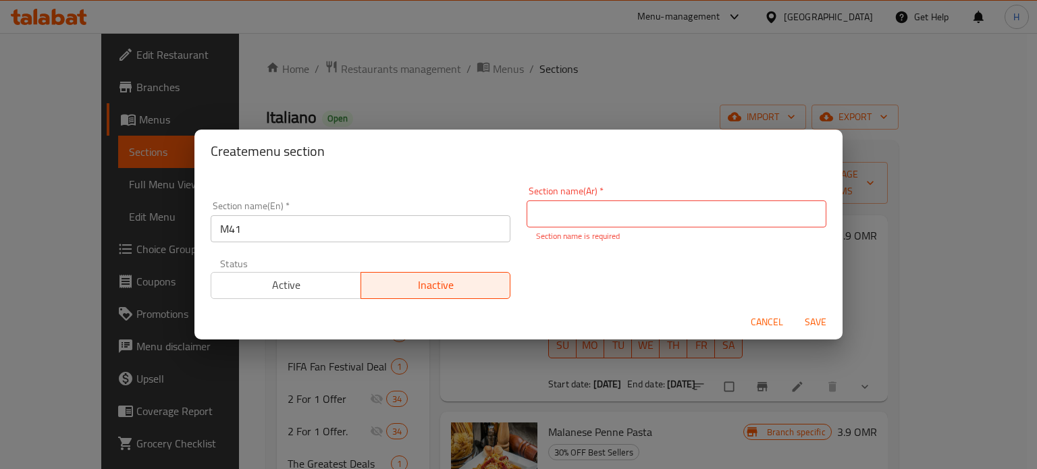
click at [653, 213] on input "text" at bounding box center [676, 213] width 300 height 27
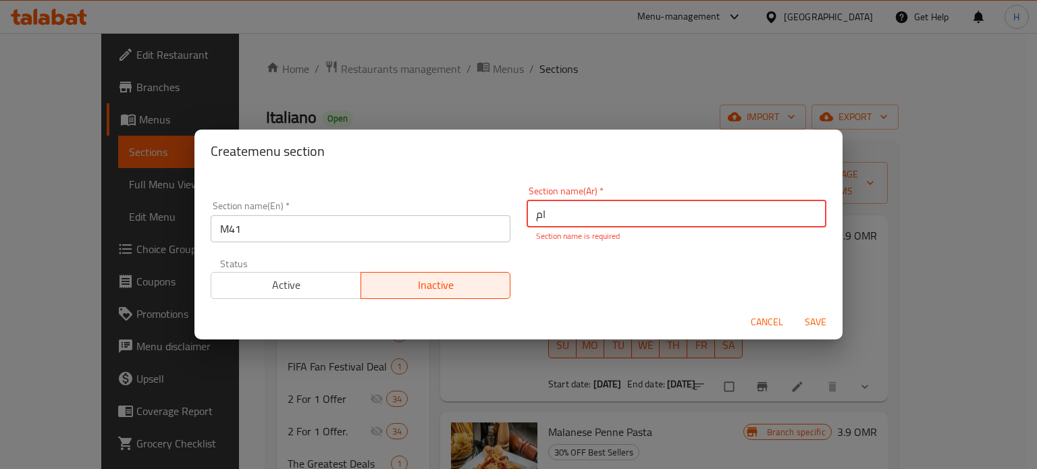
type input "ام41"
click at [816, 325] on button "Save" at bounding box center [815, 322] width 43 height 25
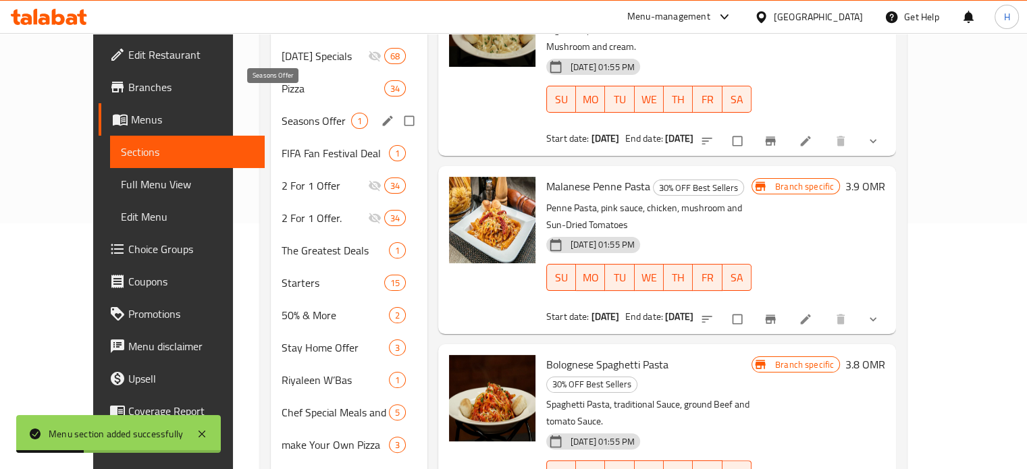
scroll to position [54, 0]
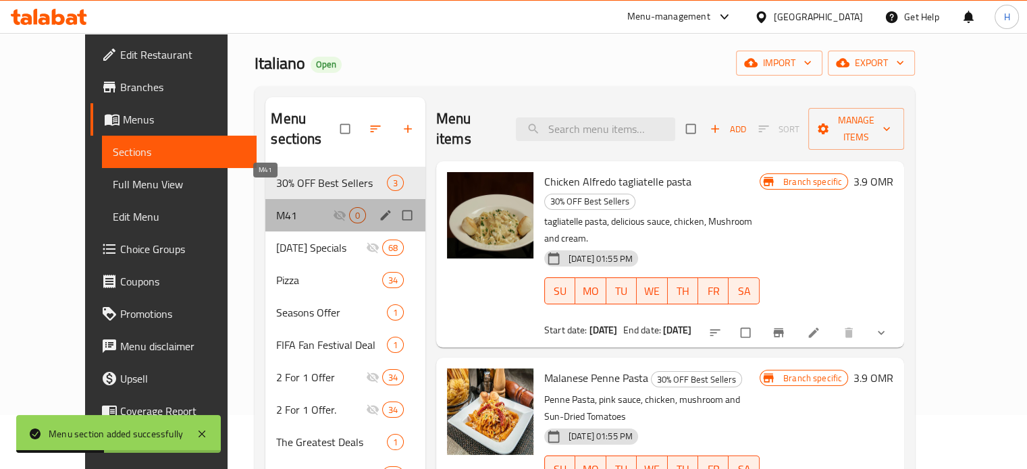
click at [276, 207] on span "M41" at bounding box center [304, 215] width 56 height 16
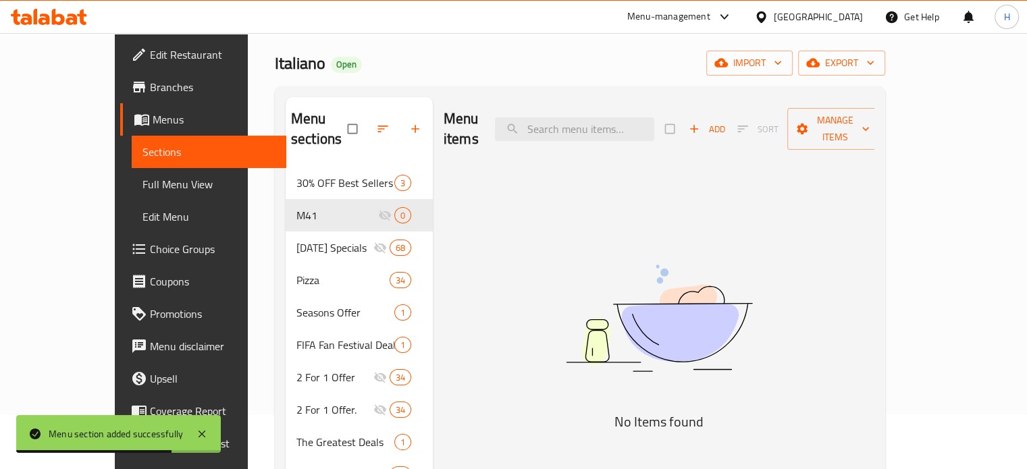
click at [150, 248] on span "Choice Groups" at bounding box center [213, 249] width 126 height 16
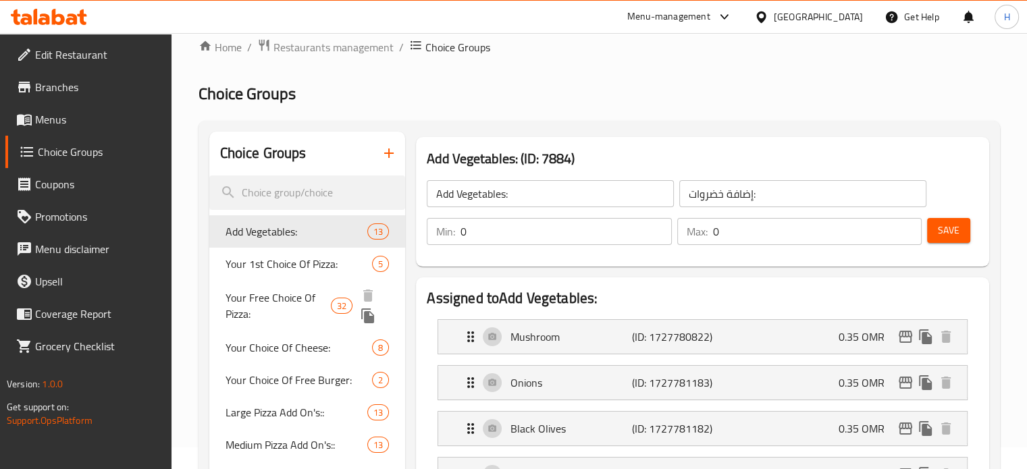
scroll to position [90, 0]
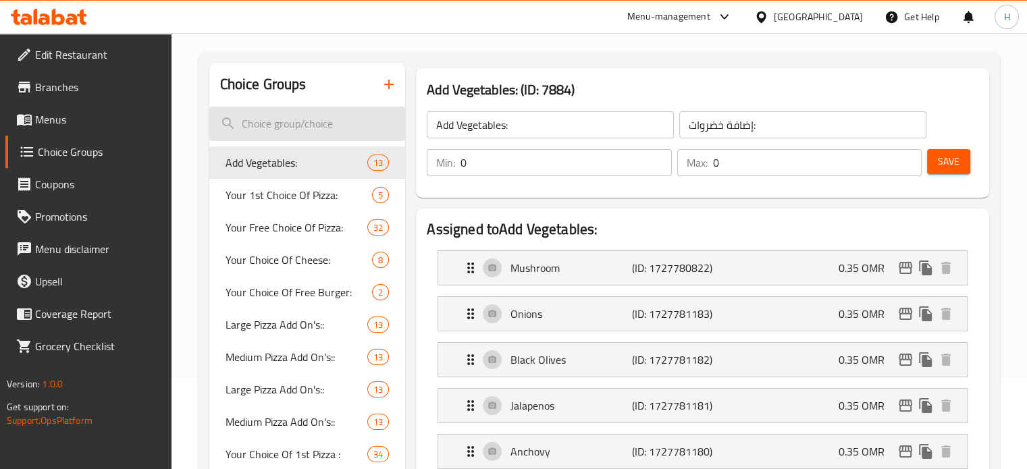
click at [307, 121] on input "search" at bounding box center [307, 124] width 196 height 34
click at [386, 94] on button "button" at bounding box center [389, 84] width 32 height 32
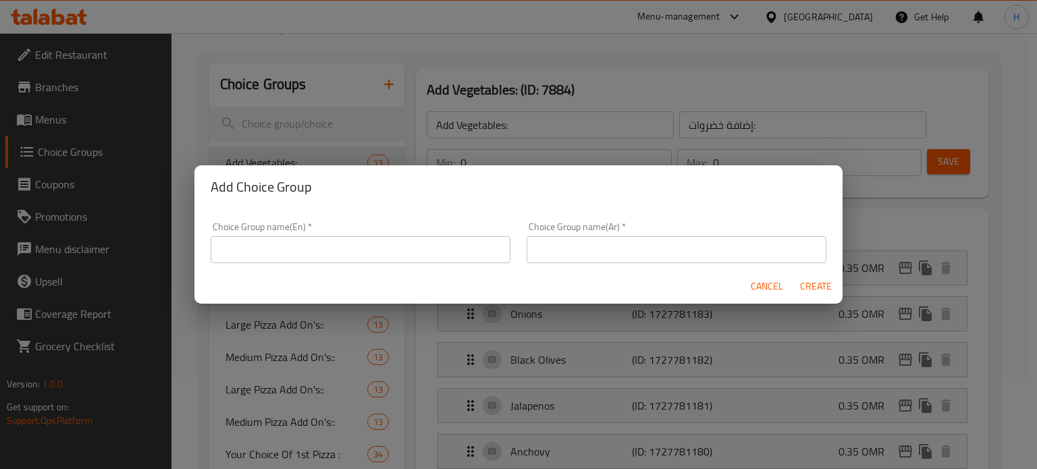
click at [393, 259] on input "text" at bounding box center [361, 249] width 300 height 27
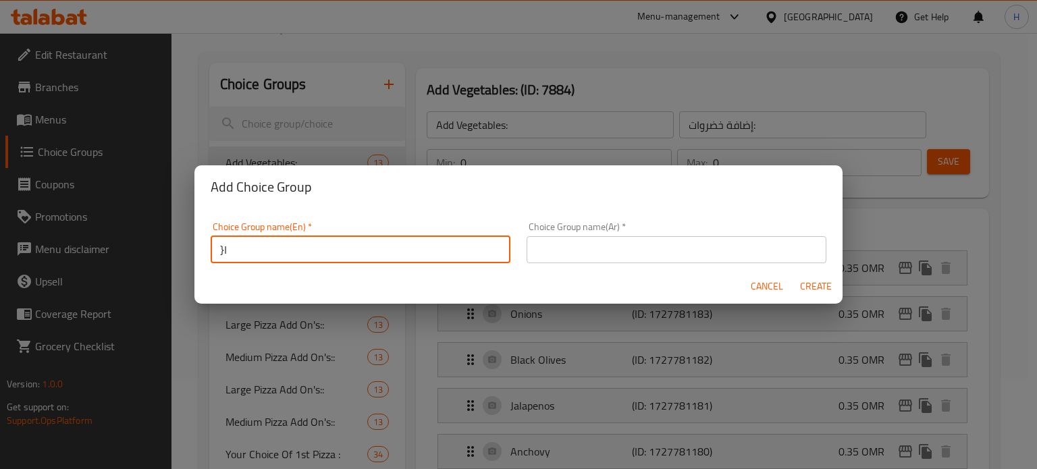
type input "}"
type input "choice of Main"
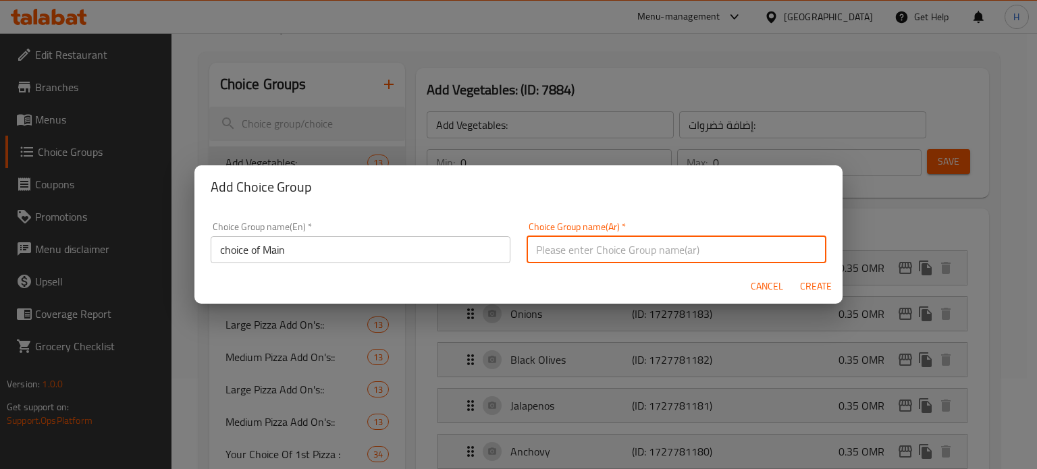
click at [582, 245] on input "text" at bounding box center [676, 249] width 300 height 27
type input "ا"
type input "الطبق الرئيسي"
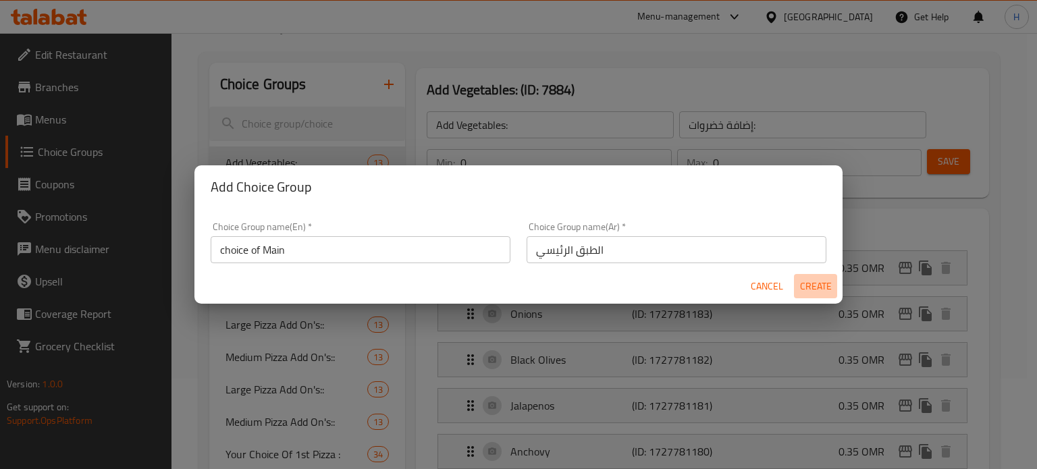
click at [812, 285] on span "Create" at bounding box center [815, 286] width 32 height 17
type input "choice of Main"
type input "الطبق الرئيسي"
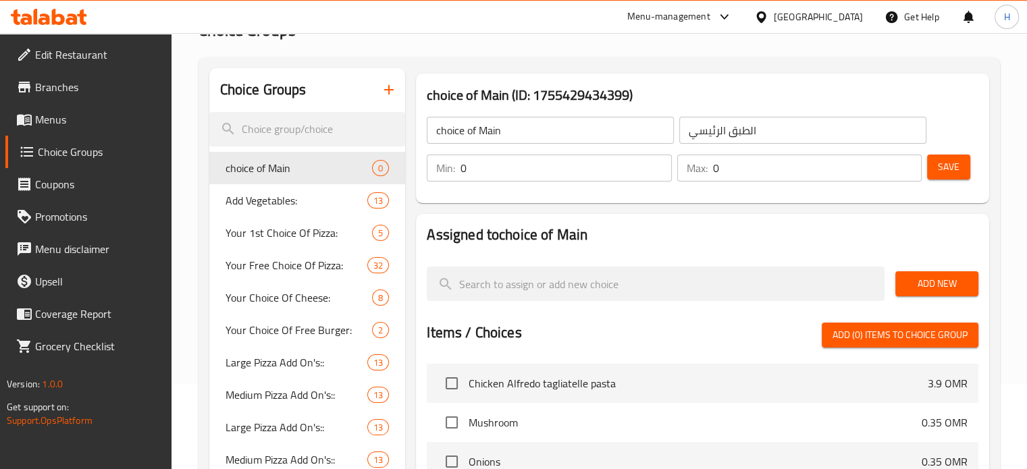
scroll to position [84, 0]
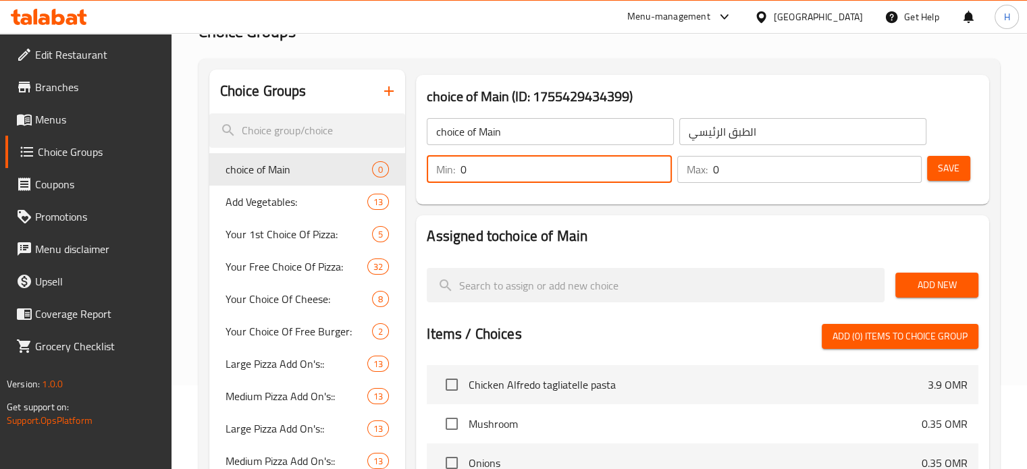
click at [573, 172] on input "0" at bounding box center [565, 169] width 211 height 27
type input "1"
click at [738, 175] on input "0" at bounding box center [817, 169] width 209 height 27
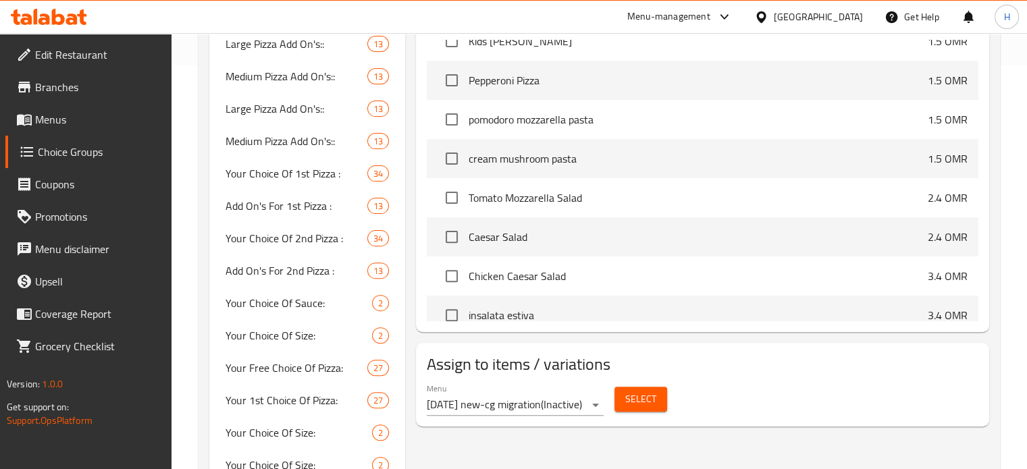
scroll to position [31140, 0]
type input "1"
click at [451, 162] on input "checkbox" at bounding box center [451, 161] width 28 height 28
checkbox input "true"
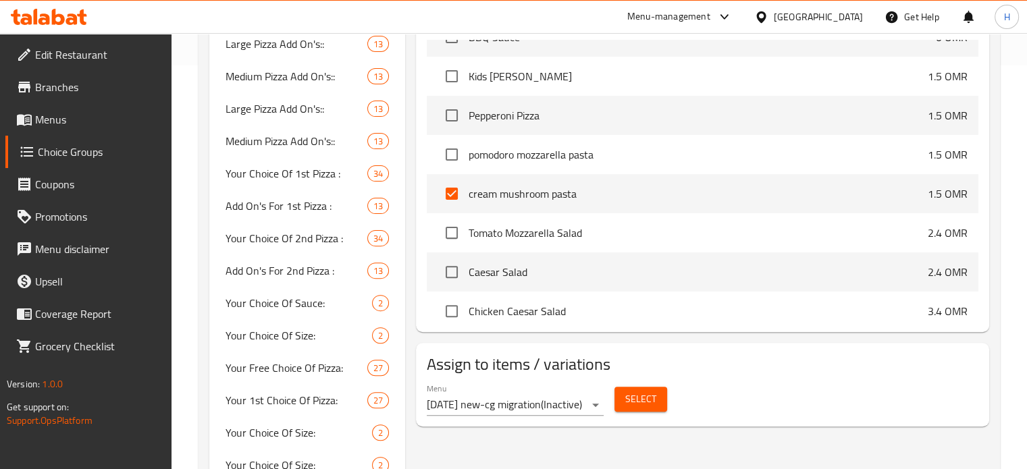
scroll to position [31078, 0]
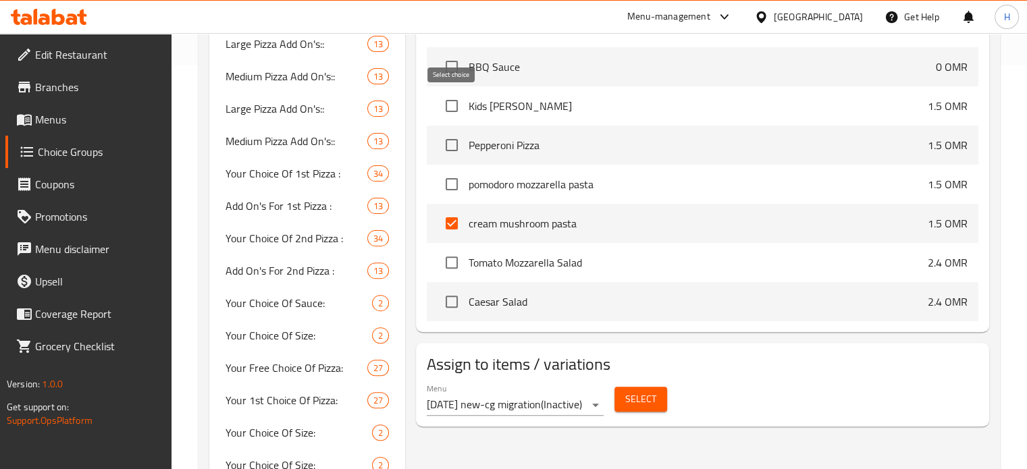
click at [456, 103] on input "checkbox" at bounding box center [451, 106] width 28 height 28
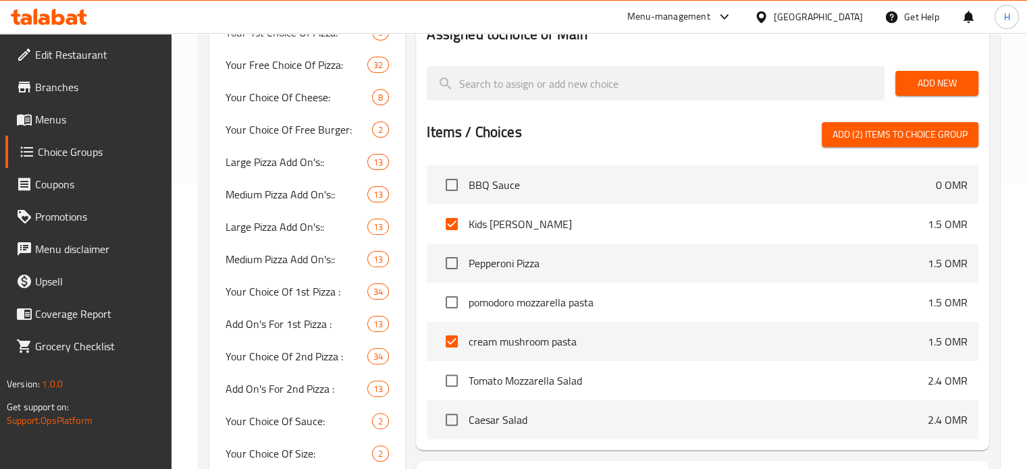
scroll to position [30984, 0]
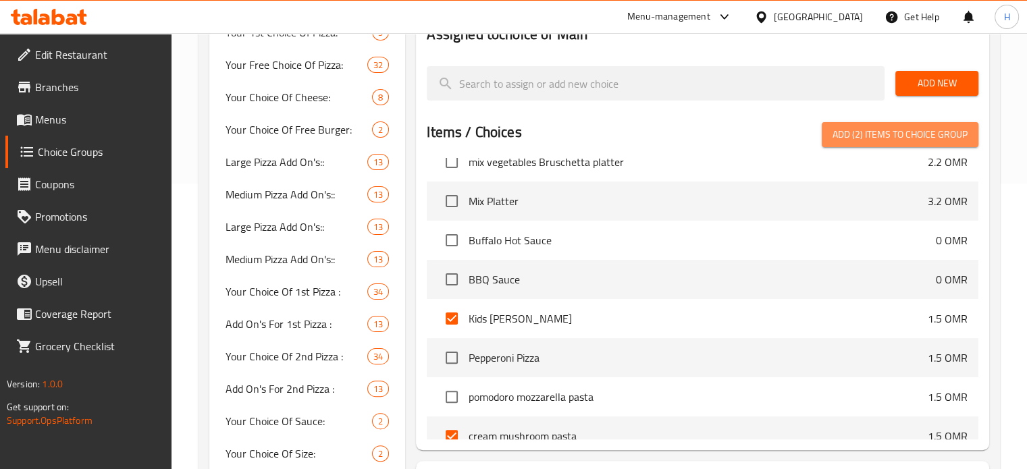
click at [926, 130] on span "Add (2) items to choice group" at bounding box center [899, 134] width 135 height 17
checkbox input "false"
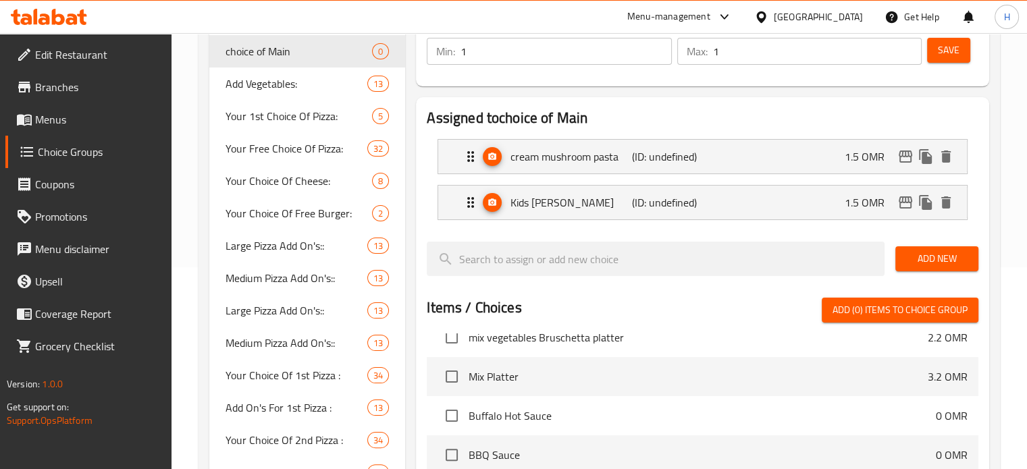
scroll to position [151, 0]
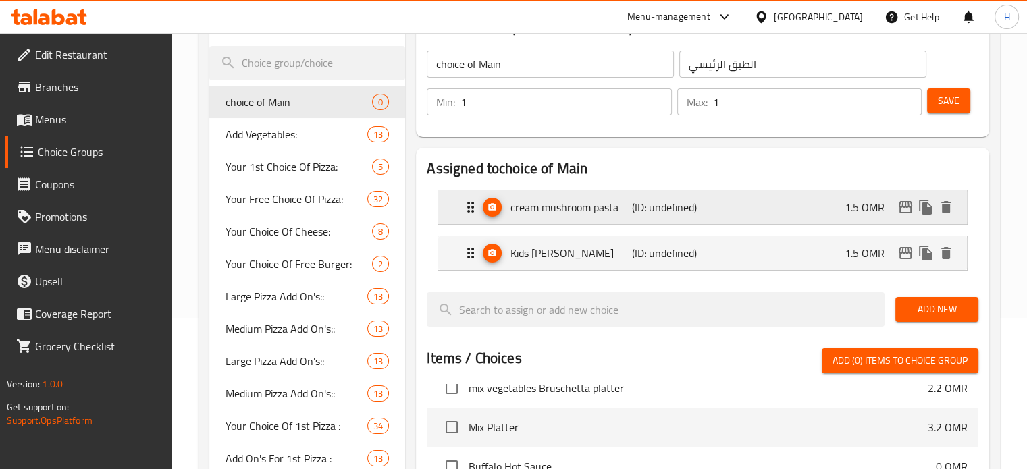
click at [588, 215] on p "cream mushroom pasta" at bounding box center [570, 207] width 121 height 16
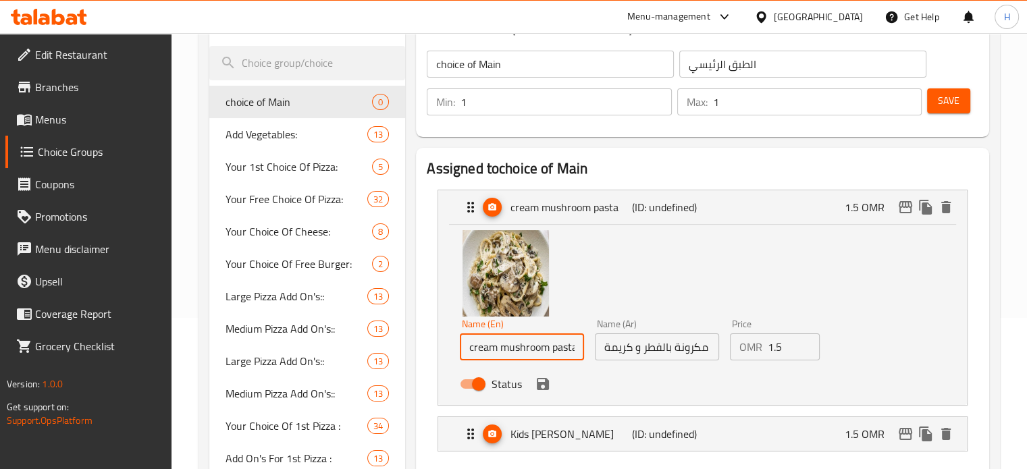
click at [468, 350] on input "cream mushroom pasta" at bounding box center [522, 346] width 124 height 27
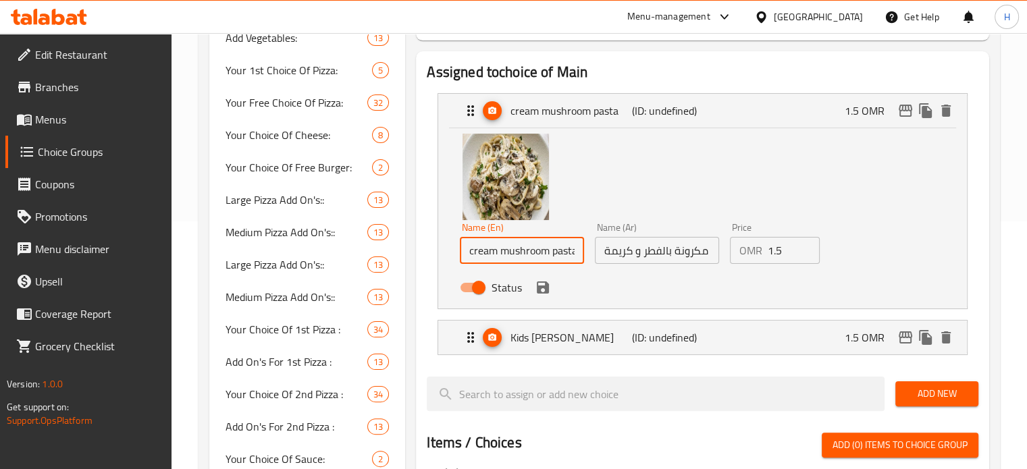
scroll to position [255, 0]
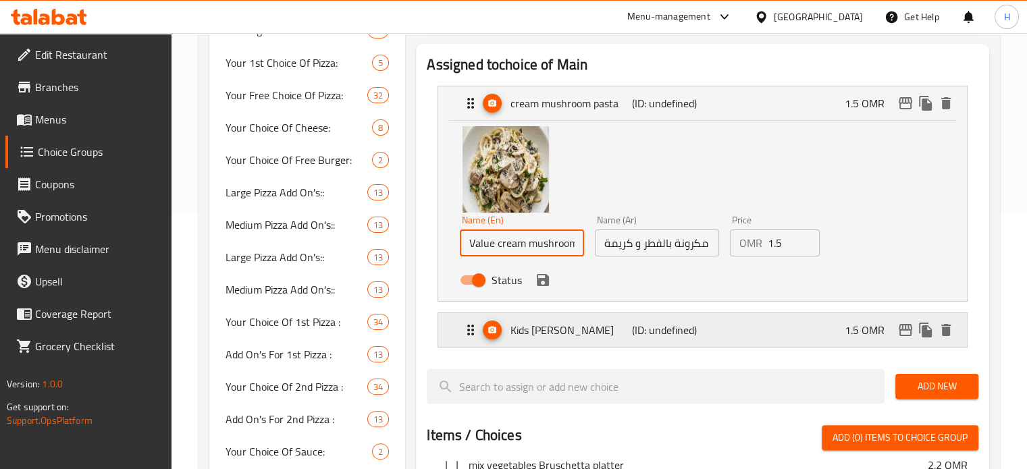
click at [557, 329] on p "Kids Margherita Pizza" at bounding box center [570, 330] width 121 height 16
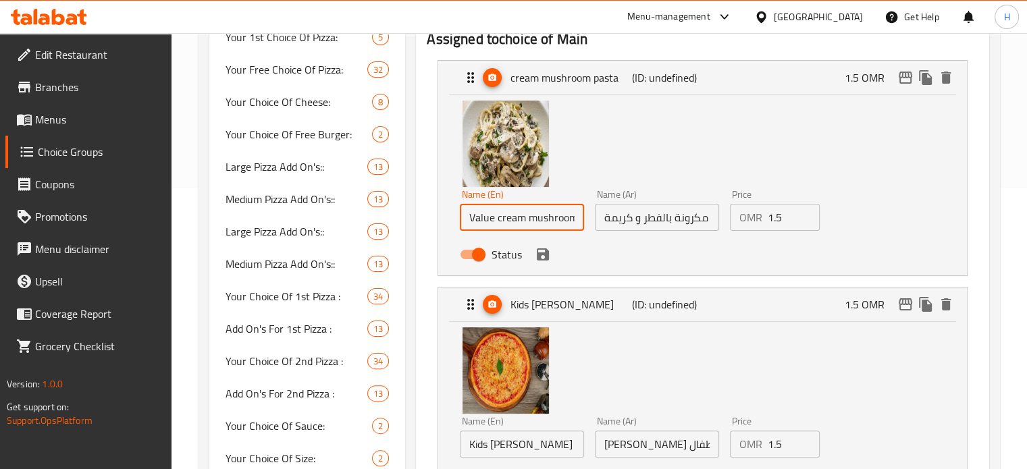
scroll to position [381, 0]
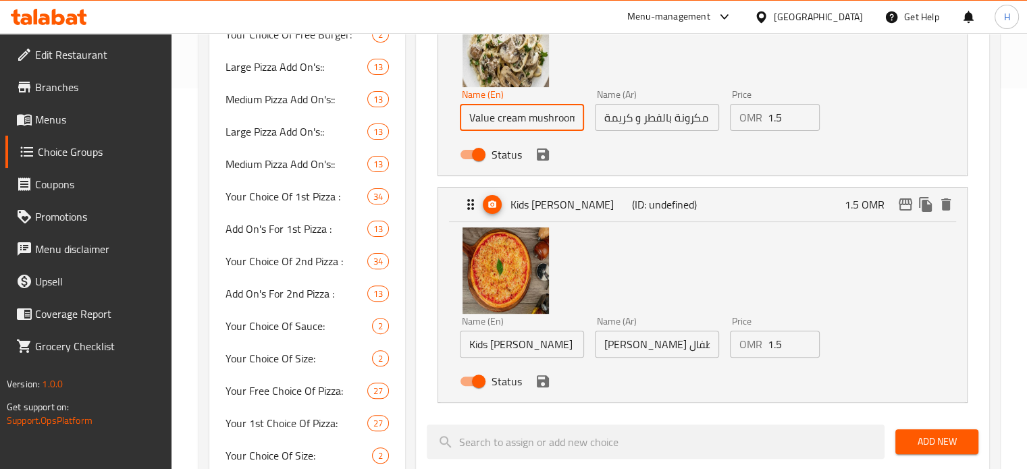
type input "Value cream mushroom pasta"
click at [479, 346] on input "Kids Margherita Pizza" at bounding box center [522, 344] width 124 height 27
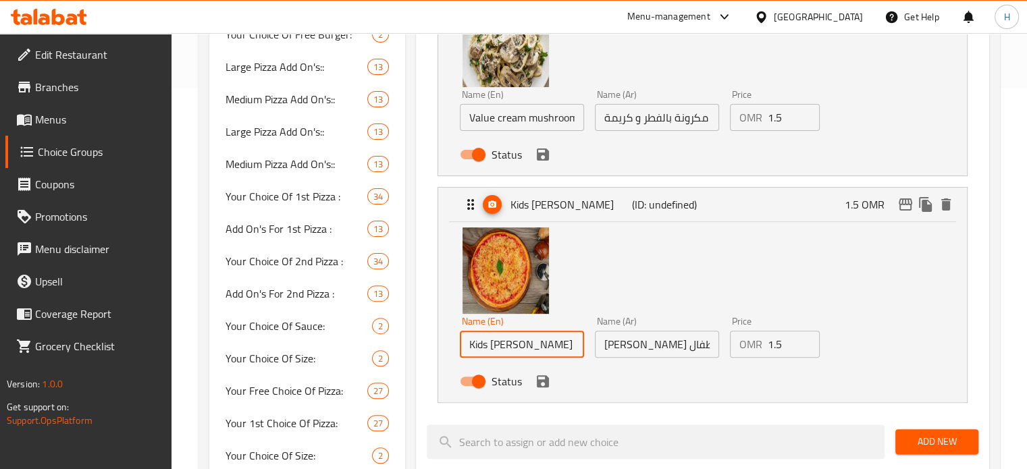
click at [479, 346] on input "Kids Margherita Pizza" at bounding box center [522, 344] width 124 height 27
type input "Mini Margherita Pizza"
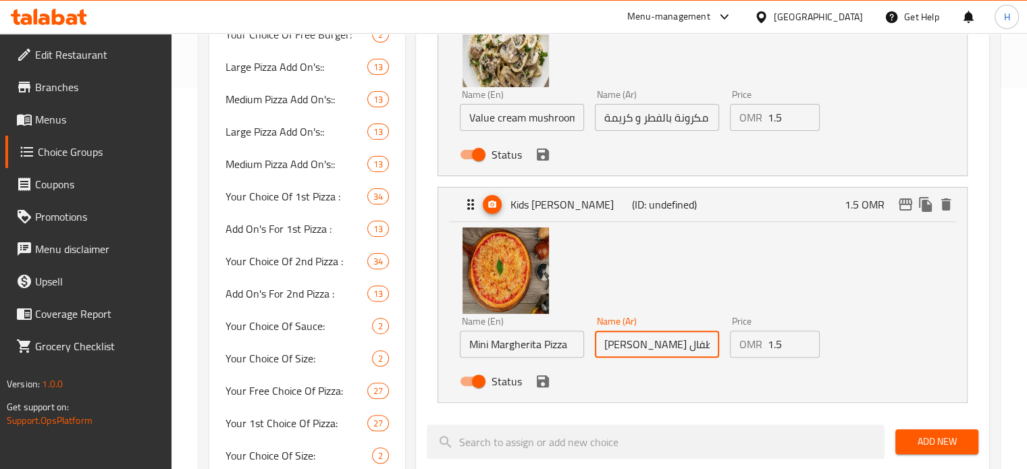
drag, startPoint x: 632, startPoint y: 345, endPoint x: 556, endPoint y: 353, distance: 76.7
click at [556, 353] on div "Name (En) Mini Margherita Pizza Name (En) Name (Ar) بيتزا مارجريتا أطفال Name (…" at bounding box center [656, 355] width 404 height 88
type input "بيتزا مارجريتا"
click at [785, 350] on input "1.5" at bounding box center [793, 344] width 53 height 27
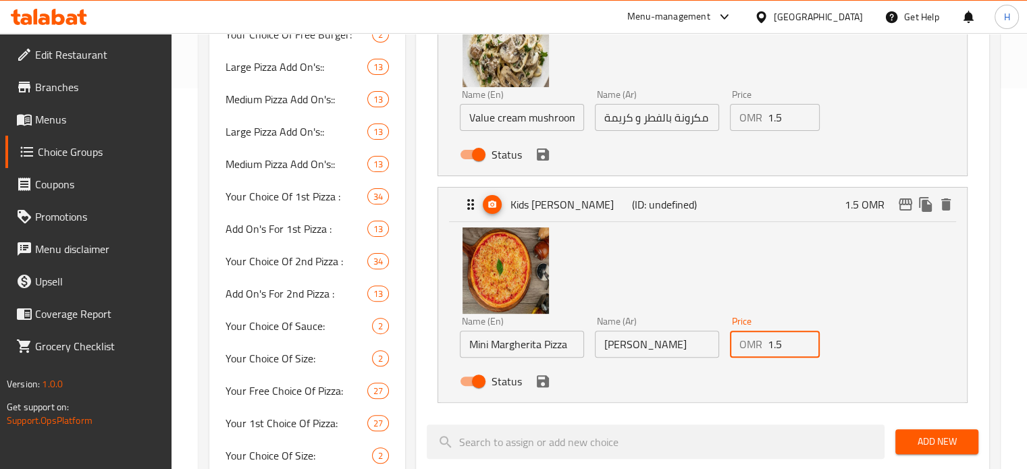
click at [785, 350] on input "1.5" at bounding box center [793, 344] width 53 height 27
type input "0"
click at [776, 118] on input "1.5" at bounding box center [793, 117] width 53 height 27
type input "0"
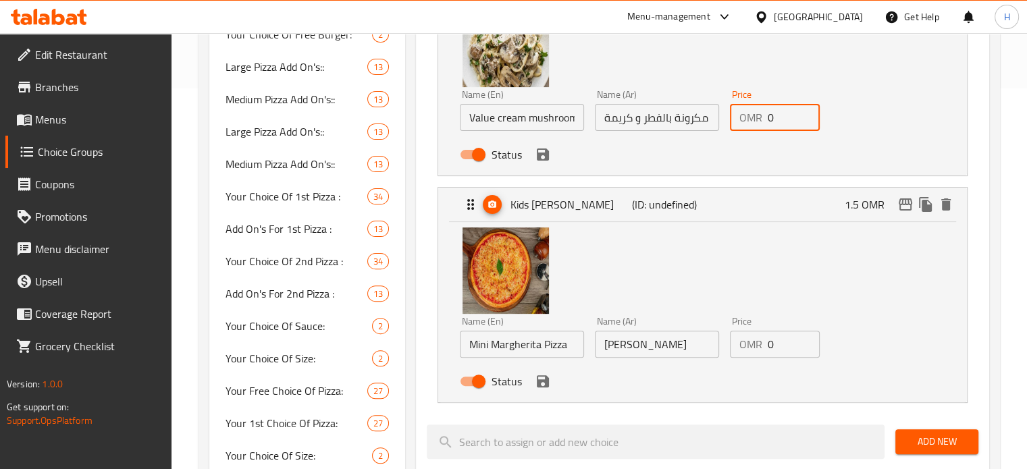
click at [541, 389] on button "save" at bounding box center [542, 381] width 20 height 20
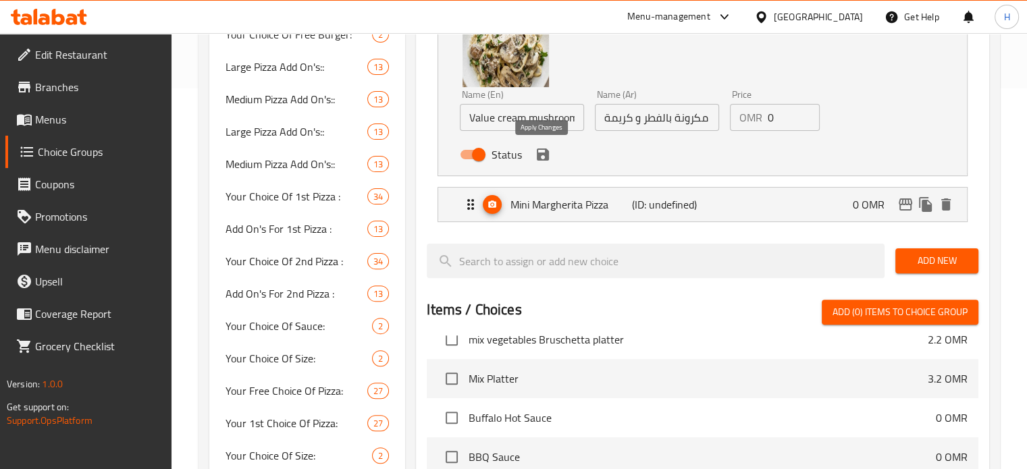
click at [544, 161] on icon "save" at bounding box center [543, 154] width 16 height 16
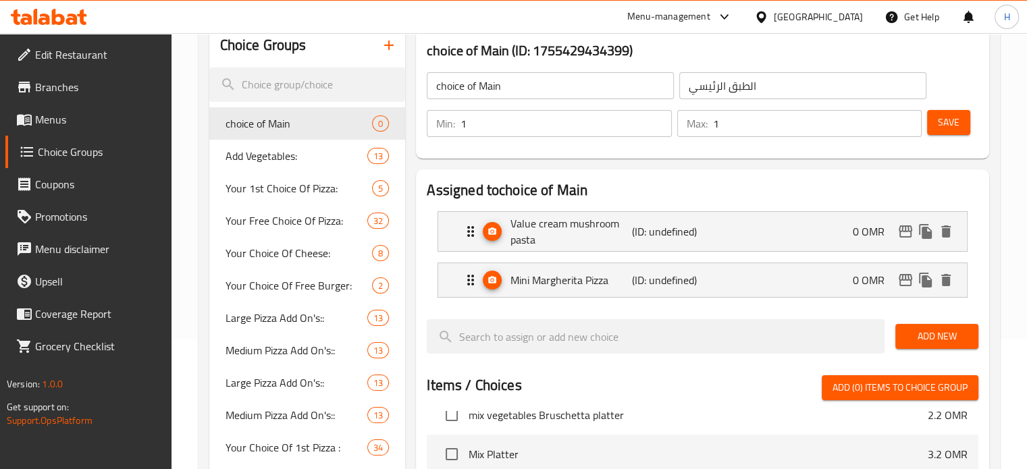
scroll to position [131, 0]
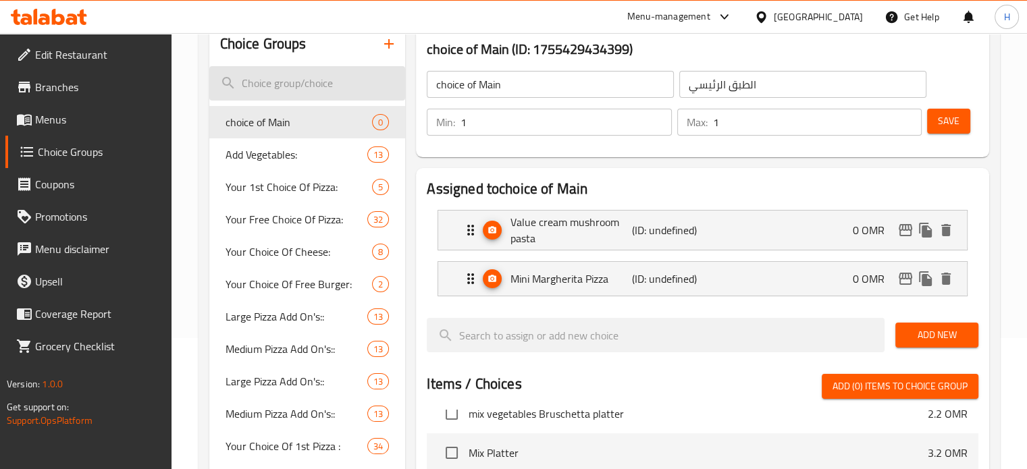
click at [315, 88] on input "search" at bounding box center [307, 83] width 196 height 34
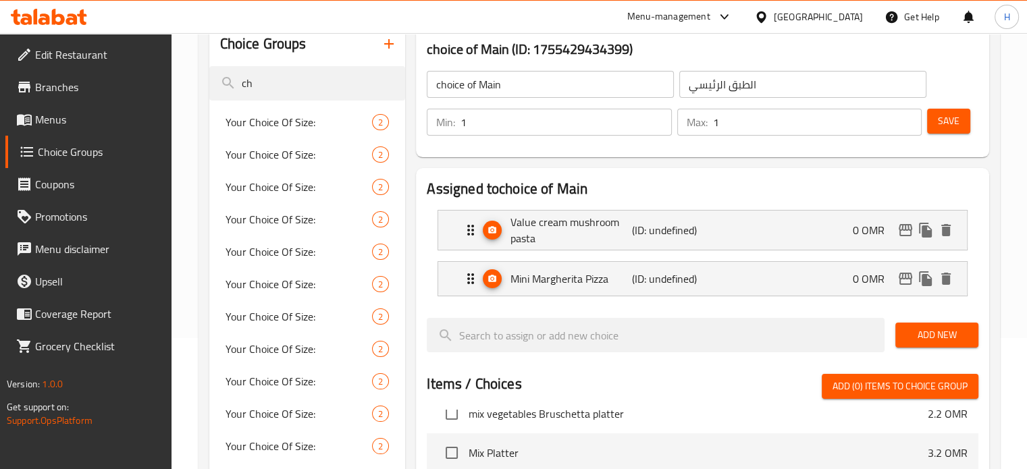
type input "c"
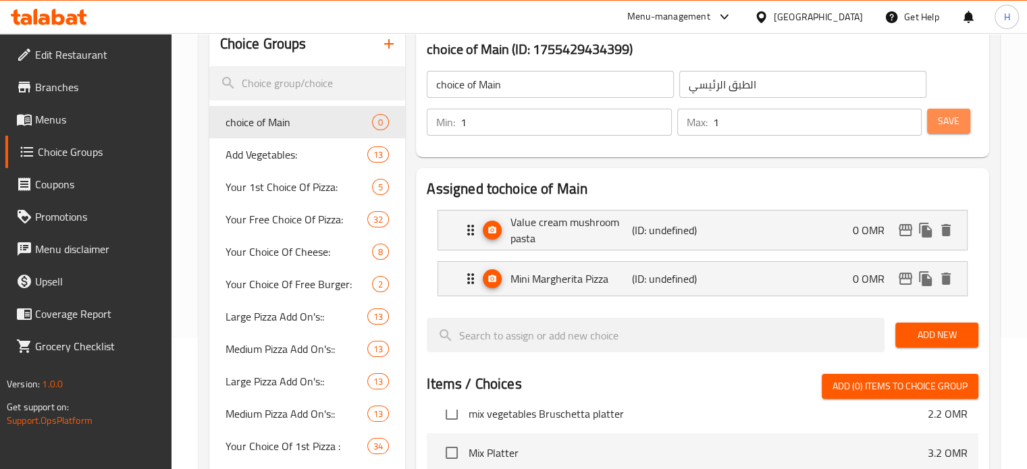
click at [958, 113] on span "Save" at bounding box center [948, 121] width 22 height 17
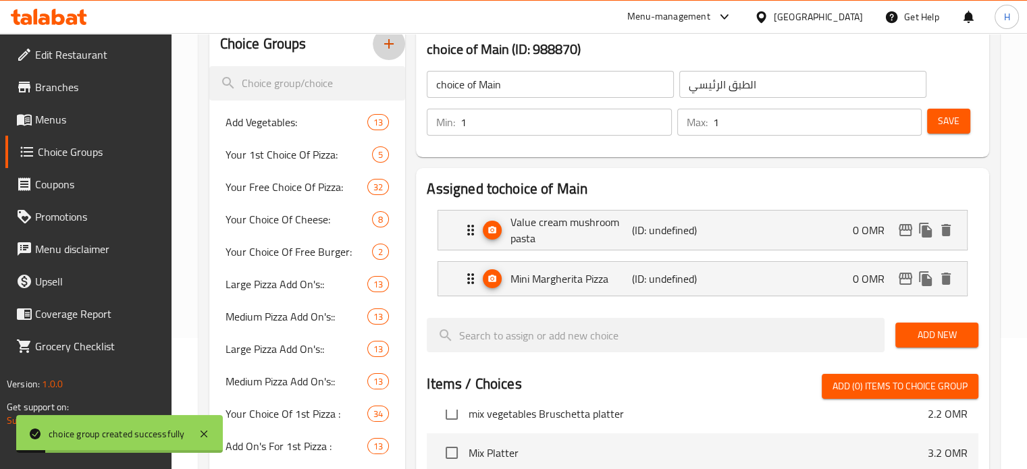
click at [392, 49] on icon "button" at bounding box center [389, 44] width 16 height 16
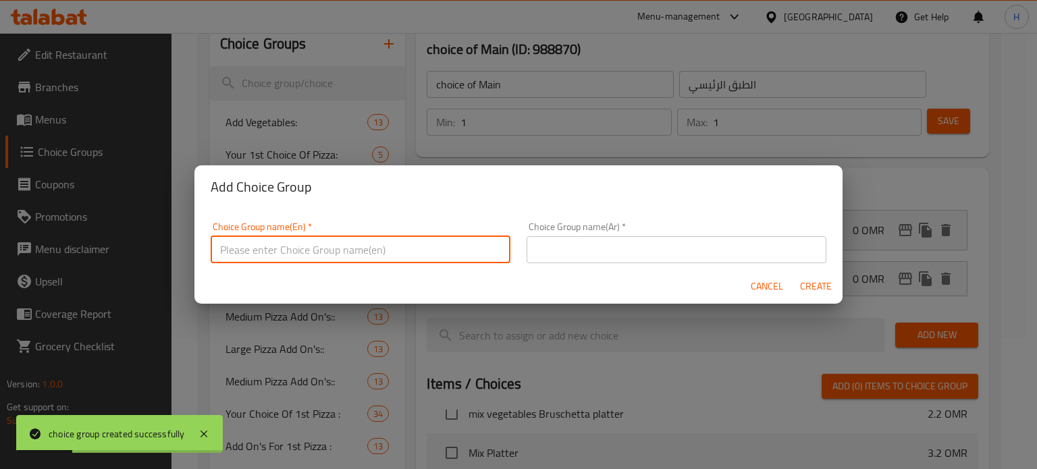
click at [433, 250] on input "text" at bounding box center [361, 249] width 300 height 27
type input "Choice of Side"
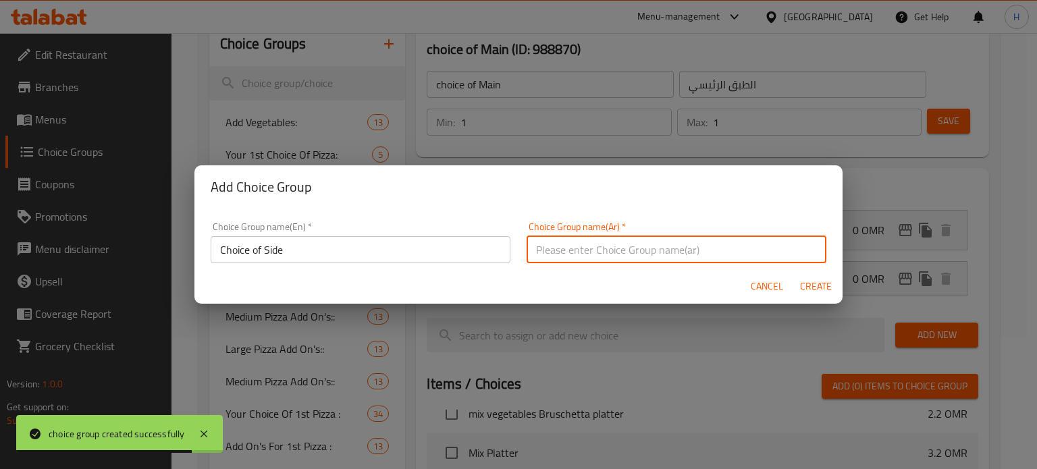
click at [597, 248] on input "text" at bounding box center [676, 249] width 300 height 27
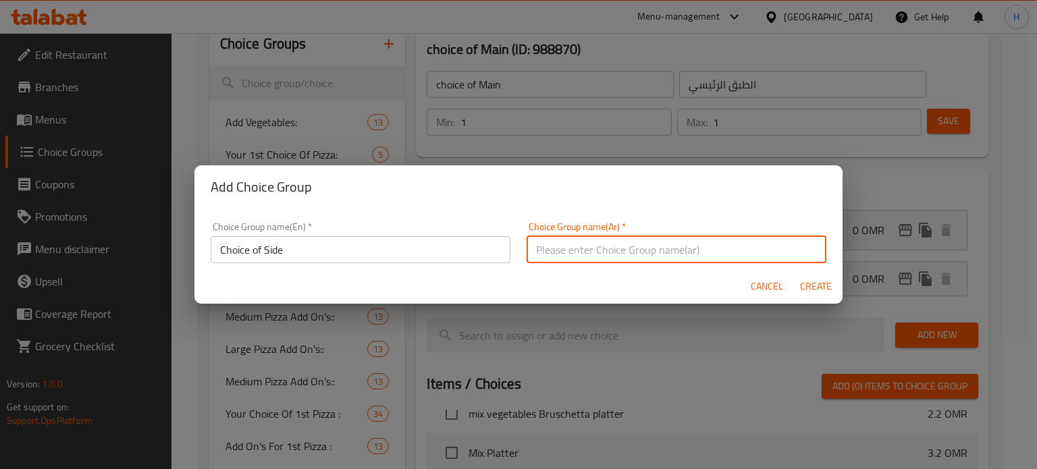
type input "الطبق الجانبي"
click at [815, 288] on span "Create" at bounding box center [815, 286] width 32 height 17
type input "Choice of Side"
type input "الطبق الجانبي"
type input "0"
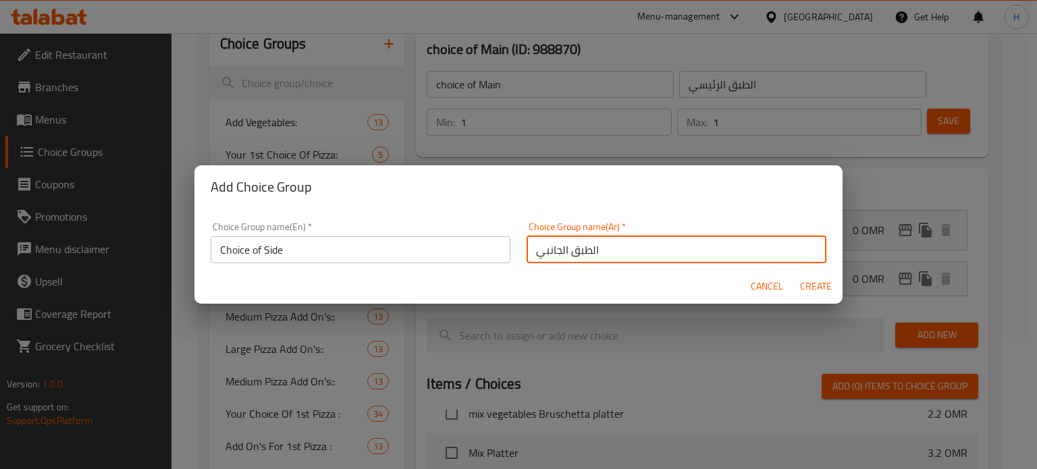
type input "0"
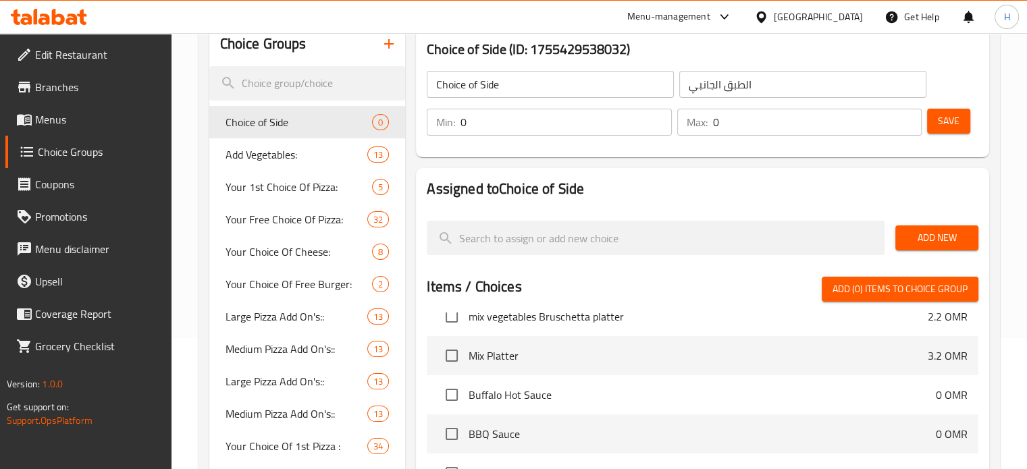
click at [533, 121] on input "0" at bounding box center [565, 122] width 211 height 27
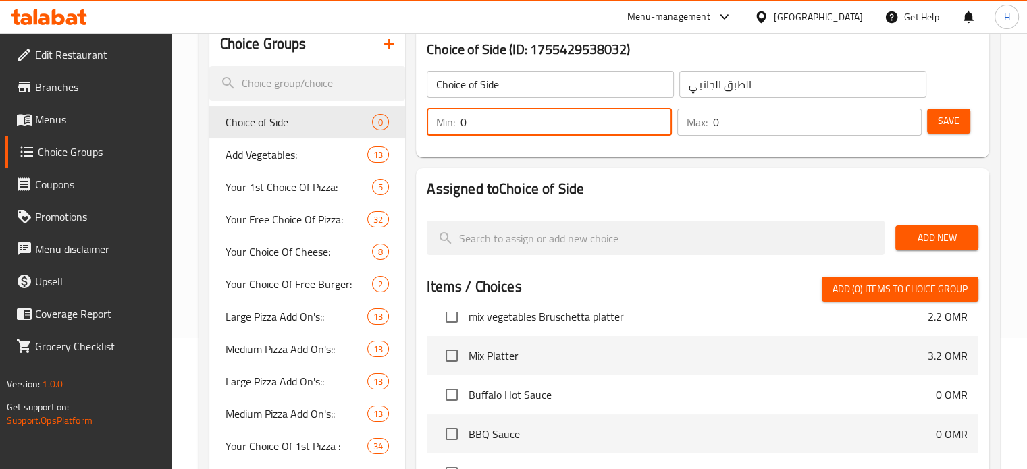
click at [533, 121] on input "0" at bounding box center [565, 122] width 211 height 27
type input "1"
click at [744, 129] on input "0" at bounding box center [817, 122] width 209 height 27
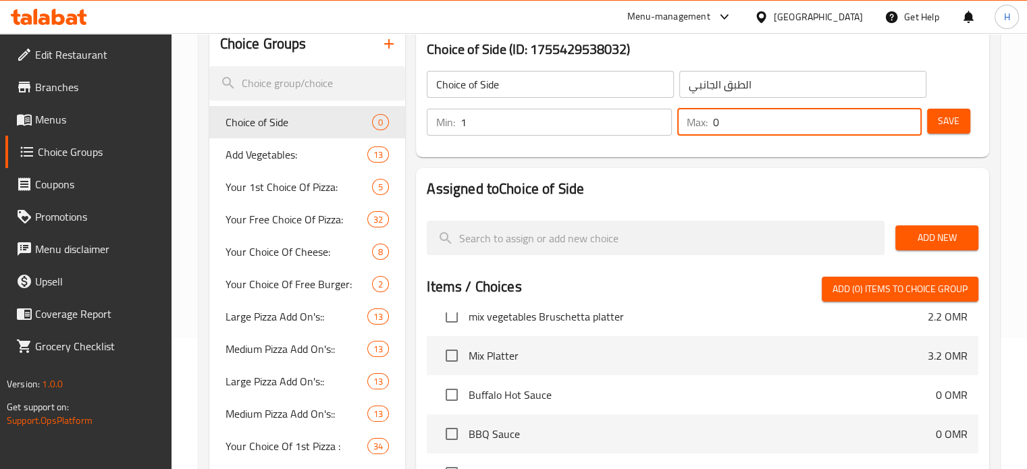
click at [744, 129] on input "0" at bounding box center [817, 122] width 209 height 27
type input "1"
click at [940, 119] on span "Save" at bounding box center [948, 121] width 22 height 17
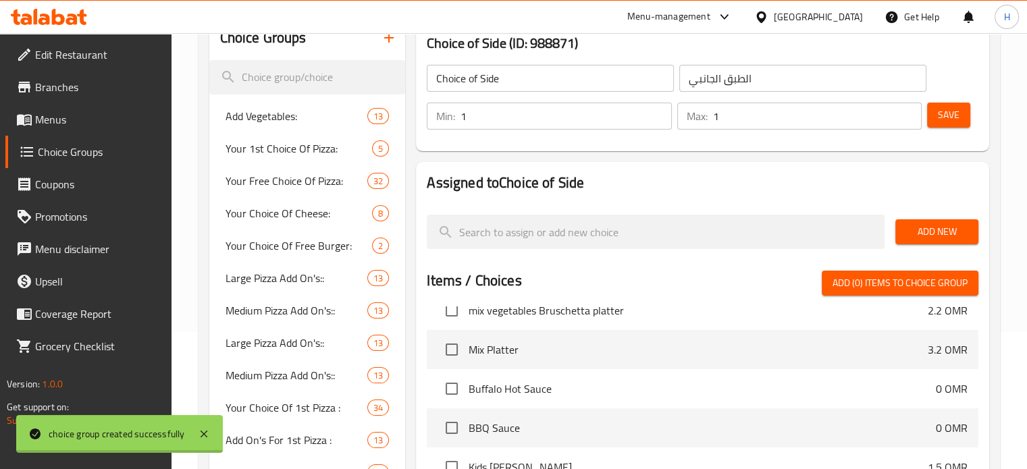
scroll to position [165, 0]
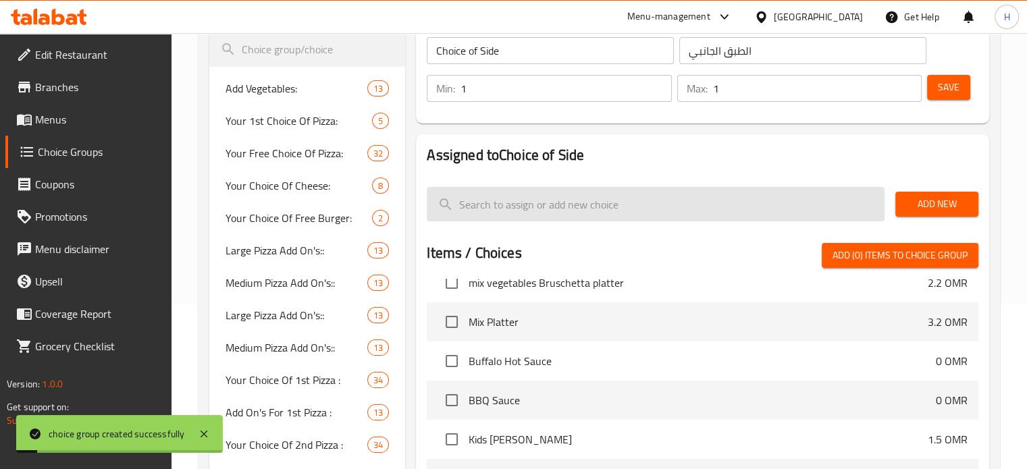
click at [572, 204] on input "search" at bounding box center [656, 204] width 458 height 34
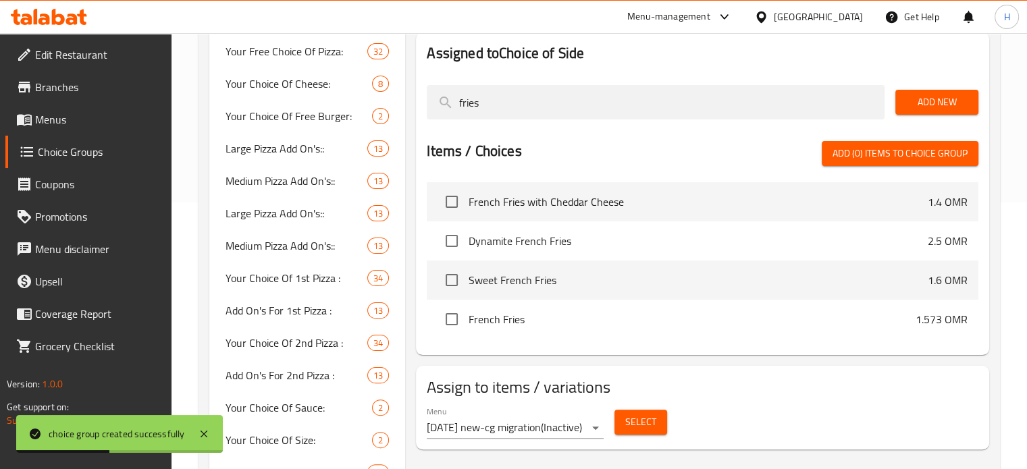
scroll to position [267, 0]
type input "fries"
click at [454, 317] on input "checkbox" at bounding box center [451, 318] width 28 height 28
checkbox input "true"
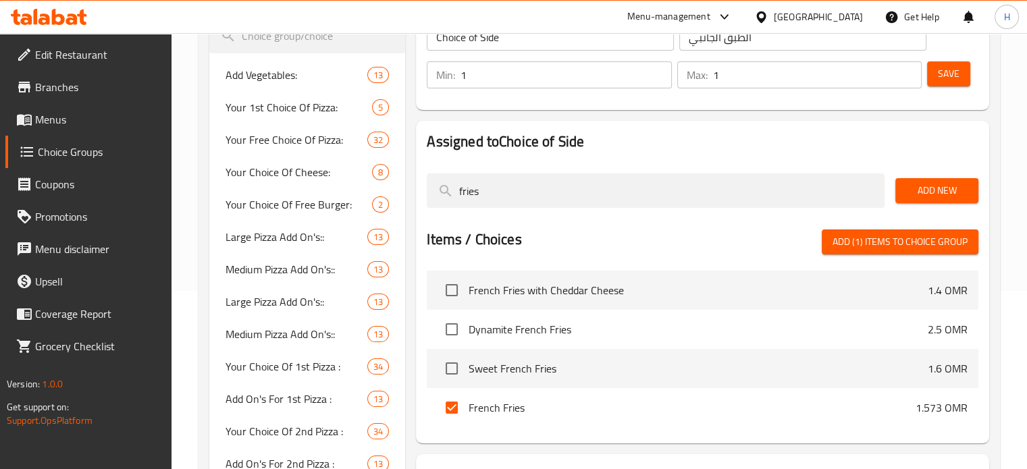
scroll to position [180, 0]
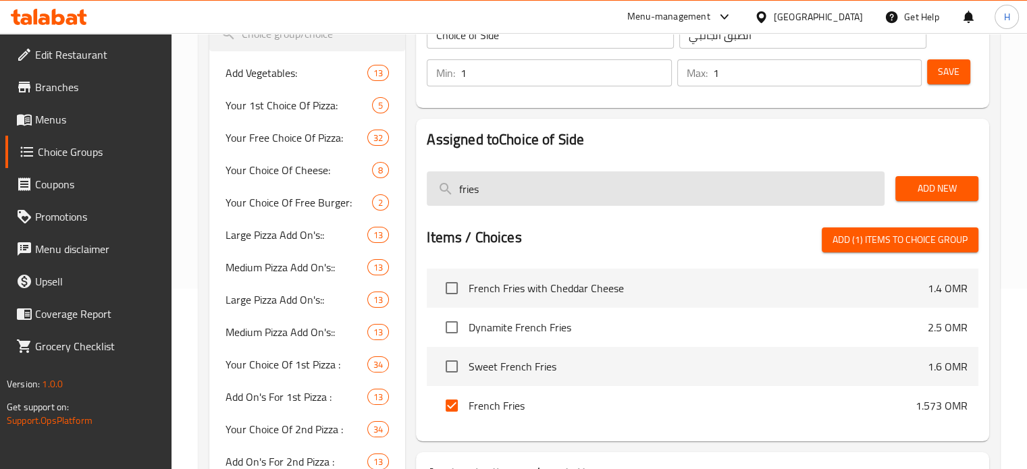
click at [511, 191] on input "fries" at bounding box center [656, 188] width 458 height 34
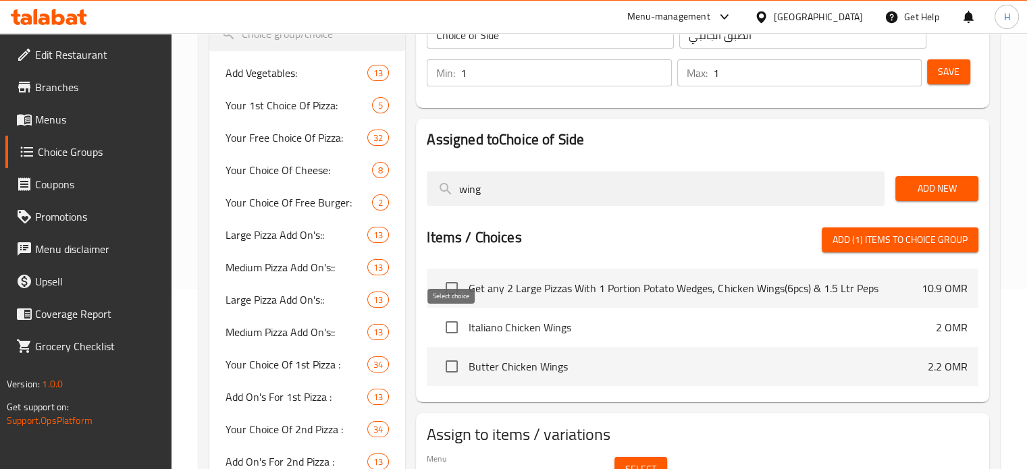
type input "wing"
click at [456, 328] on input "checkbox" at bounding box center [451, 327] width 28 height 28
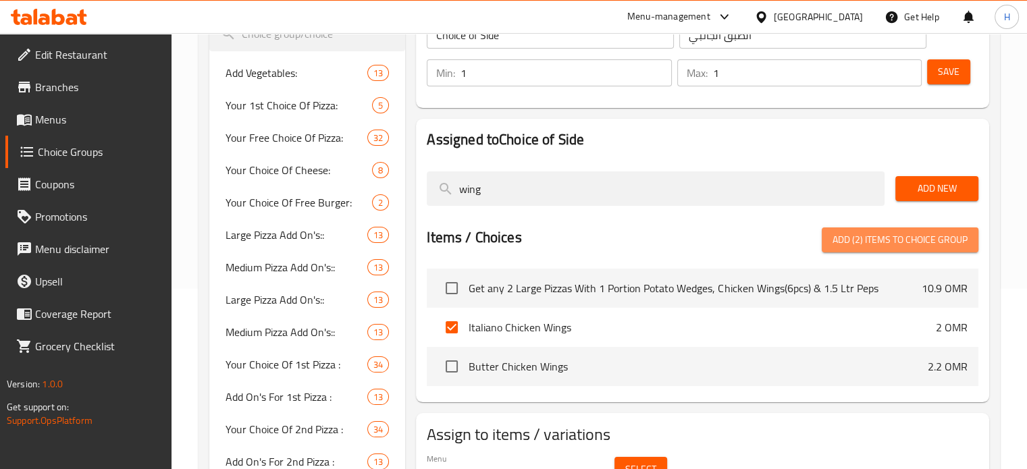
click at [850, 246] on span "Add (2) items to choice group" at bounding box center [899, 239] width 135 height 17
checkbox input "false"
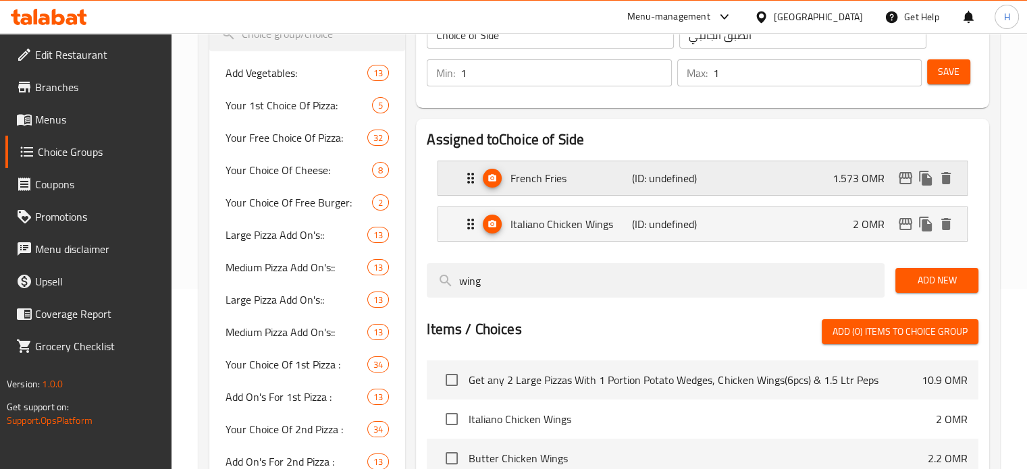
scroll to position [158, 0]
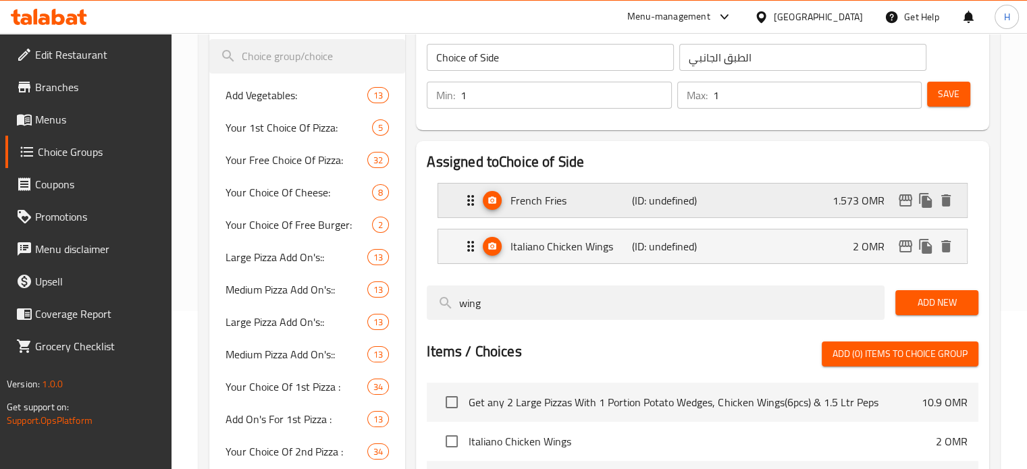
click at [779, 198] on div "French Fries (ID: undefined) 1.573 OMR" at bounding box center [706, 201] width 488 height 34
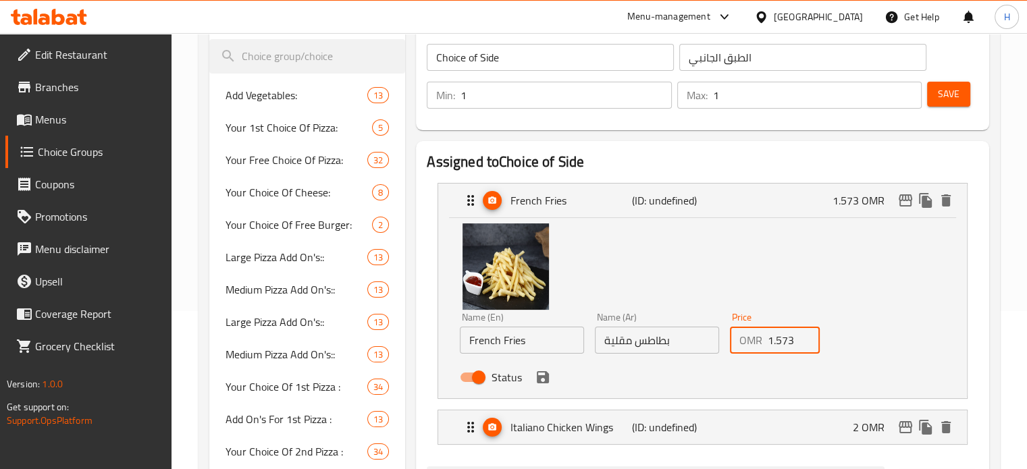
click at [791, 348] on input "1.573" at bounding box center [793, 340] width 53 height 27
click at [864, 431] on p "2 OMR" at bounding box center [873, 427] width 43 height 16
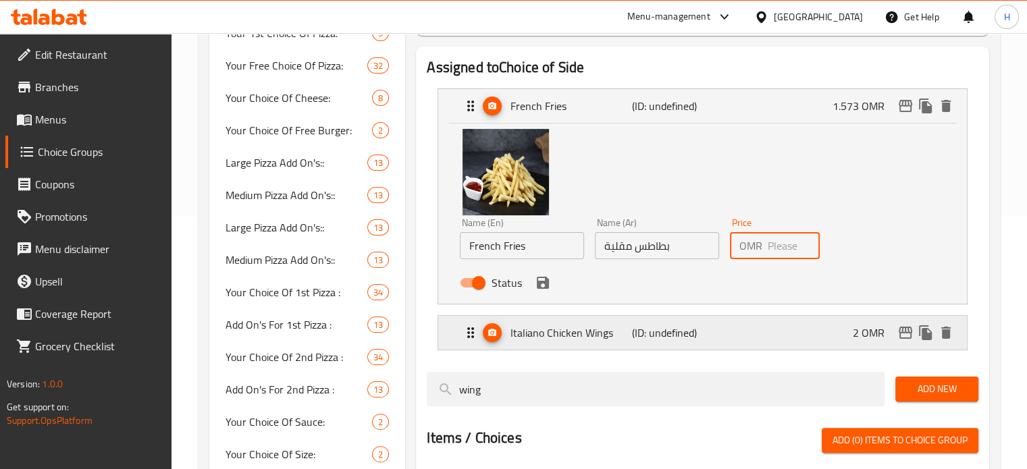
click at [849, 334] on div "Italiano Chicken Wings (ID: undefined) 2 OMR" at bounding box center [706, 333] width 488 height 34
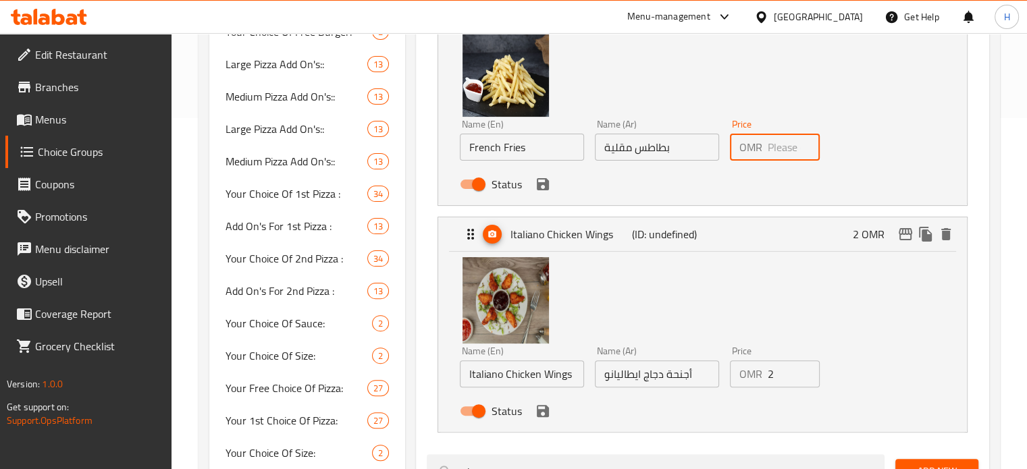
scroll to position [352, 0]
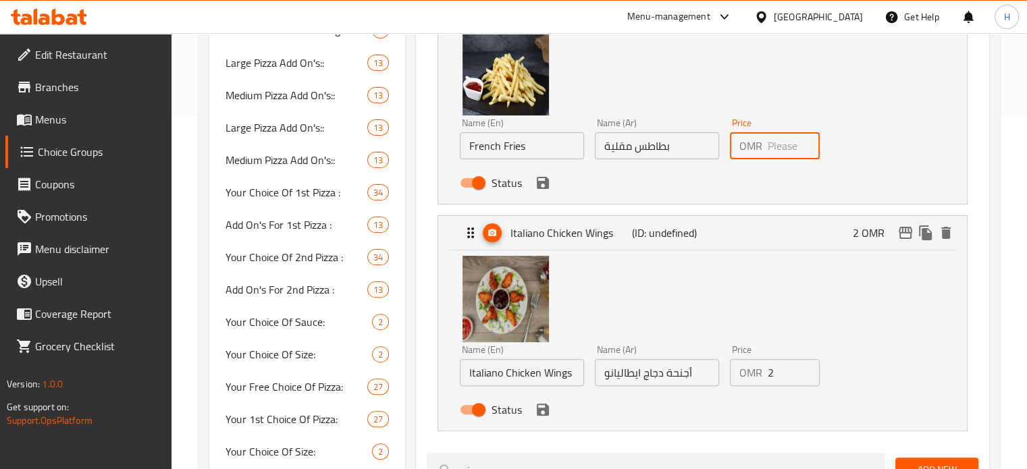
click at [776, 375] on input "2" at bounding box center [793, 372] width 53 height 27
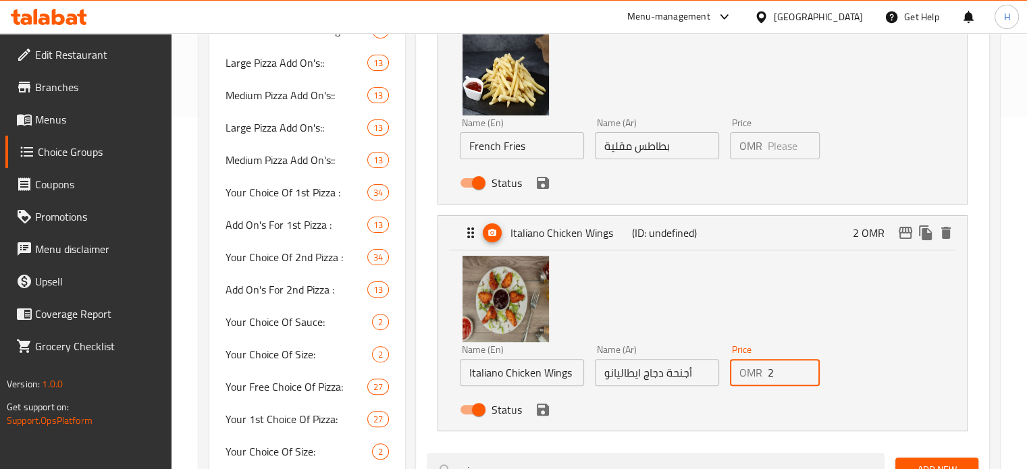
click at [776, 375] on input "2" at bounding box center [793, 372] width 53 height 27
type input "0"
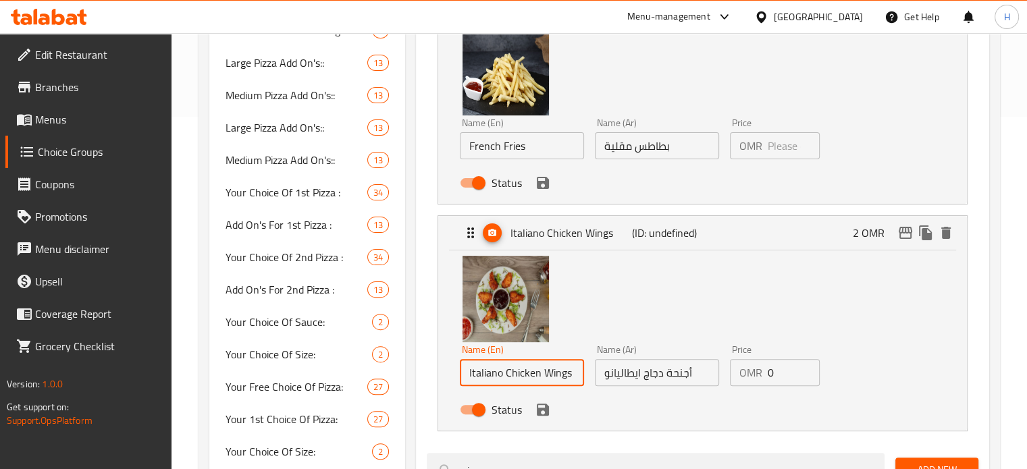
click at [470, 374] on input "Italiano Chicken Wings" at bounding box center [522, 372] width 124 height 27
type input "3 pcs Italiano Chicken Wings"
click at [698, 380] on input "أجنحة دجاج ايطاليانو" at bounding box center [657, 372] width 124 height 27
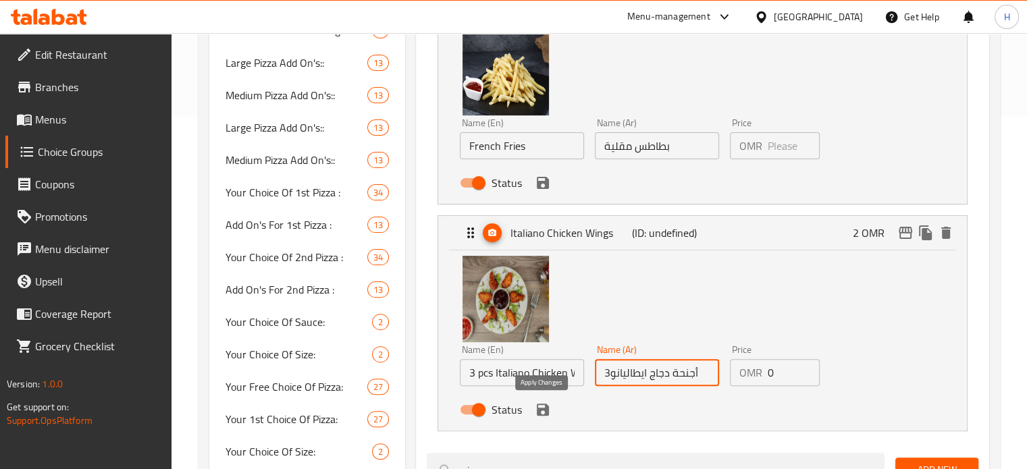
click at [544, 412] on icon "save" at bounding box center [543, 410] width 12 height 12
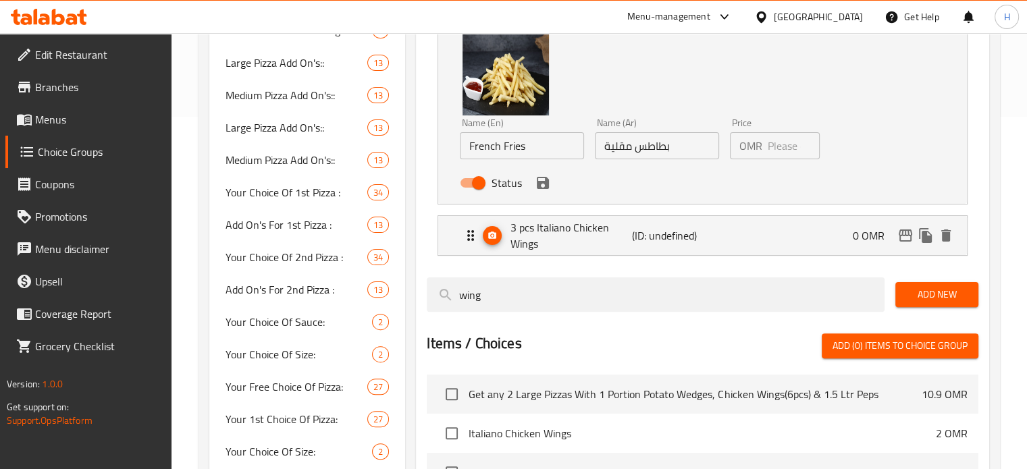
click at [543, 193] on div "Status" at bounding box center [656, 183] width 404 height 36
click at [543, 187] on icon "save" at bounding box center [543, 183] width 16 height 16
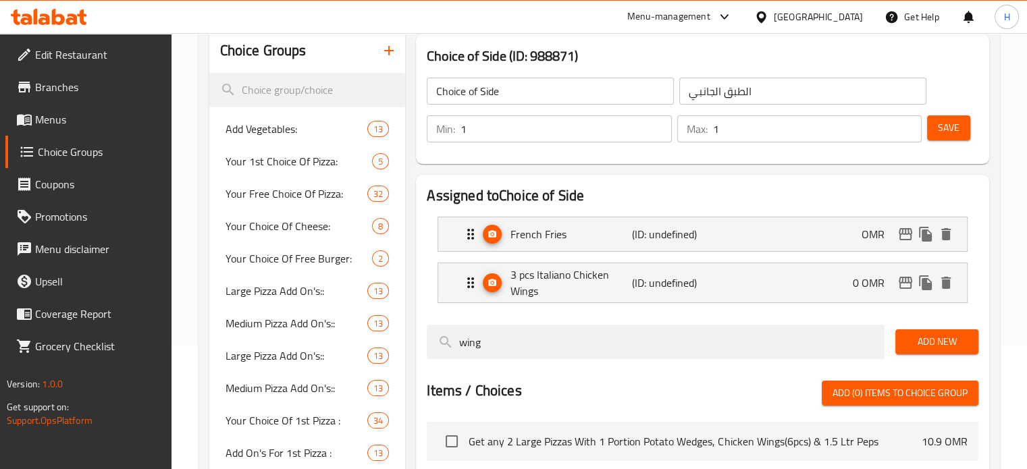
scroll to position [103, 0]
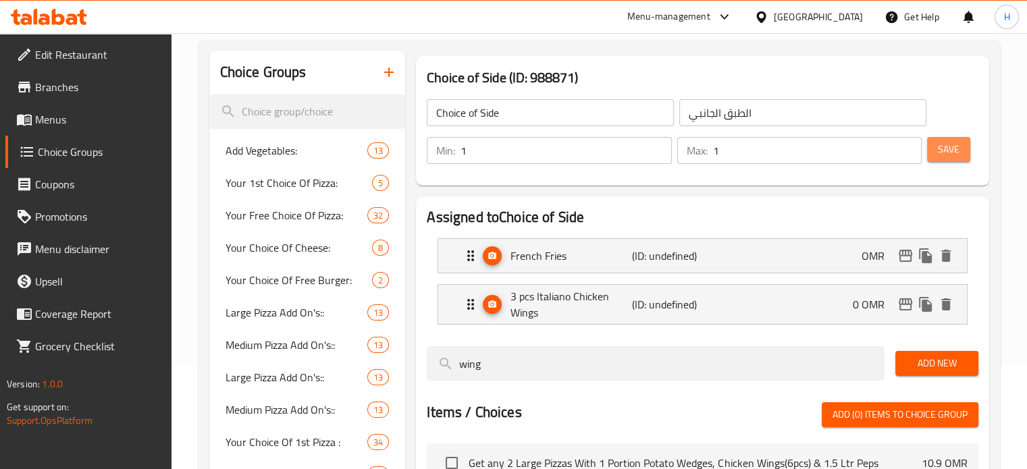
click at [954, 151] on span "Save" at bounding box center [948, 149] width 22 height 17
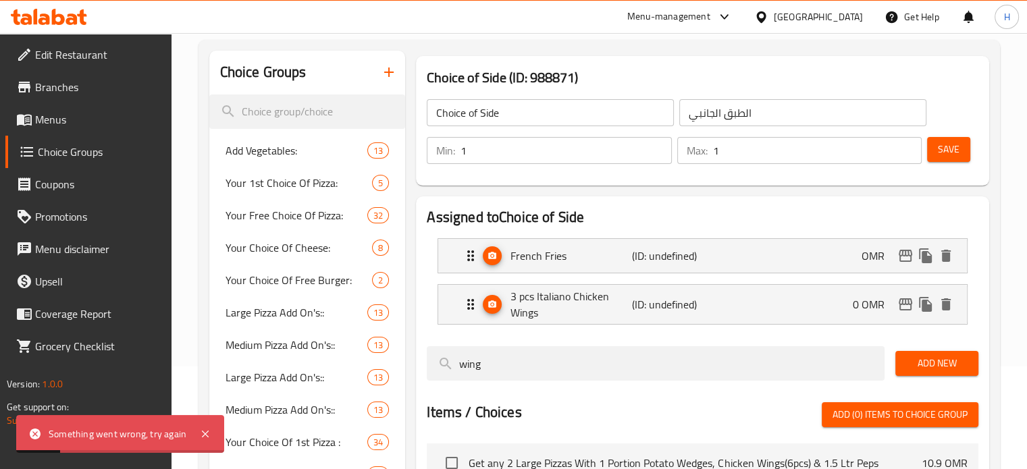
click at [946, 149] on span "Save" at bounding box center [948, 149] width 22 height 17
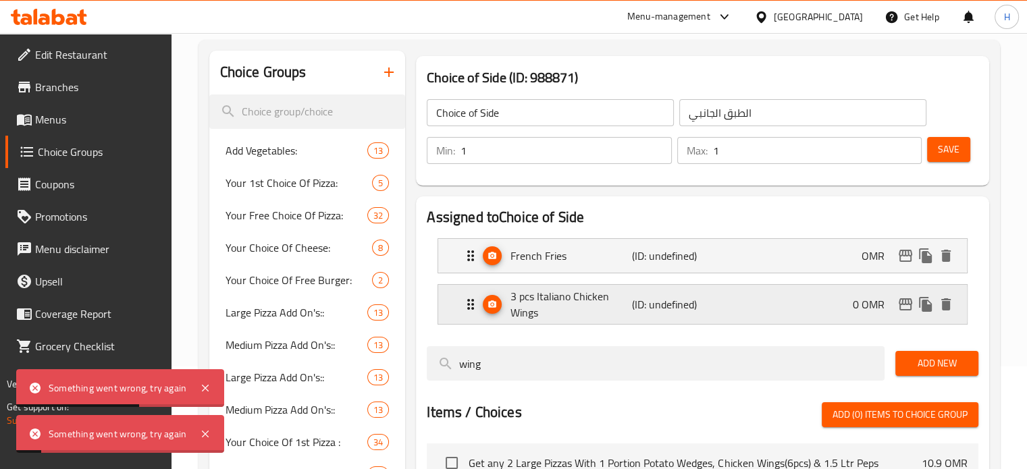
click at [699, 310] on p "(ID: undefined)" at bounding box center [672, 304] width 81 height 16
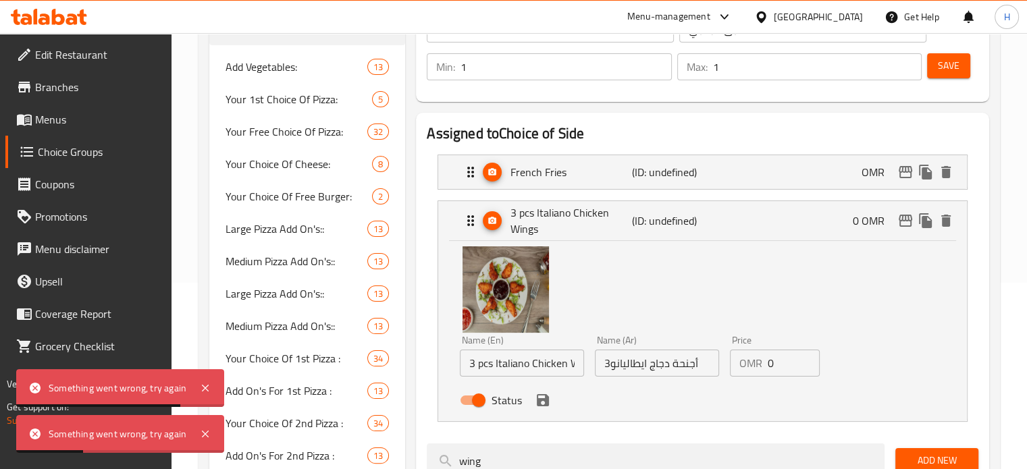
scroll to position [235, 0]
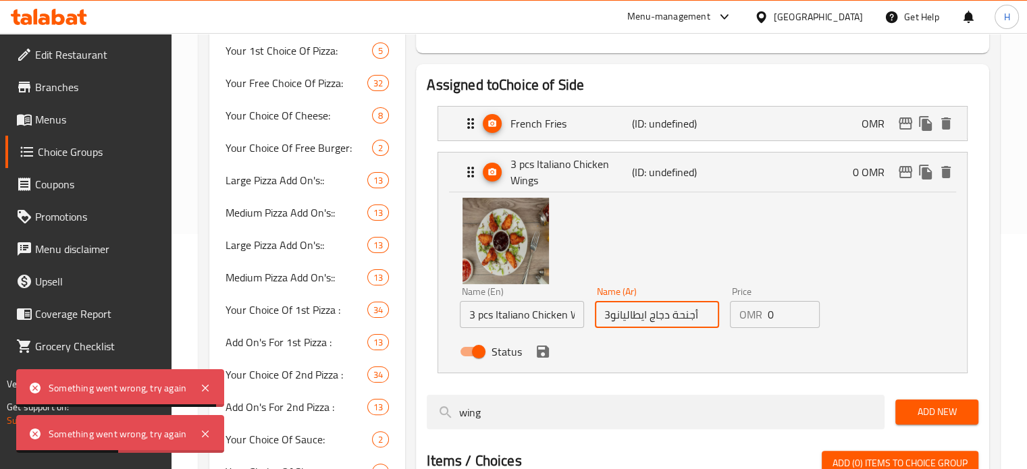
drag, startPoint x: 611, startPoint y: 314, endPoint x: 589, endPoint y: 314, distance: 22.3
click at [589, 314] on div "Name (Ar) أجنحة دجاج ايطاليانو3 Name (Ar)" at bounding box center [656, 307] width 135 height 52
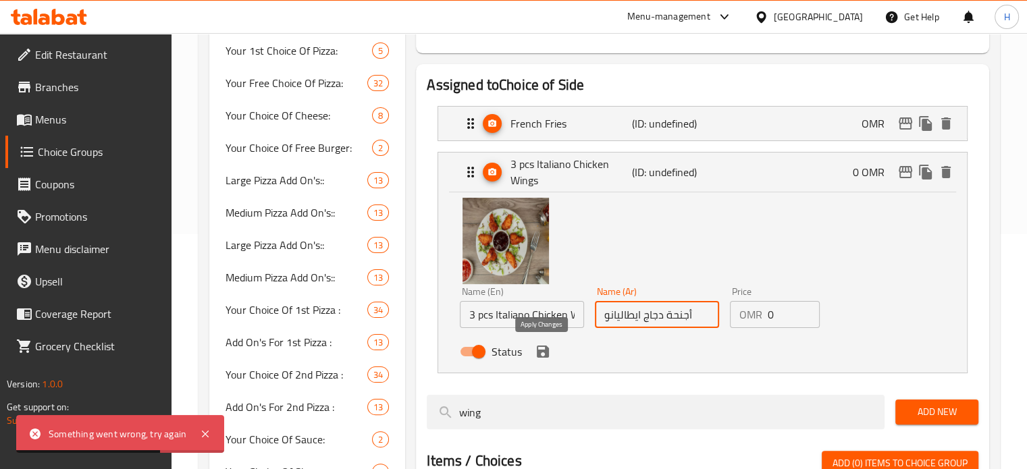
click at [540, 352] on icon "save" at bounding box center [543, 352] width 12 height 12
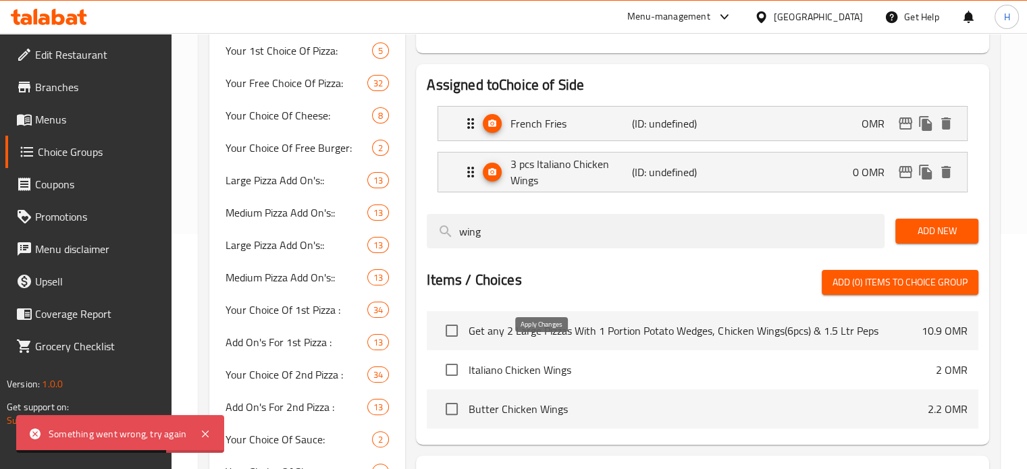
type input "أجنحة دجاج ايطاليانو"
click at [626, 137] on div "French Fries (ID: undefined) OMR" at bounding box center [706, 124] width 488 height 34
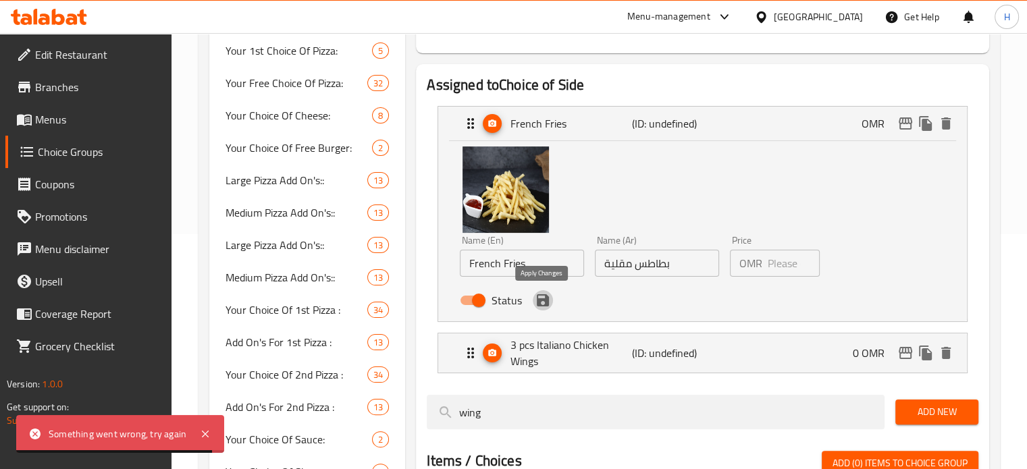
click at [543, 305] on icon "save" at bounding box center [543, 300] width 12 height 12
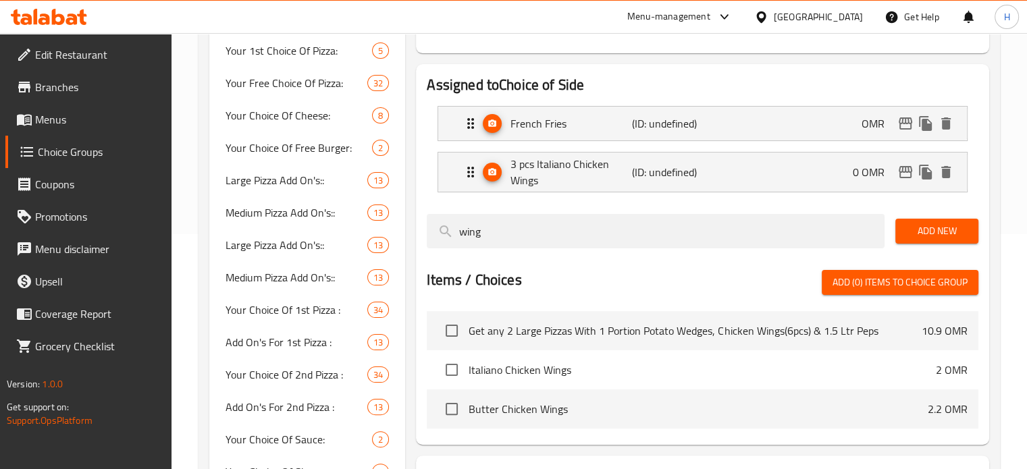
scroll to position [191, 0]
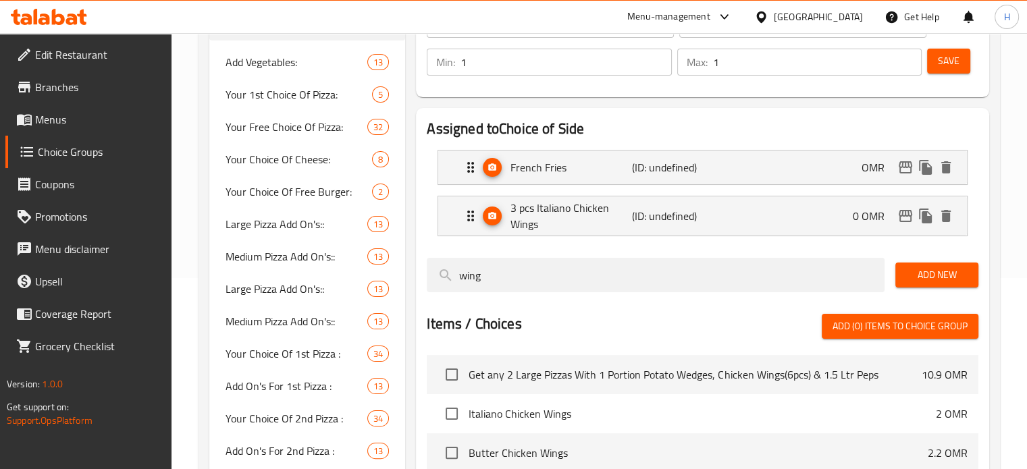
click at [946, 61] on span "Save" at bounding box center [948, 61] width 22 height 17
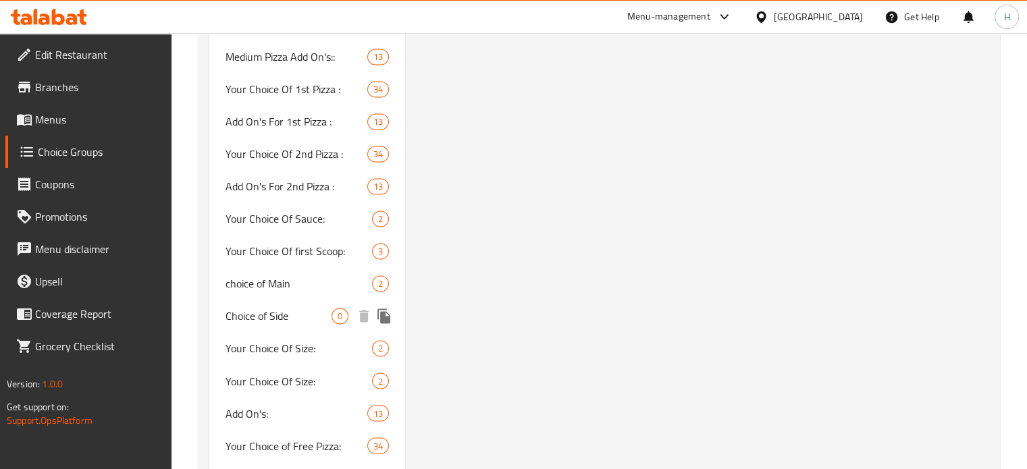
scroll to position [2208, 0]
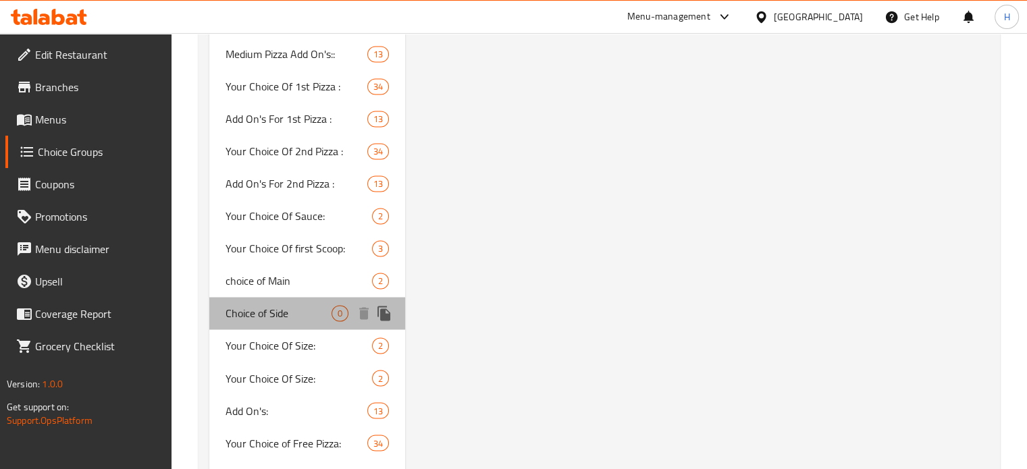
click at [300, 301] on div "Choice of Side 0" at bounding box center [307, 313] width 196 height 32
type input "Choice of Side"
type input "الطبق الجانبي"
type input "1"
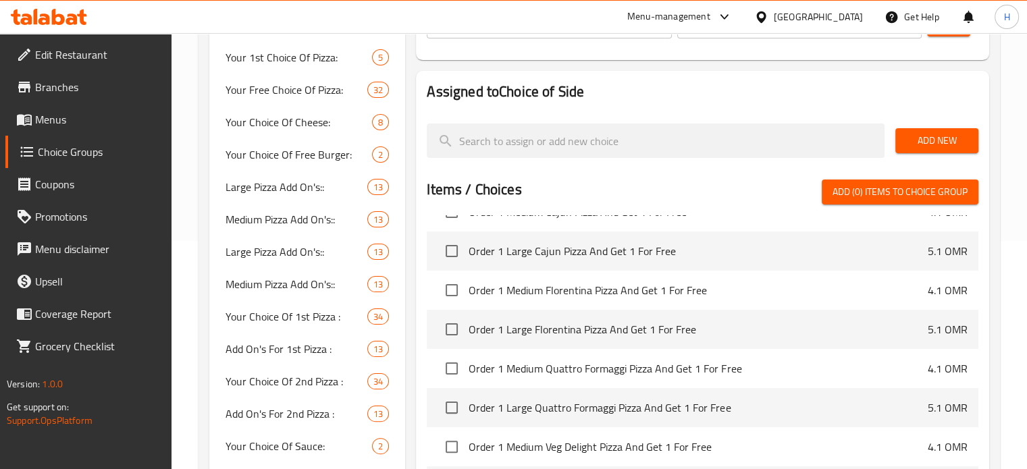
scroll to position [2378, 0]
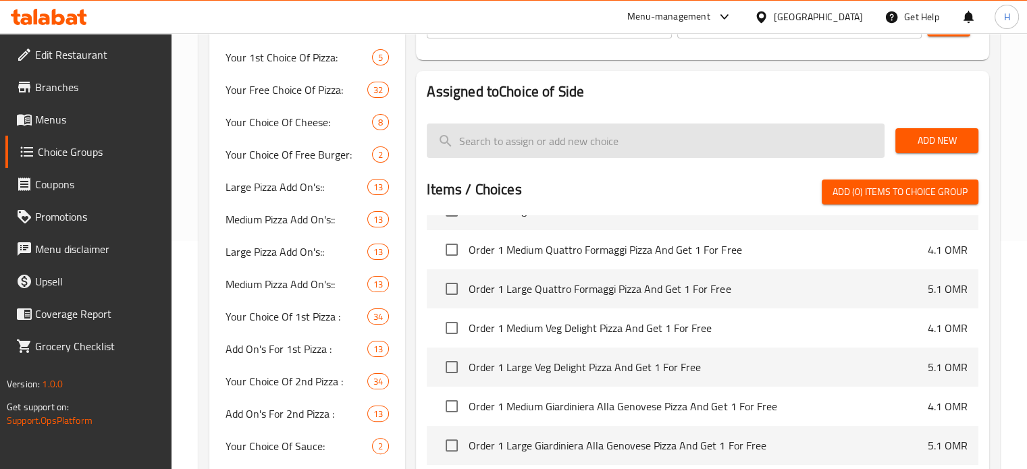
click at [552, 142] on input "search" at bounding box center [656, 141] width 458 height 34
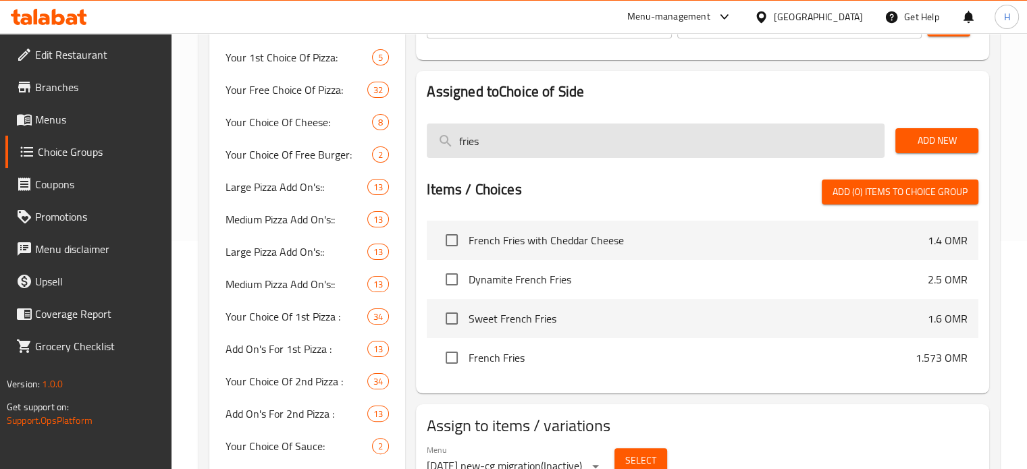
scroll to position [0, 0]
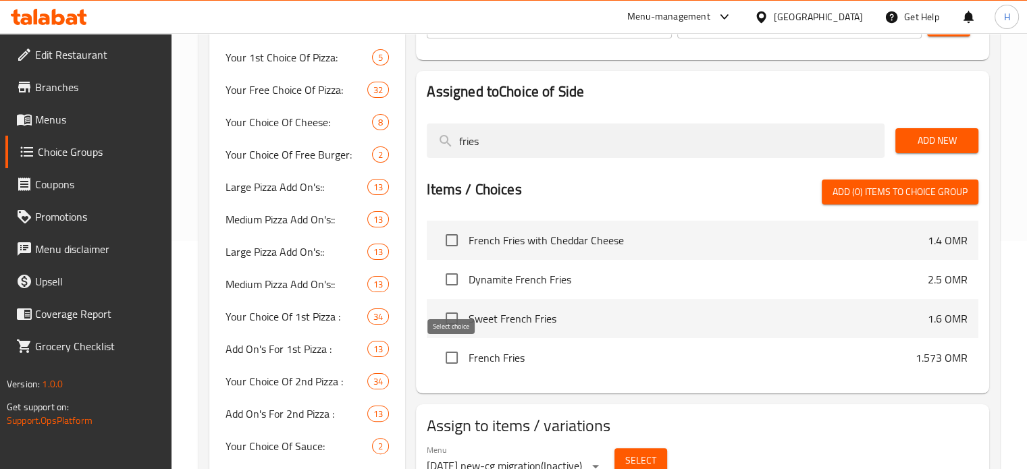
type input "fries"
click at [443, 353] on input "checkbox" at bounding box center [451, 358] width 28 height 28
checkbox input "true"
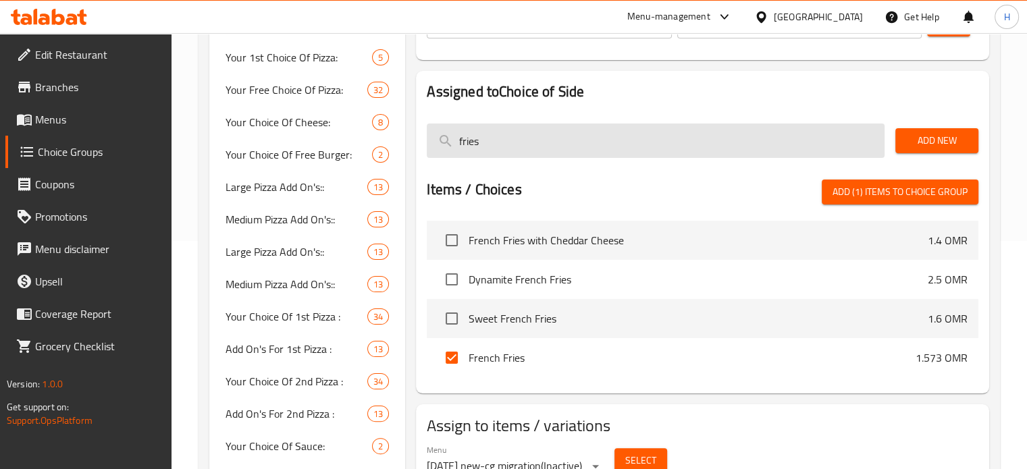
click at [791, 140] on input "fries" at bounding box center [656, 141] width 458 height 34
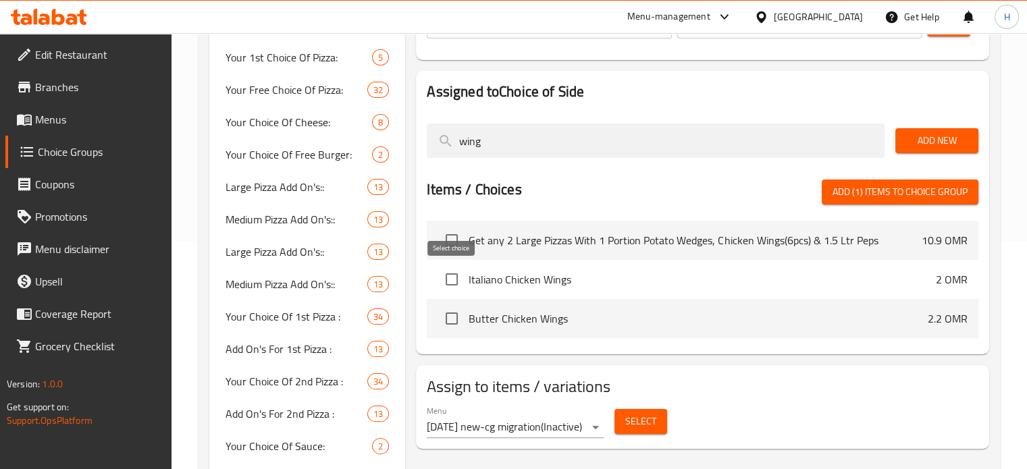
type input "wing"
click at [449, 276] on input "checkbox" at bounding box center [451, 279] width 28 height 28
click at [939, 187] on span "Add (2) items to choice group" at bounding box center [899, 192] width 135 height 17
checkbox input "false"
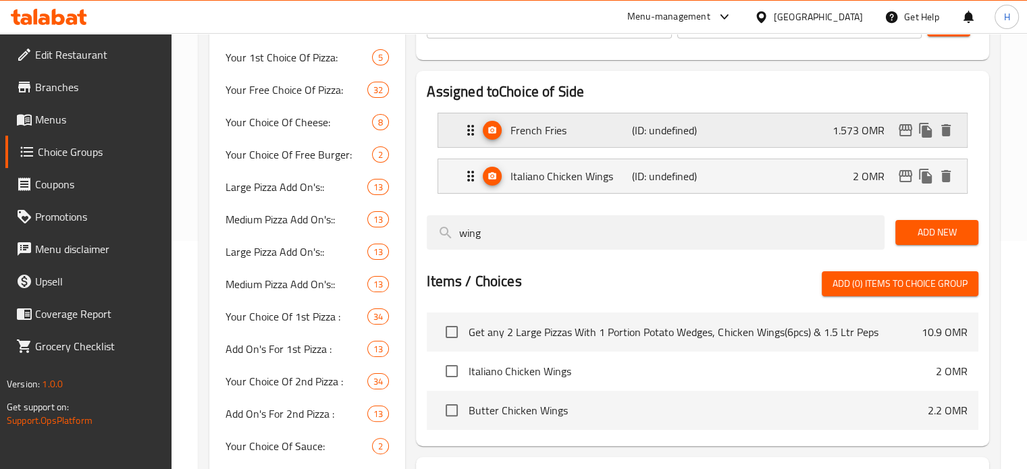
click at [691, 137] on p "(ID: undefined)" at bounding box center [672, 130] width 81 height 16
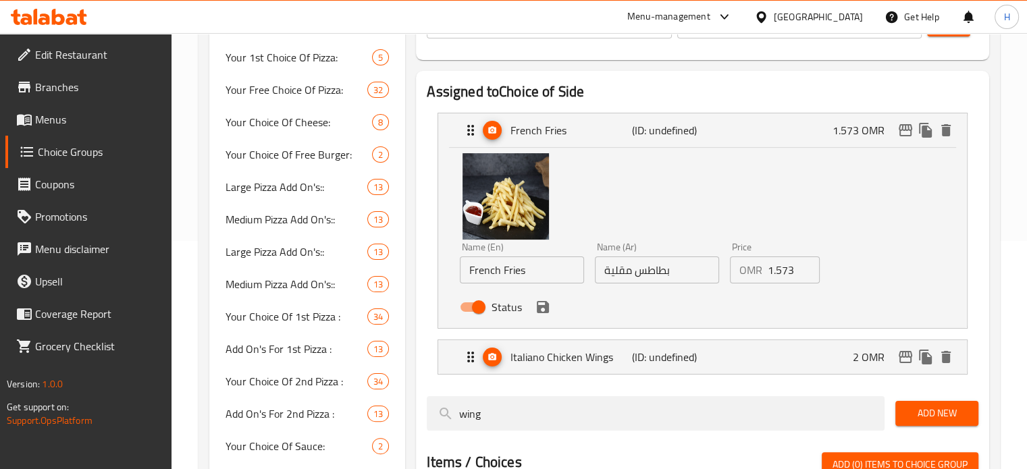
click at [773, 271] on input "1.573" at bounding box center [793, 269] width 53 height 27
click at [541, 313] on icon "save" at bounding box center [543, 307] width 16 height 16
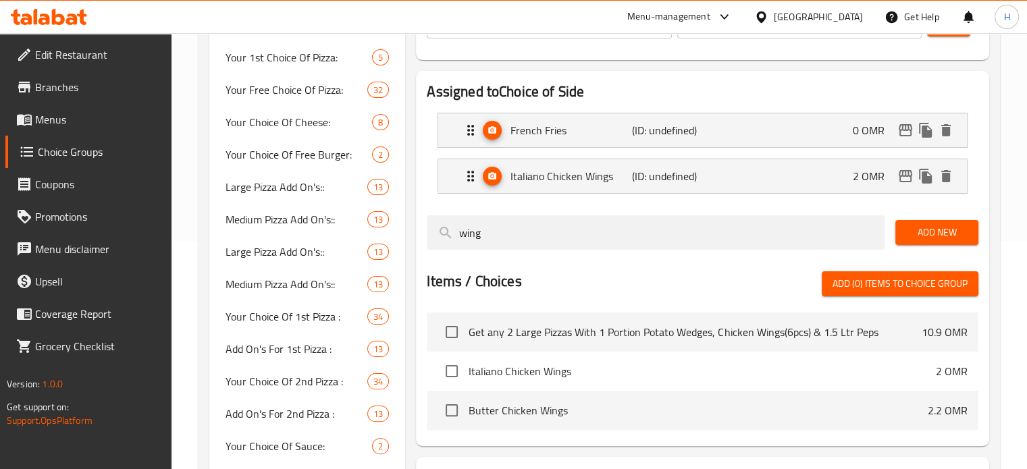
type input "0"
click at [723, 164] on div "Italiano Chicken Wings (ID: undefined) 2 OMR" at bounding box center [706, 176] width 488 height 34
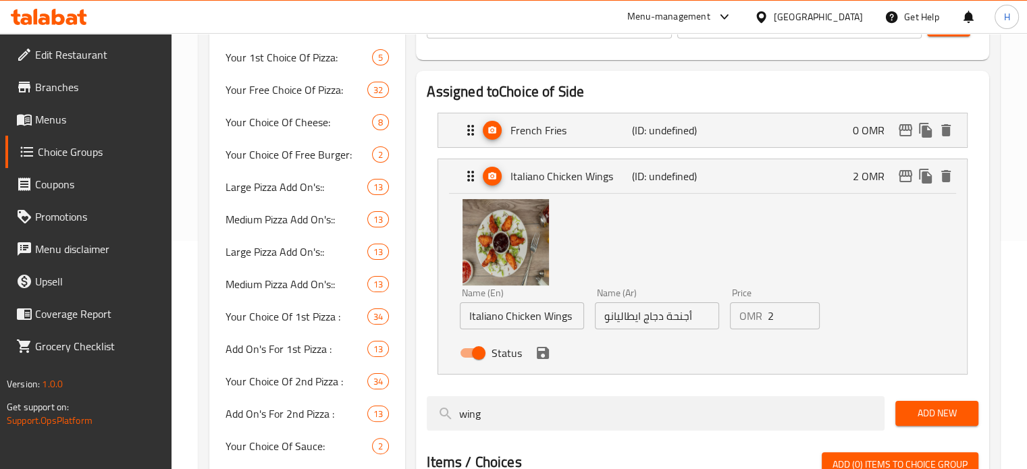
click at [779, 316] on input "2" at bounding box center [793, 315] width 53 height 27
type input "0"
click at [468, 318] on input "Italiano Chicken Wings" at bounding box center [522, 315] width 124 height 27
type input "3 pcs Italiano Chicken Wings"
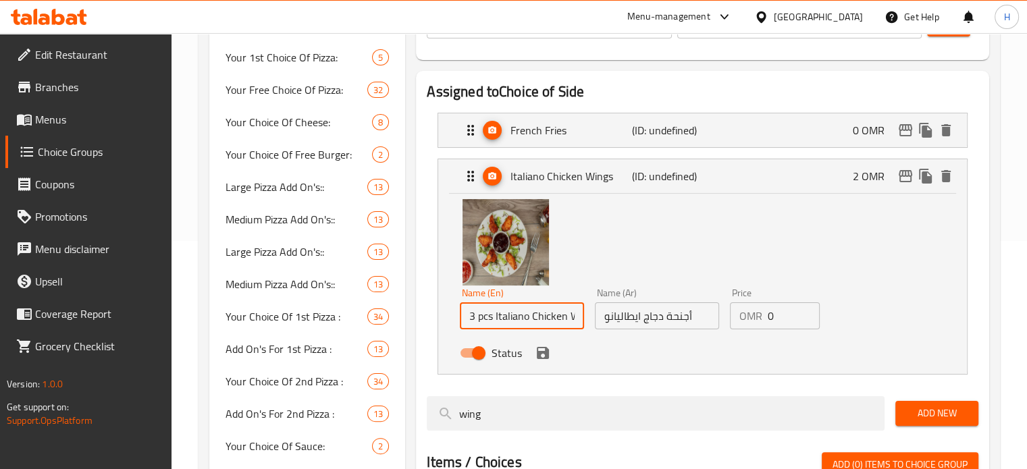
click at [696, 327] on input "أجنحة دجاج ايطاليانو" at bounding box center [657, 315] width 124 height 27
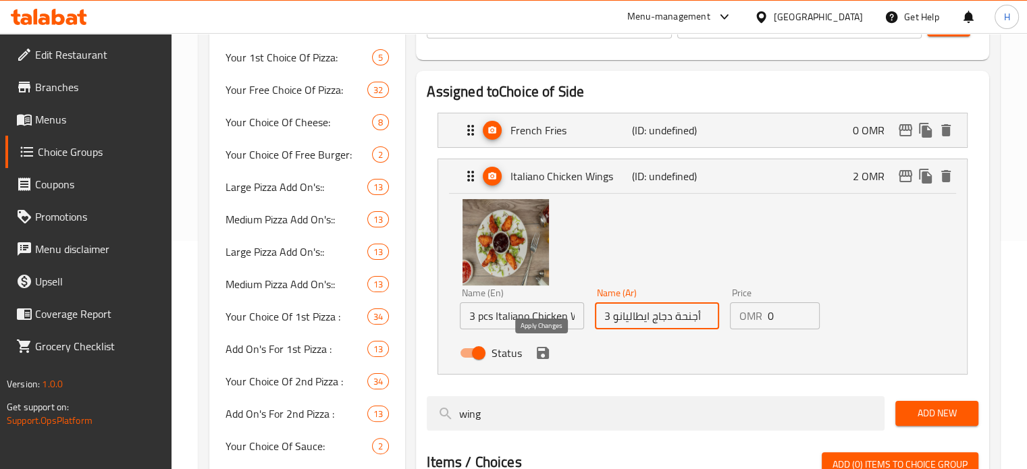
click at [541, 353] on icon "save" at bounding box center [543, 353] width 16 height 16
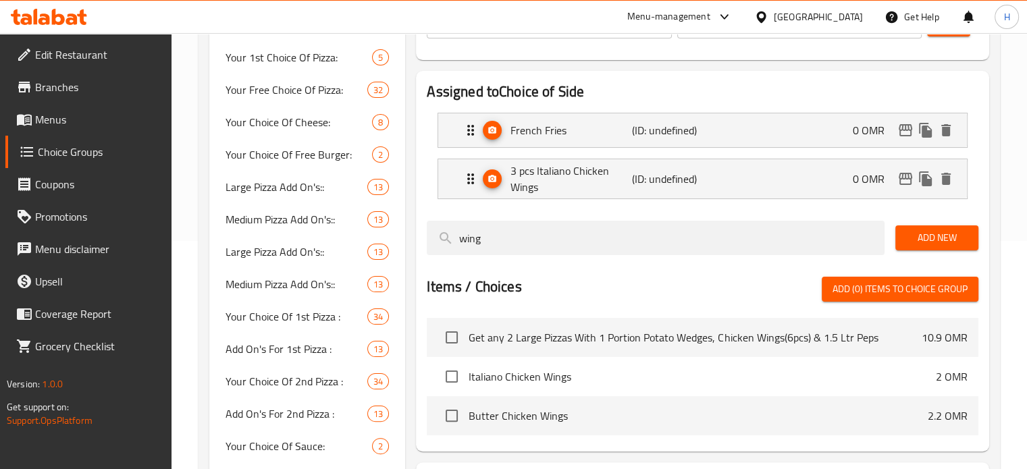
type input "أجنحة دجاج ايطاليانو 3"
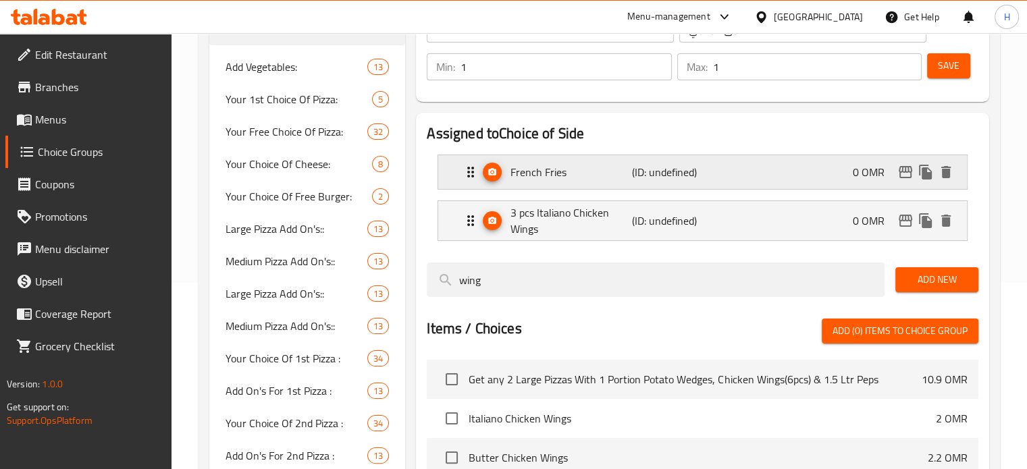
scroll to position [177, 0]
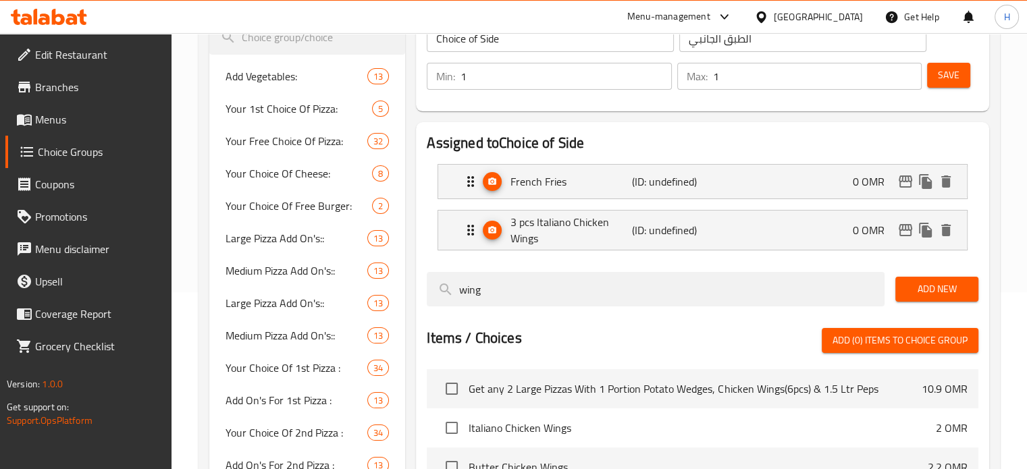
click at [948, 80] on span "Save" at bounding box center [948, 75] width 22 height 17
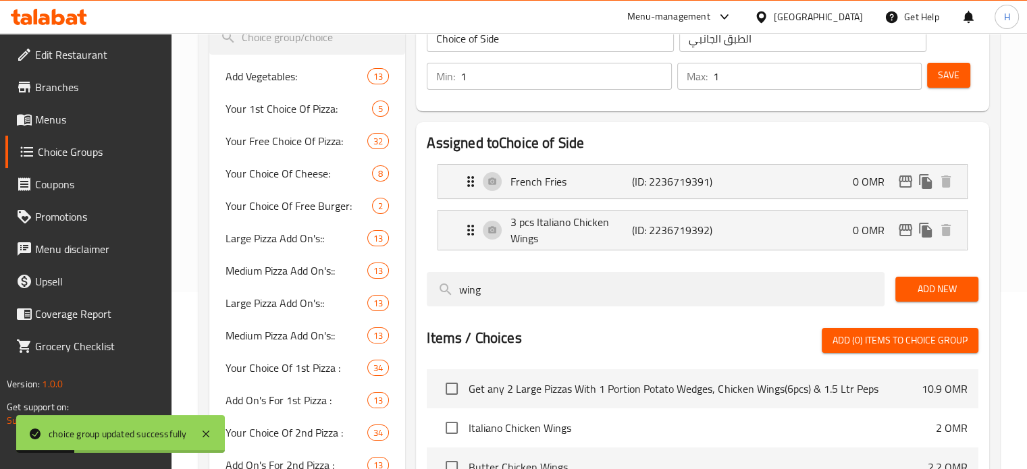
scroll to position [0, 0]
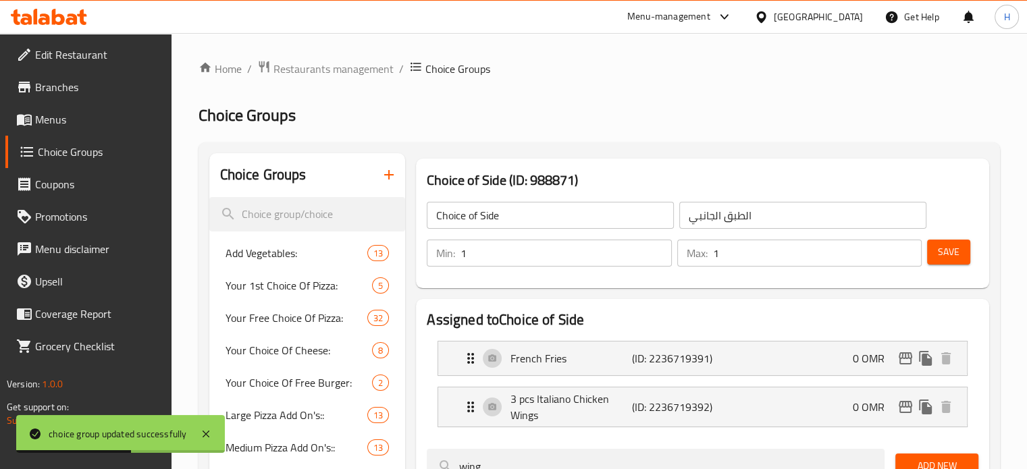
click at [387, 177] on icon "button" at bounding box center [389, 175] width 16 height 16
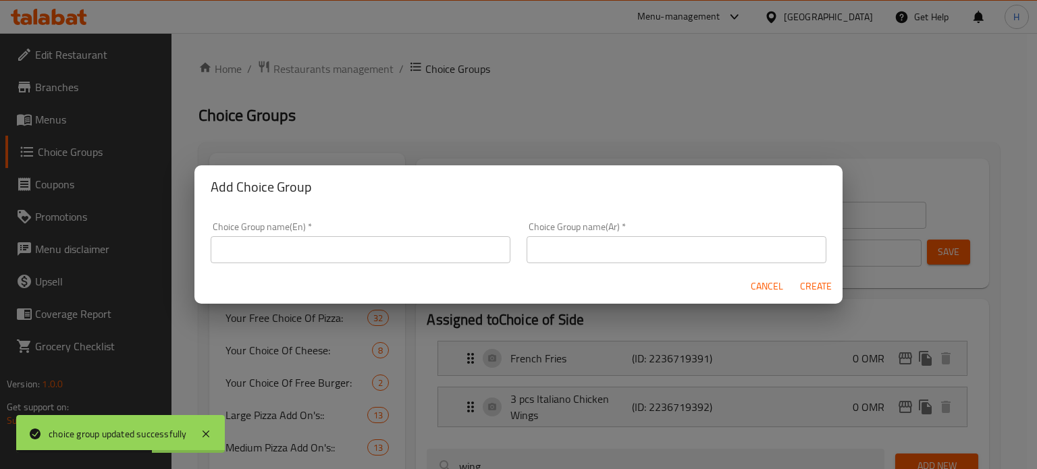
click at [373, 256] on input "text" at bounding box center [361, 249] width 300 height 27
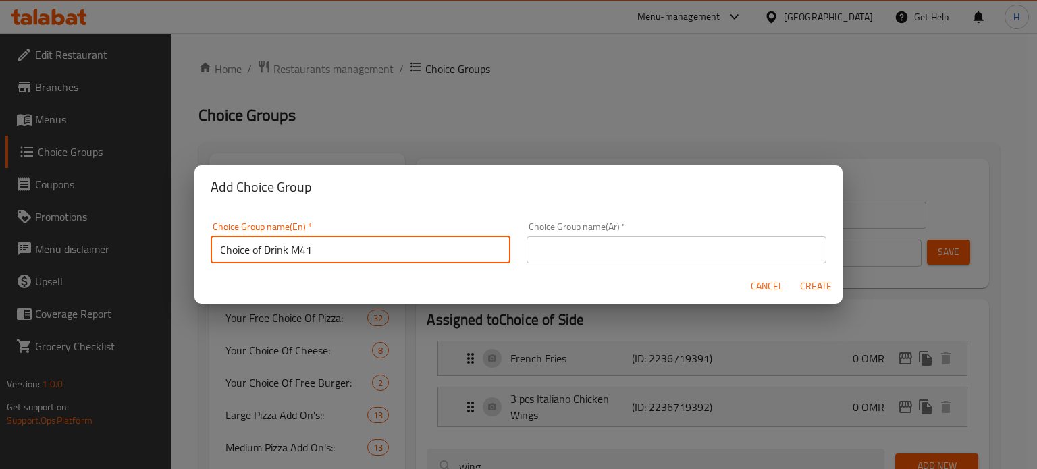
type input "Choice of Drink M41"
click at [577, 263] on input "text" at bounding box center [676, 249] width 300 height 27
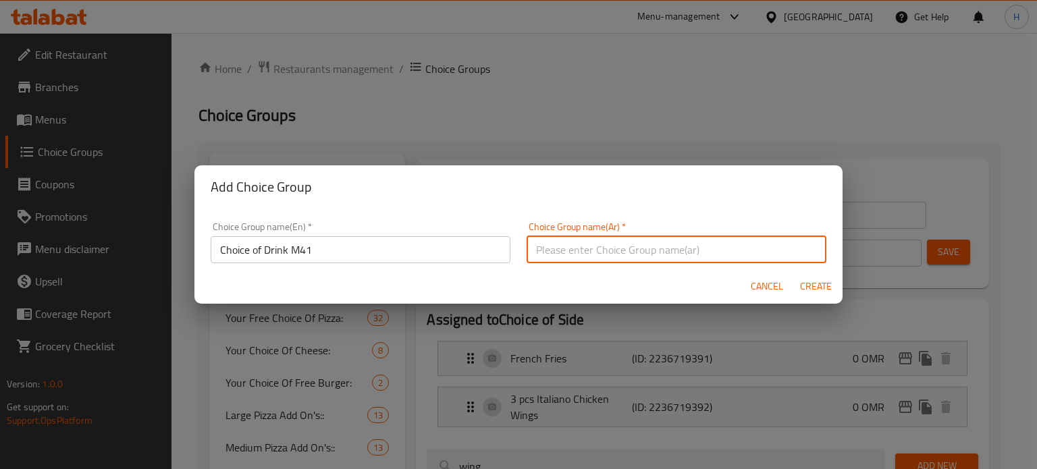
type input "اختيار المشروب"
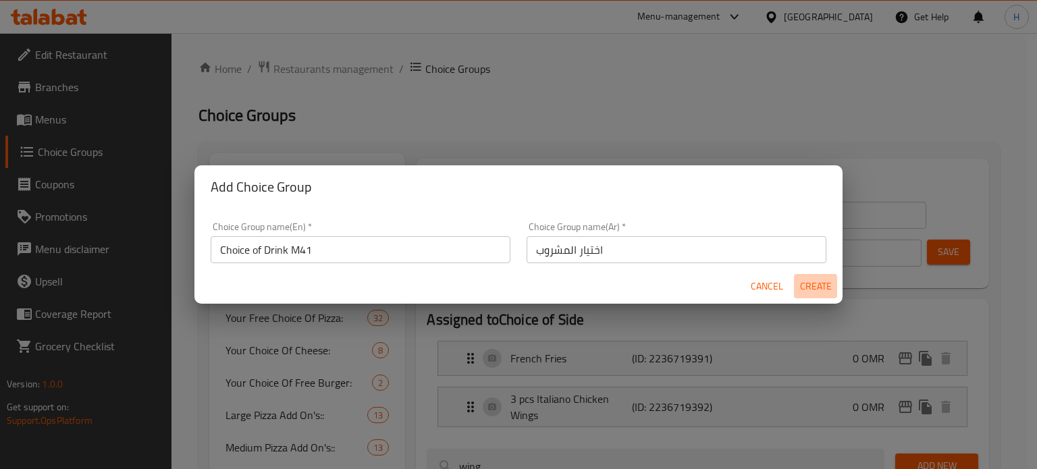
click at [807, 283] on span "Create" at bounding box center [815, 286] width 32 height 17
type input "Choice of Drink M41"
type input "اختيار المشروب"
type input "0"
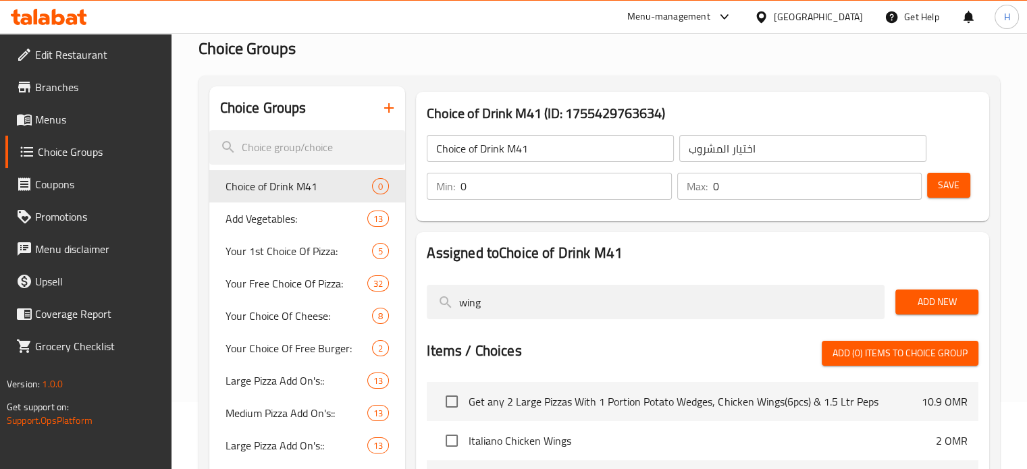
scroll to position [75, 0]
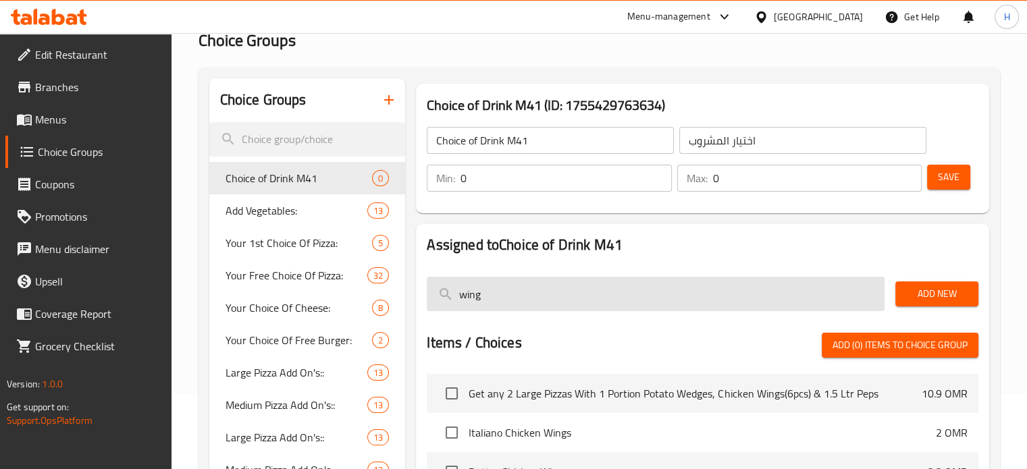
click at [518, 291] on input "wing" at bounding box center [656, 294] width 458 height 34
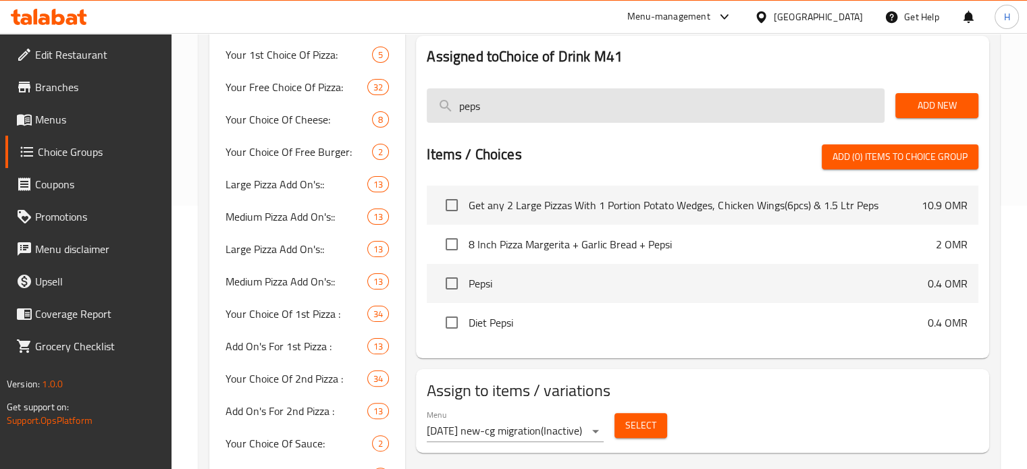
scroll to position [264, 0]
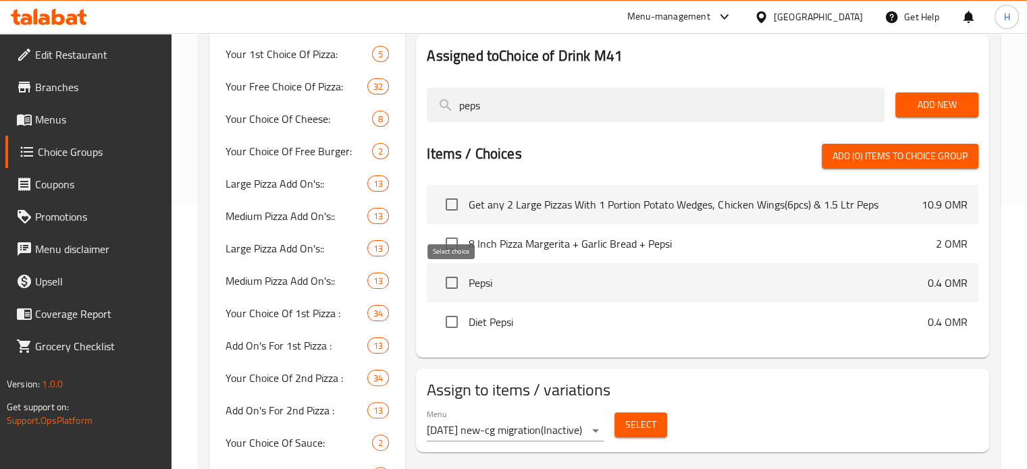
type input "peps"
click at [459, 283] on input "checkbox" at bounding box center [451, 283] width 28 height 28
checkbox input "true"
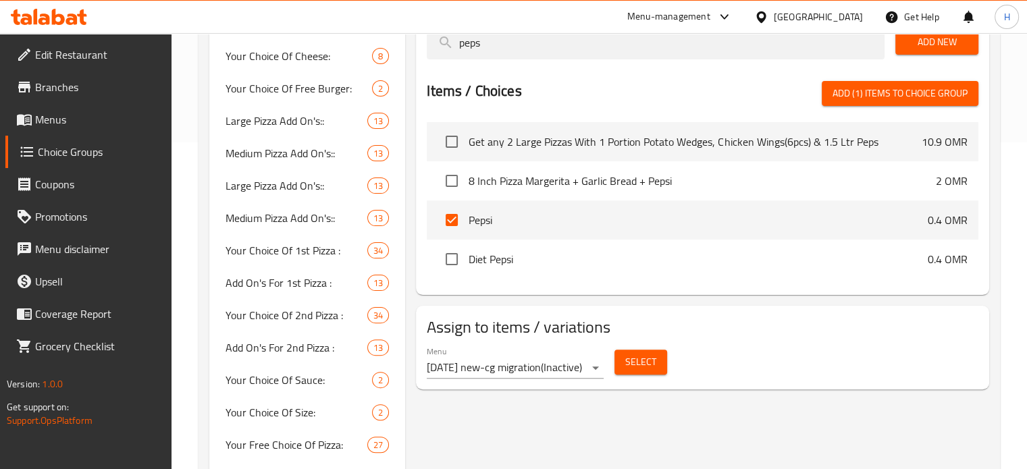
scroll to position [329, 0]
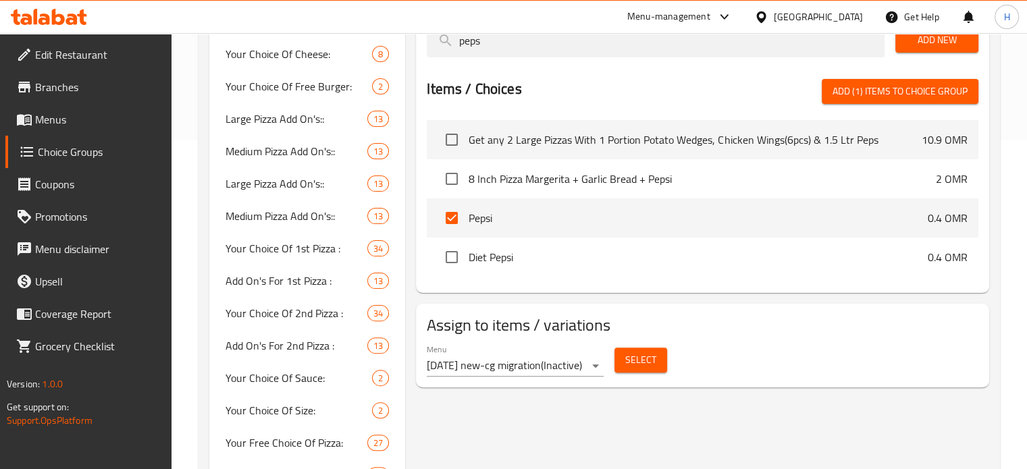
click at [535, 288] on div "Assigned to Choice of Drink M41 peps Add New Items / Choices Add (1) items to c…" at bounding box center [702, 131] width 573 height 323
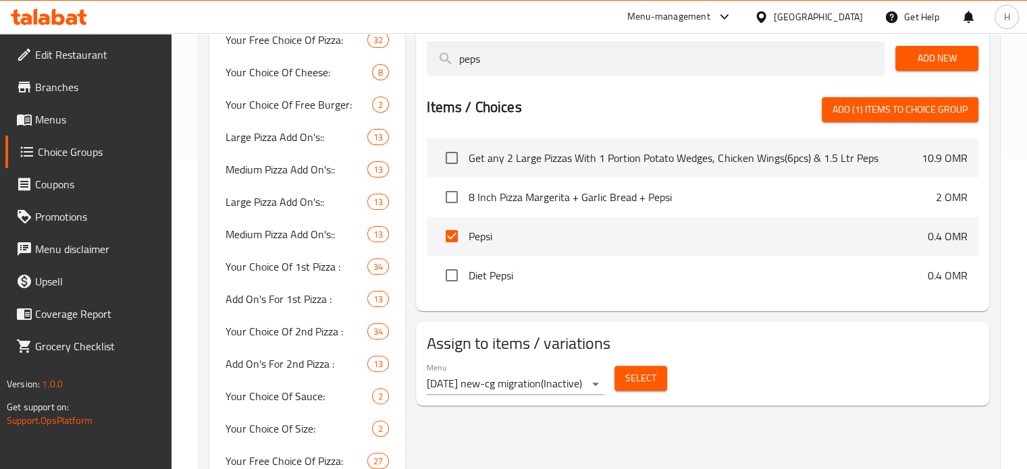
scroll to position [310, 0]
click at [451, 277] on input "checkbox" at bounding box center [451, 276] width 28 height 28
checkbox input "true"
click at [867, 115] on span "Add (2) items to choice group" at bounding box center [899, 110] width 135 height 17
checkbox input "false"
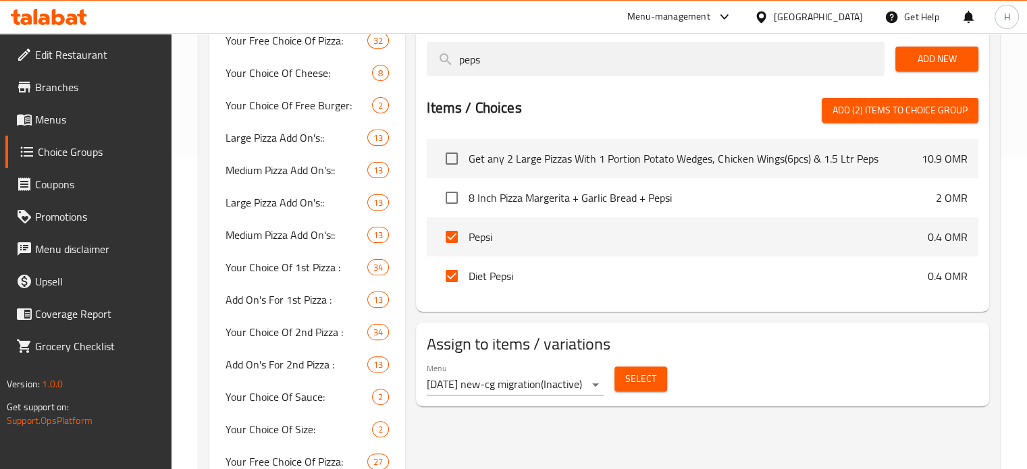
checkbox input "false"
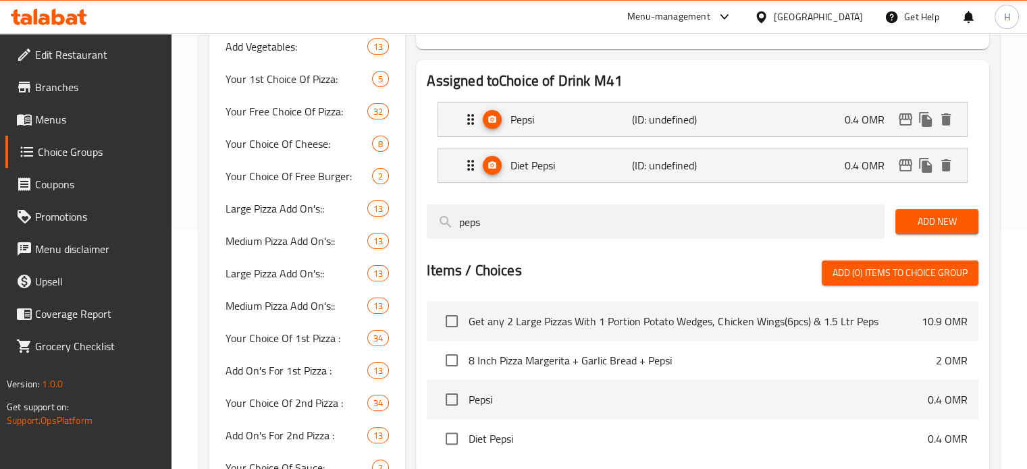
scroll to position [234, 0]
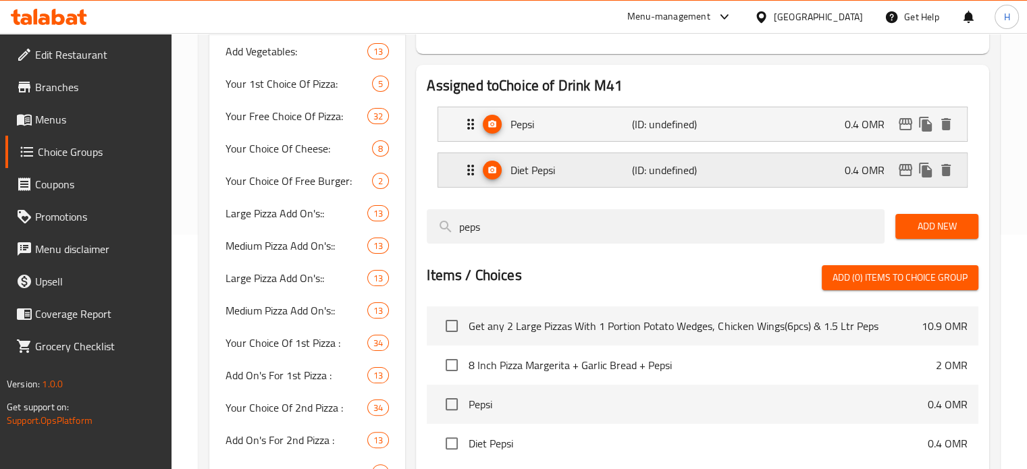
click at [746, 165] on div "Diet Pepsi (ID: undefined) 0.4 OMR" at bounding box center [706, 170] width 488 height 34
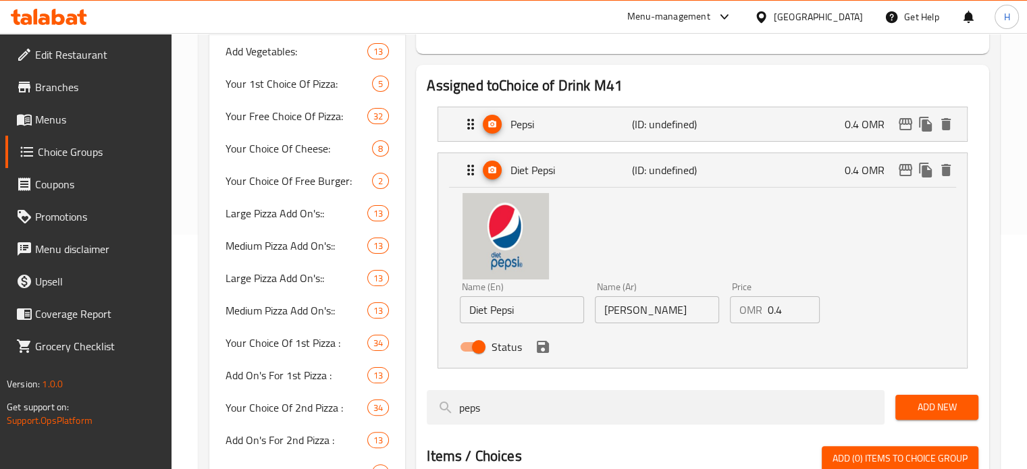
click at [779, 321] on input "0.4" at bounding box center [793, 309] width 53 height 27
click at [544, 350] on icon "save" at bounding box center [543, 347] width 12 height 12
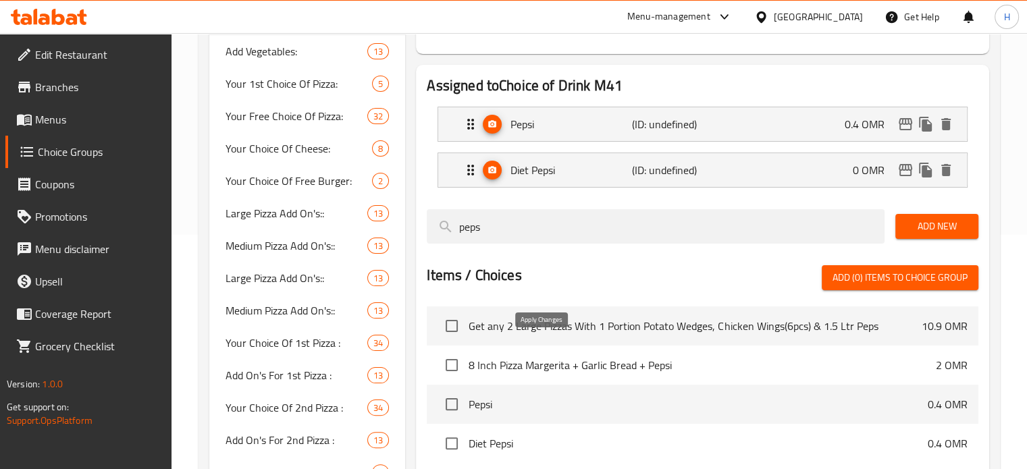
type input "0"
click at [700, 132] on p "(ID: undefined)" at bounding box center [672, 124] width 81 height 16
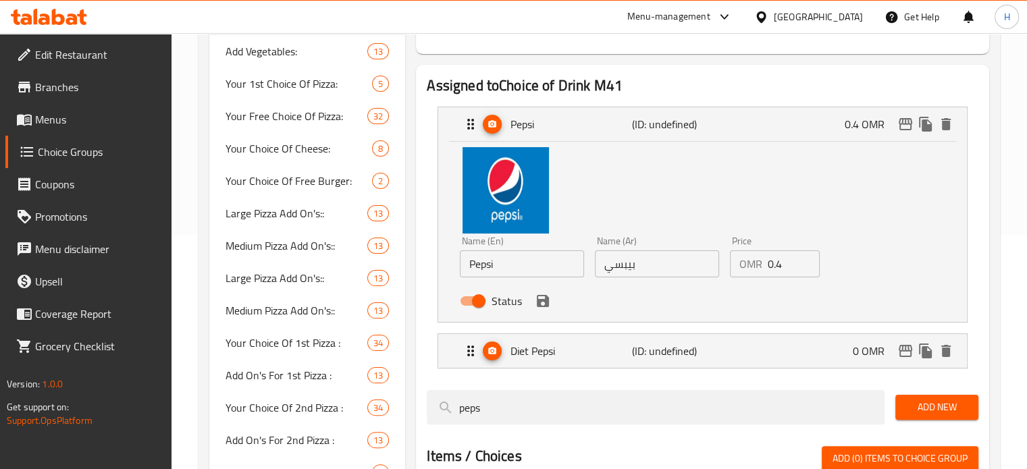
click at [776, 275] on input "0.4" at bounding box center [793, 263] width 53 height 27
type input "0"
click at [550, 303] on button "save" at bounding box center [542, 301] width 20 height 20
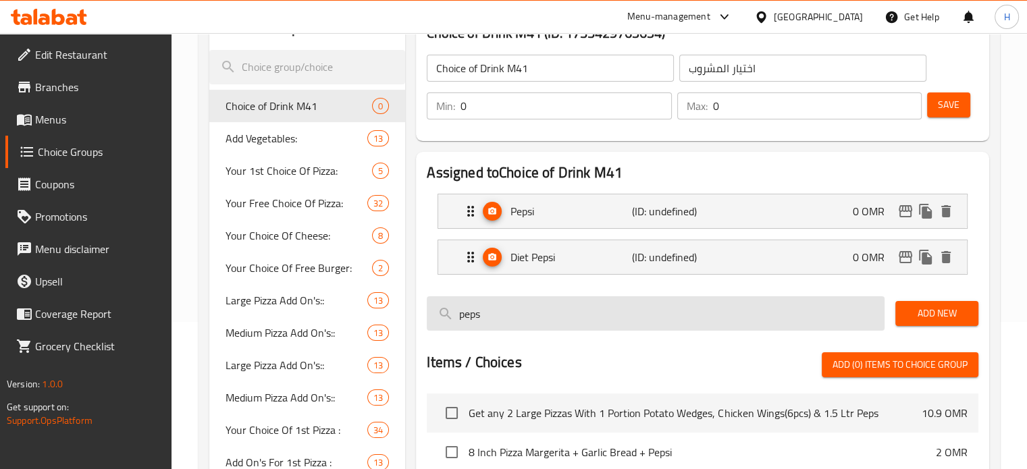
scroll to position [93, 0]
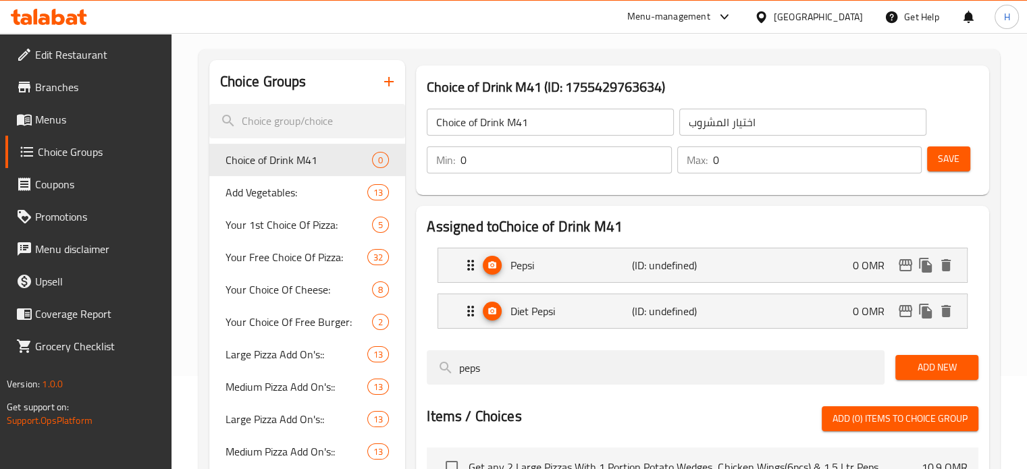
click at [507, 144] on div "Min: 0 ​" at bounding box center [549, 160] width 250 height 32
click at [476, 157] on input "0" at bounding box center [565, 159] width 211 height 27
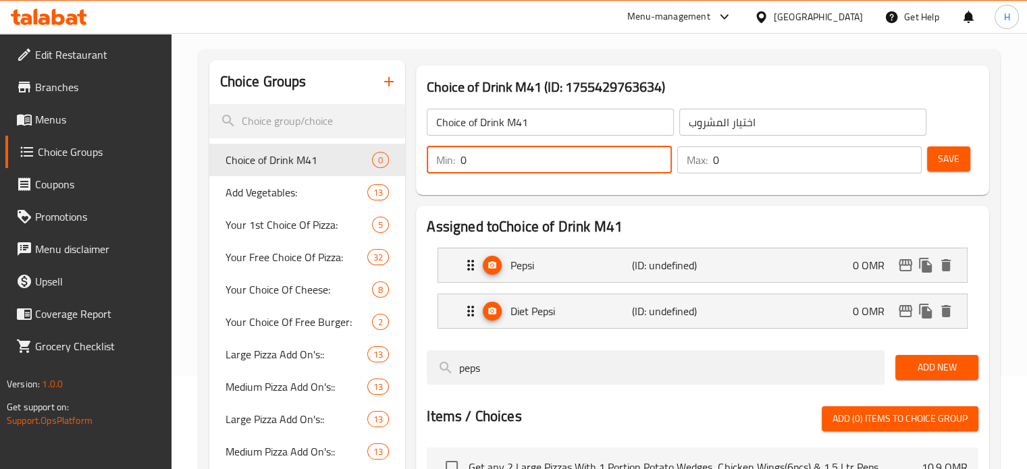
click at [476, 157] on input "0" at bounding box center [565, 159] width 211 height 27
type input "1"
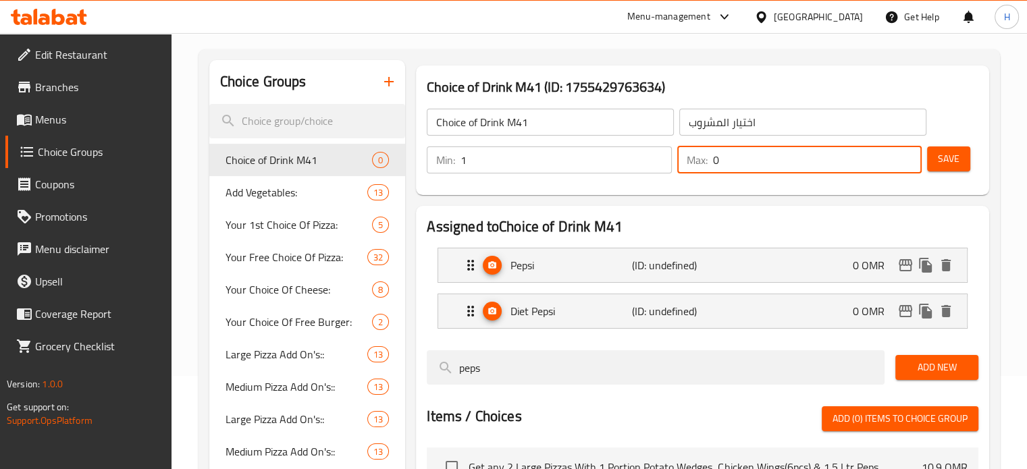
click at [750, 167] on input "0" at bounding box center [817, 159] width 209 height 27
type input "1"
click at [939, 165] on span "Save" at bounding box center [948, 159] width 22 height 17
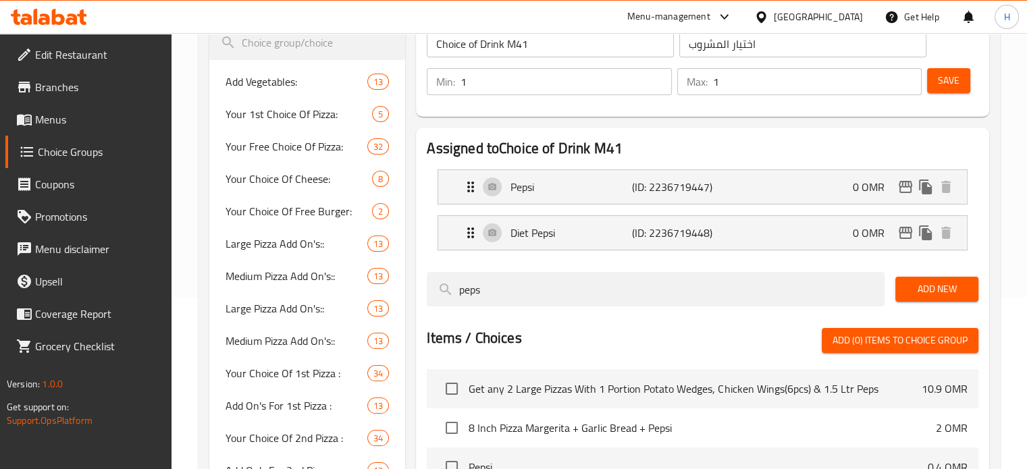
scroll to position [0, 0]
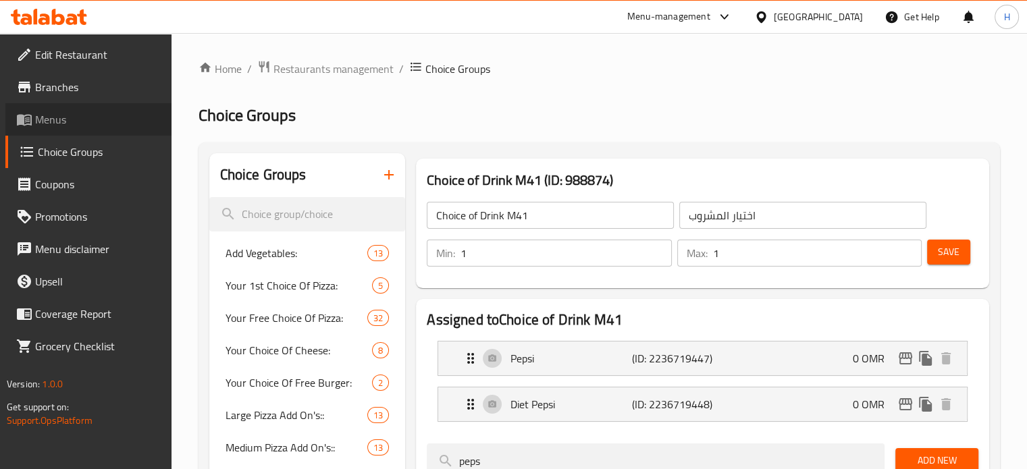
click at [76, 120] on span "Menus" at bounding box center [98, 119] width 126 height 16
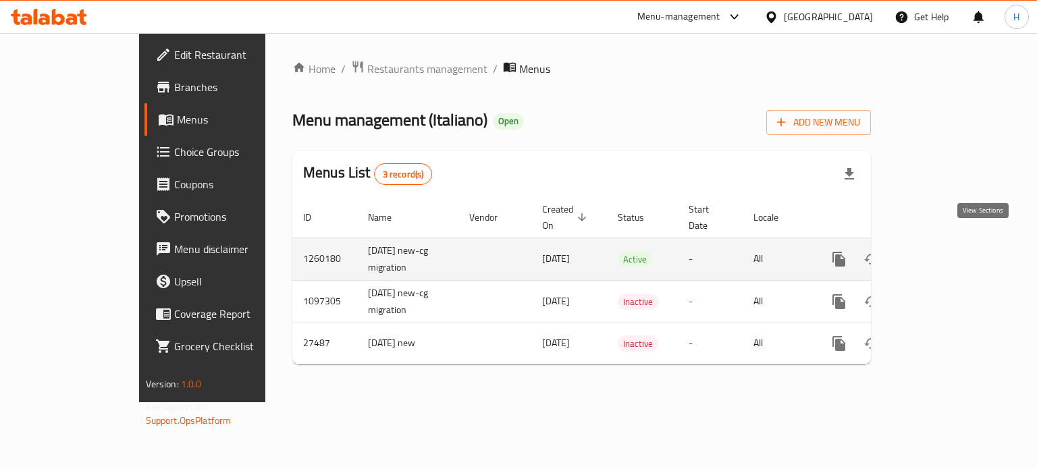
click at [942, 253] on icon "enhanced table" at bounding box center [936, 259] width 12 height 12
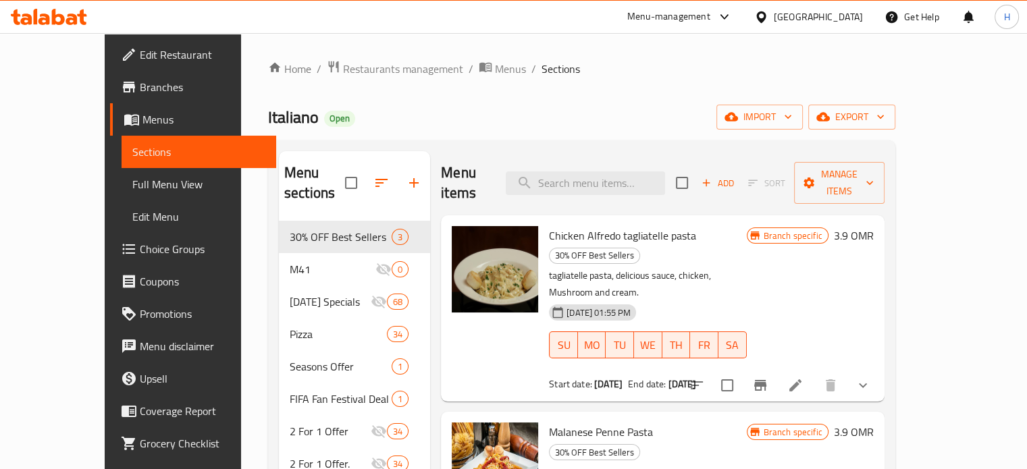
scroll to position [16, 0]
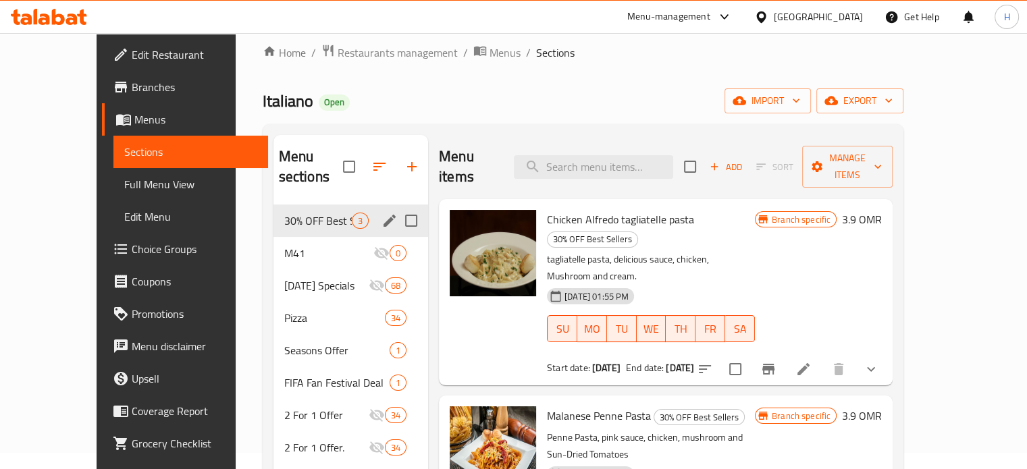
click at [273, 237] on div "M41 0" at bounding box center [350, 253] width 155 height 32
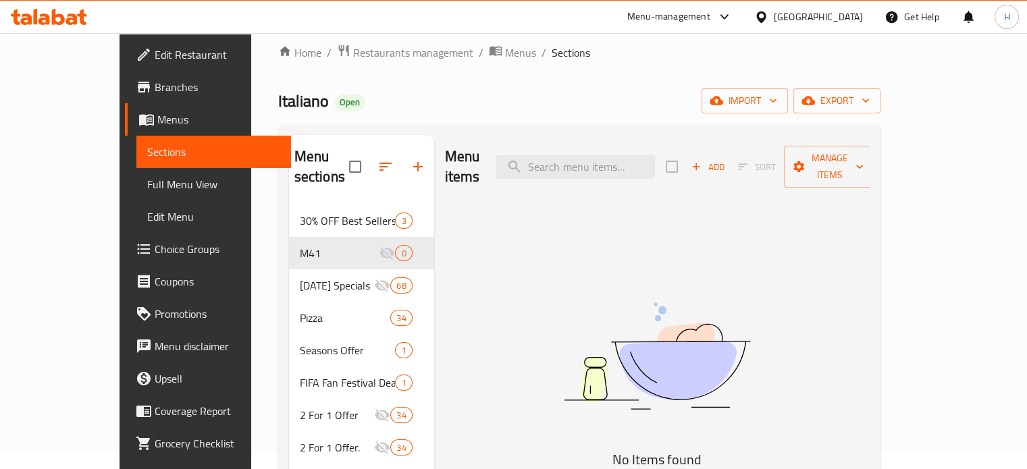
click at [726, 159] on span "Add" at bounding box center [707, 167] width 36 height 16
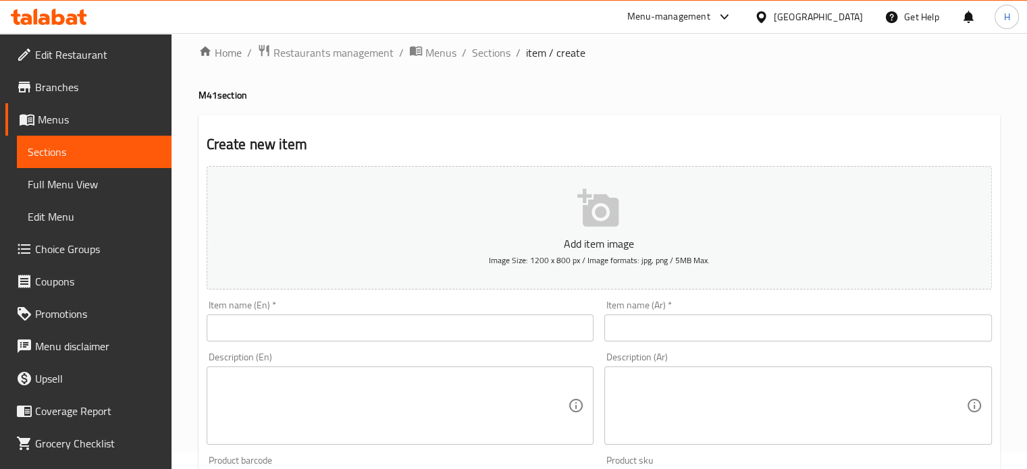
click at [562, 227] on button "Add item image Image Size: 1200 x 800 px / Image formats: jpg, png / 5MB Max." at bounding box center [599, 228] width 785 height 124
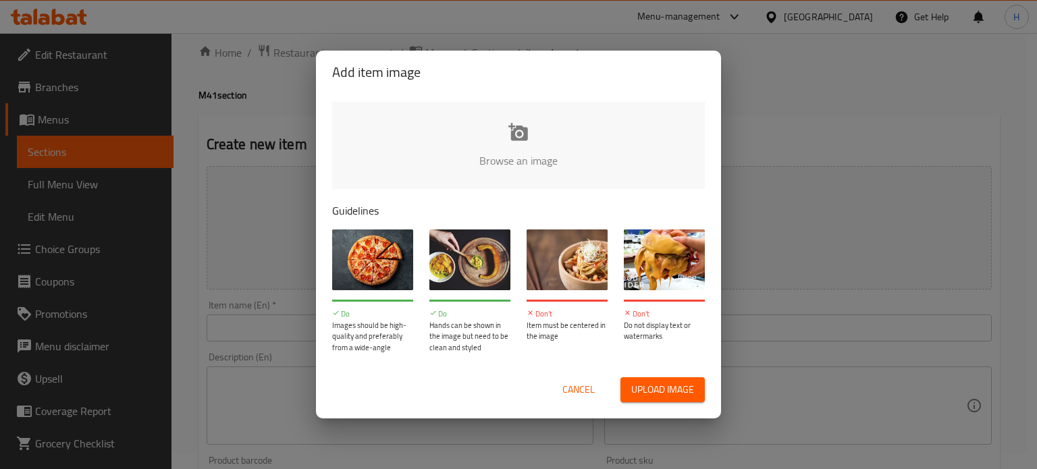
click at [505, 159] on input "file" at bounding box center [974, 165] width 1285 height 126
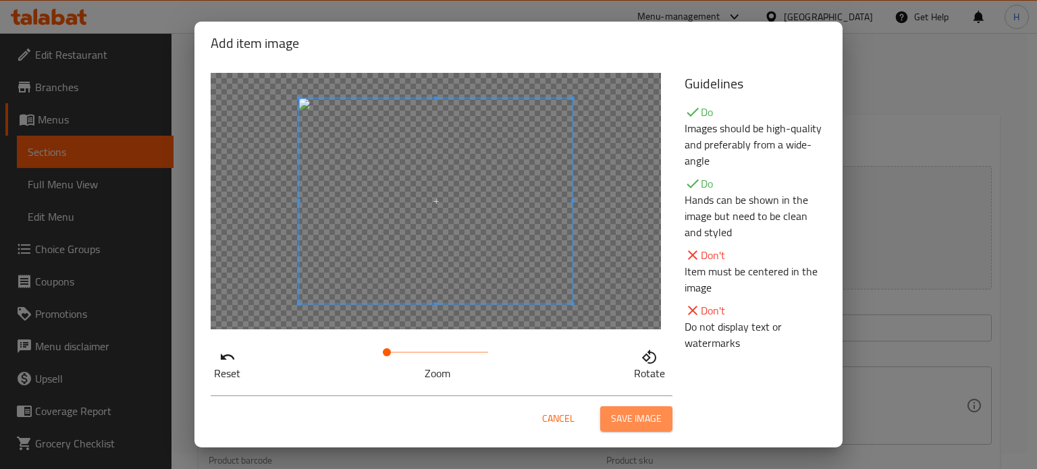
click at [651, 416] on span "Save image" at bounding box center [636, 418] width 51 height 17
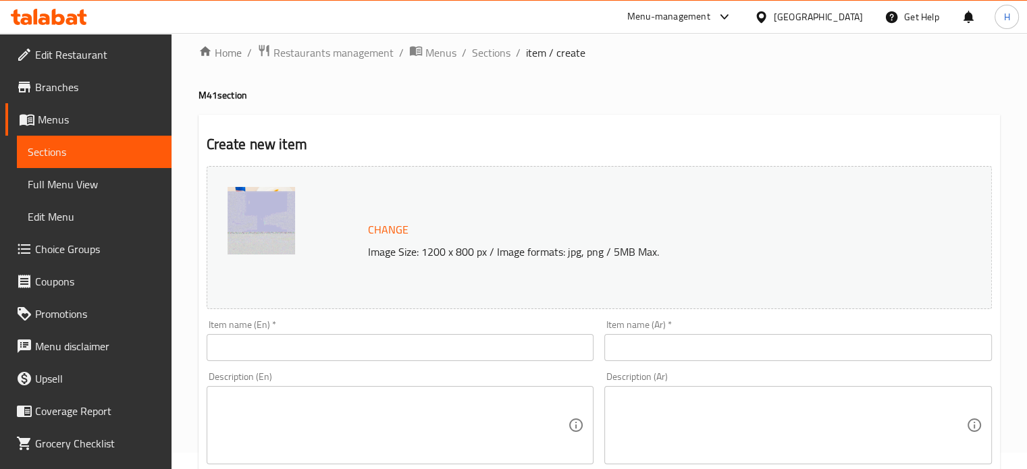
click at [306, 352] on input "text" at bounding box center [400, 347] width 387 height 27
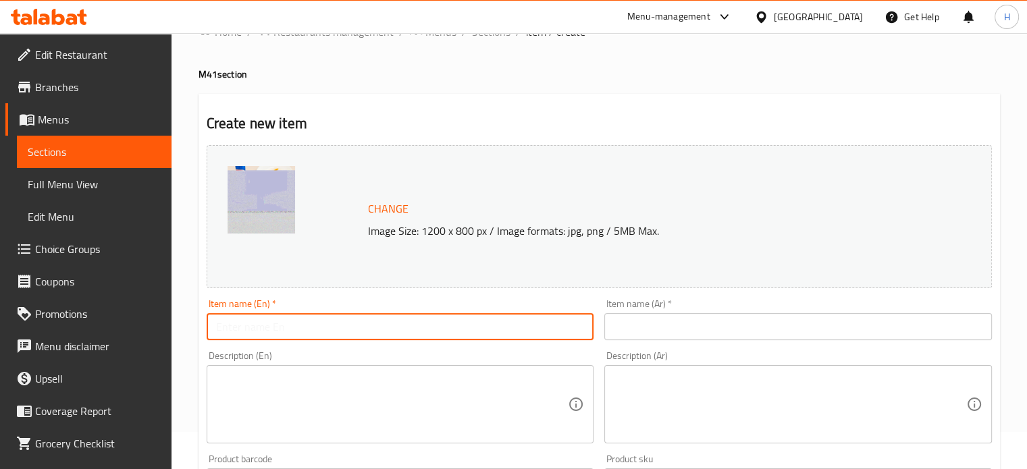
scroll to position [38, 0]
click at [457, 331] on input "text" at bounding box center [400, 325] width 387 height 27
type input "value meal"
click at [713, 332] on input "text" at bounding box center [797, 325] width 387 height 27
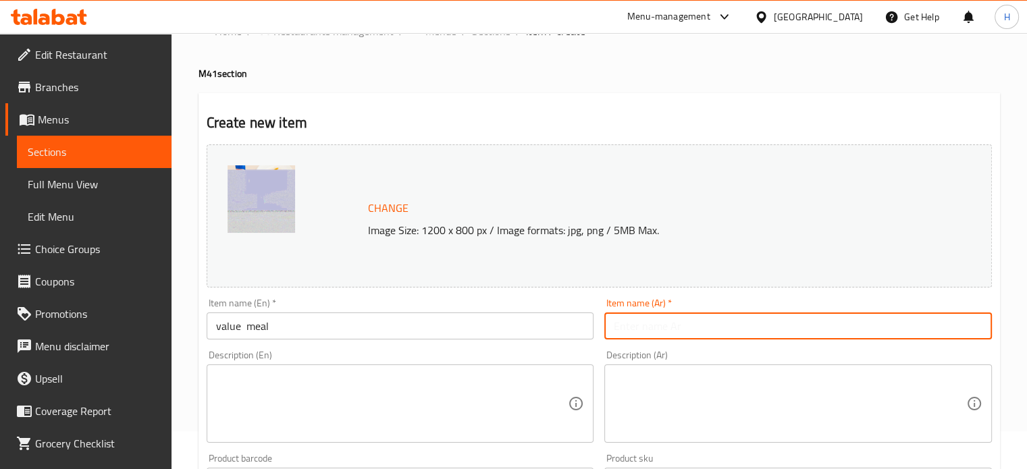
type input "وجبة قيمة"
click at [413, 407] on textarea at bounding box center [392, 404] width 352 height 64
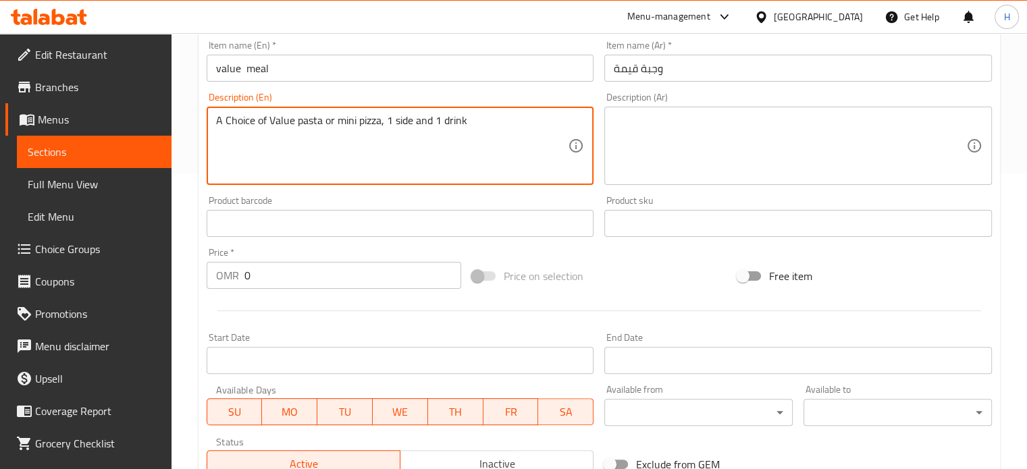
scroll to position [296, 0]
type textarea "A Choice of Value pasta or mini pizza, 1 side and 1 drink"
click at [319, 288] on div "Price   * OMR 0 Price *" at bounding box center [333, 268] width 265 height 52
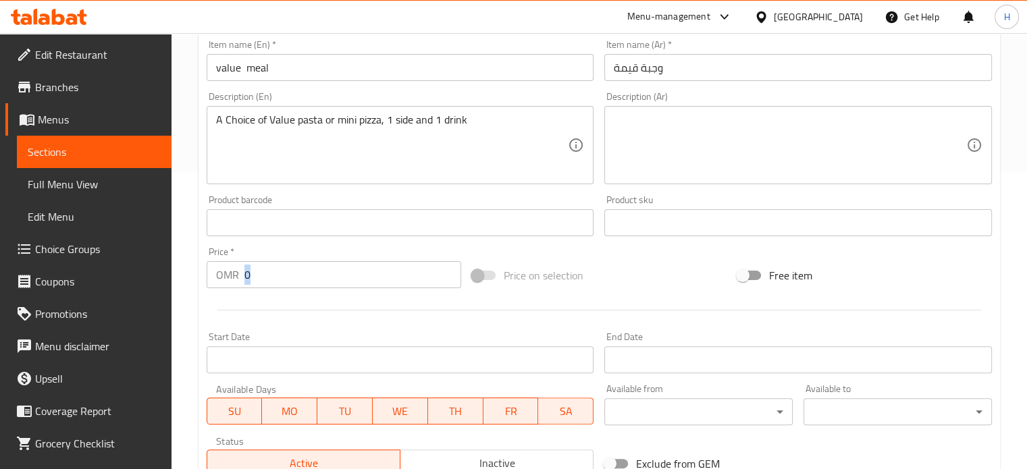
click at [319, 288] on div "Price   * OMR 0 Price *" at bounding box center [333, 268] width 265 height 52
click at [317, 288] on input "0" at bounding box center [352, 274] width 217 height 27
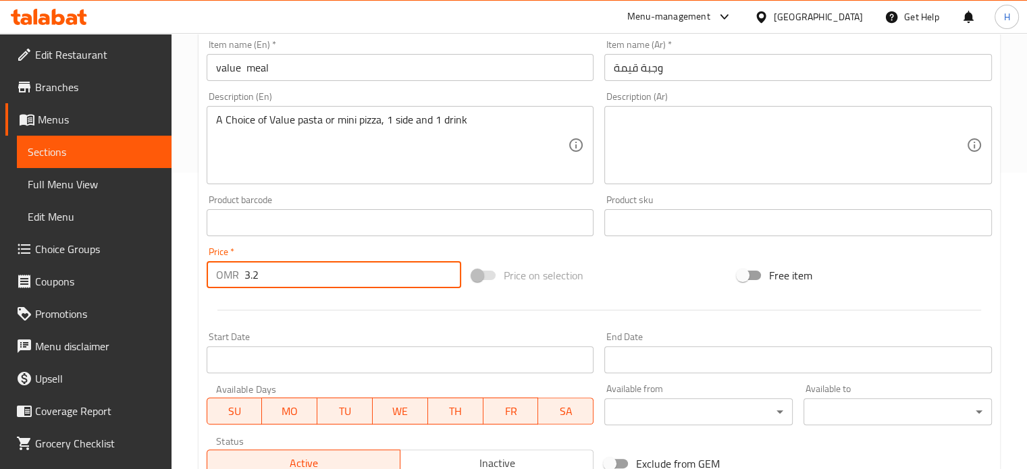
type input "3.2"
click at [665, 265] on div "Price on selection" at bounding box center [598, 275] width 265 height 36
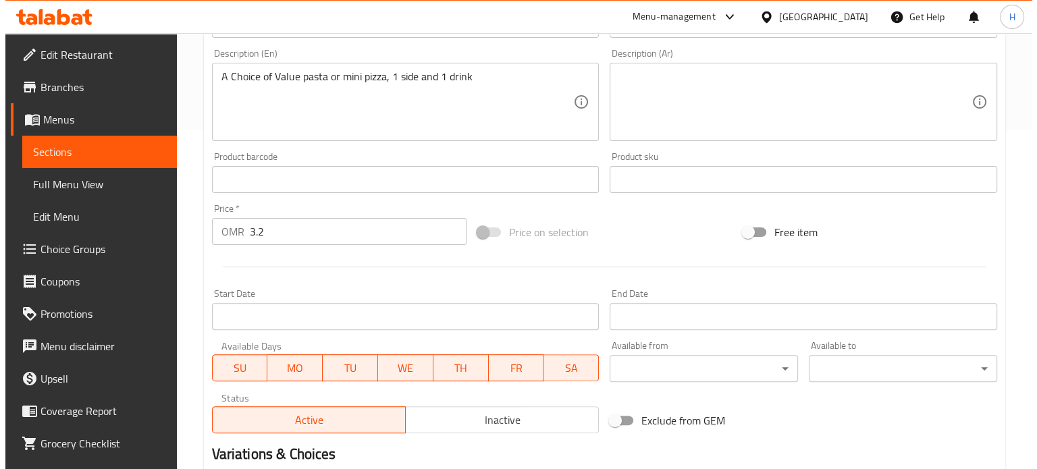
scroll to position [503, 0]
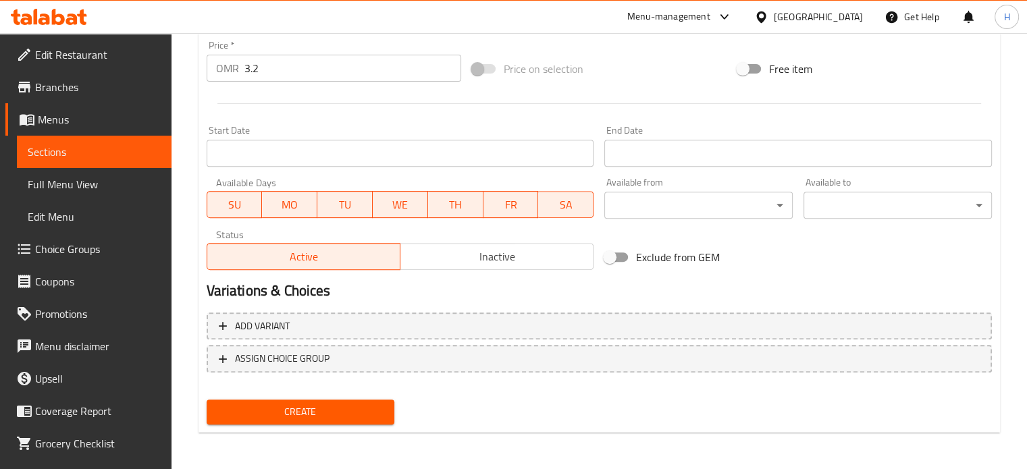
click at [528, 167] on div "Start Date Start Date" at bounding box center [400, 146] width 398 height 52
click at [499, 151] on input "Start Date" at bounding box center [400, 153] width 387 height 27
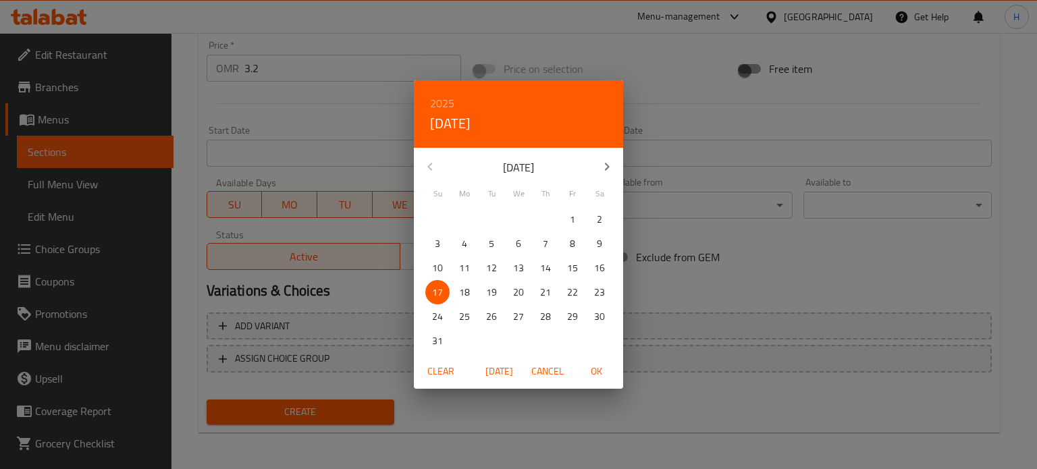
click at [468, 298] on p "18" at bounding box center [464, 292] width 11 height 17
click at [594, 367] on span "OK" at bounding box center [596, 371] width 32 height 17
type input "18-08-2025"
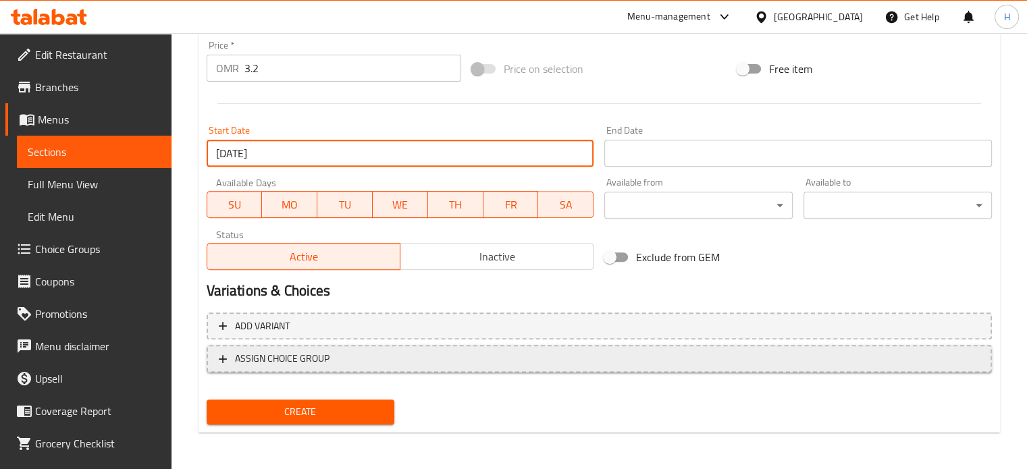
click at [487, 359] on span "ASSIGN CHOICE GROUP" at bounding box center [599, 358] width 761 height 17
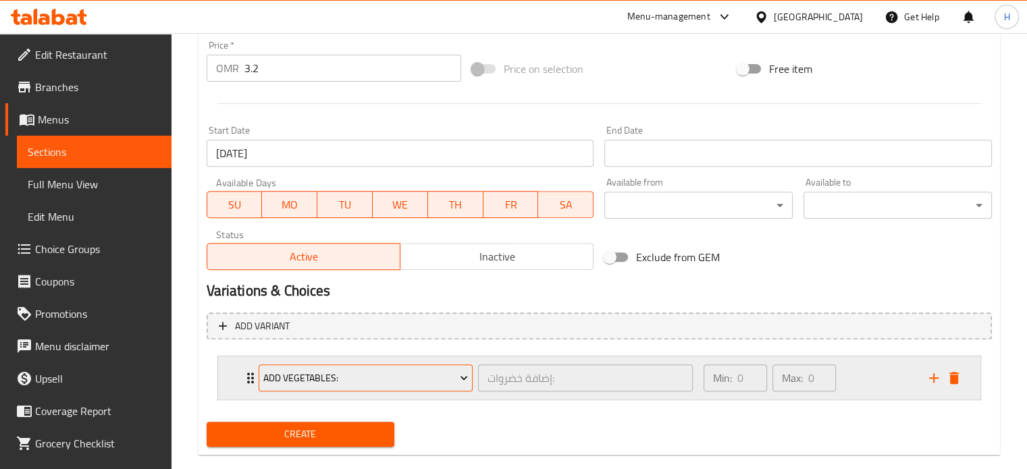
click at [405, 372] on span "Add Vegetables:" at bounding box center [365, 378] width 204 height 17
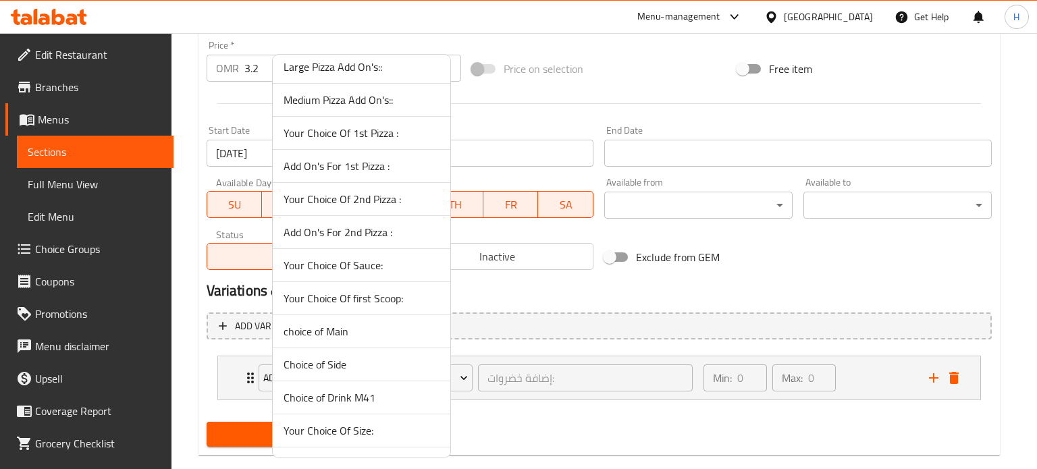
scroll to position [2027, 0]
click at [346, 323] on span "choice of Main" at bounding box center [361, 331] width 156 height 16
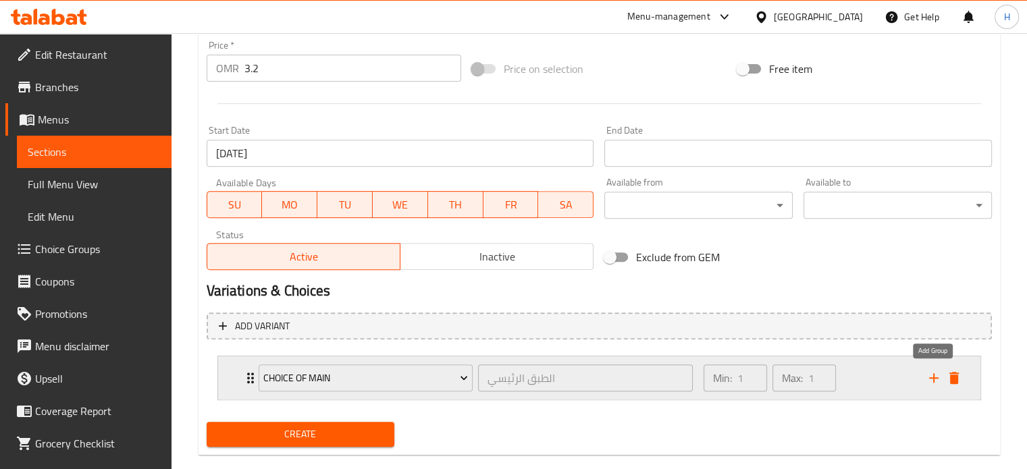
click at [936, 377] on icon "add" at bounding box center [933, 377] width 9 height 9
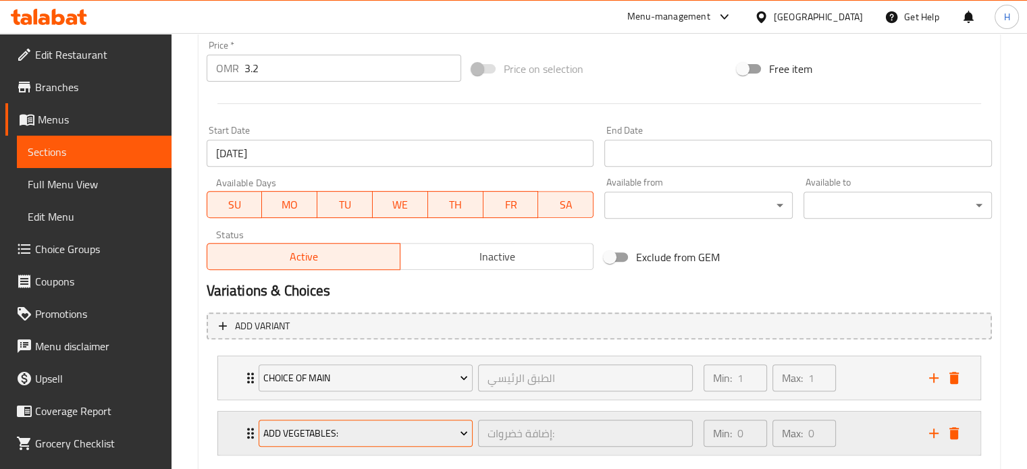
click at [385, 431] on span "Add Vegetables:" at bounding box center [365, 433] width 204 height 17
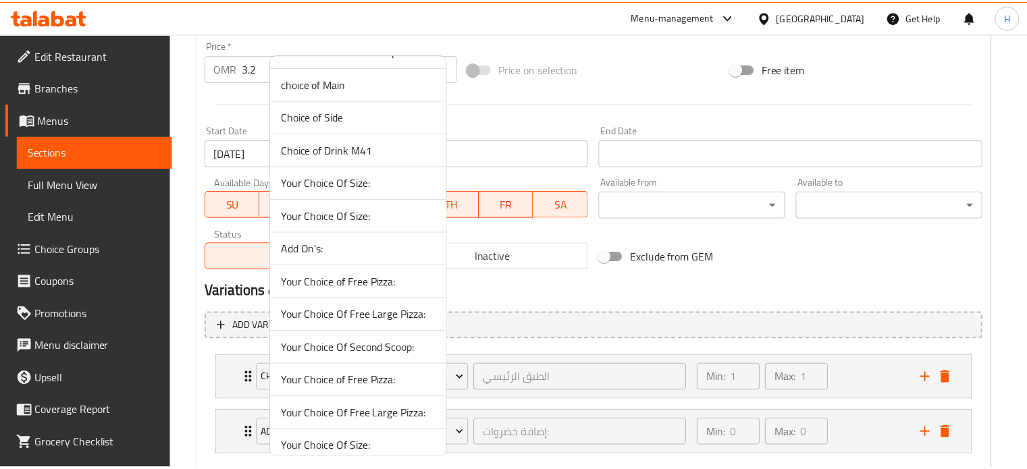
scroll to position [2222, 0]
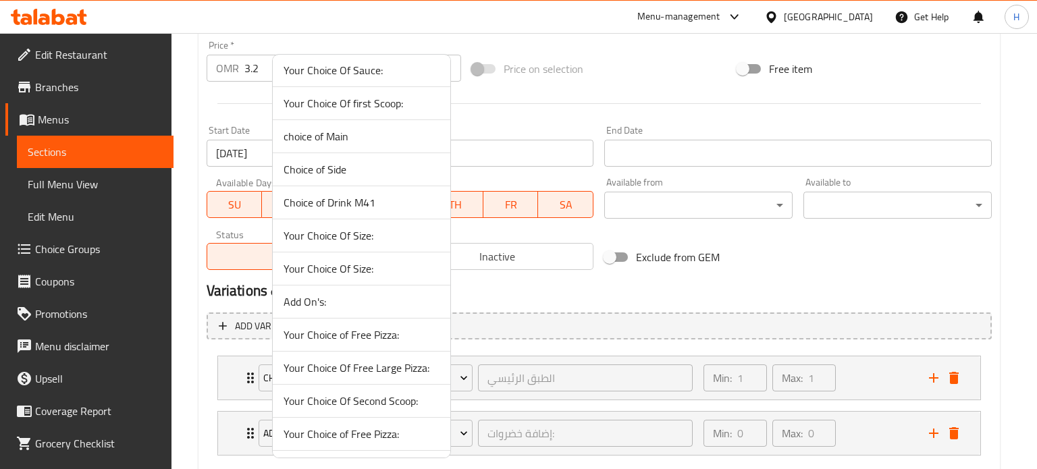
click at [350, 161] on span "Choice of Side" at bounding box center [361, 169] width 156 height 16
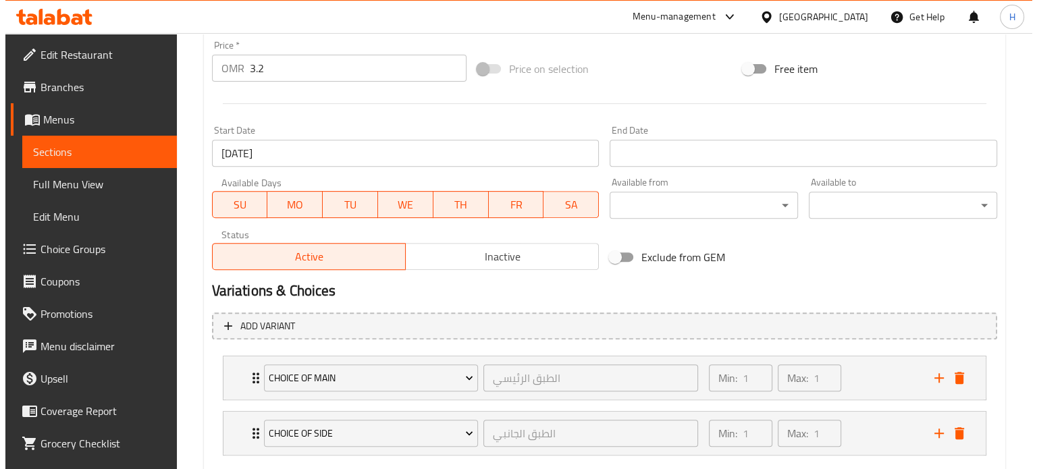
scroll to position [580, 0]
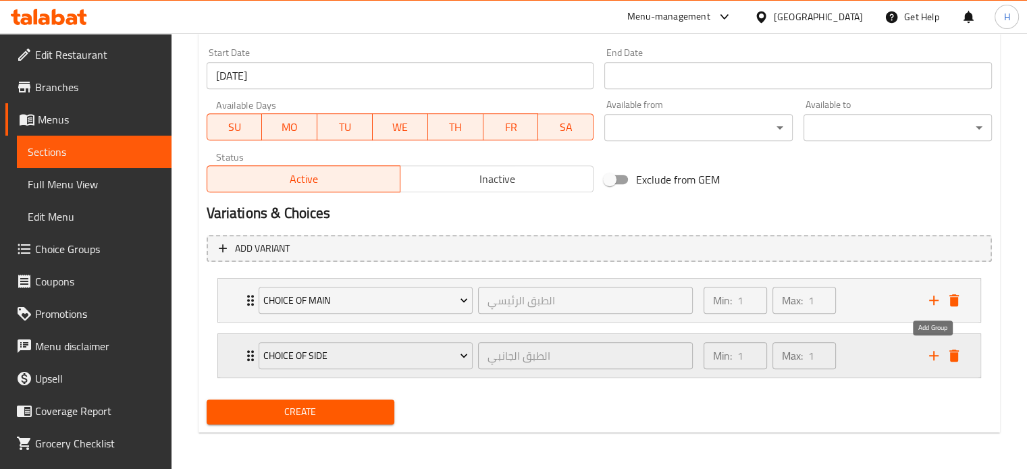
click at [934, 353] on icon "add" at bounding box center [933, 356] width 16 height 16
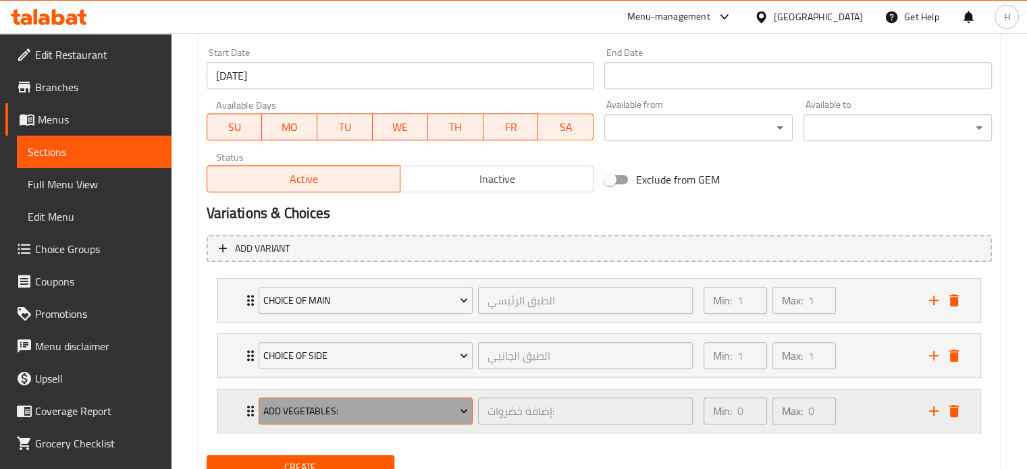
click at [381, 404] on span "Add Vegetables:" at bounding box center [365, 411] width 204 height 17
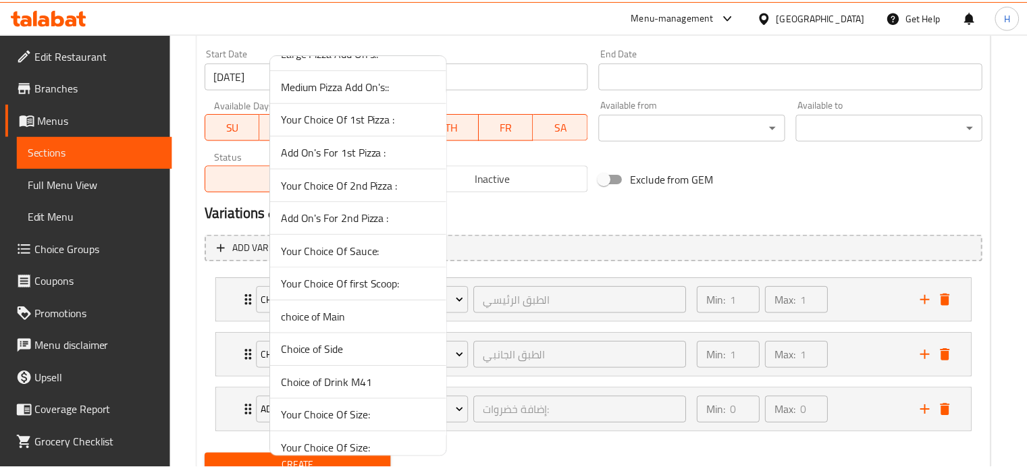
scroll to position [2042, 0]
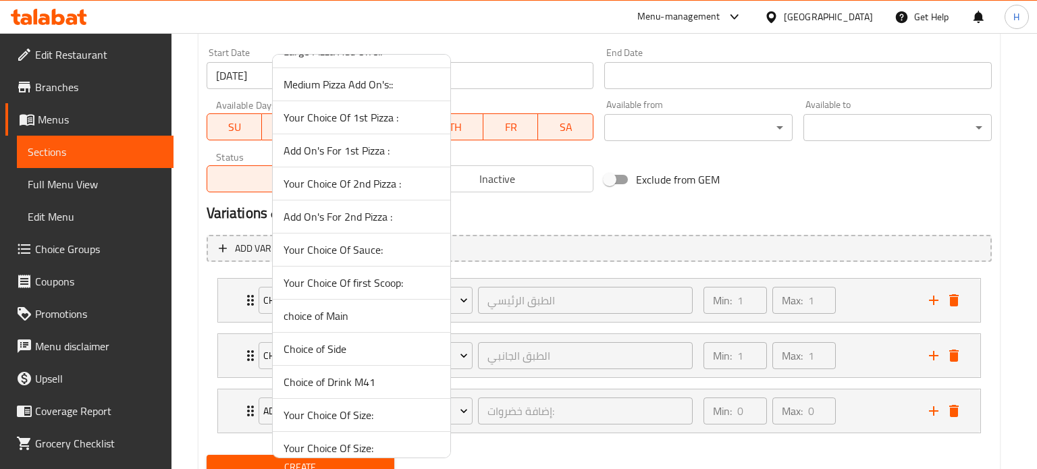
click at [354, 374] on span "Choice of Drink M41" at bounding box center [361, 382] width 156 height 16
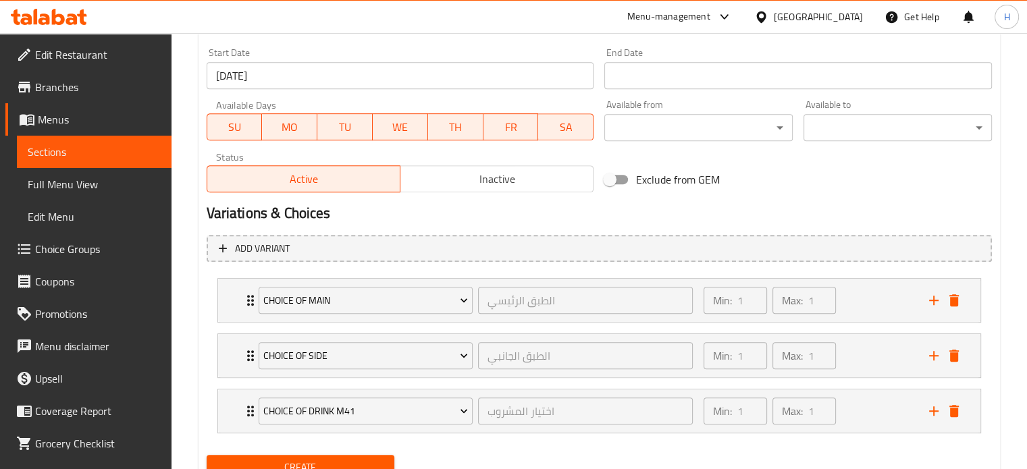
scroll to position [636, 0]
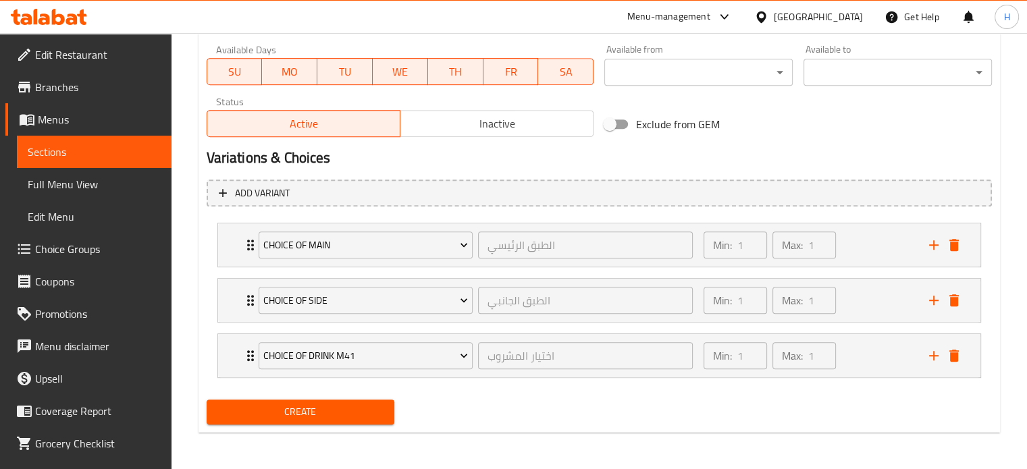
click at [322, 412] on span "Create" at bounding box center [300, 412] width 167 height 17
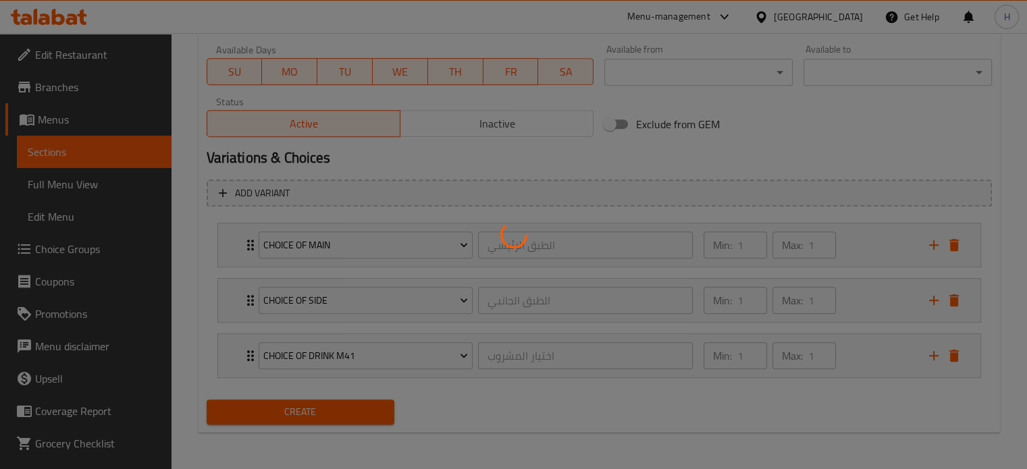
type input "0"
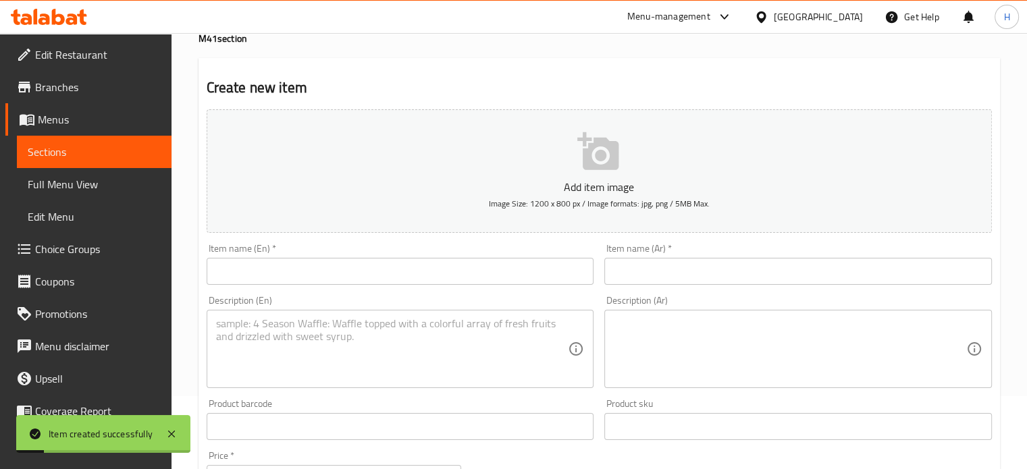
scroll to position [0, 0]
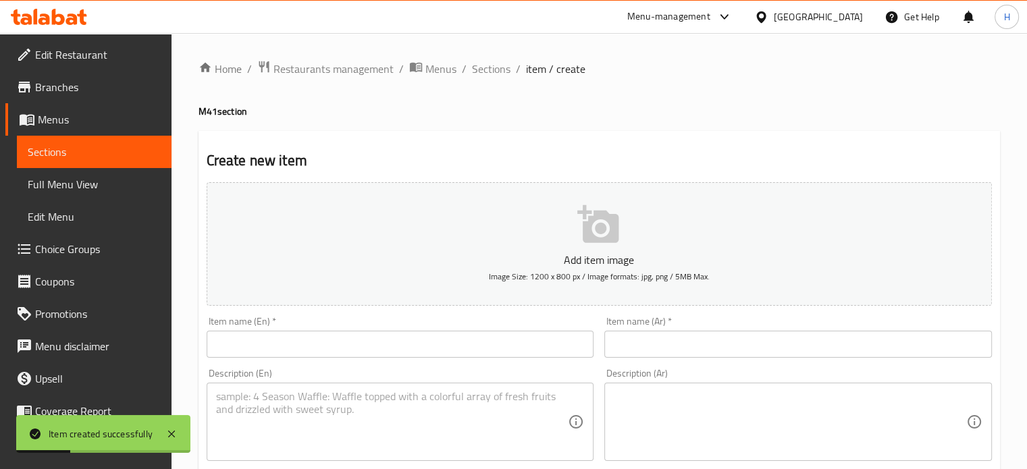
click at [580, 246] on icon "button" at bounding box center [598, 224] width 43 height 43
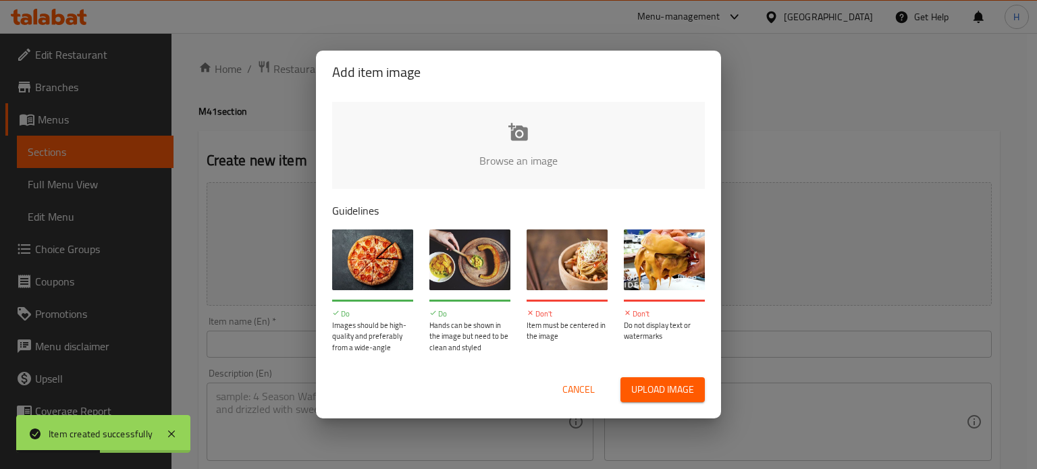
click at [788, 93] on div "Add item image Browse an image Guidelines Do Images should be high-quality and …" at bounding box center [518, 234] width 1037 height 469
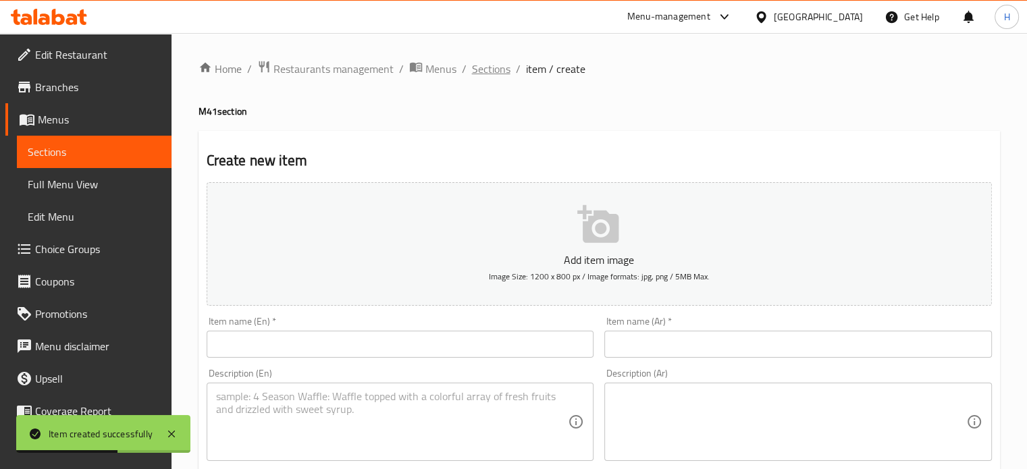
click at [486, 65] on span "Sections" at bounding box center [491, 69] width 38 height 16
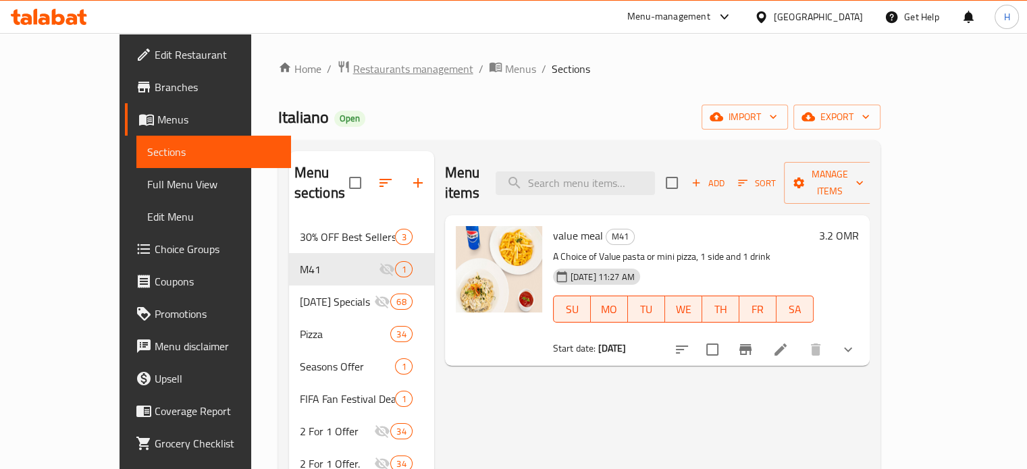
click at [353, 67] on span "Restaurants management" at bounding box center [413, 69] width 120 height 16
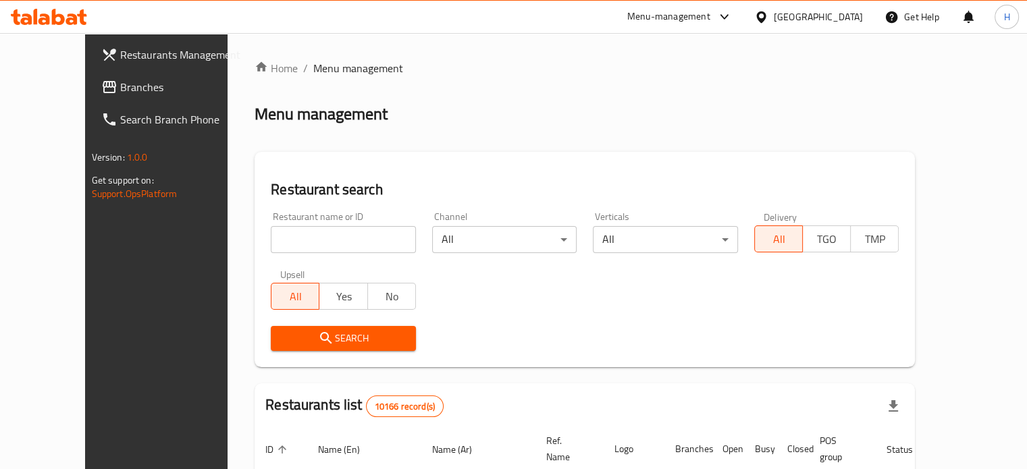
click at [350, 240] on input "search" at bounding box center [343, 239] width 145 height 27
type input "acaiholic"
click at [349, 332] on span "Search" at bounding box center [343, 338] width 124 height 17
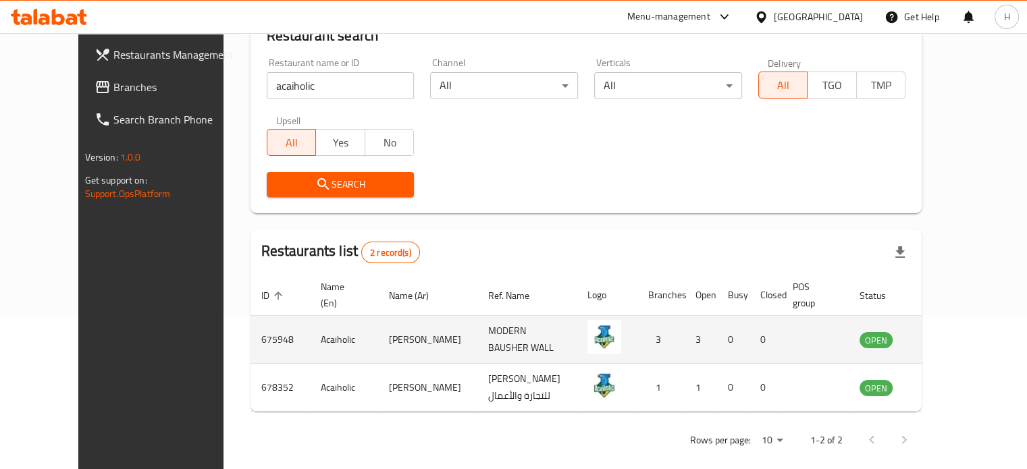
scroll to position [159, 0]
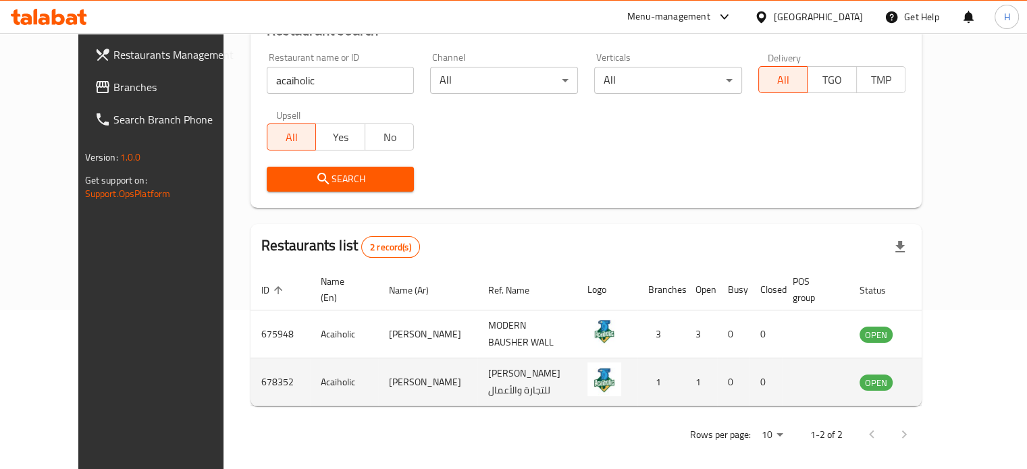
click at [946, 383] on icon "enhanced table" at bounding box center [938, 382] width 15 height 11
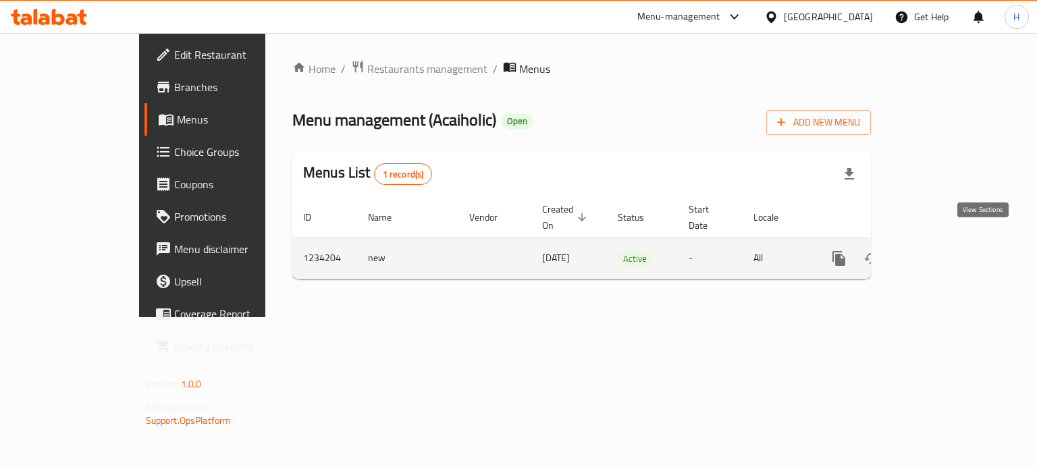
click at [942, 252] on icon "enhanced table" at bounding box center [936, 258] width 12 height 12
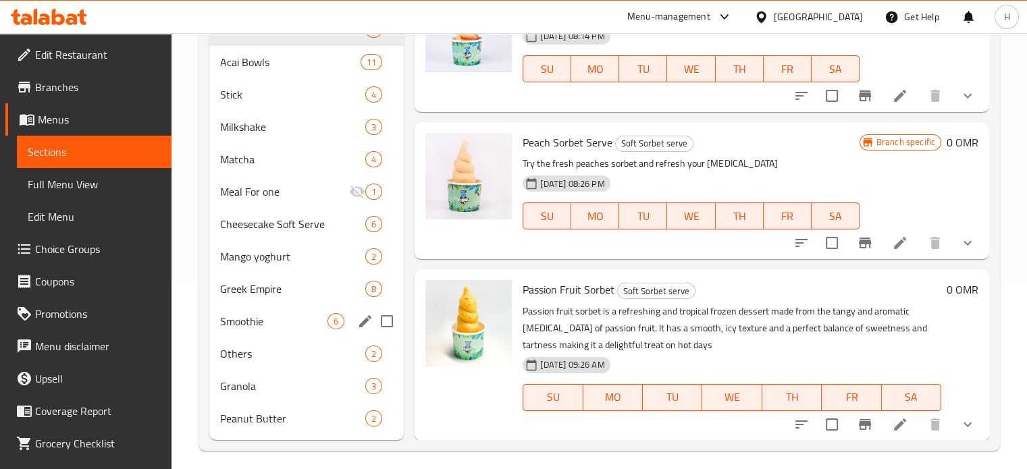
scroll to position [190, 0]
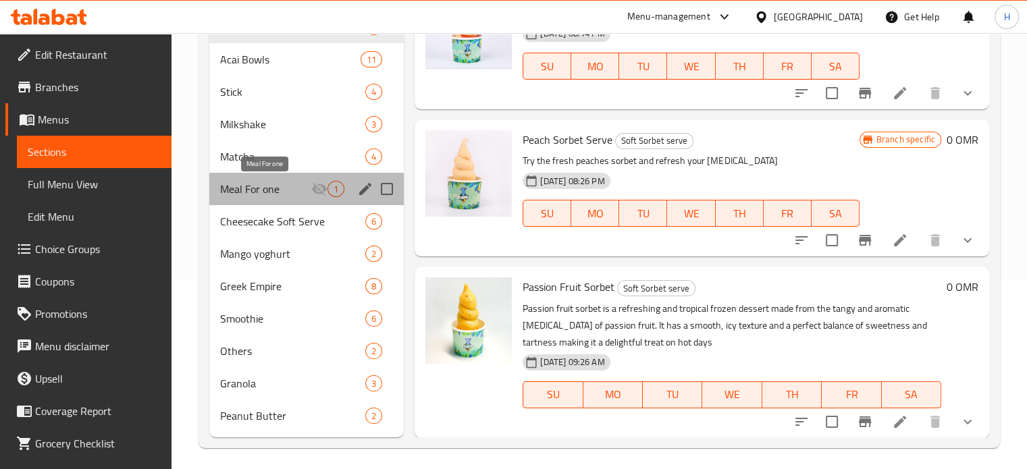
click at [302, 186] on span "Meal For one" at bounding box center [266, 189] width 92 height 16
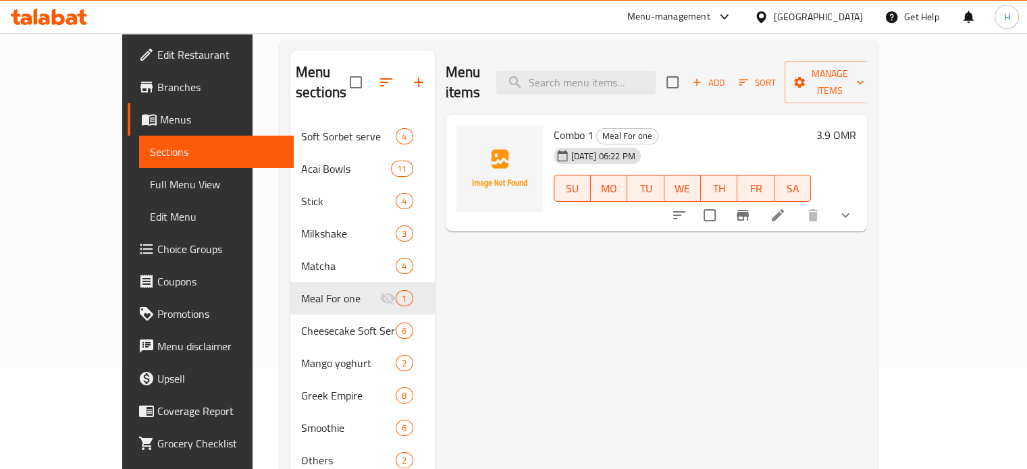
scroll to position [100, 0]
click at [786, 208] on icon at bounding box center [777, 216] width 16 height 16
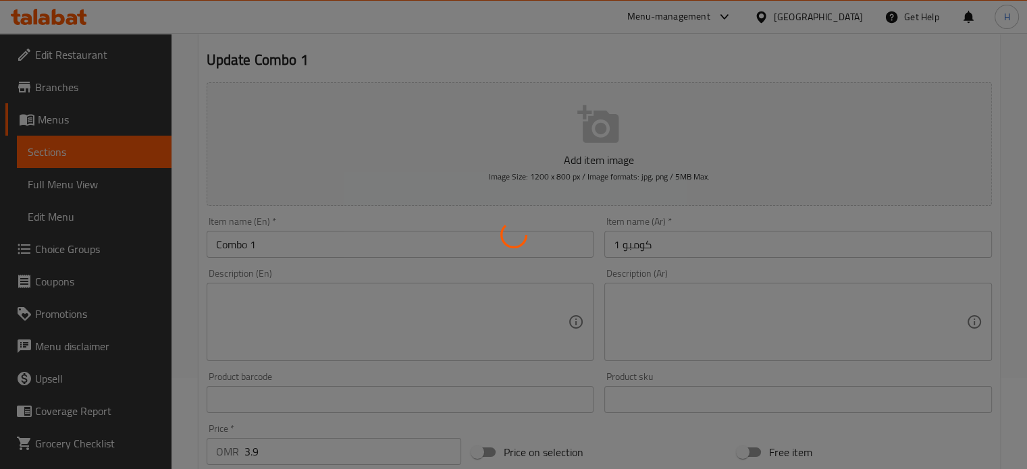
scroll to position [17, 0]
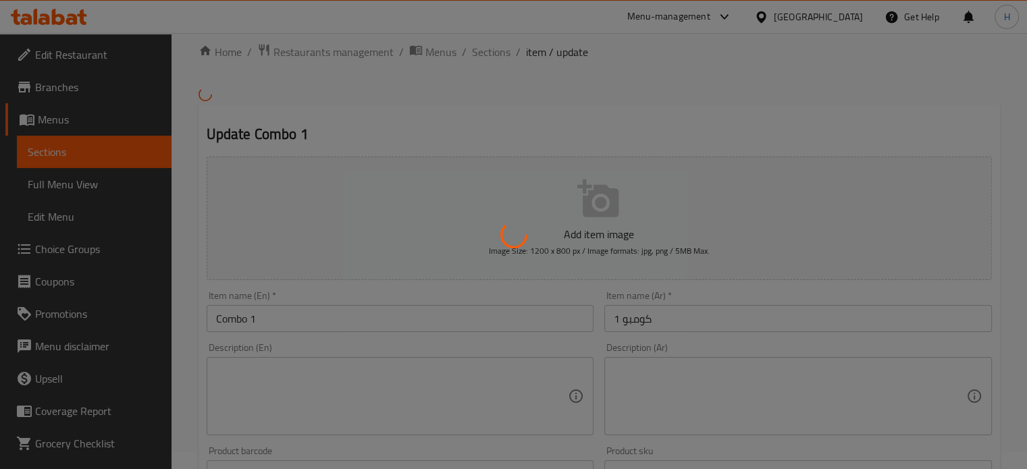
click at [275, 392] on div at bounding box center [513, 234] width 1027 height 469
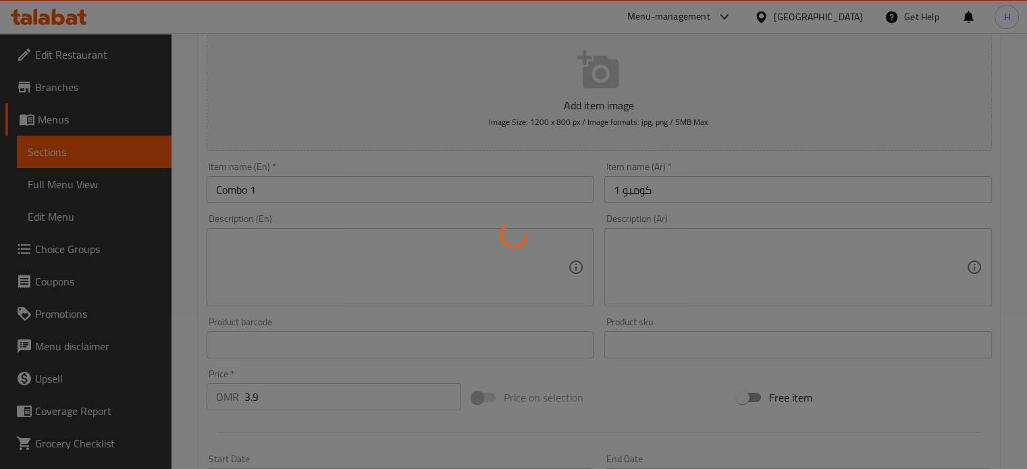
type input "اختيار المشروب"
type input "1"
type input "اختيار الستيك"
type input "1"
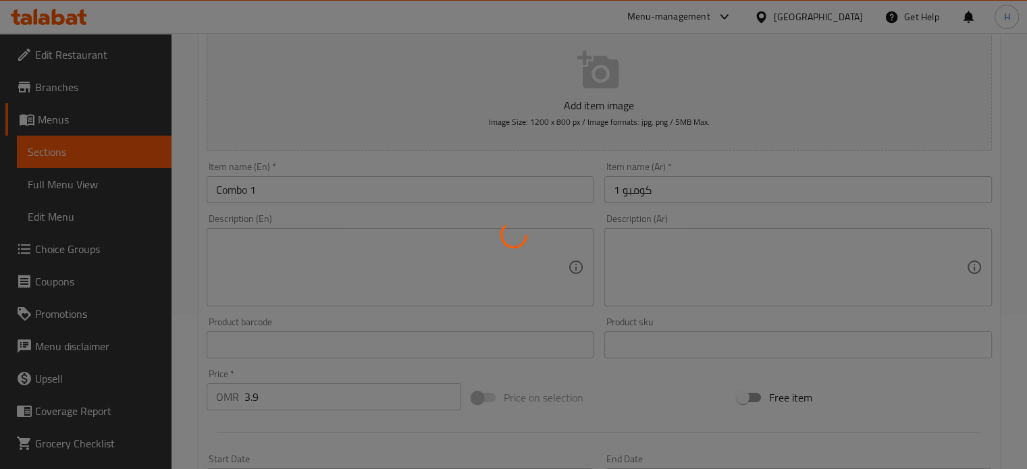
type input "1"
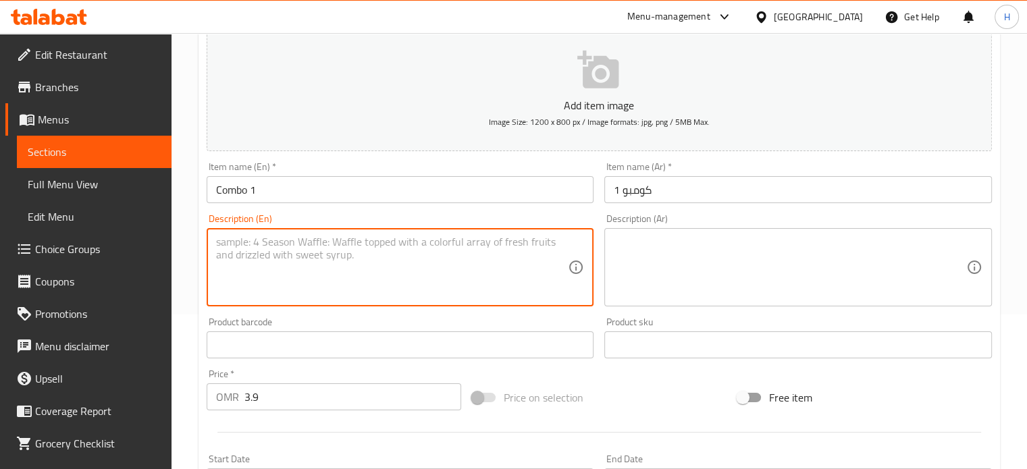
click at [316, 263] on textarea at bounding box center [392, 268] width 352 height 64
type textarea "A choice of Acai stick with milkshake or smoothie"
click at [398, 186] on input "Combo 1" at bounding box center [400, 189] width 387 height 27
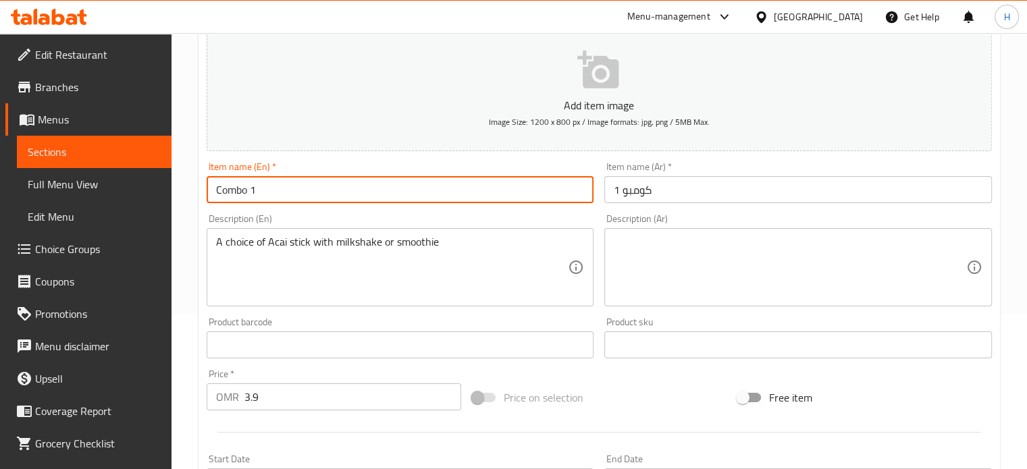
click at [398, 186] on input "Combo 1" at bounding box center [400, 189] width 387 height 27
type input "Stick Combo"
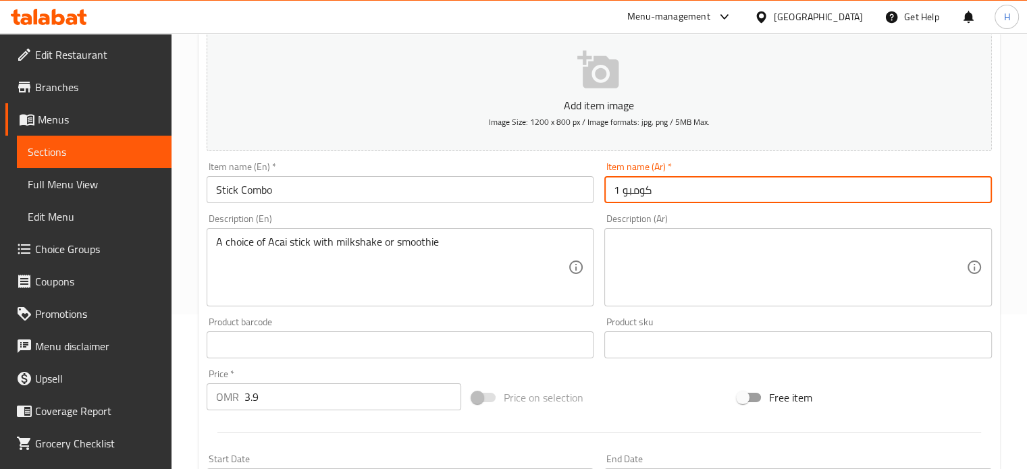
click at [715, 180] on input "كومبو 1" at bounding box center [797, 189] width 387 height 27
click at [715, 180] on input "text" at bounding box center [797, 189] width 387 height 27
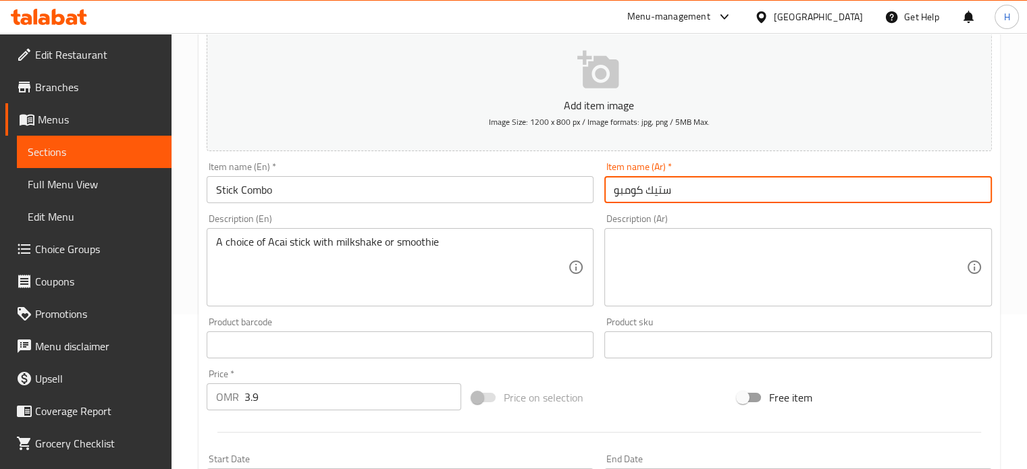
type input "ستيك كومبو"
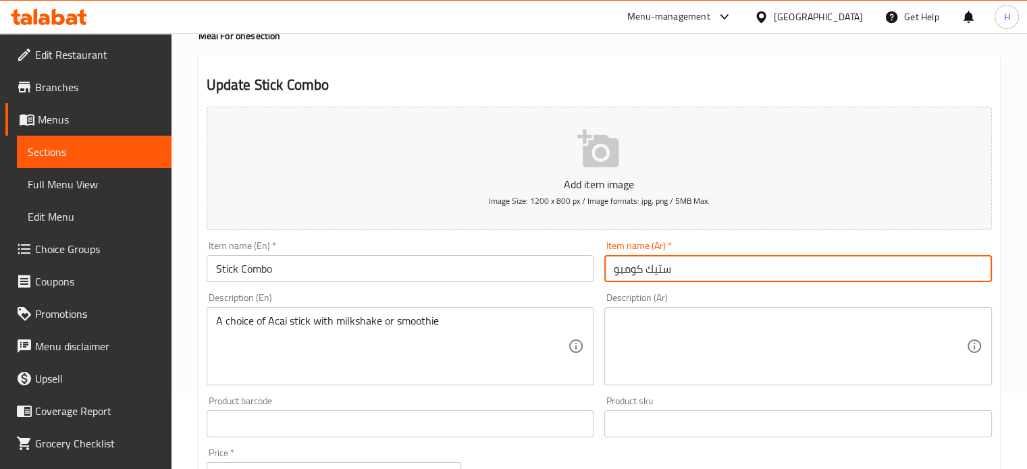
scroll to position [69, 0]
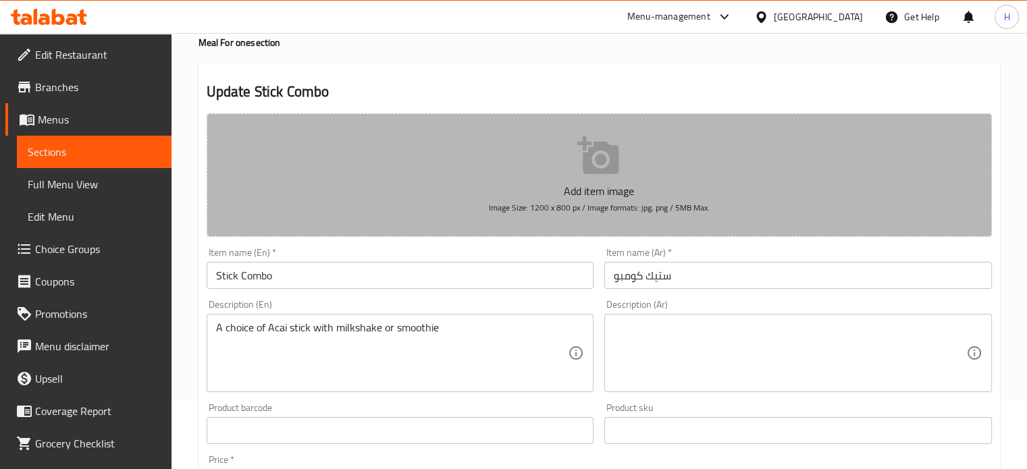
click at [612, 159] on icon "button" at bounding box center [597, 155] width 41 height 38
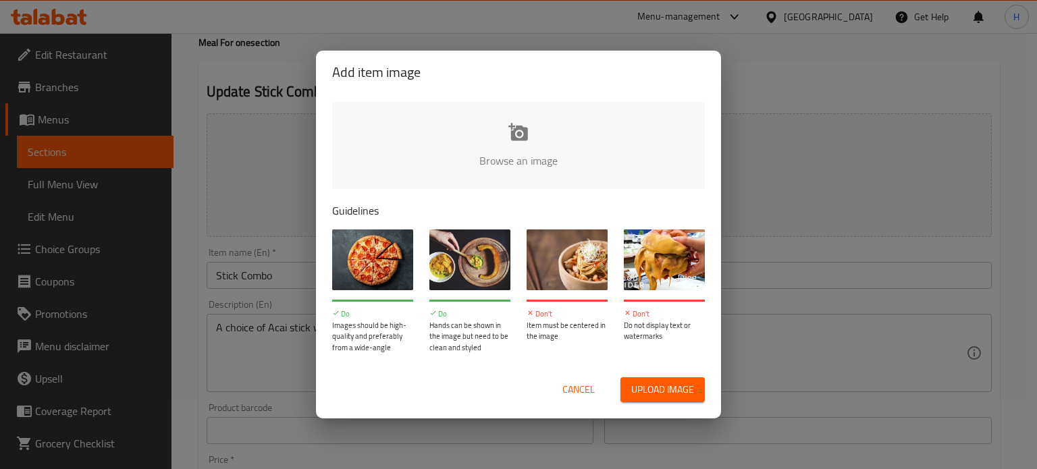
click at [554, 144] on input "file" at bounding box center [974, 165] width 1285 height 126
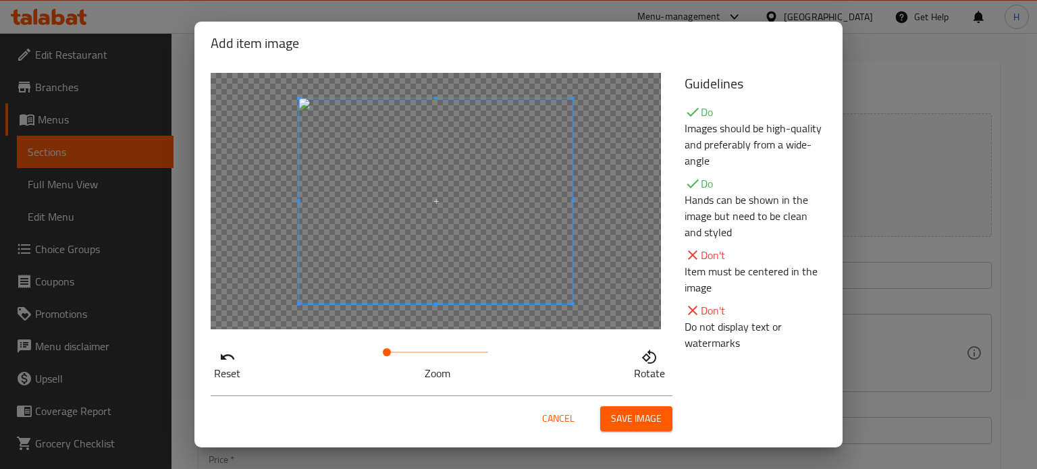
click at [643, 418] on span "Save image" at bounding box center [636, 418] width 51 height 17
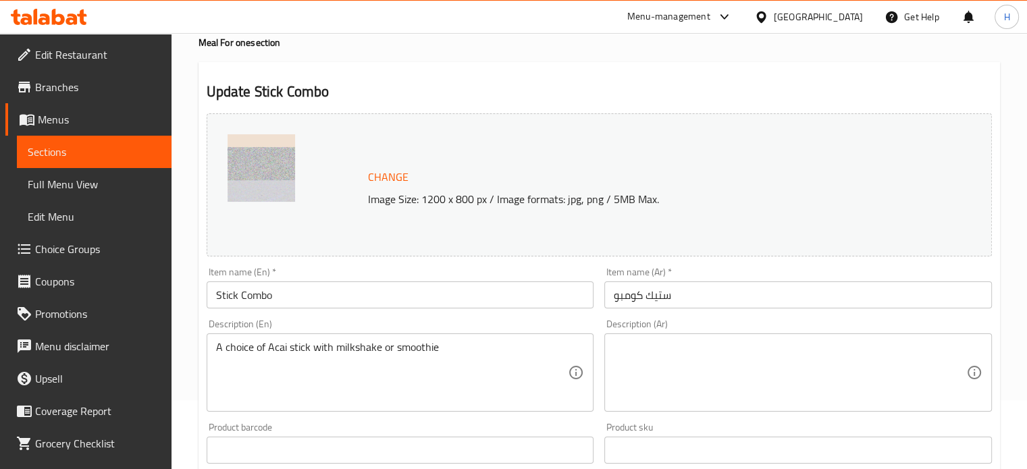
scroll to position [4, 0]
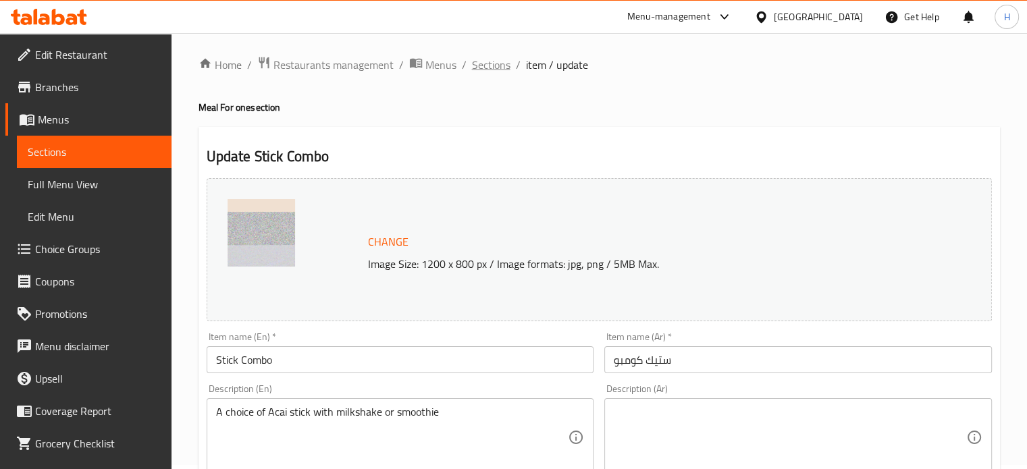
click at [491, 61] on span "Sections" at bounding box center [491, 65] width 38 height 16
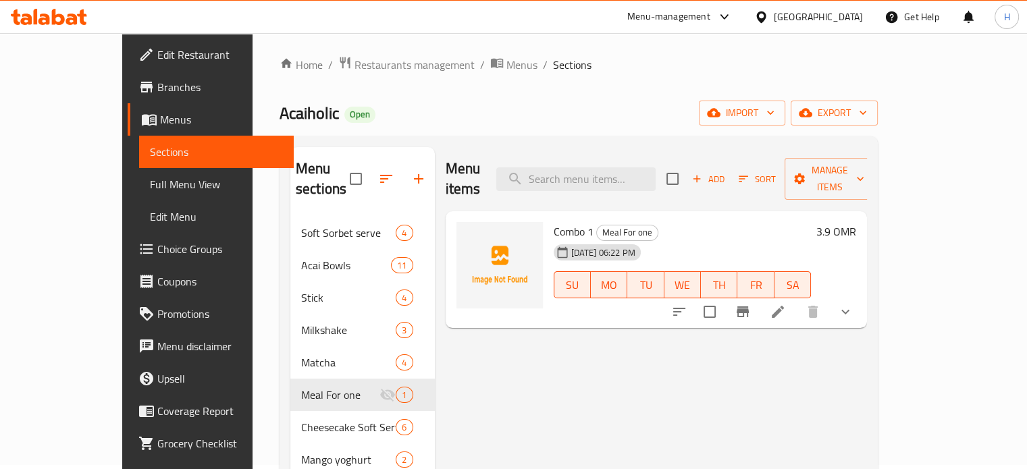
scroll to position [10, 0]
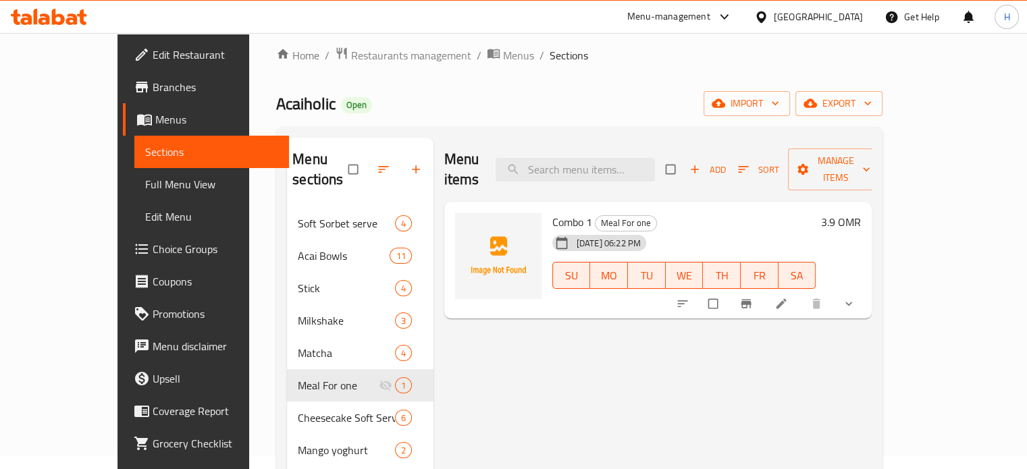
scroll to position [15, 0]
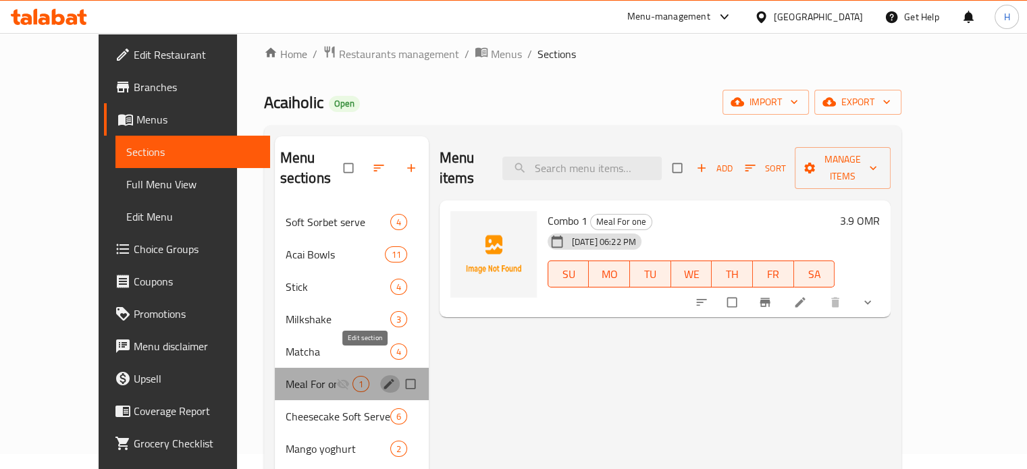
click at [382, 377] on icon "edit" at bounding box center [388, 383] width 13 height 13
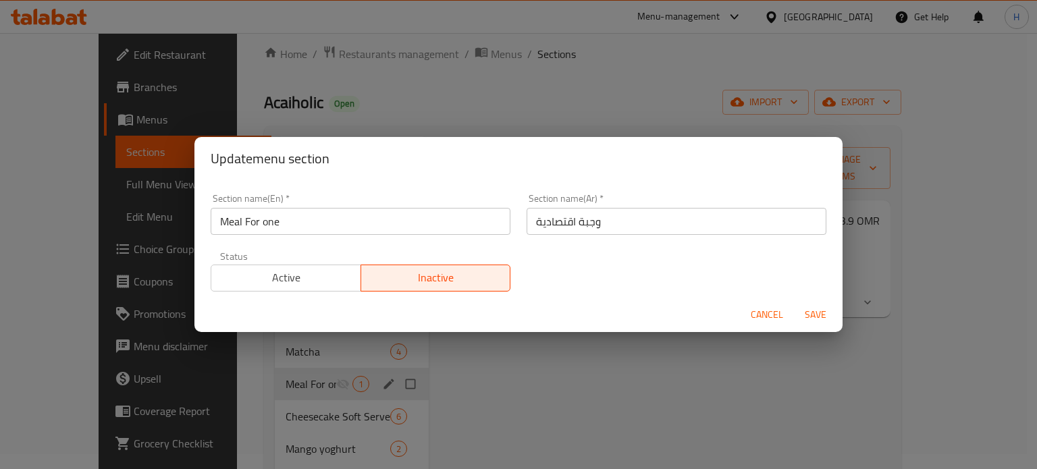
click at [350, 218] on input "Meal For one" at bounding box center [361, 221] width 300 height 27
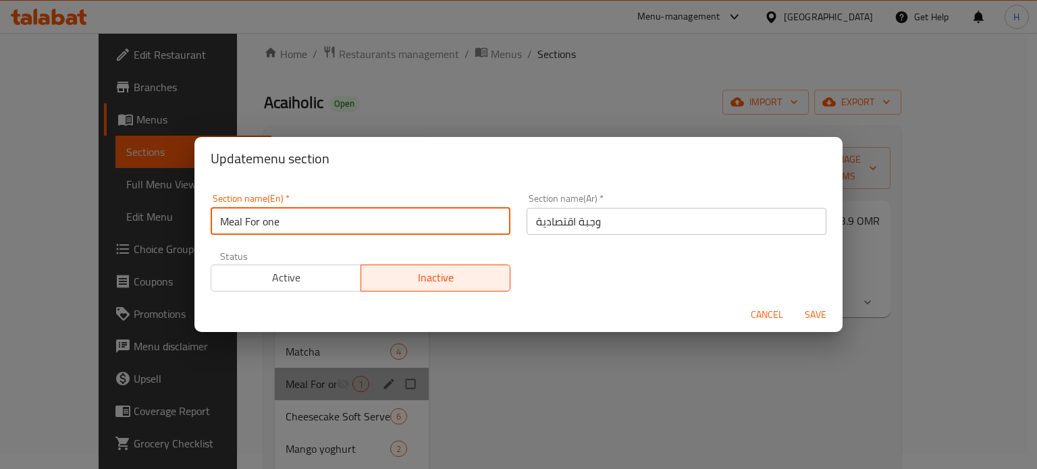
click at [350, 218] on input "Meal For one" at bounding box center [361, 221] width 300 height 27
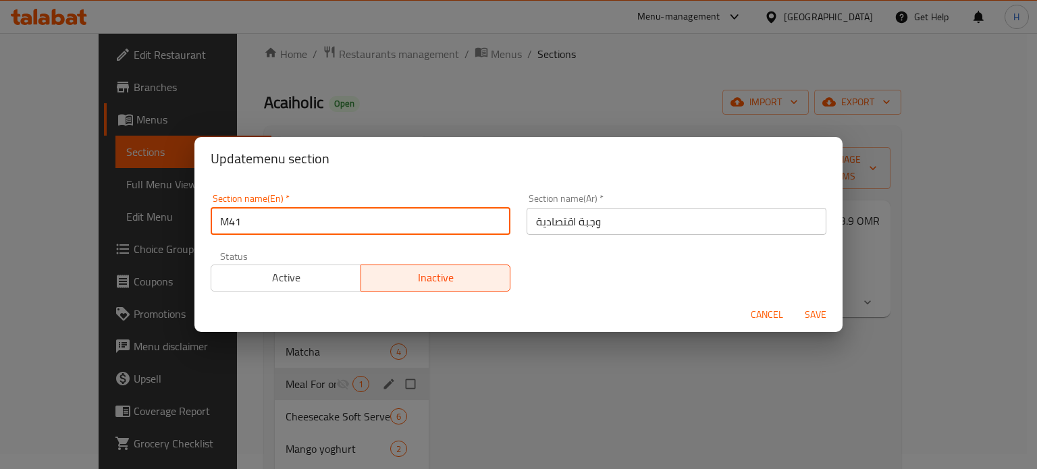
type input "M41"
click at [562, 218] on input "وجبة اقتصادية" at bounding box center [676, 221] width 300 height 27
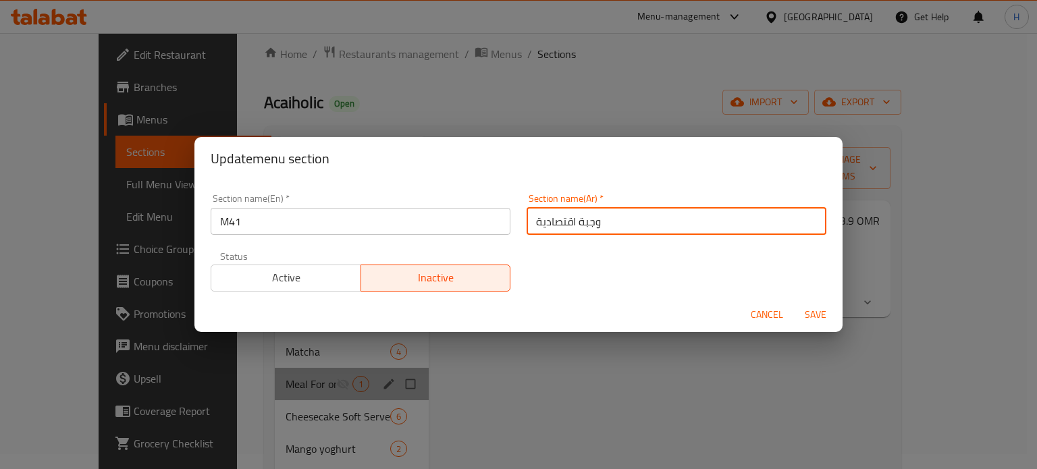
click at [562, 218] on input "وجبة اقتصادية" at bounding box center [676, 221] width 300 height 27
type input "وجبة"
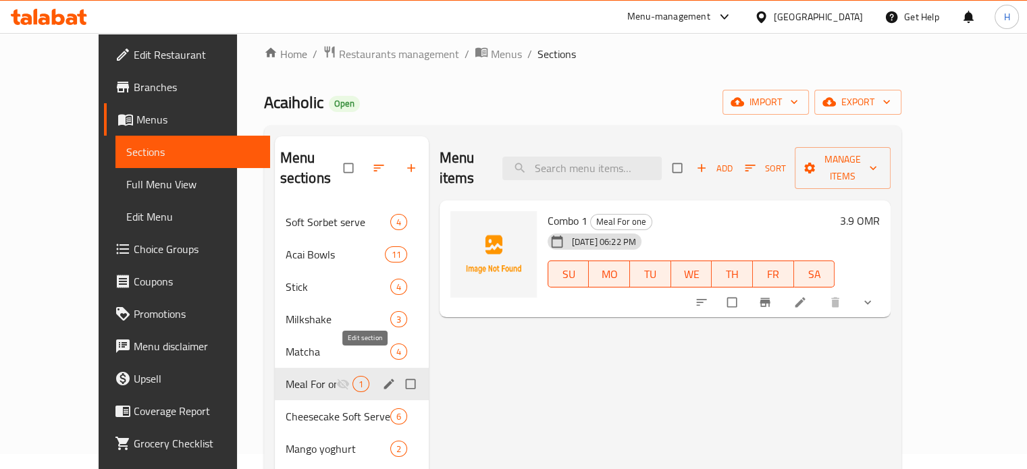
click at [383, 379] on icon "edit" at bounding box center [388, 384] width 10 height 10
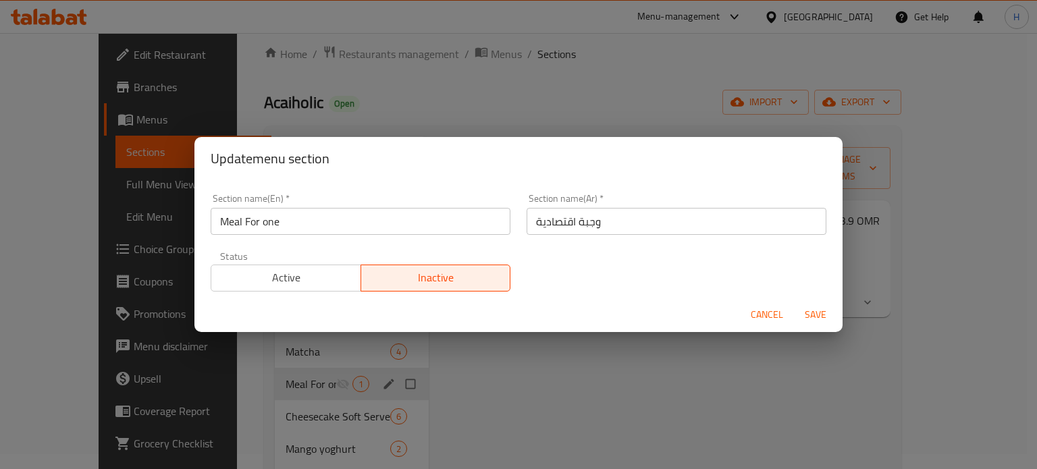
click at [404, 225] on input "Meal For one" at bounding box center [361, 221] width 300 height 27
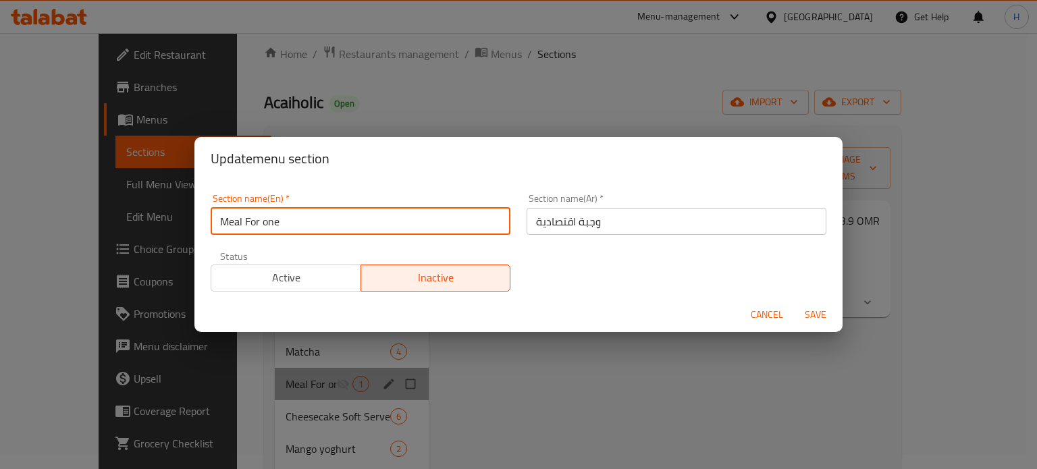
click at [404, 225] on input "Meal For one" at bounding box center [361, 221] width 300 height 27
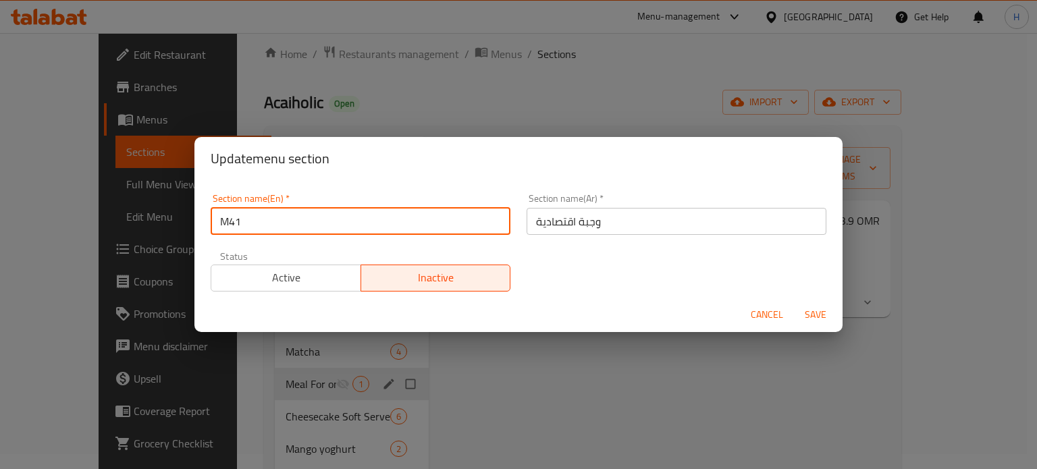
type input "M41"
click at [634, 211] on input "وجبة اقتصادية" at bounding box center [676, 221] width 300 height 27
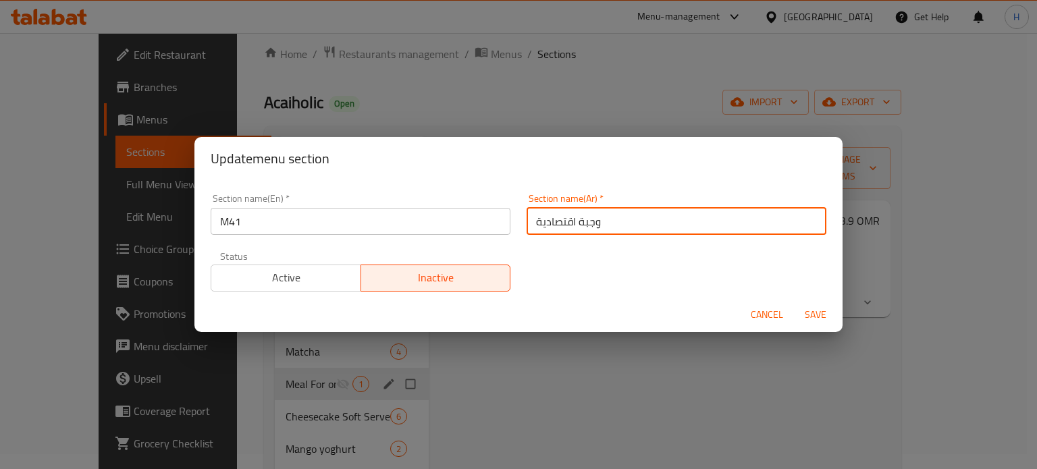
click at [634, 211] on input "وجبة اقتصادية" at bounding box center [676, 221] width 300 height 27
type input "وجبة"
click at [815, 313] on span "Save" at bounding box center [815, 314] width 32 height 17
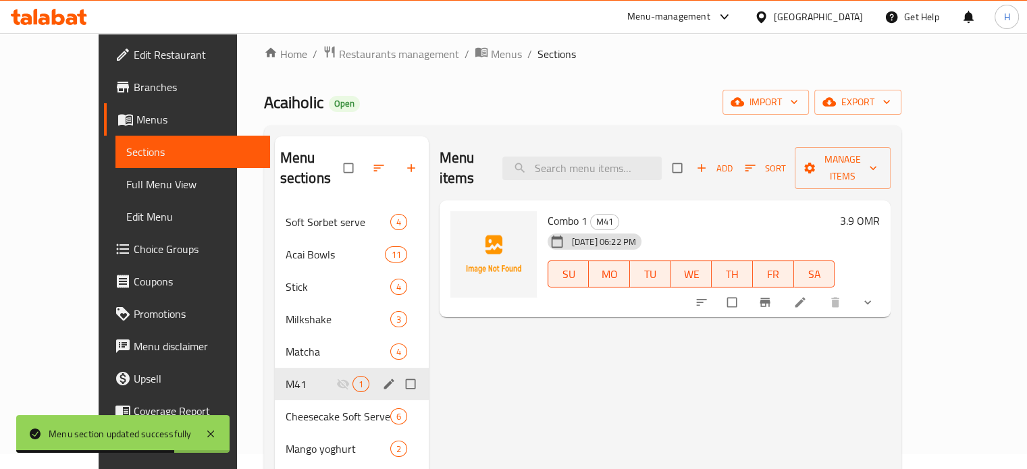
scroll to position [0, 0]
